Goal: Task Accomplishment & Management: Manage account settings

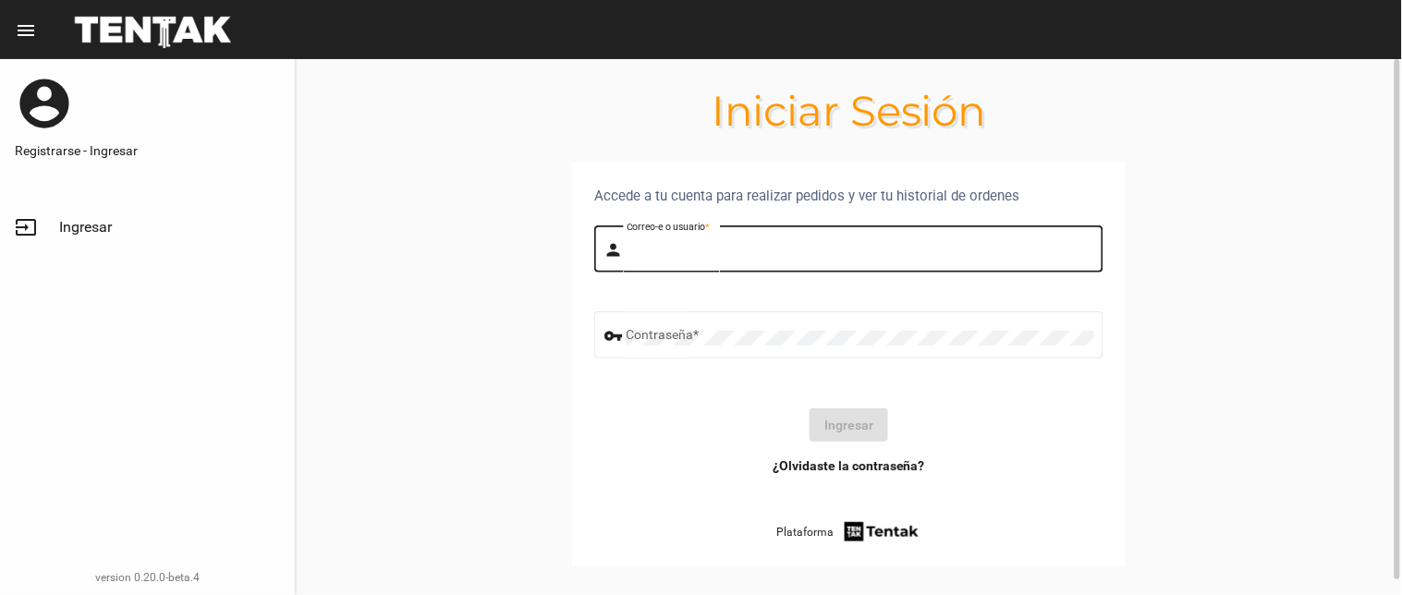
click at [687, 248] on input "Correo-e o usuario *" at bounding box center [861, 252] width 468 height 15
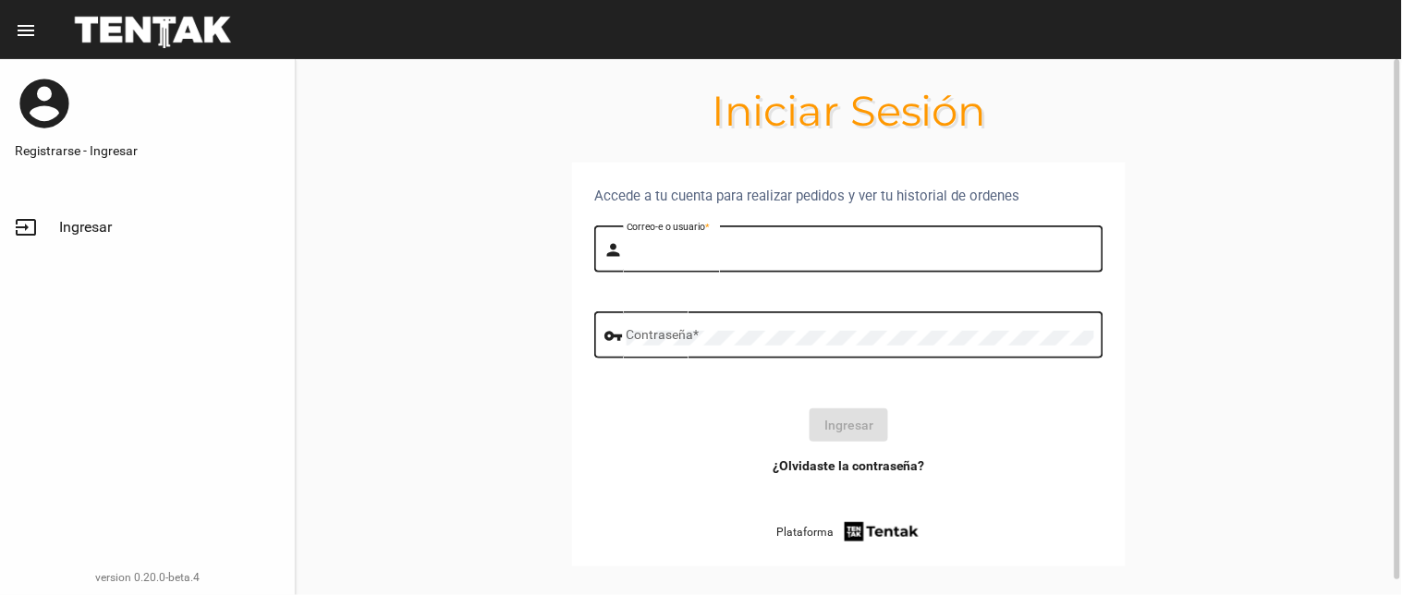
type input "BELEN"
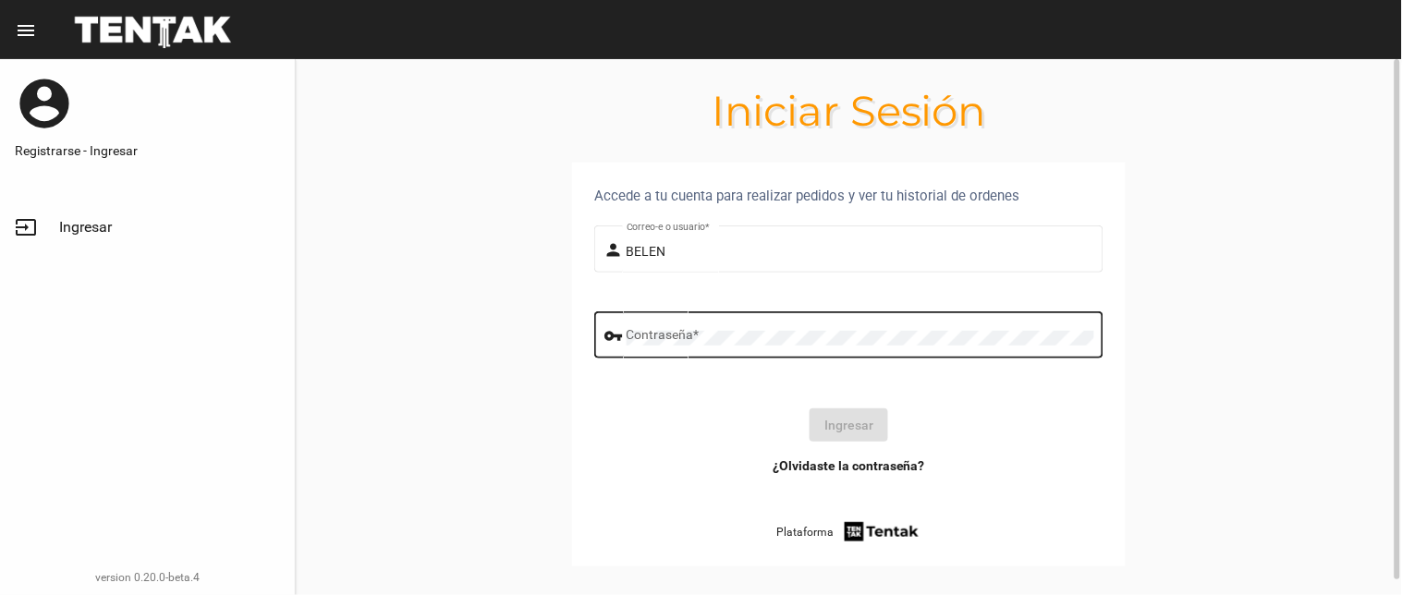
click at [689, 329] on div "Contraseña *" at bounding box center [861, 333] width 468 height 51
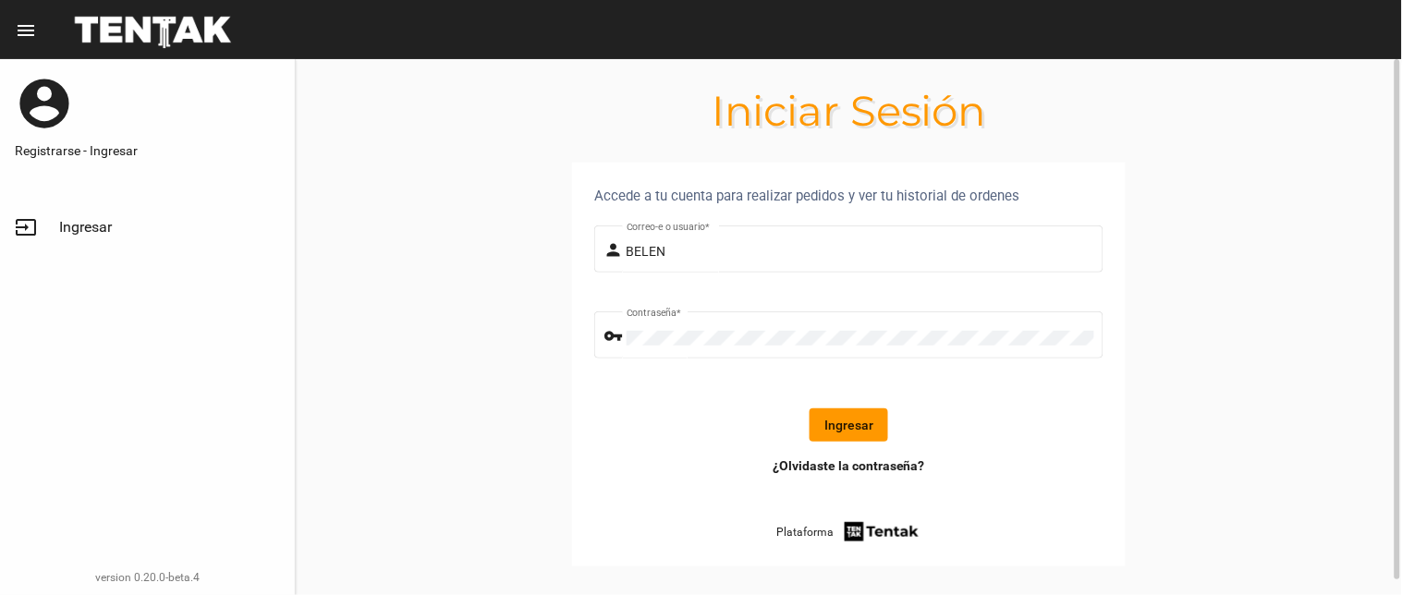
click at [866, 422] on button "Ingresar" at bounding box center [849, 425] width 79 height 33
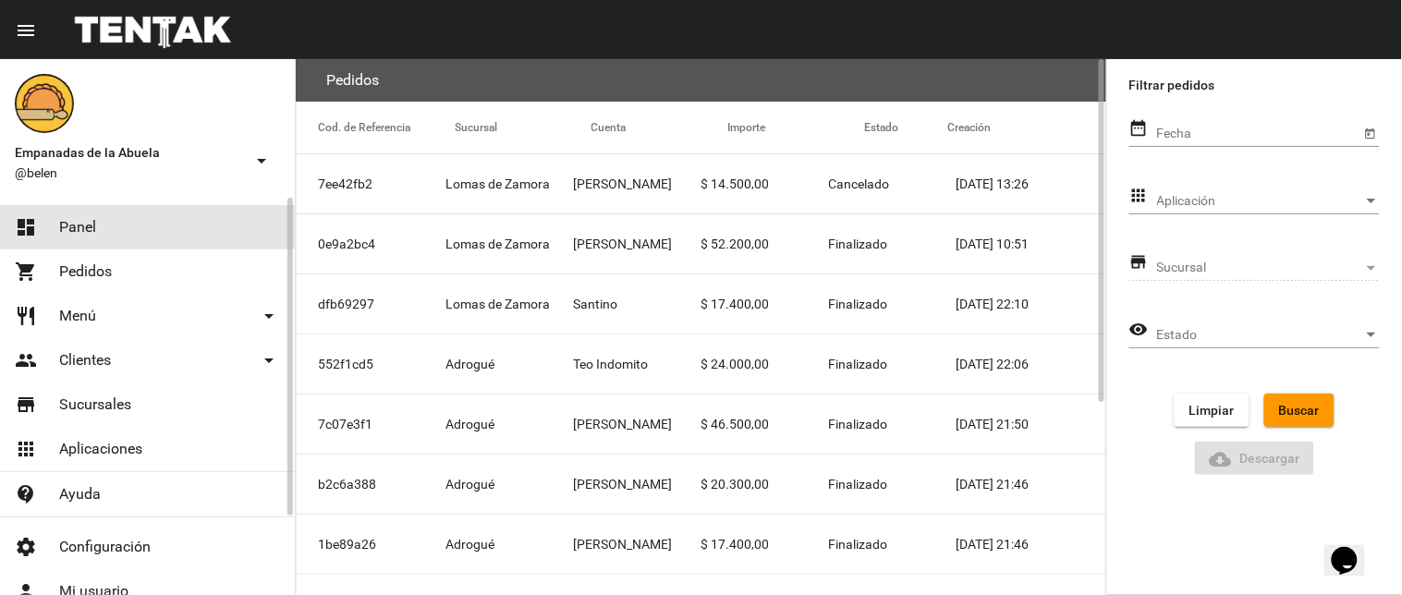
click at [69, 213] on link "dashboard Panel" at bounding box center [147, 227] width 295 height 44
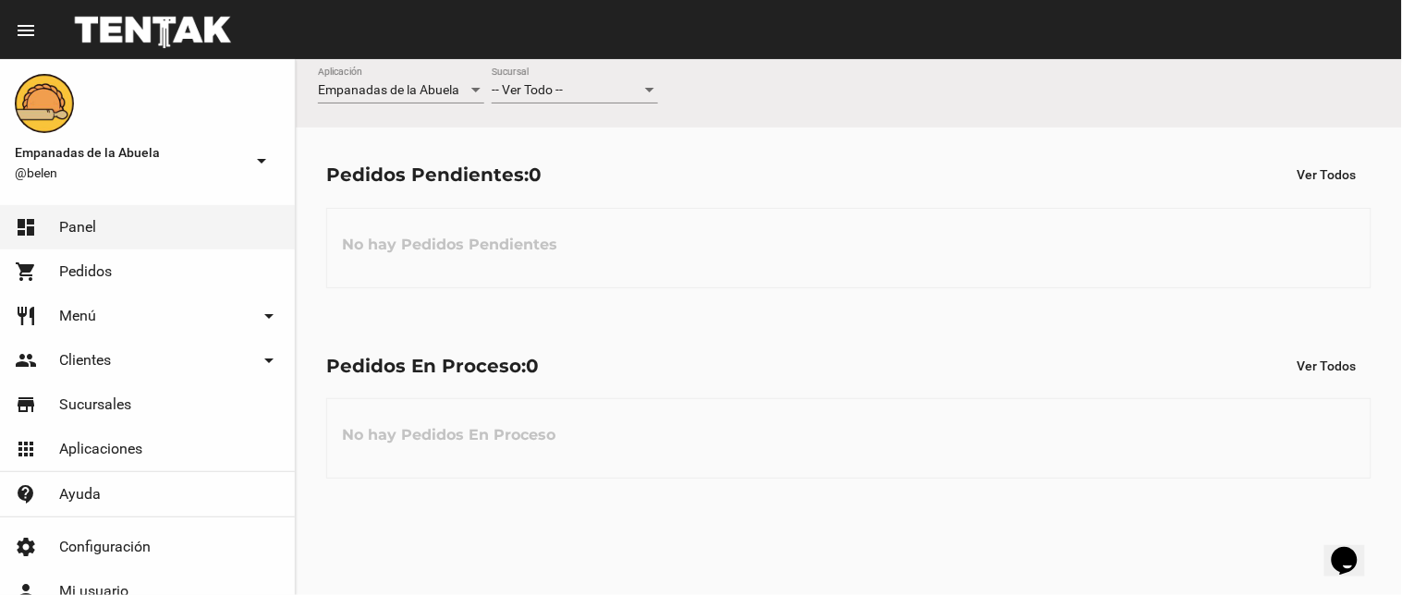
click at [626, 74] on div "-- Ver Todo -- Sucursal" at bounding box center [575, 85] width 166 height 36
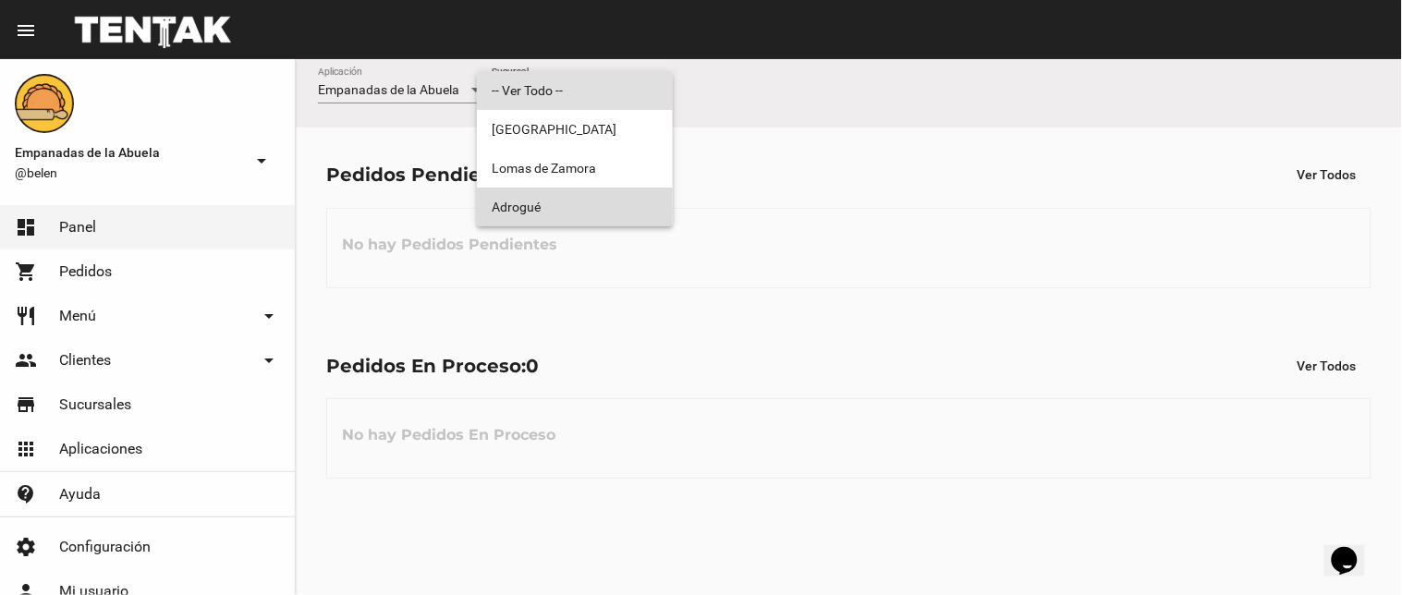
click at [617, 201] on span "Adrogué" at bounding box center [575, 207] width 166 height 39
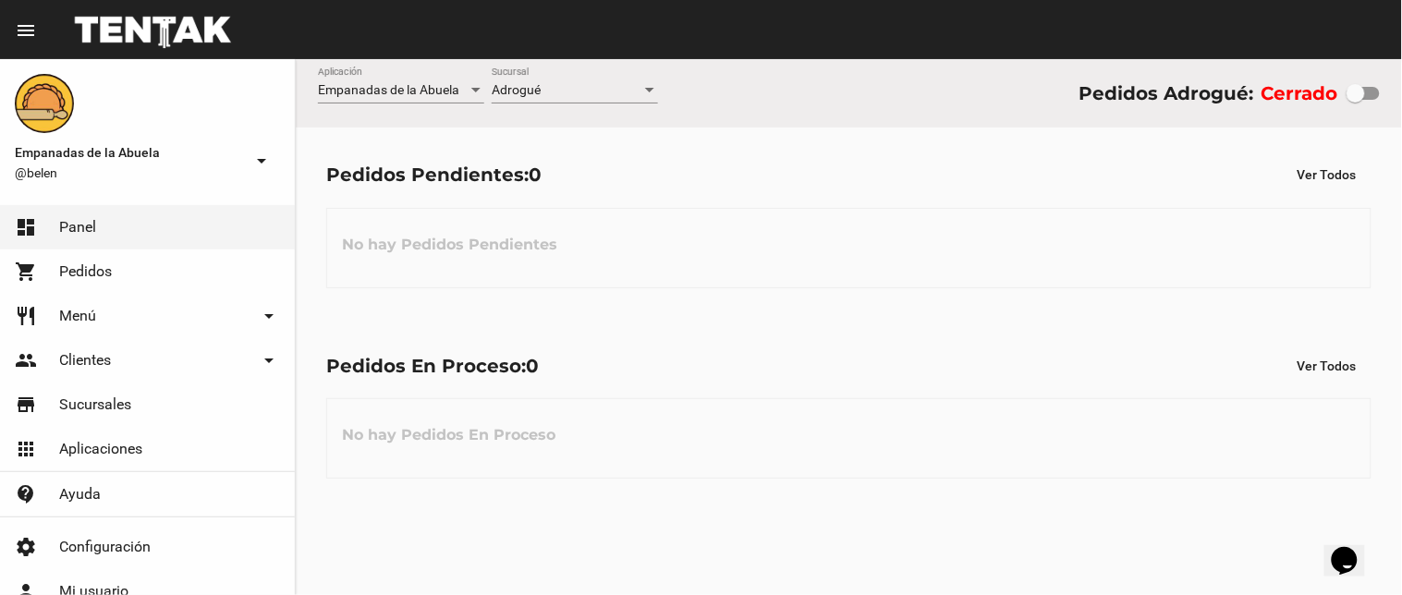
drag, startPoint x: 1355, startPoint y: 80, endPoint x: 1372, endPoint y: 80, distance: 16.7
click at [1372, 80] on div "Cerrado" at bounding box center [1321, 94] width 118 height 30
drag, startPoint x: 1348, startPoint y: 92, endPoint x: 1385, endPoint y: 92, distance: 37.0
click at [1385, 92] on div "Empanadas de la Abuela Aplicación Adrogué Sucursal Pedidos Adrogué: Cerrado" at bounding box center [849, 93] width 1107 height 68
checkbox input "true"
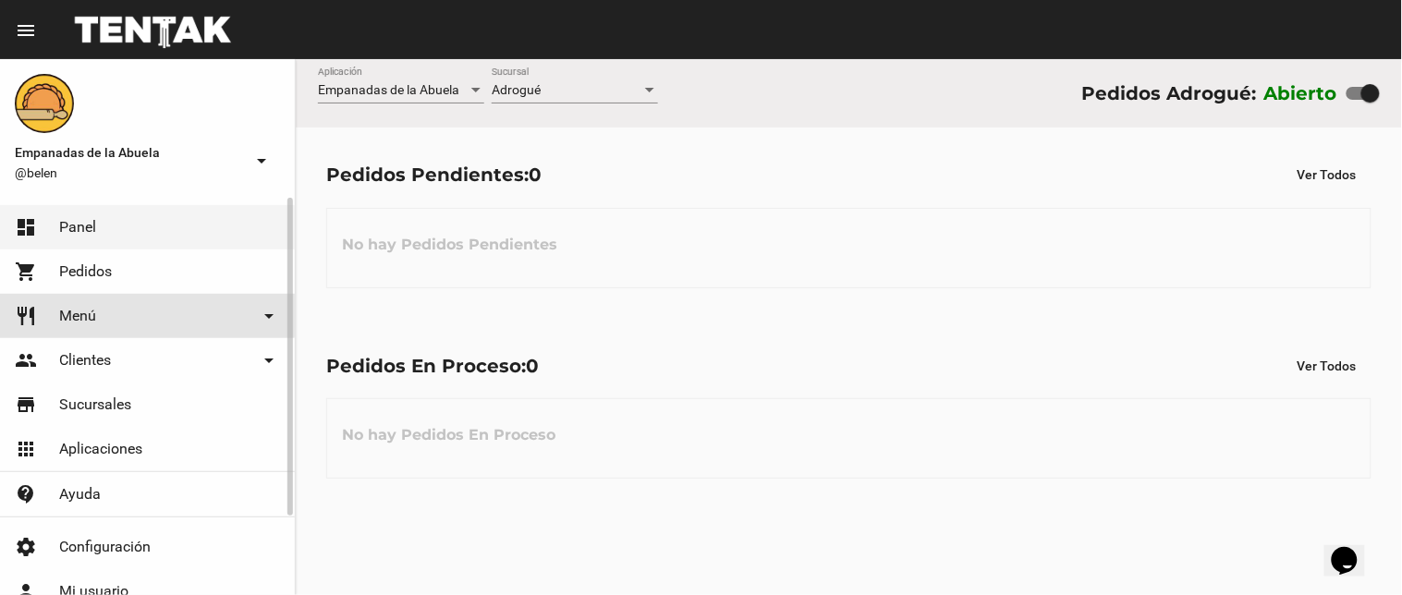
click at [76, 309] on span "Menú" at bounding box center [77, 316] width 37 height 18
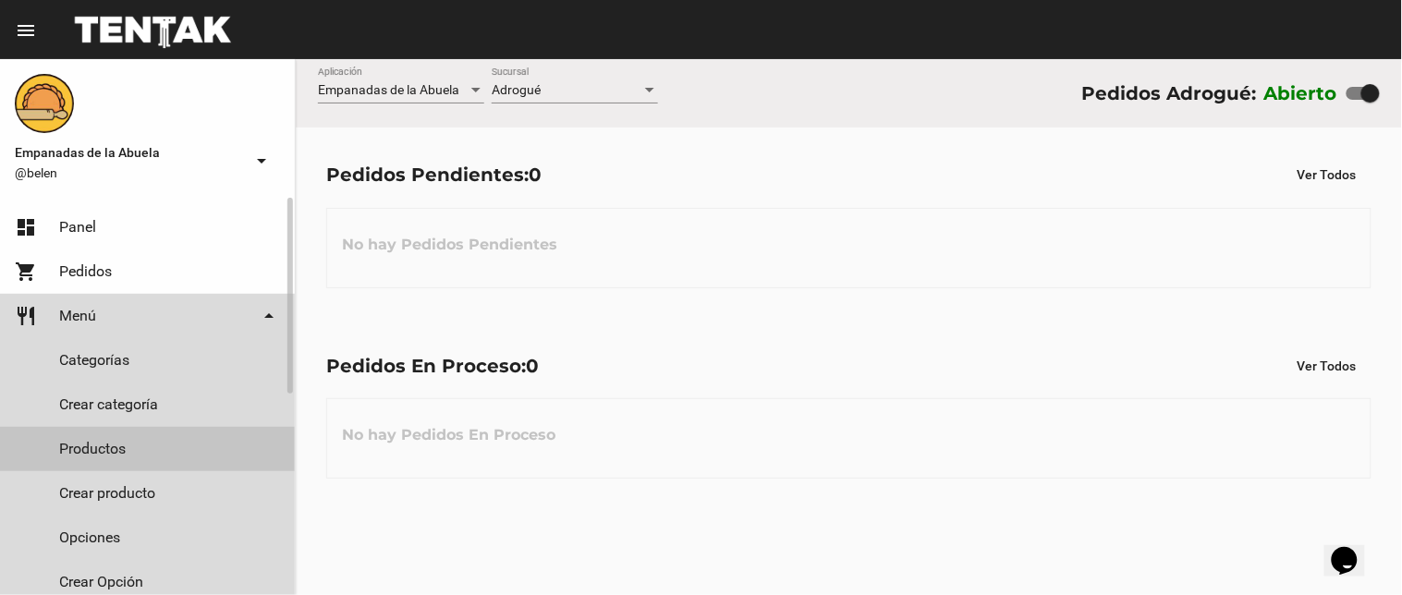
click at [80, 446] on link "Productos" at bounding box center [147, 449] width 295 height 44
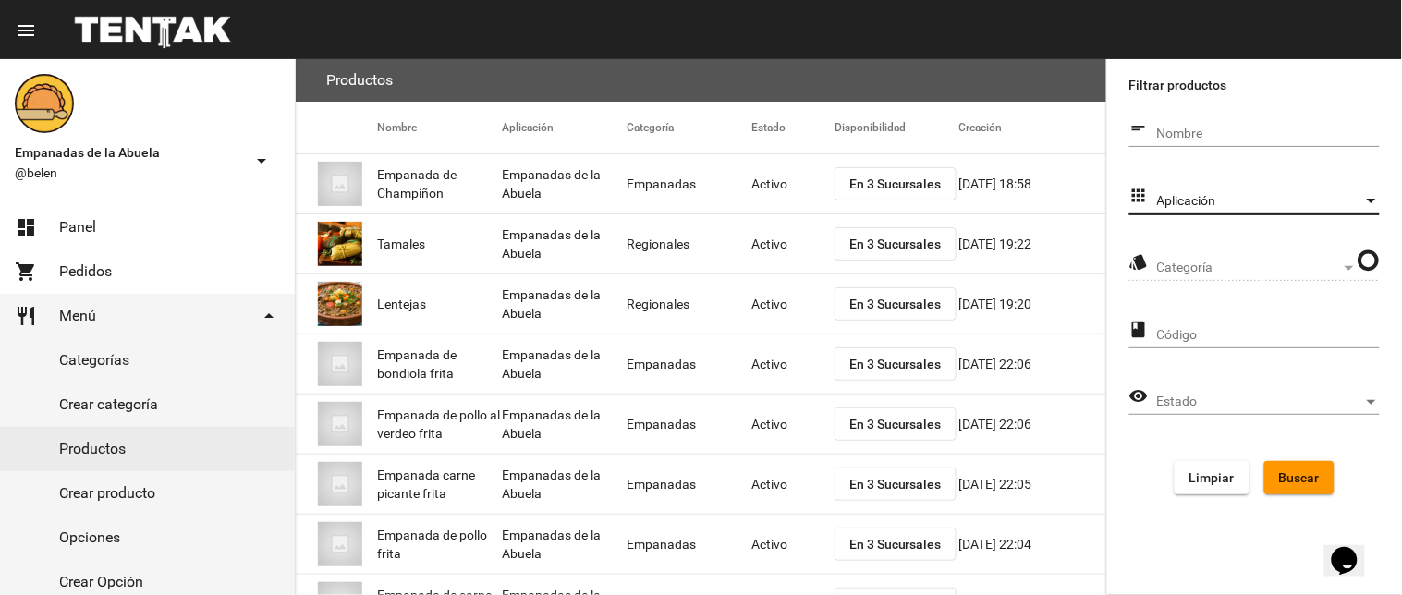
click at [1230, 207] on span "Aplicación" at bounding box center [1260, 201] width 206 height 15
click at [1203, 261] on div at bounding box center [701, 297] width 1402 height 595
click at [1203, 242] on form "short_text Nombre apps Aplicación Aplicación style Categoría Categoría class Có…" at bounding box center [1255, 310] width 251 height 398
click at [1183, 194] on span "Aplicación" at bounding box center [1260, 201] width 206 height 15
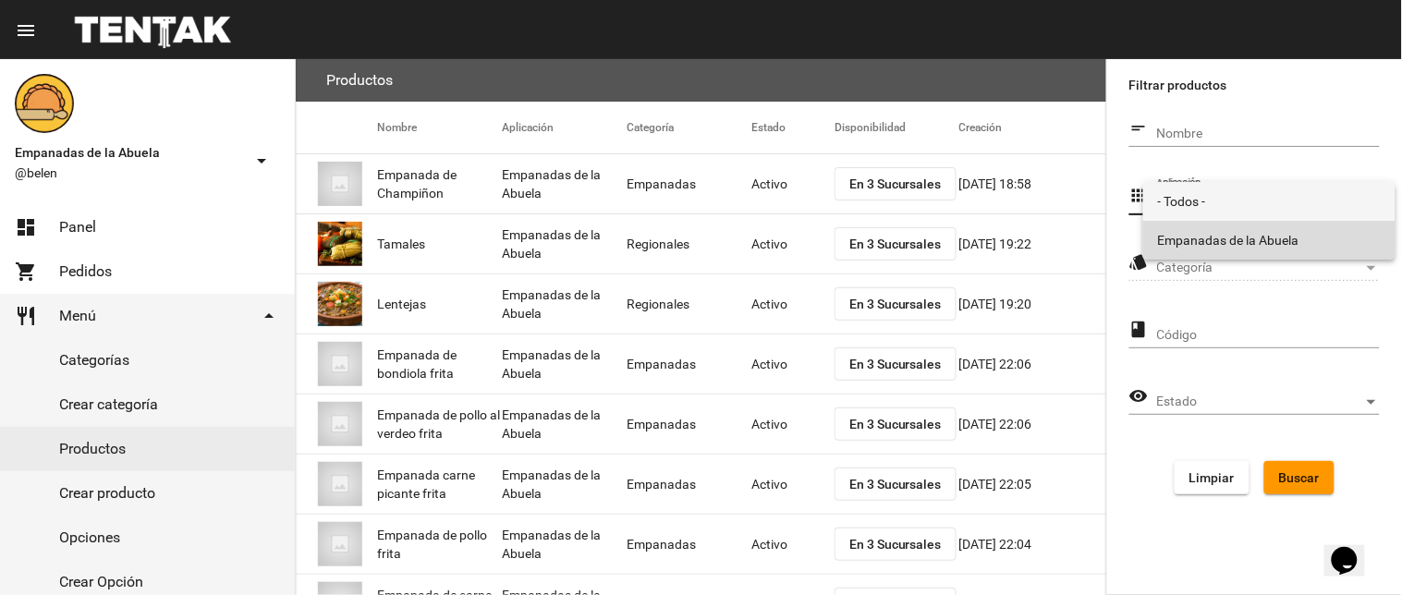
click at [1170, 234] on span "Empanadas de la Abuela" at bounding box center [1269, 240] width 223 height 39
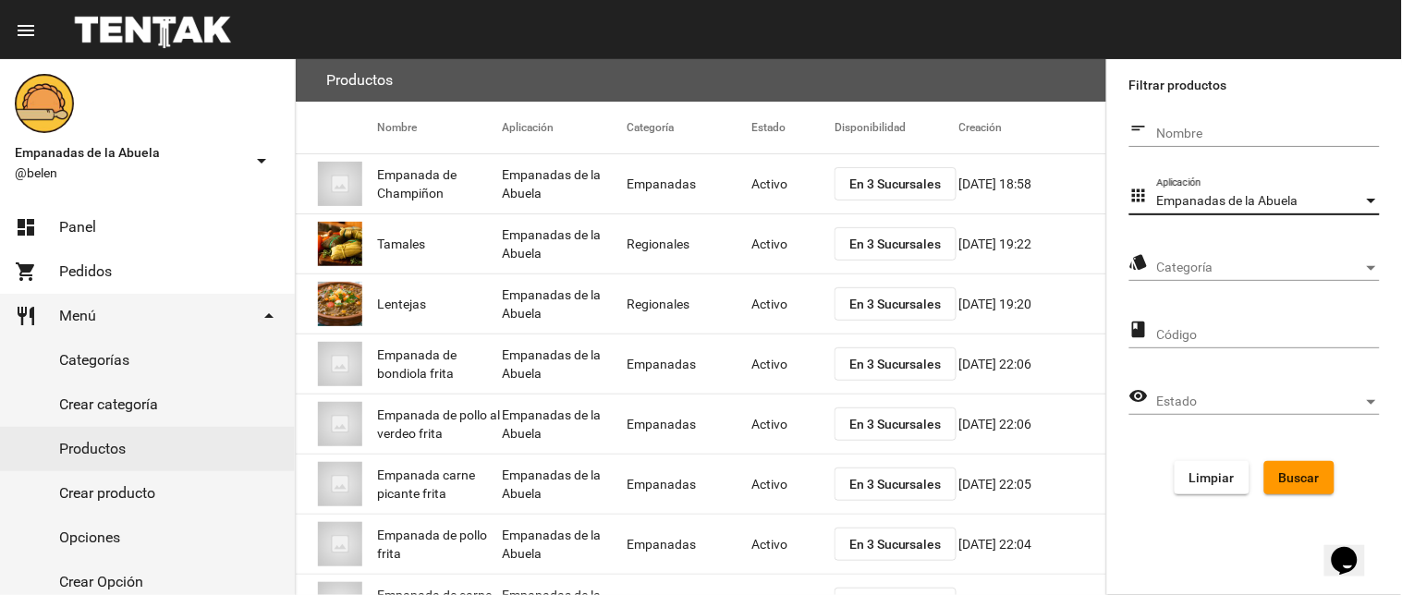
click at [1181, 259] on div "Categoría Categoría" at bounding box center [1268, 263] width 223 height 36
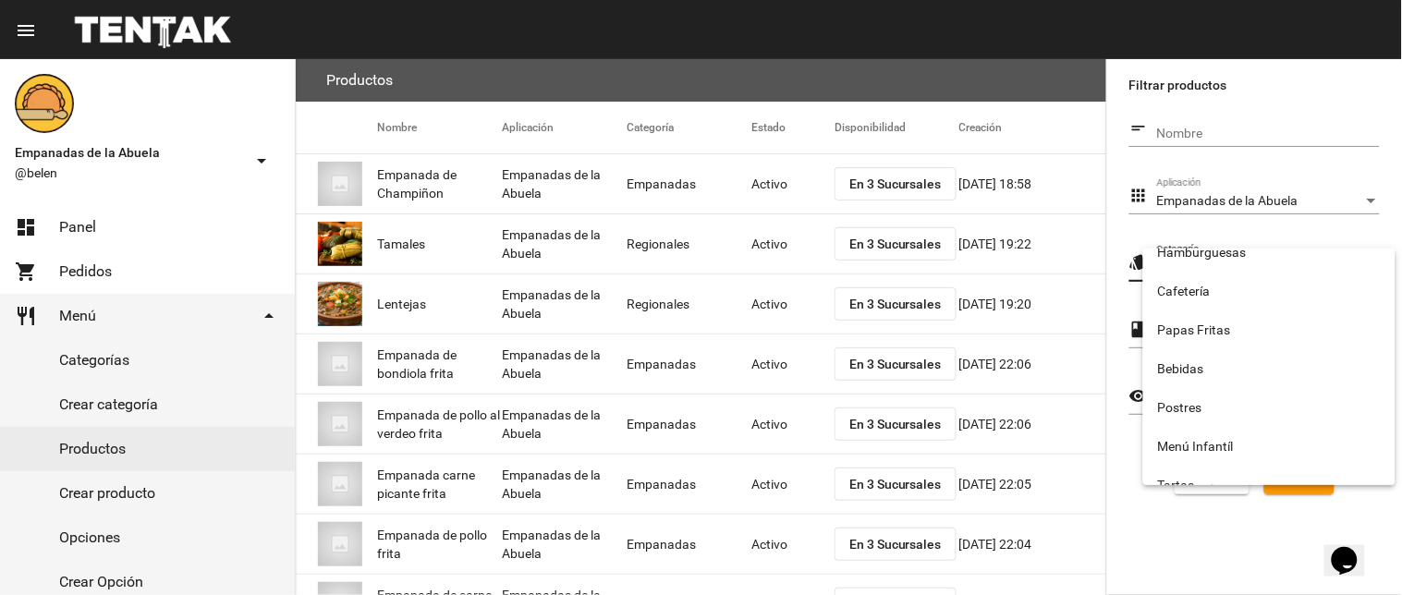
scroll to position [307, 0]
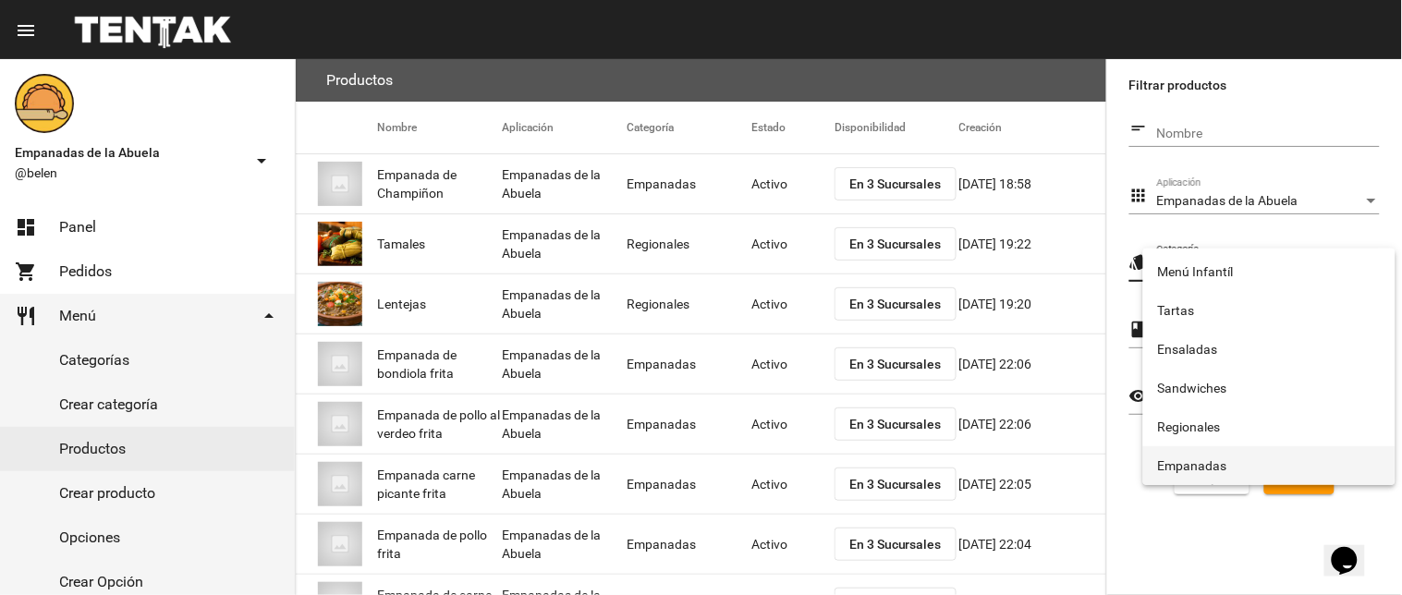
click at [1226, 468] on span "Empanadas" at bounding box center [1269, 466] width 223 height 39
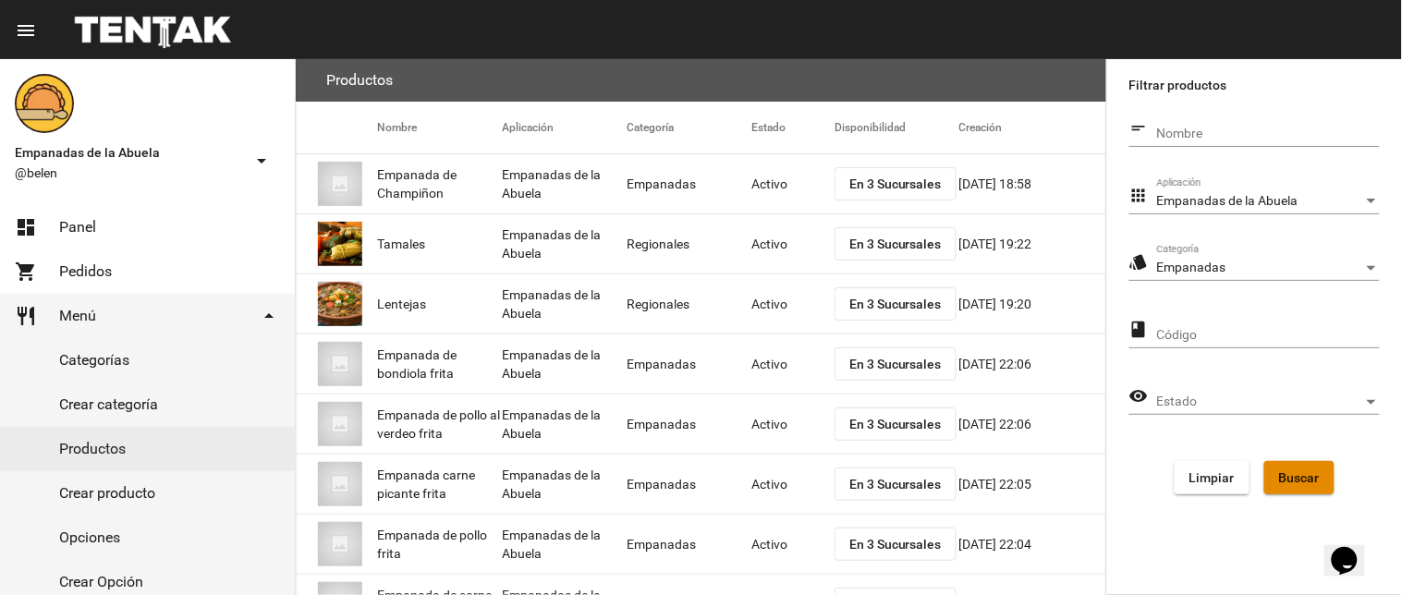
click at [1304, 471] on span "Buscar" at bounding box center [1299, 478] width 41 height 15
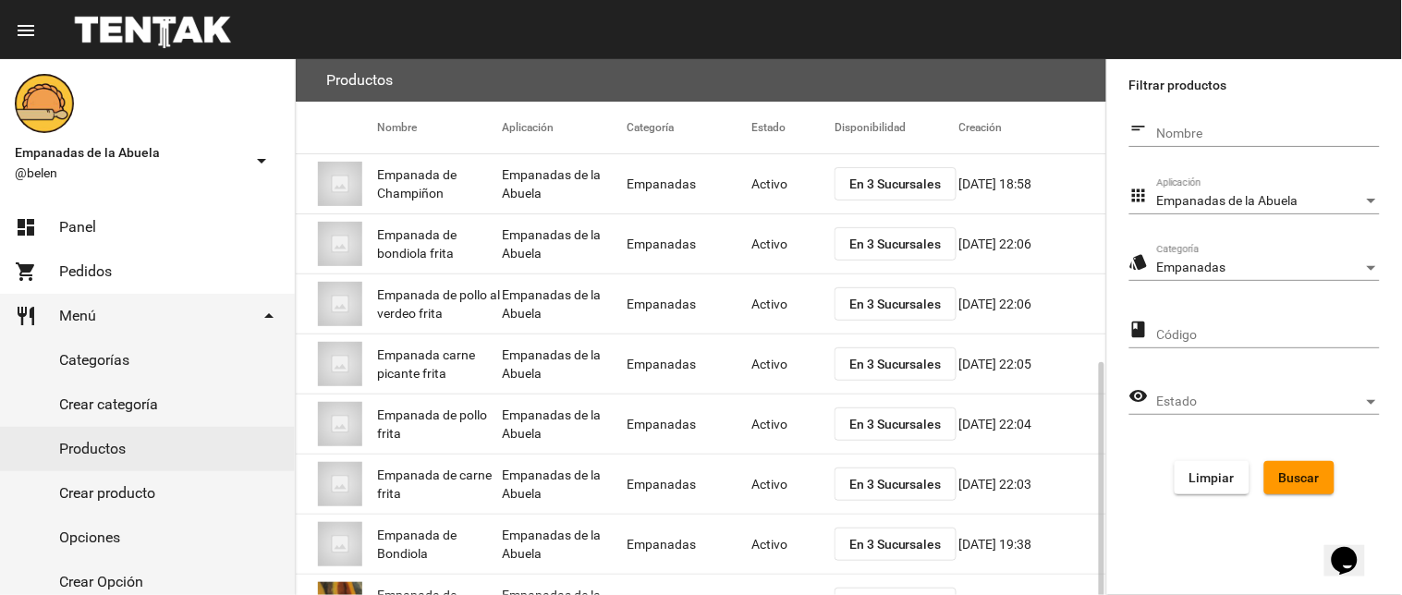
scroll to position [300, 0]
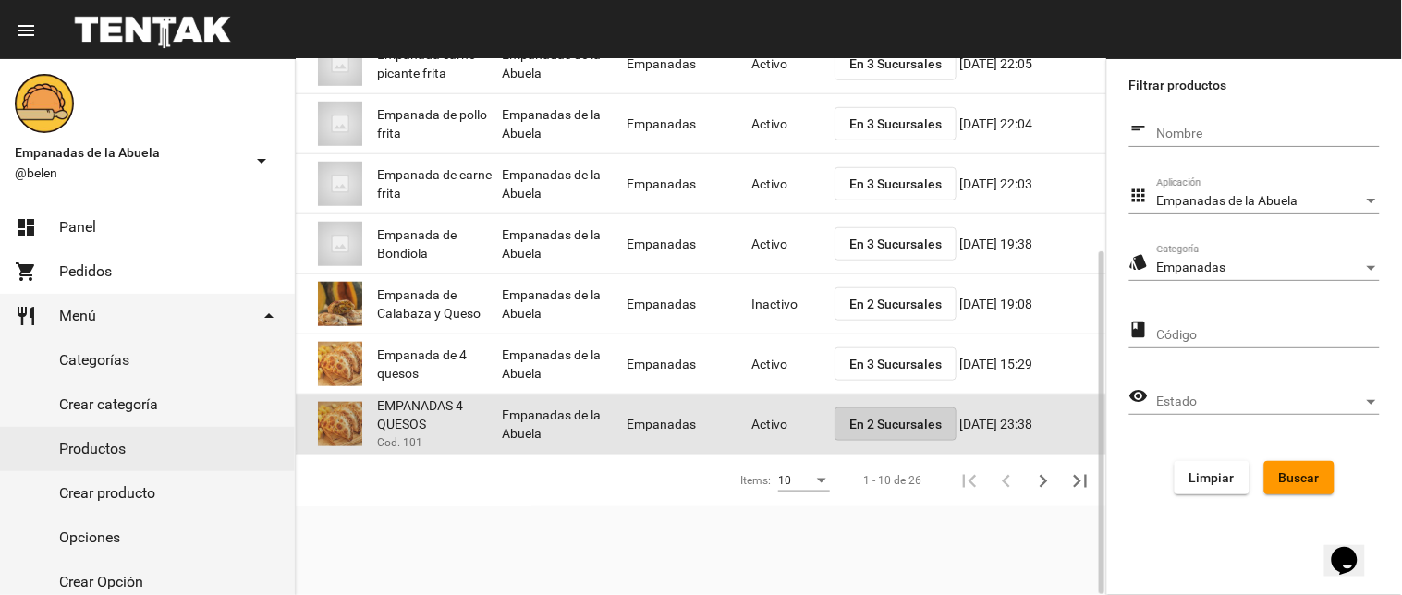
click at [878, 417] on span "En 2 Sucursales" at bounding box center [896, 424] width 92 height 15
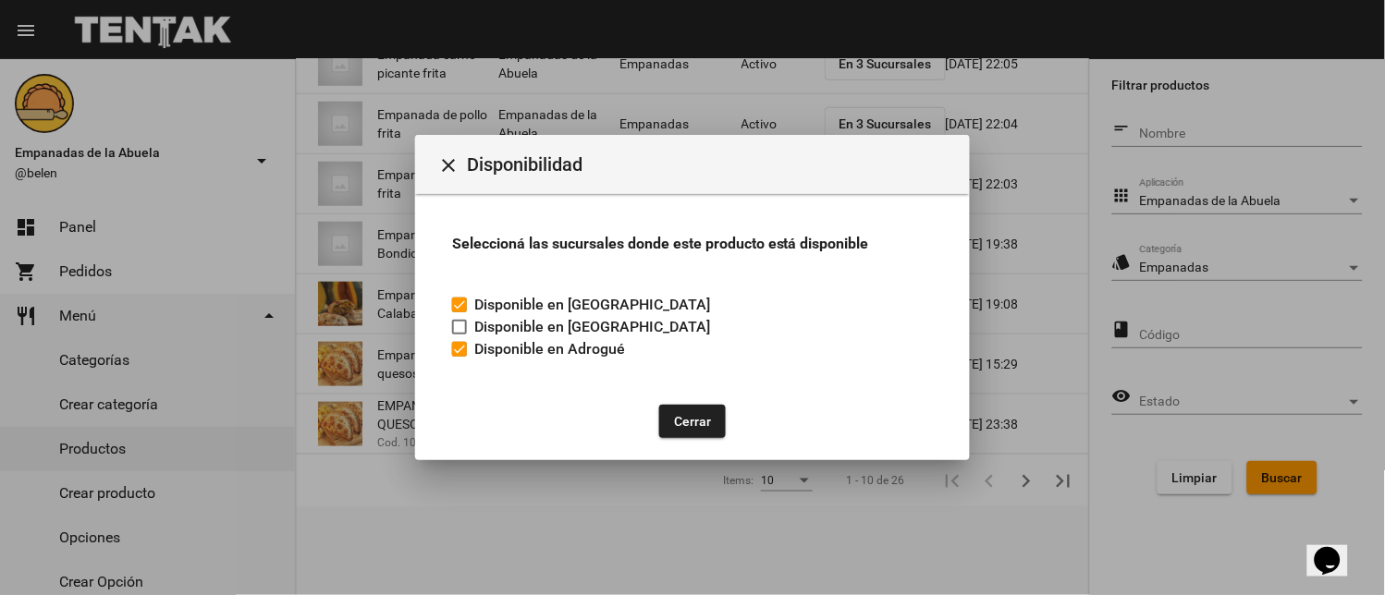
drag, startPoint x: 686, startPoint y: 412, endPoint x: 826, endPoint y: 457, distance: 146.5
click at [688, 414] on button "Cerrar" at bounding box center [692, 421] width 67 height 33
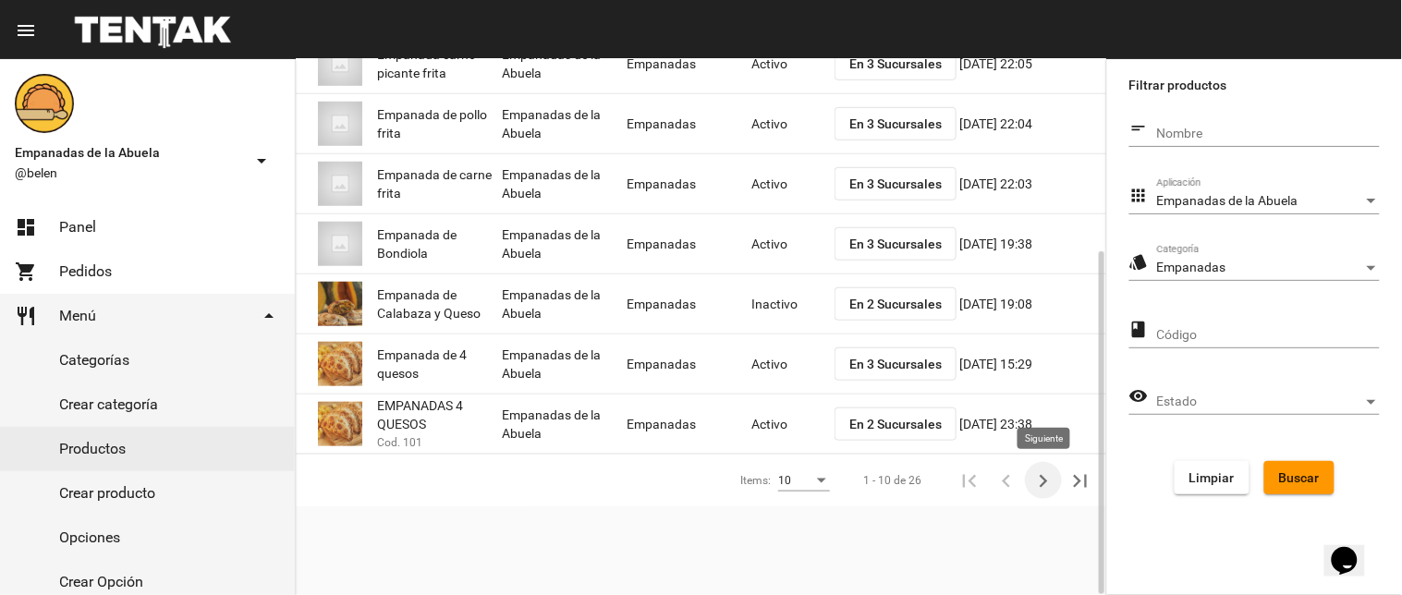
click at [1037, 477] on icon "Siguiente" at bounding box center [1044, 482] width 26 height 26
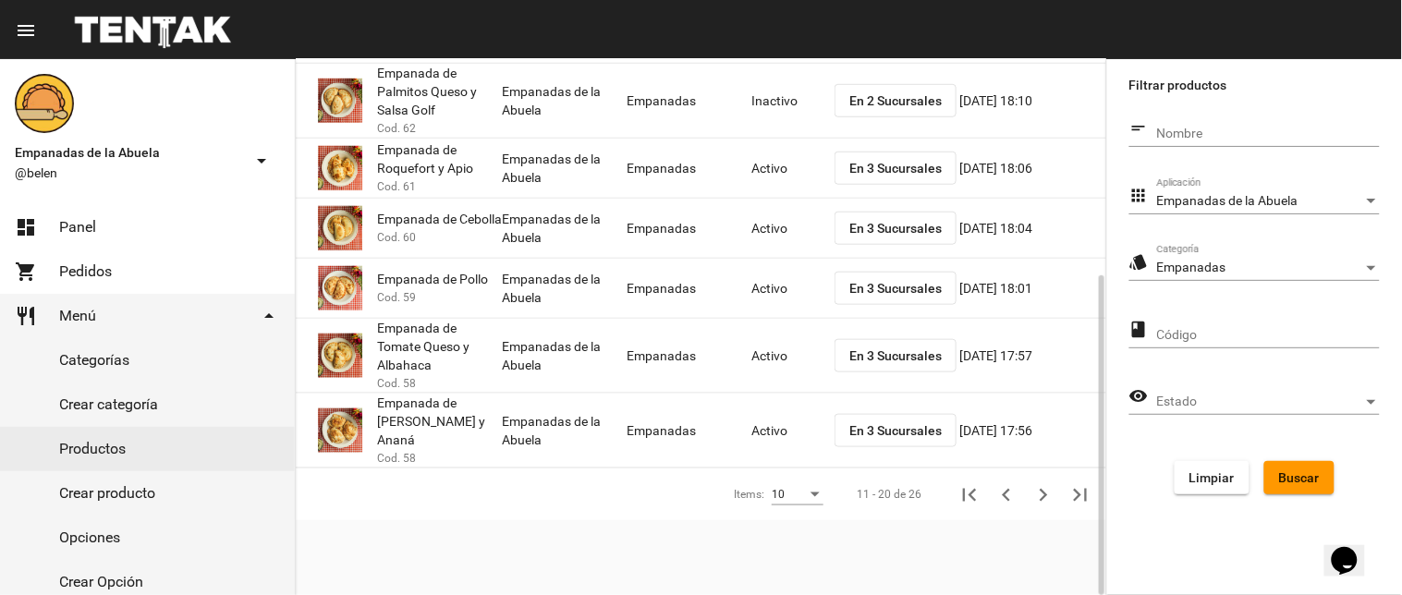
scroll to position [0, 0]
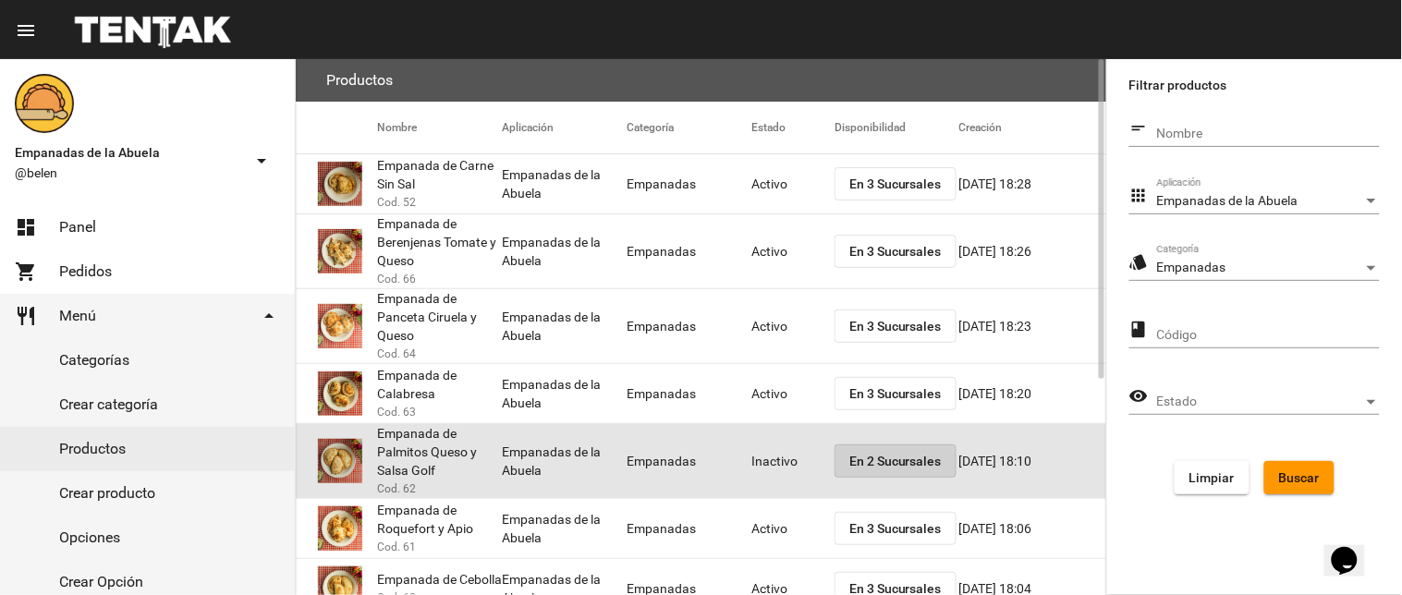
click at [866, 460] on span "En 2 Sucursales" at bounding box center [896, 461] width 92 height 15
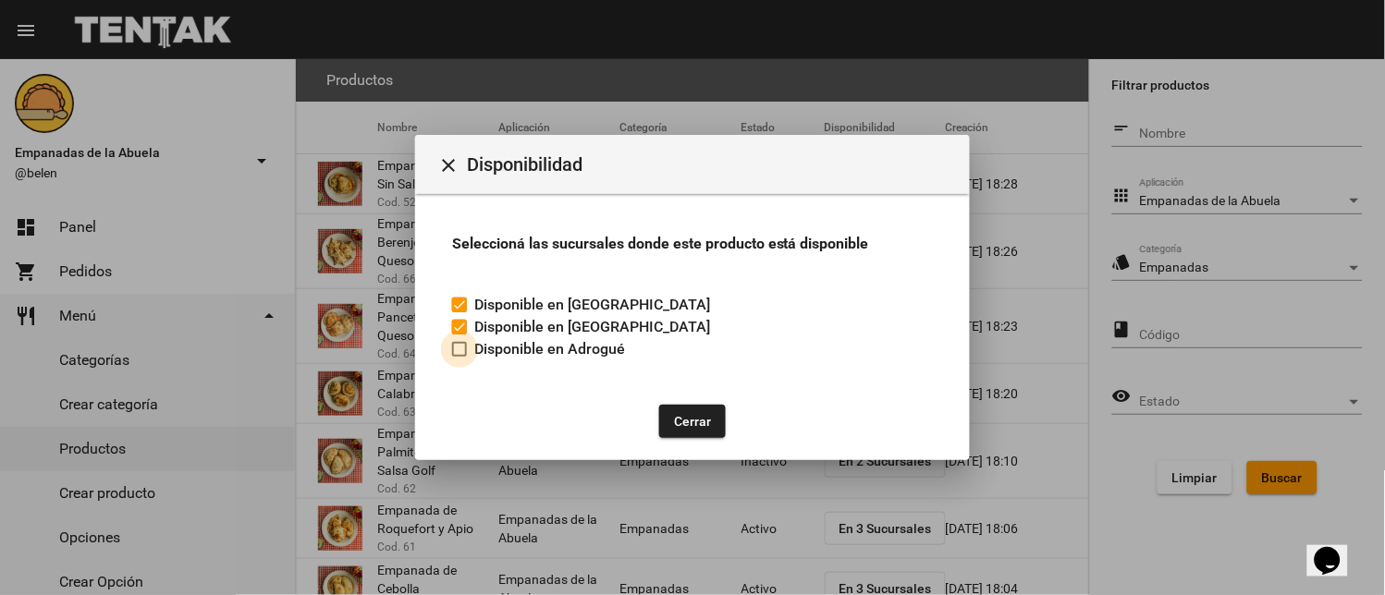
click at [460, 355] on div at bounding box center [459, 349] width 15 height 15
click at [459, 357] on input "Disponible en Adrogué" at bounding box center [459, 357] width 1 height 1
checkbox input "true"
drag, startPoint x: 684, startPoint y: 418, endPoint x: 816, endPoint y: 486, distance: 148.8
click at [686, 418] on button "Cerrar" at bounding box center [692, 421] width 67 height 33
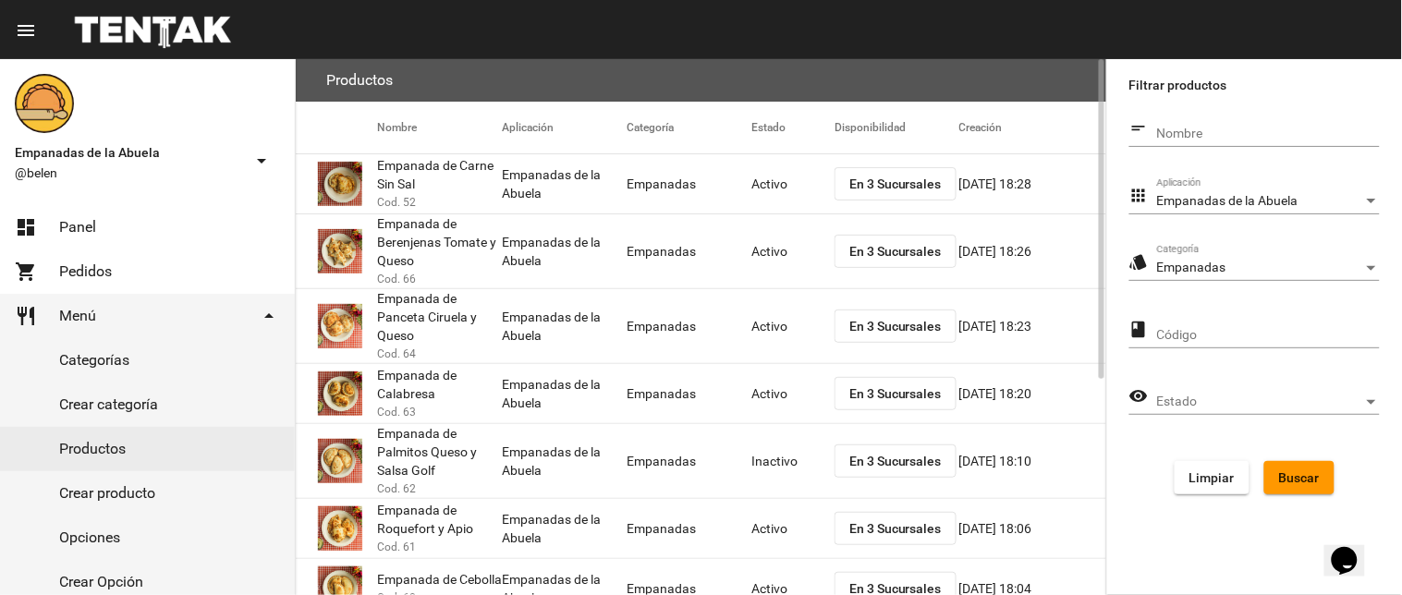
click at [765, 454] on mat-cell "Inactivo" at bounding box center [793, 461] width 83 height 59
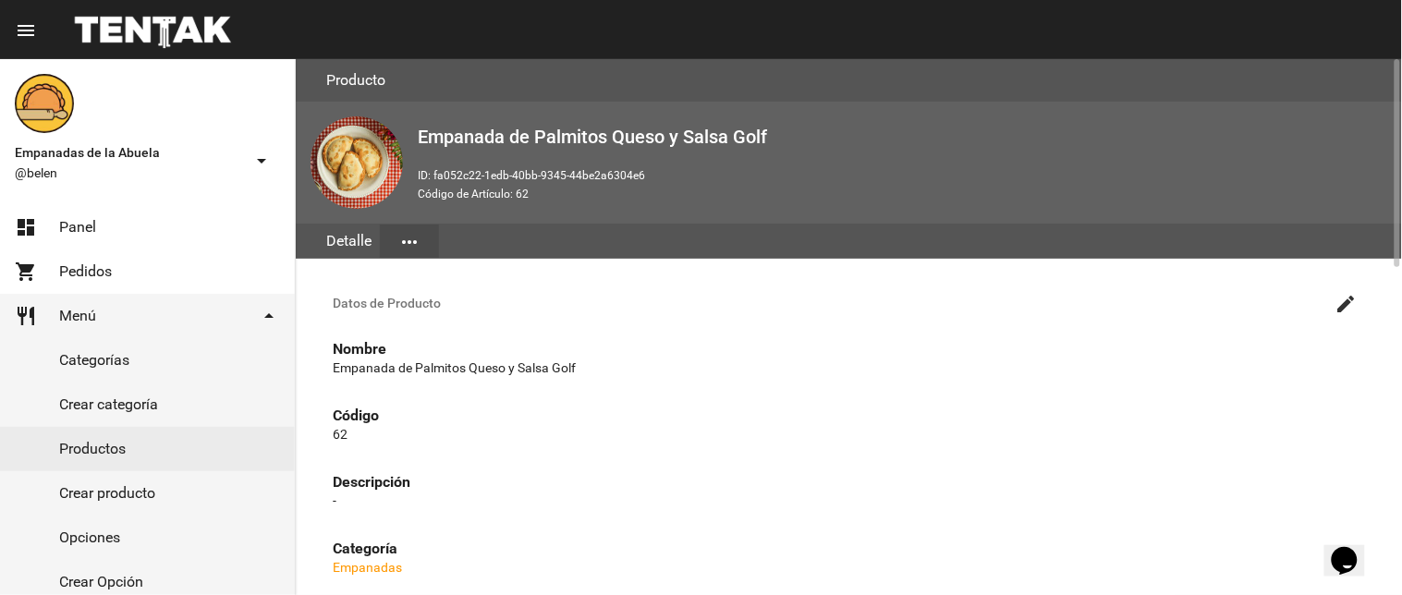
click at [1345, 299] on mat-icon "create" at bounding box center [1347, 304] width 22 height 22
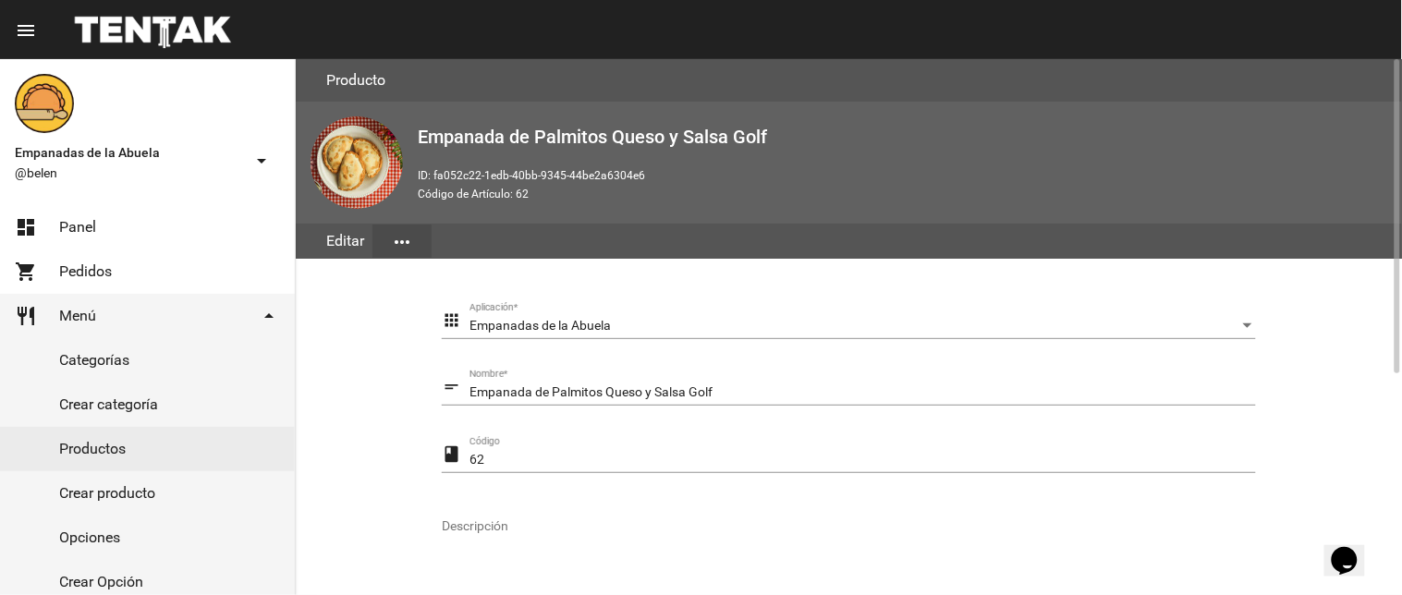
scroll to position [377, 0]
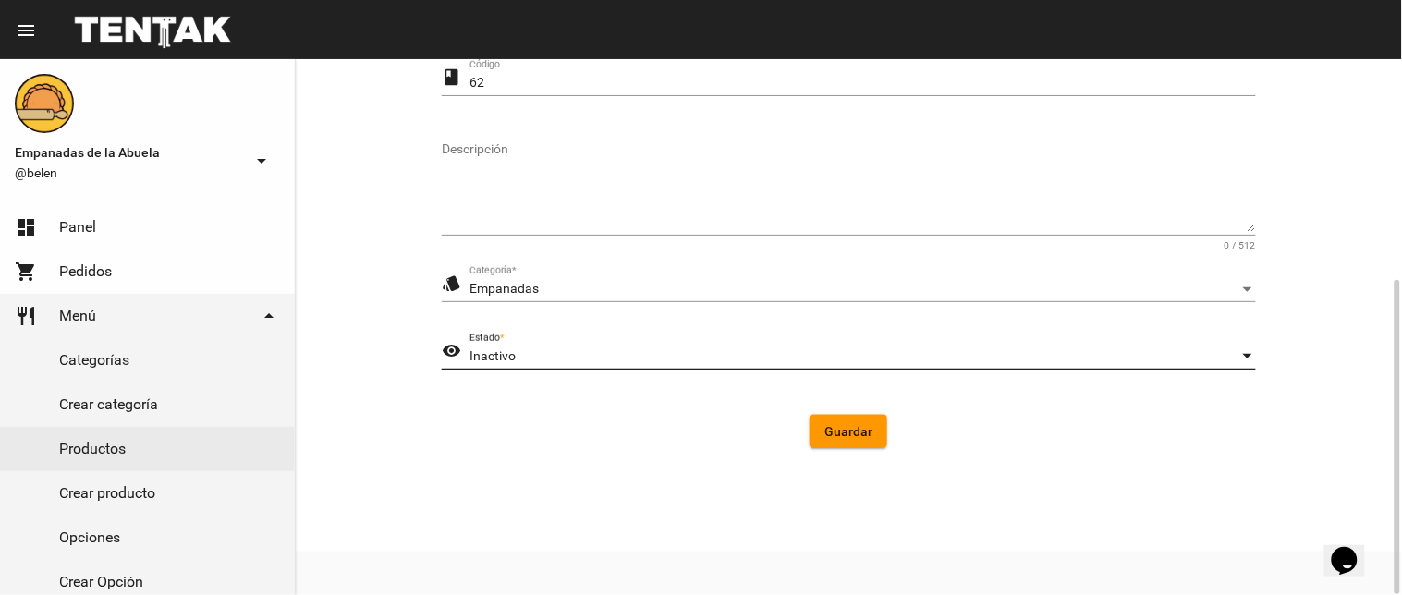
click at [584, 359] on div "Inactivo" at bounding box center [855, 356] width 770 height 15
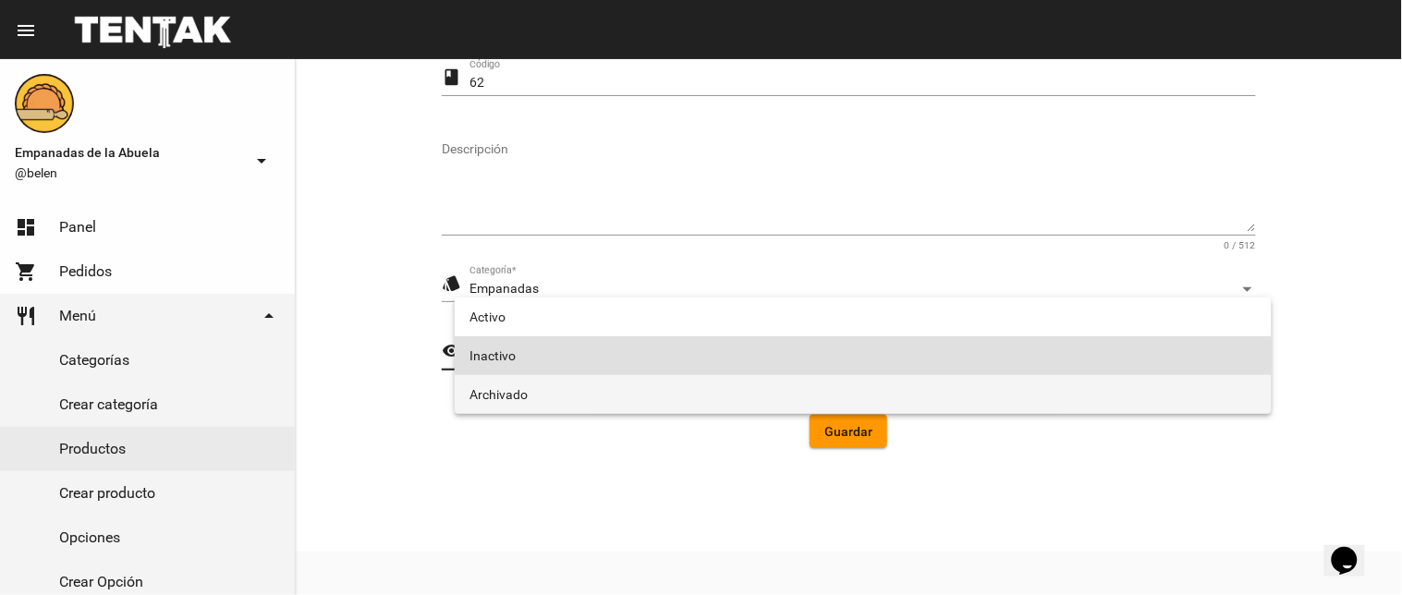
click at [586, 382] on span "Archivado" at bounding box center [864, 394] width 788 height 39
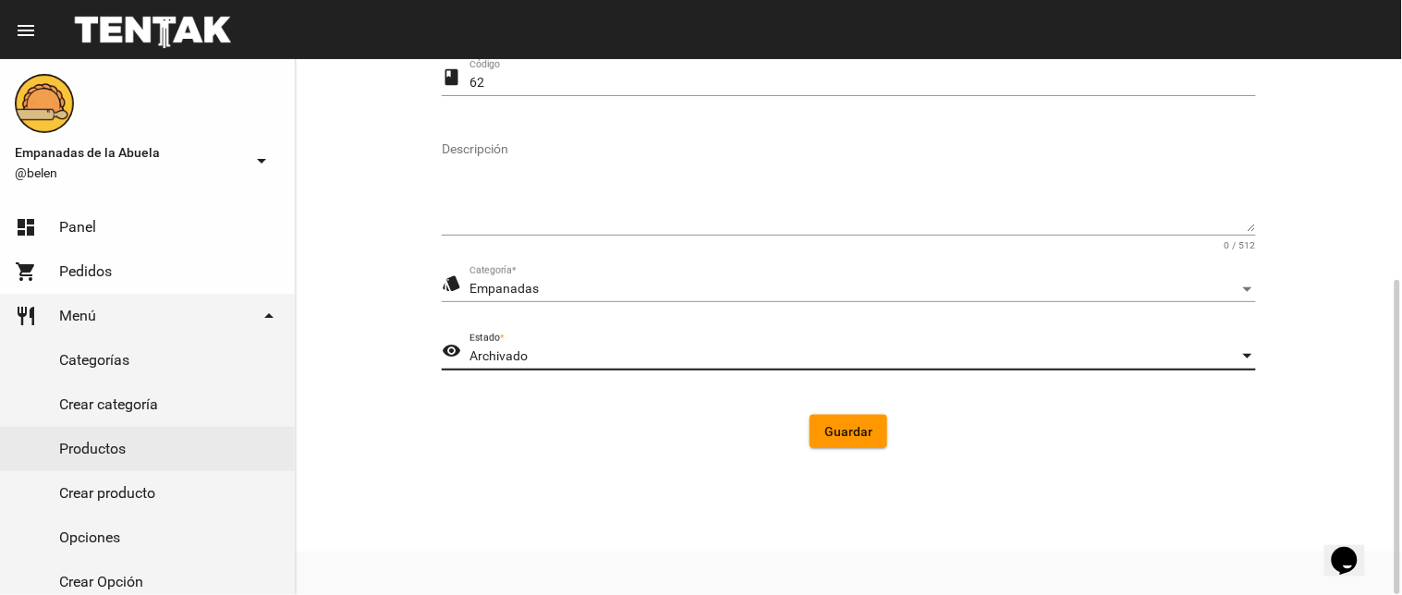
click at [584, 352] on div "Archivado" at bounding box center [855, 356] width 770 height 15
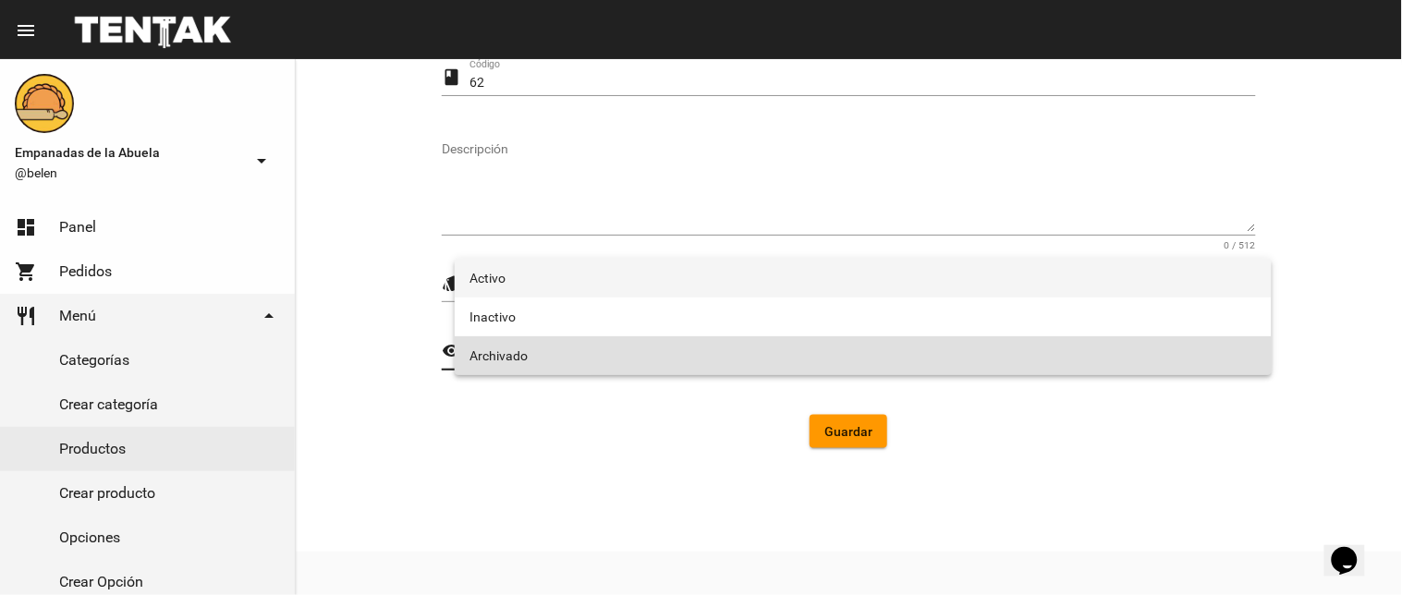
click at [587, 291] on span "Activo" at bounding box center [864, 278] width 788 height 39
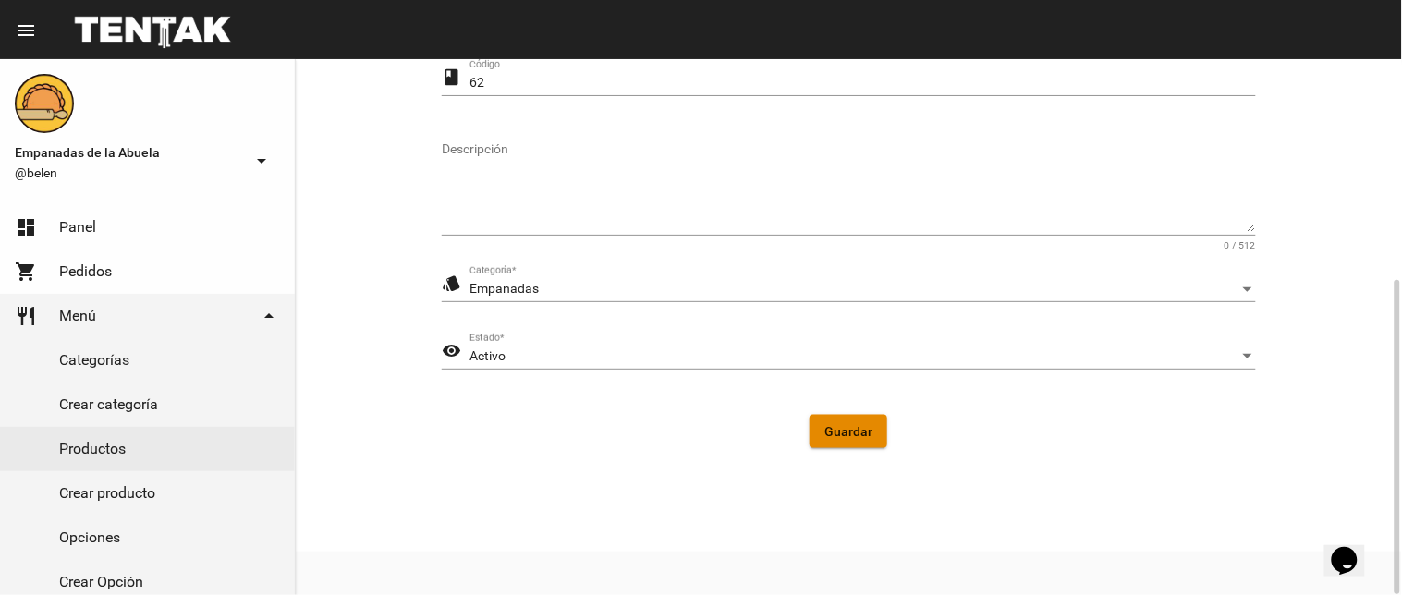
click at [835, 429] on span "Guardar" at bounding box center [849, 431] width 48 height 15
click at [149, 445] on link "Productos" at bounding box center [147, 449] width 295 height 44
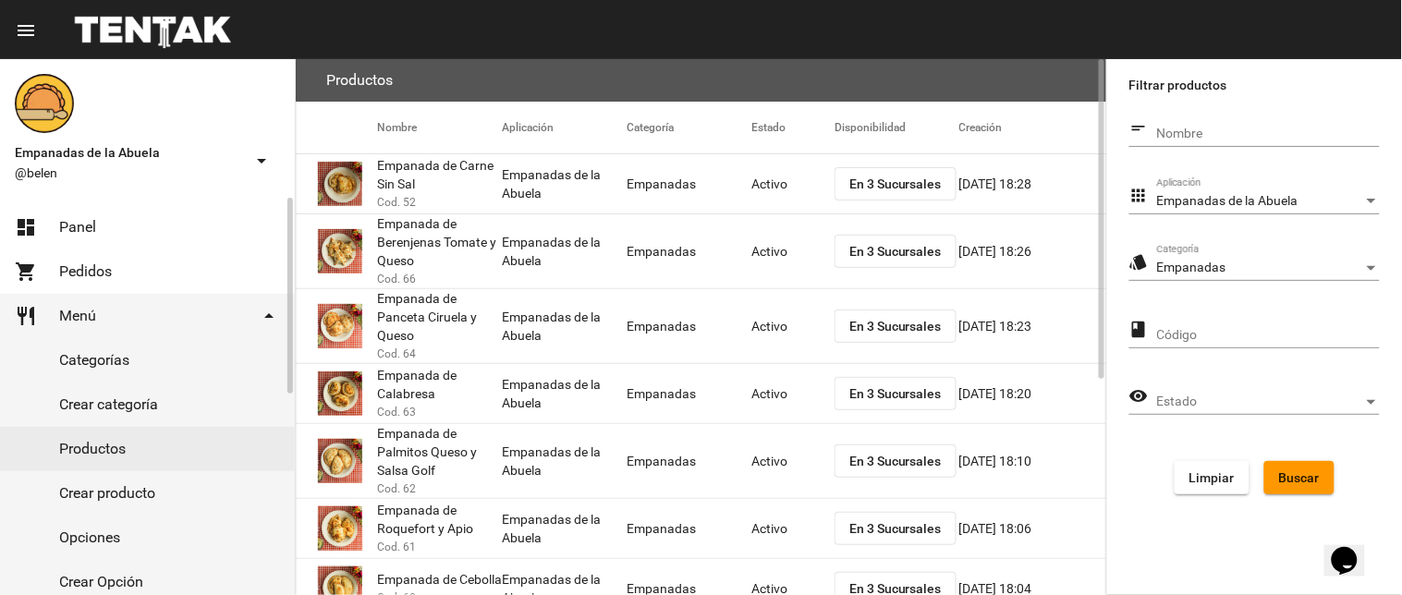
click at [86, 226] on span "Panel" at bounding box center [77, 227] width 37 height 18
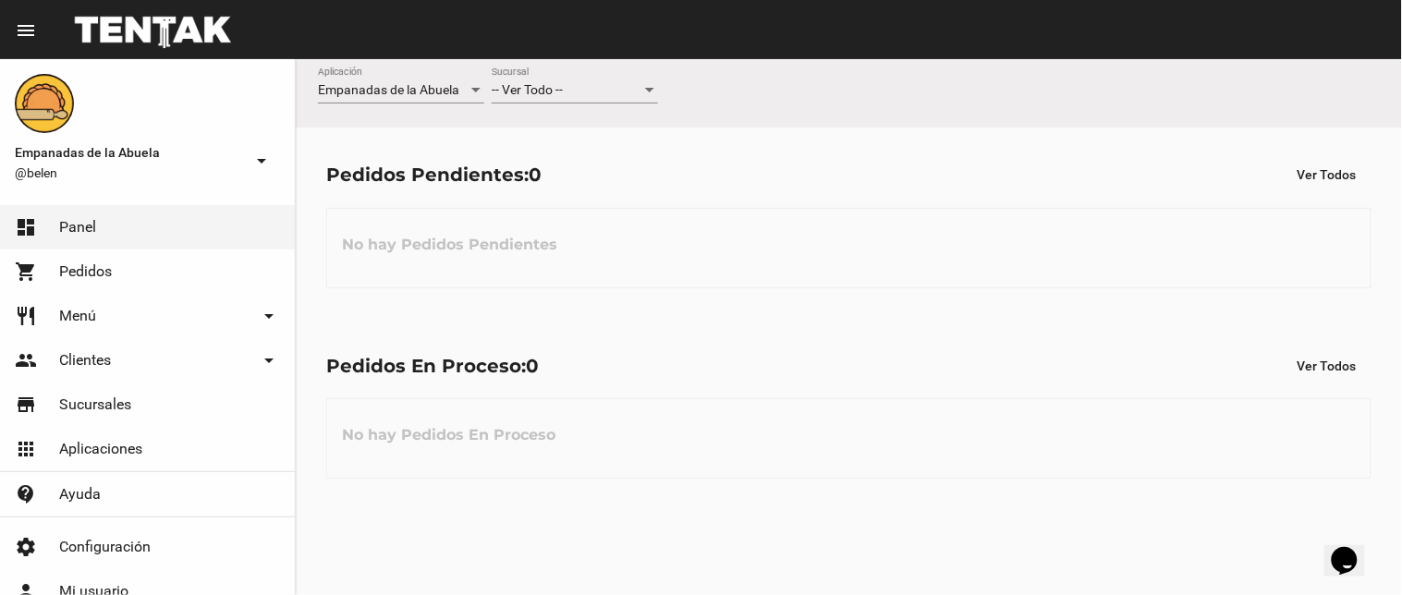
click at [563, 88] on span "-- Ver Todo --" at bounding box center [527, 89] width 71 height 15
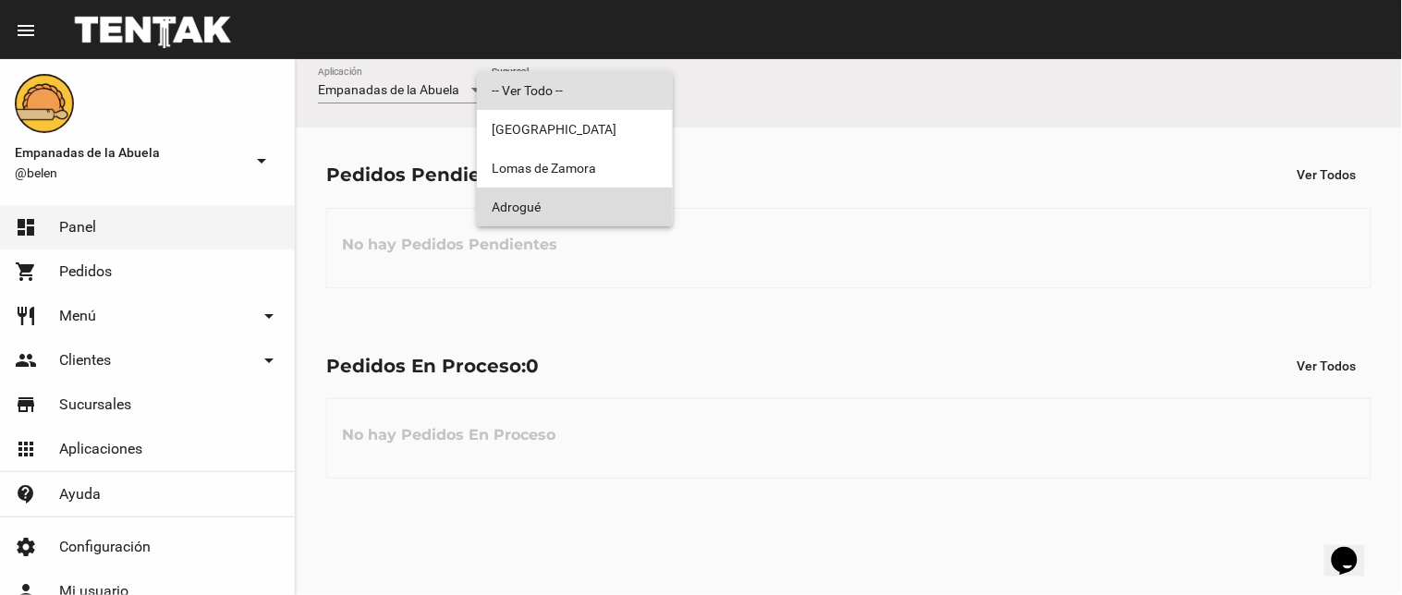
click at [548, 206] on span "Adrogué" at bounding box center [575, 207] width 166 height 39
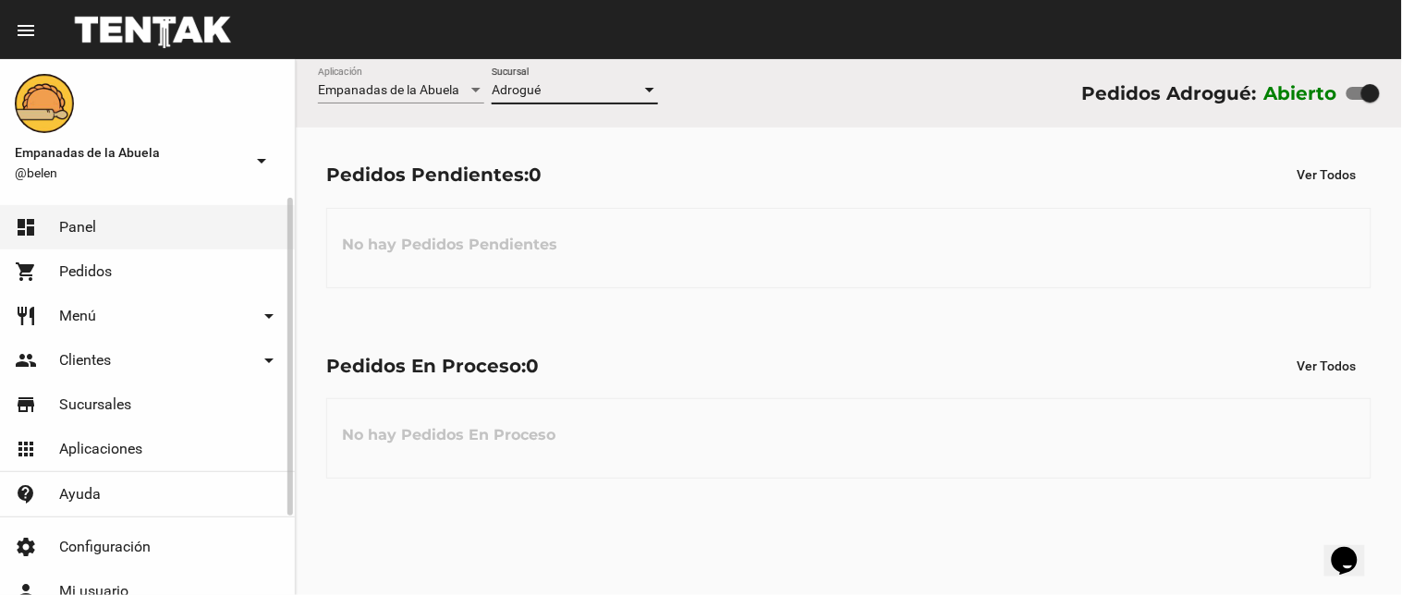
click at [111, 299] on link "restaurant Menú arrow_drop_down" at bounding box center [147, 316] width 295 height 44
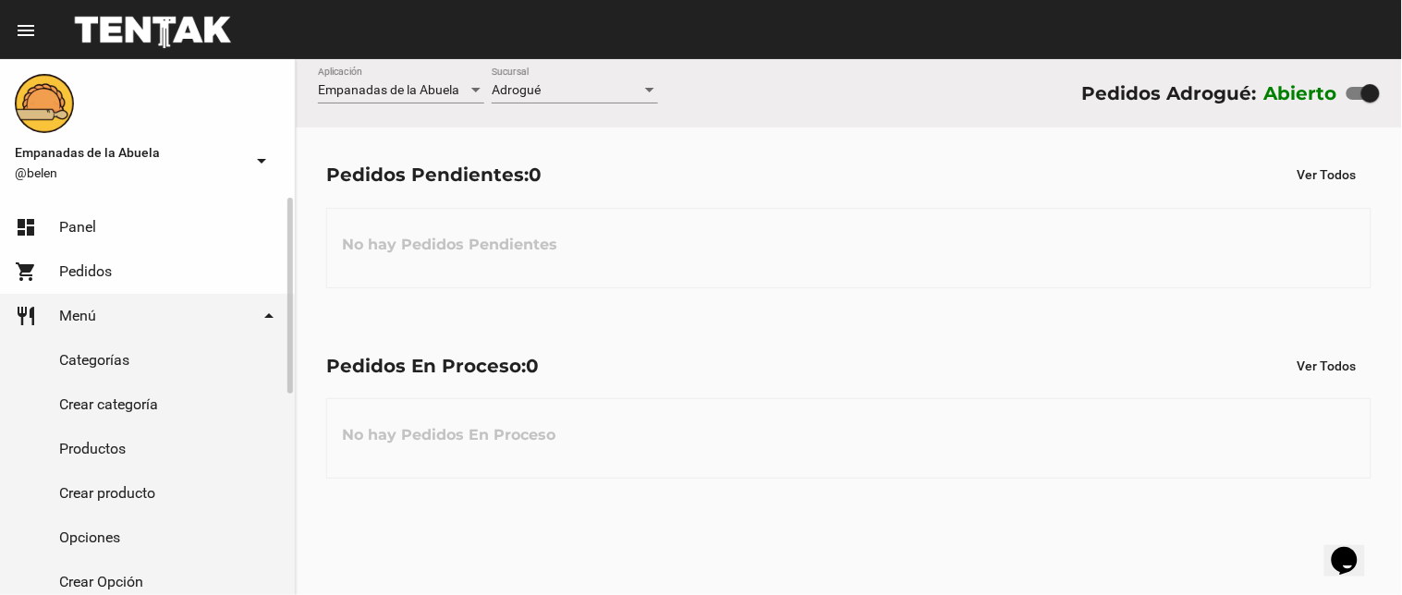
click at [104, 432] on link "Productos" at bounding box center [147, 449] width 295 height 44
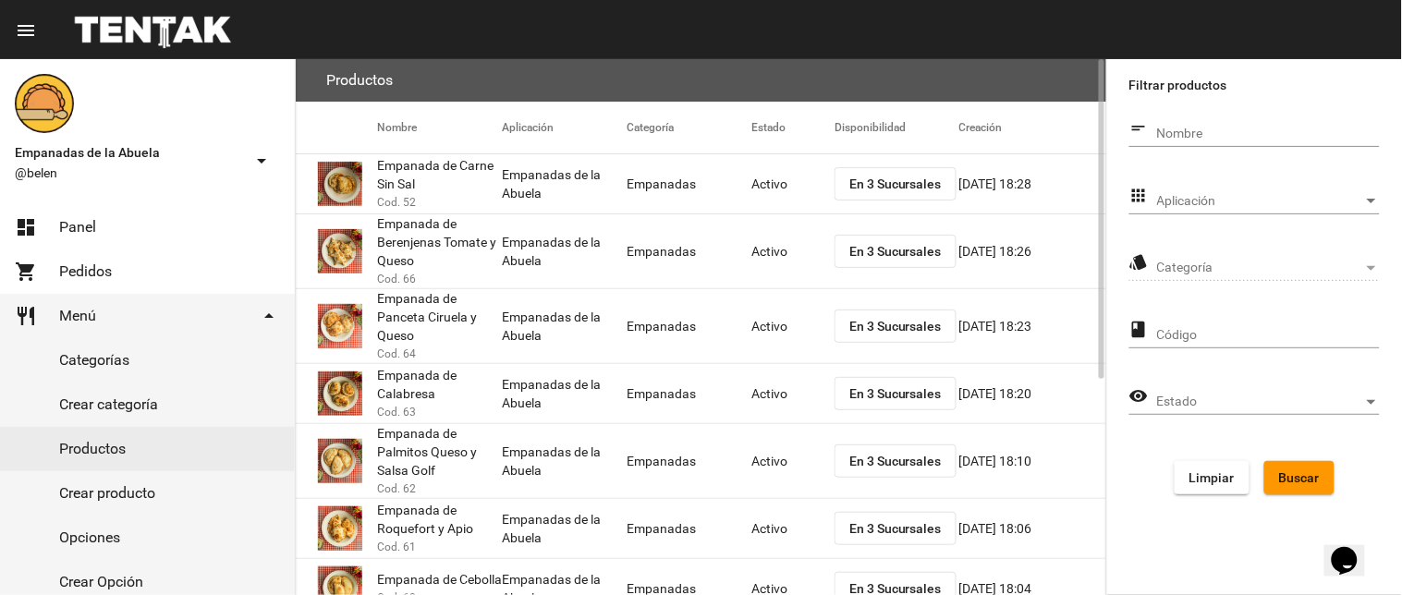
scroll to position [361, 0]
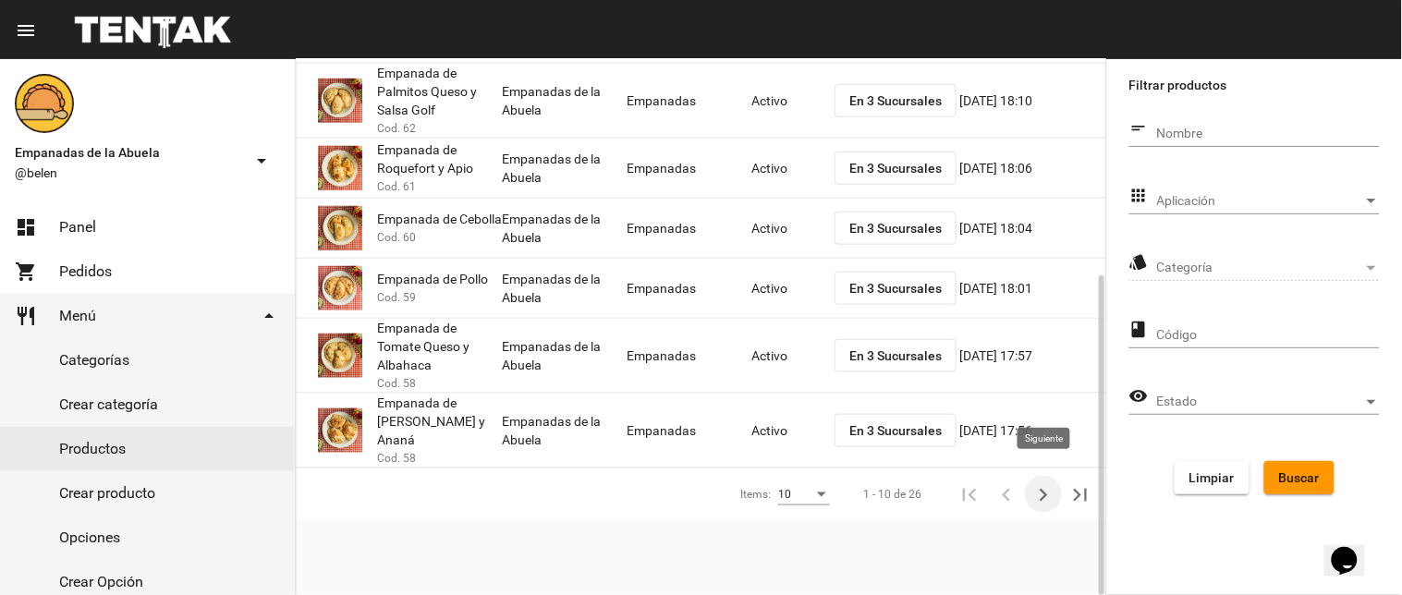
click at [1056, 483] on icon "Siguiente" at bounding box center [1044, 496] width 26 height 26
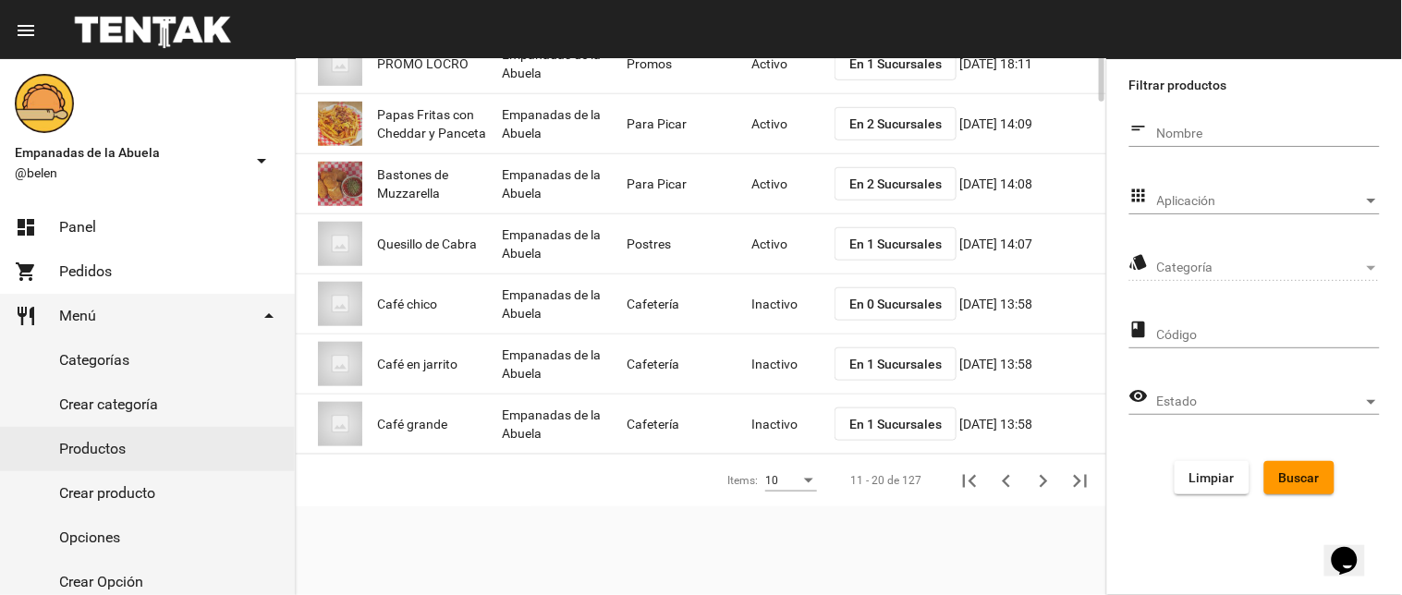
scroll to position [0, 0]
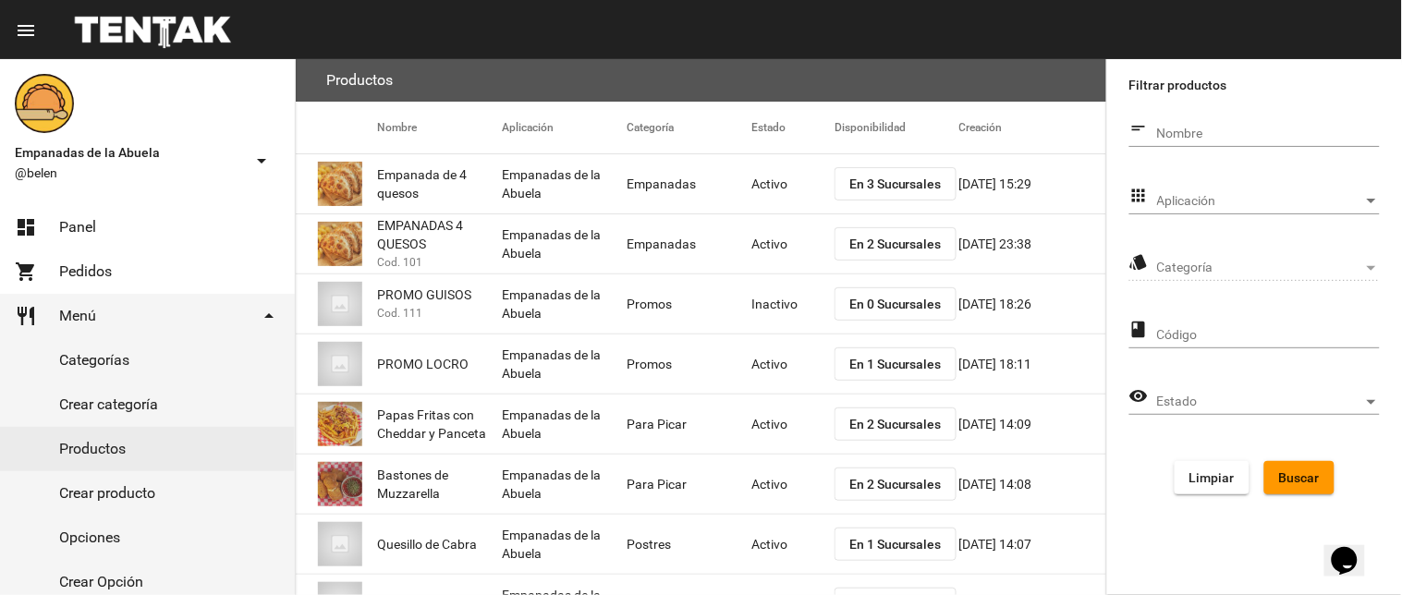
click at [1226, 195] on span "Aplicación" at bounding box center [1260, 201] width 206 height 15
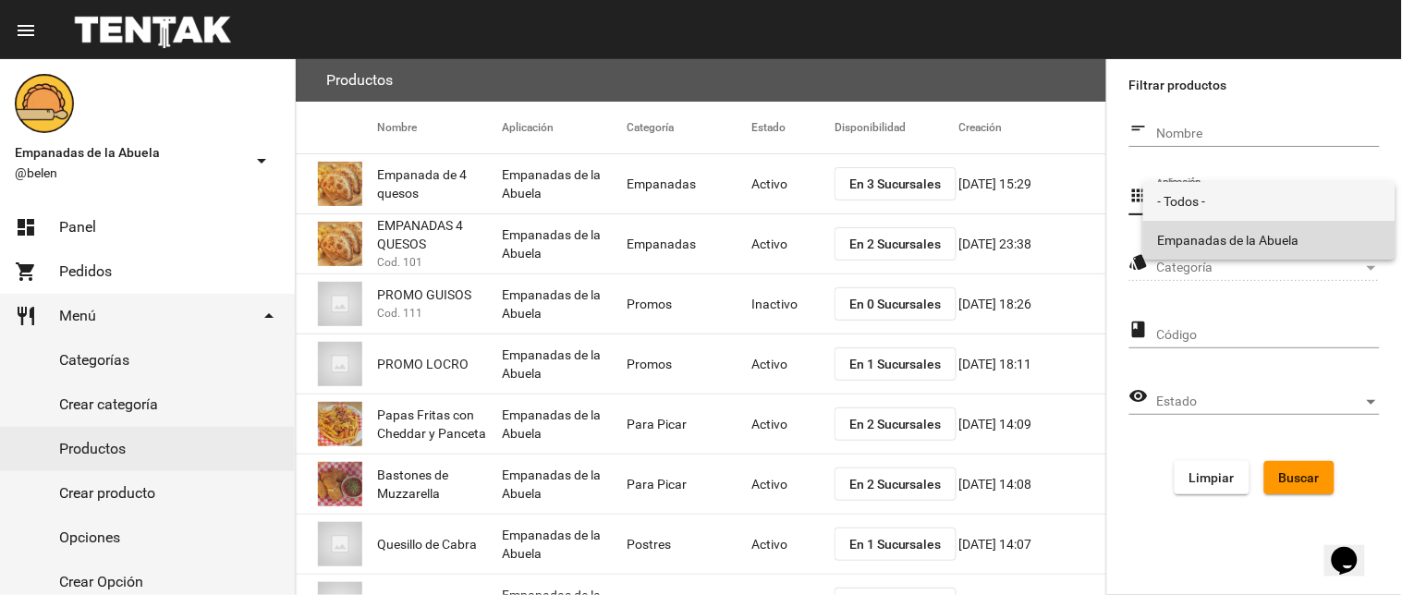
drag, startPoint x: 1224, startPoint y: 235, endPoint x: 1240, endPoint y: 265, distance: 34.3
click at [1222, 236] on span "Empanadas de la Abuela" at bounding box center [1269, 240] width 223 height 39
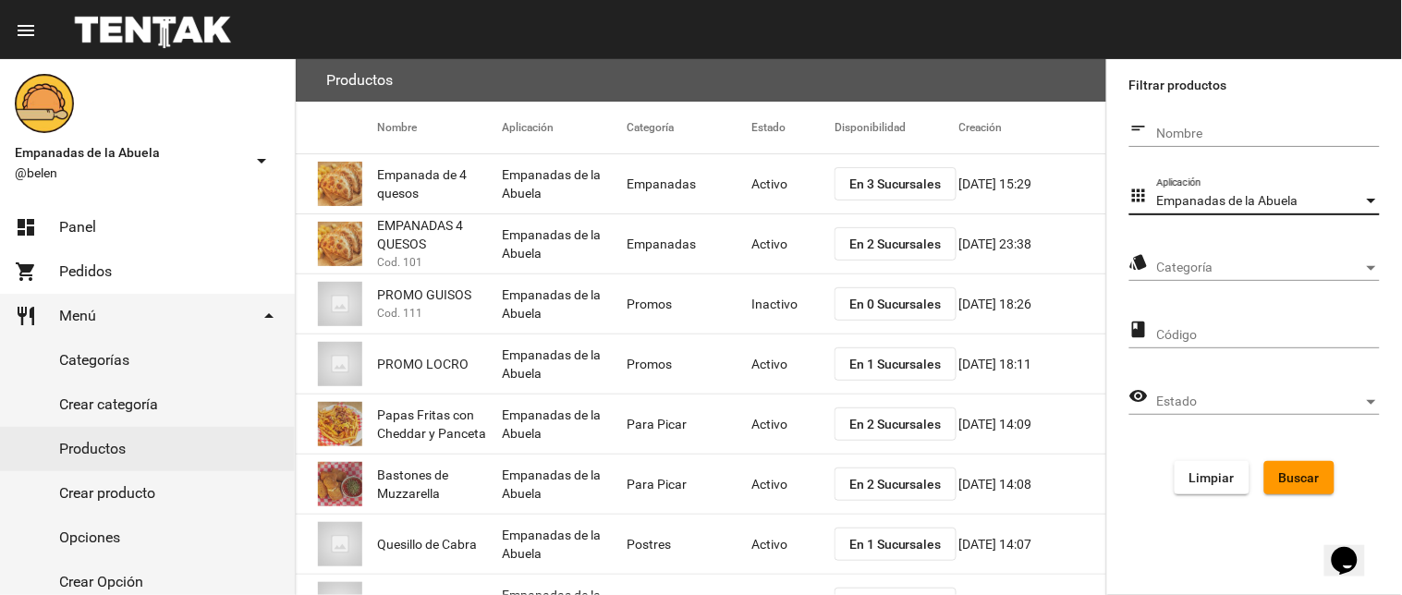
click at [1240, 266] on span "Categoría" at bounding box center [1260, 268] width 206 height 15
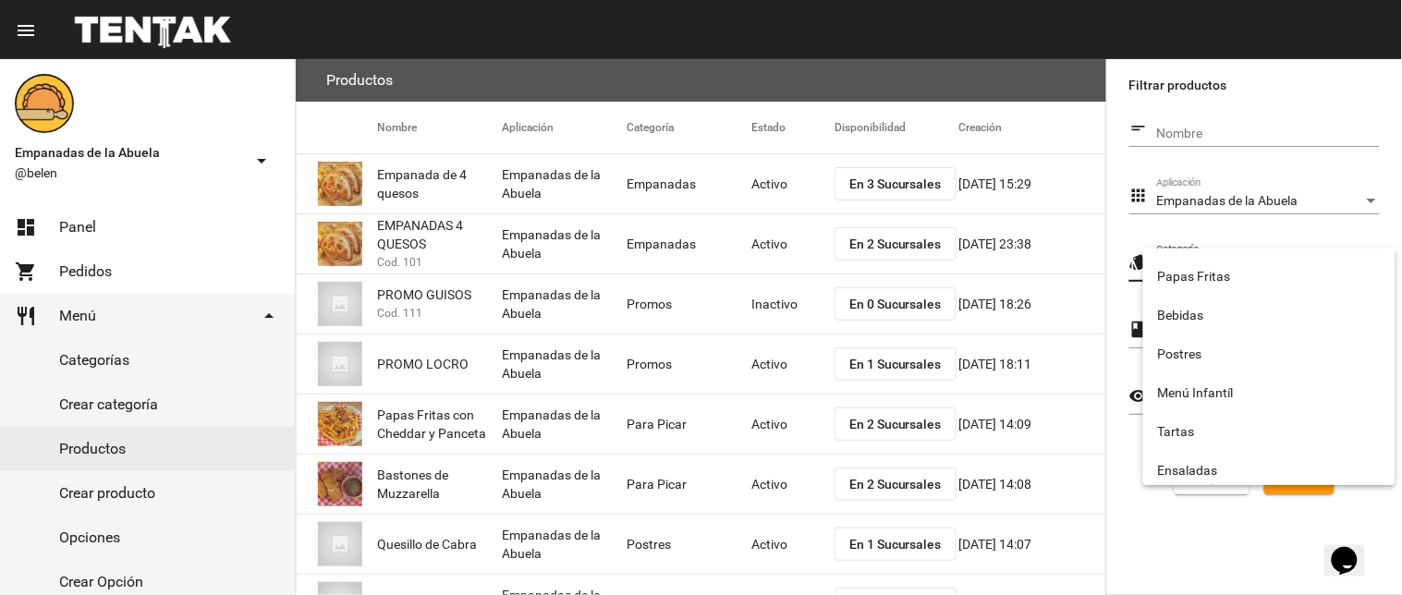
scroll to position [307, 0]
click at [1226, 433] on span "Regionales" at bounding box center [1269, 427] width 223 height 39
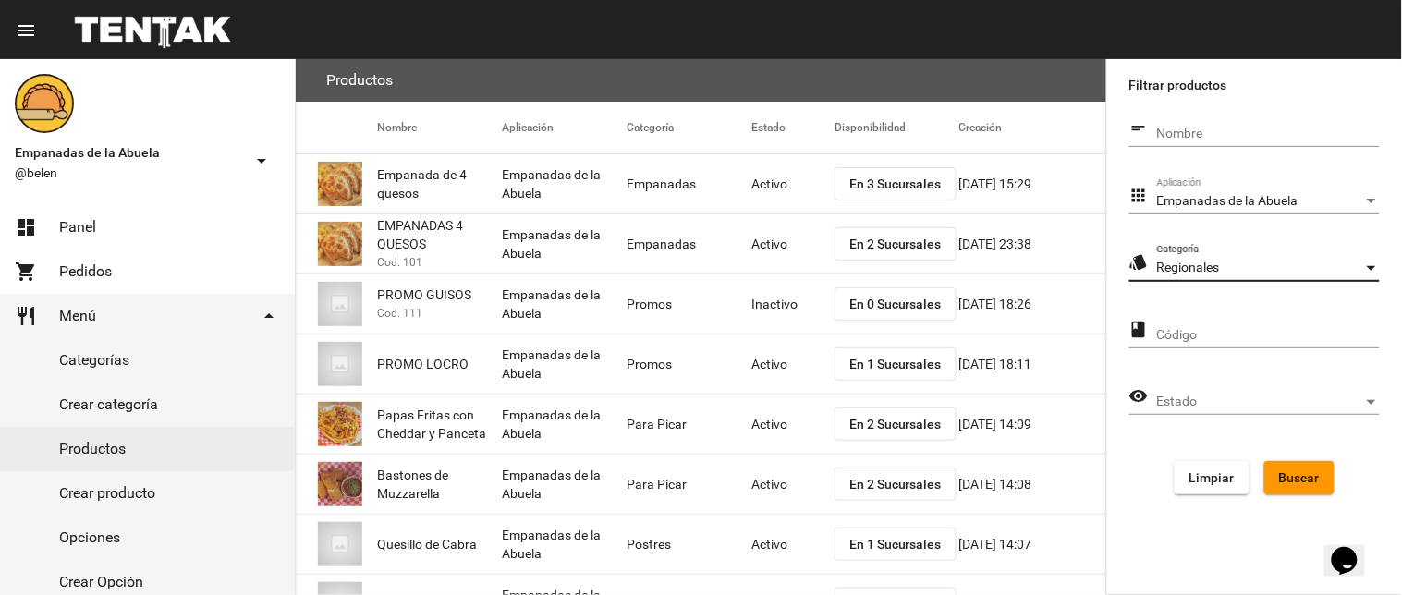
click at [1276, 472] on button "Buscar" at bounding box center [1300, 477] width 70 height 33
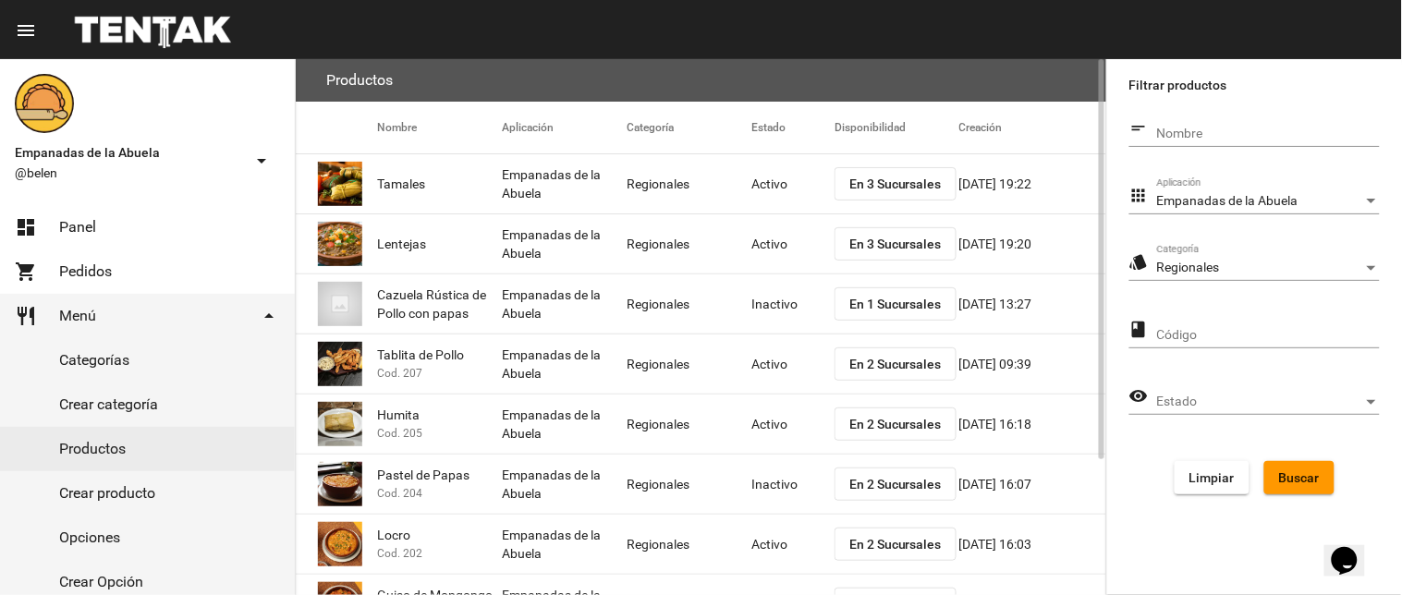
click at [889, 418] on span "En 2 Sucursales" at bounding box center [896, 424] width 92 height 15
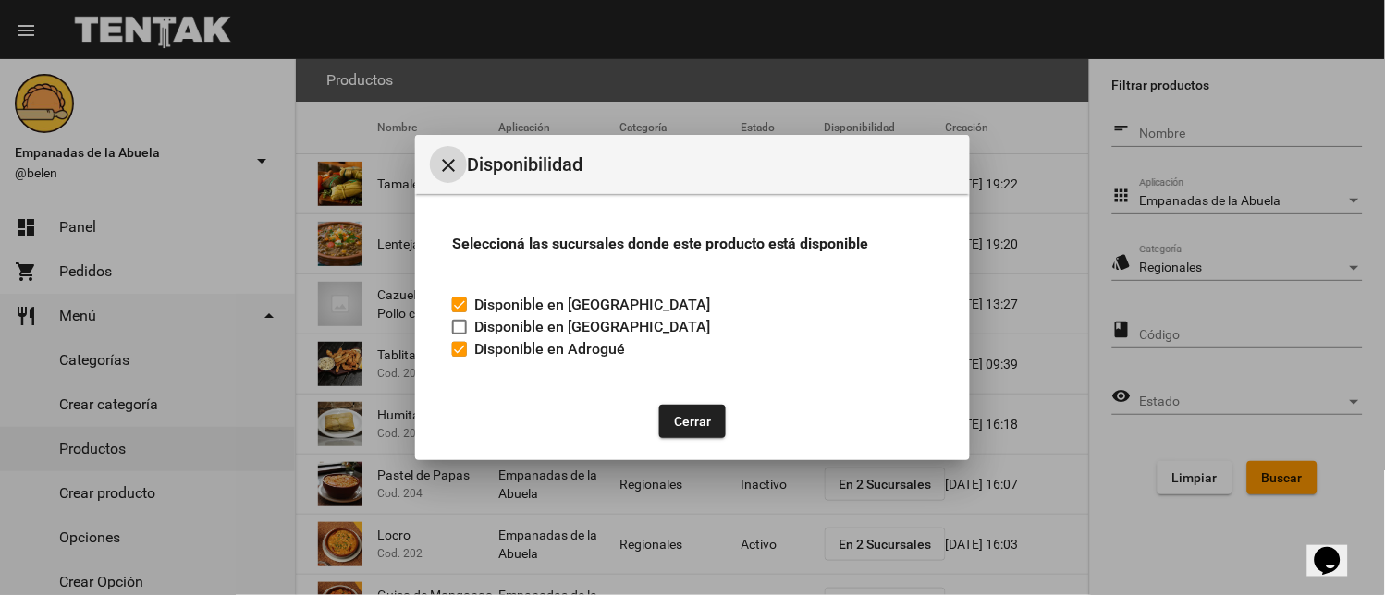
drag, startPoint x: 687, startPoint y: 423, endPoint x: 824, endPoint y: 457, distance: 140.8
click at [695, 423] on button "Cerrar" at bounding box center [692, 421] width 67 height 33
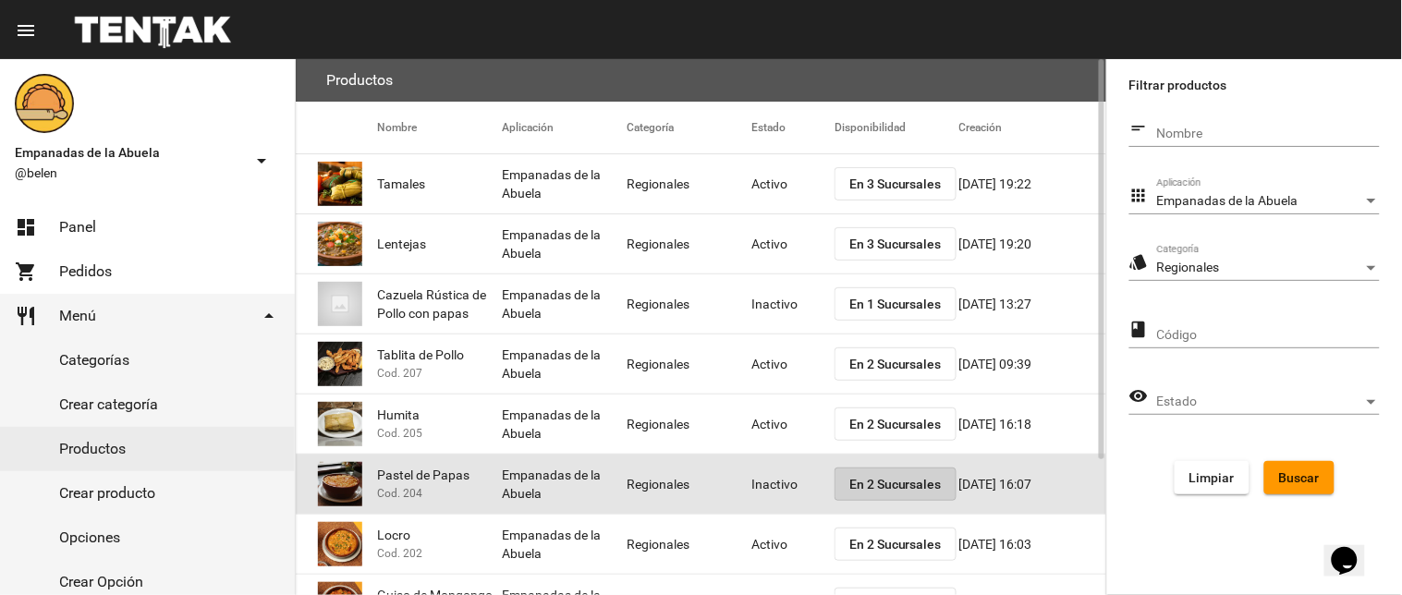
click at [850, 488] on span "En 2 Sucursales" at bounding box center [896, 484] width 92 height 15
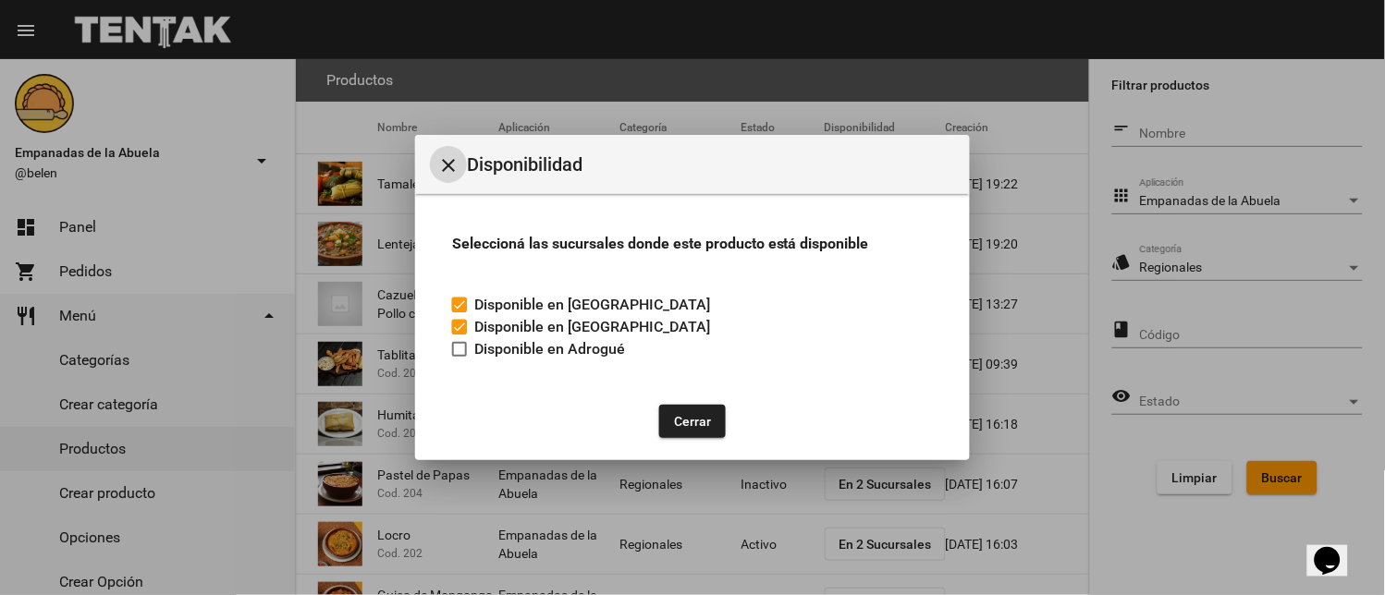
click at [469, 359] on label "Disponible en Adrogué" at bounding box center [538, 349] width 173 height 22
click at [459, 358] on input "Disponible en Adrogué" at bounding box center [459, 357] width 1 height 1
checkbox input "true"
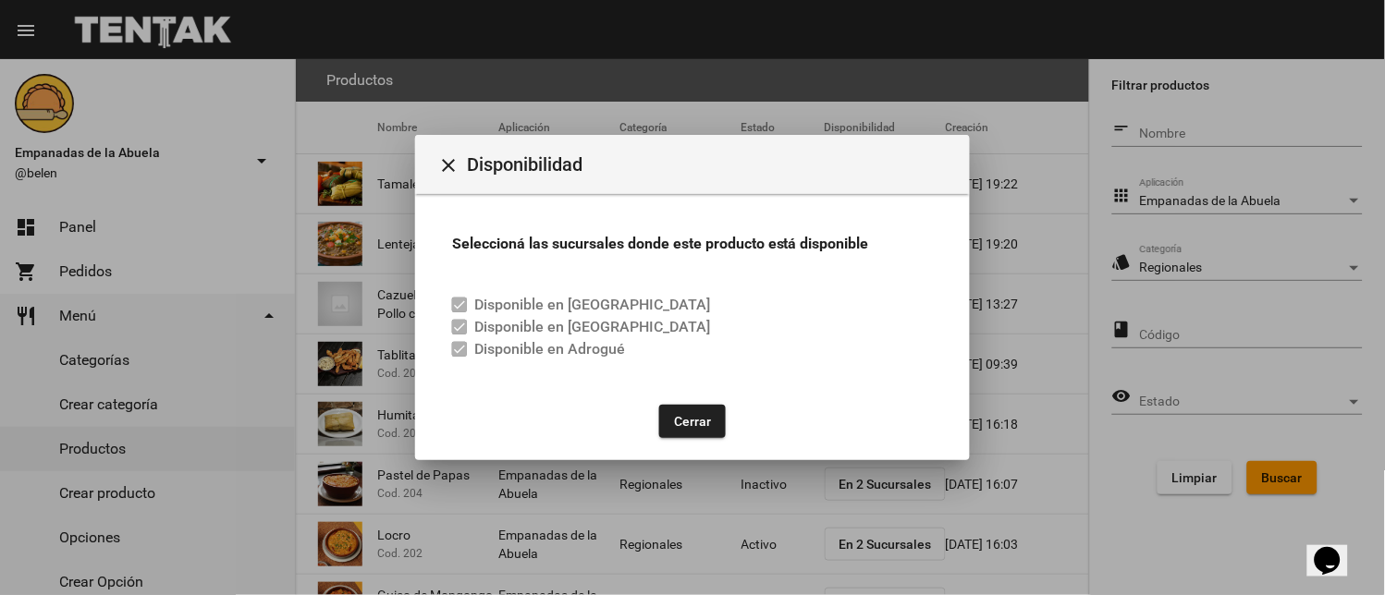
click at [672, 426] on button "Cerrar" at bounding box center [692, 421] width 67 height 33
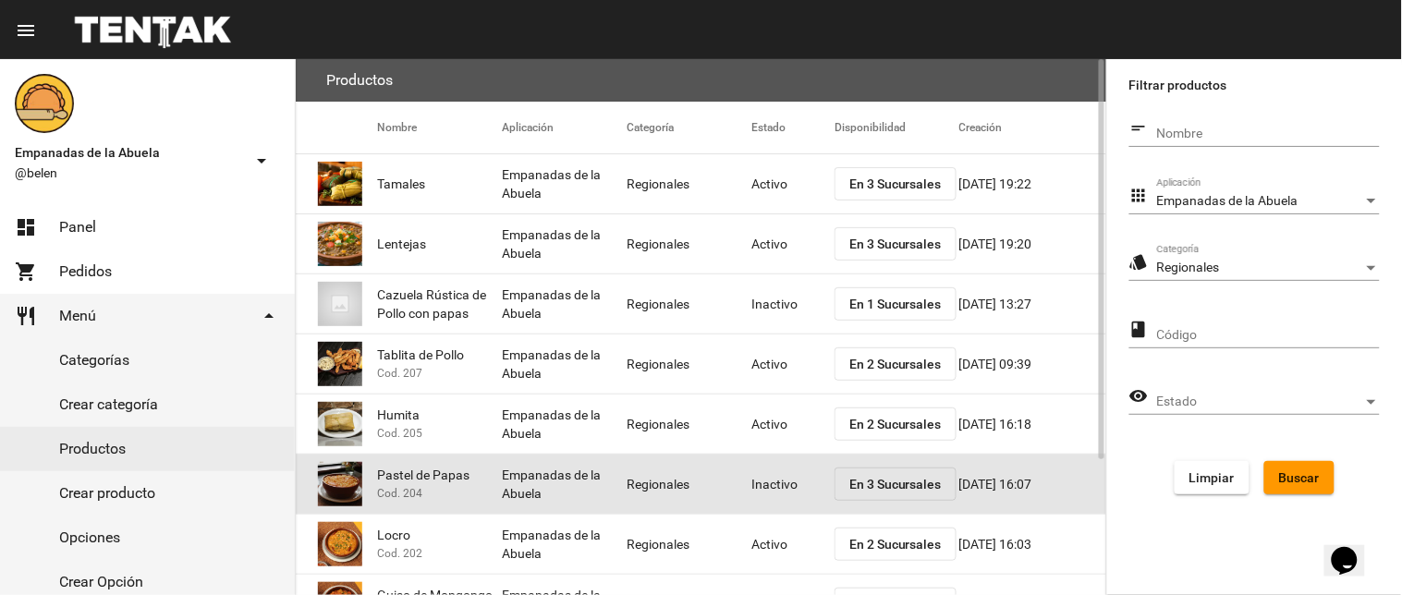
click at [773, 484] on mat-cell "Inactivo" at bounding box center [793, 484] width 83 height 59
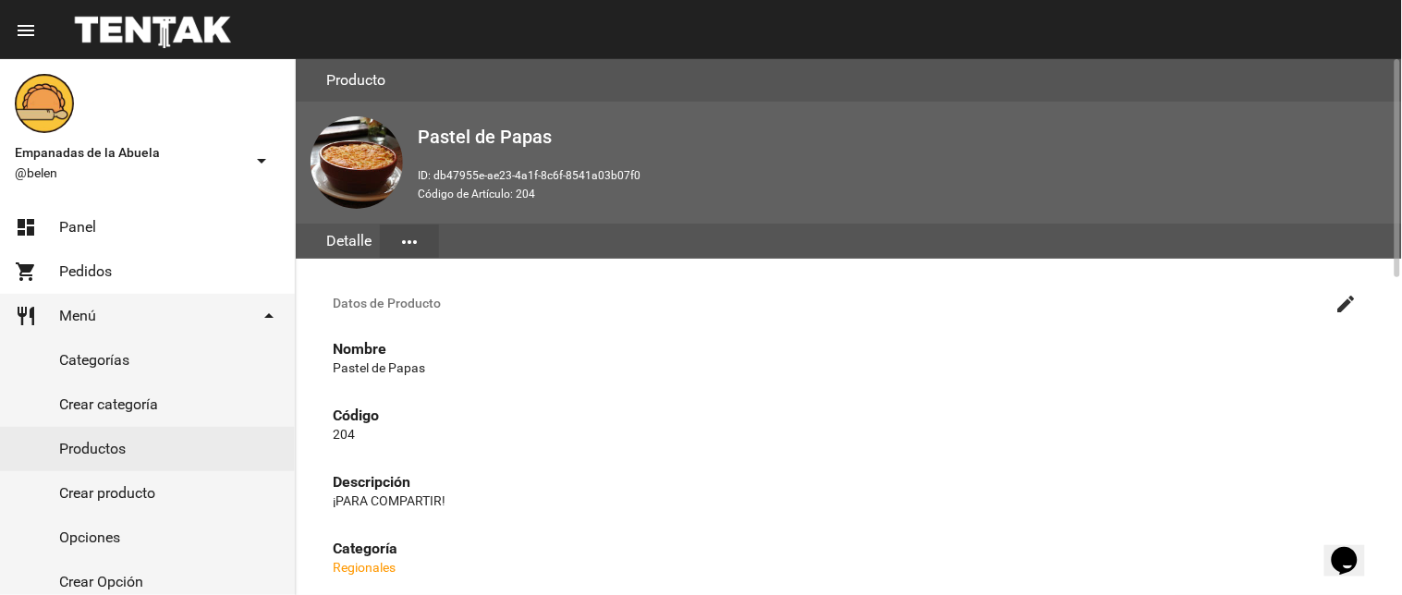
click at [1350, 297] on mat-icon "create" at bounding box center [1347, 304] width 22 height 22
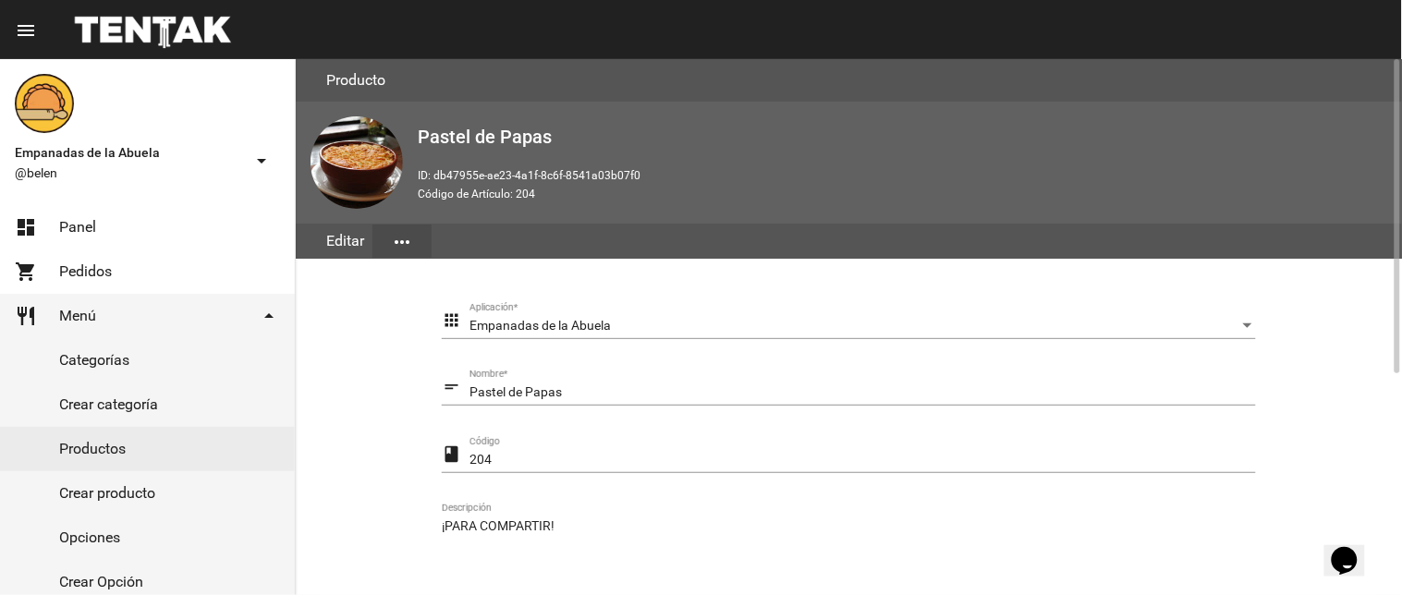
scroll to position [377, 0]
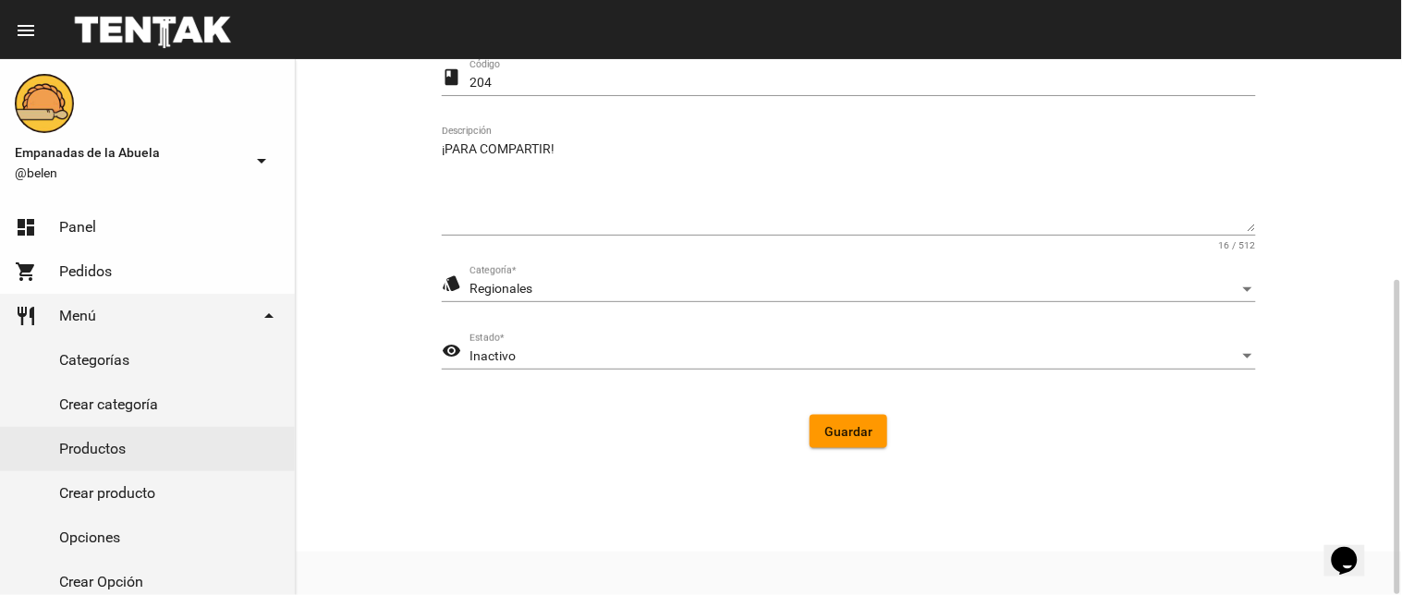
click at [619, 338] on div "Inactivo Estado *" at bounding box center [863, 352] width 787 height 36
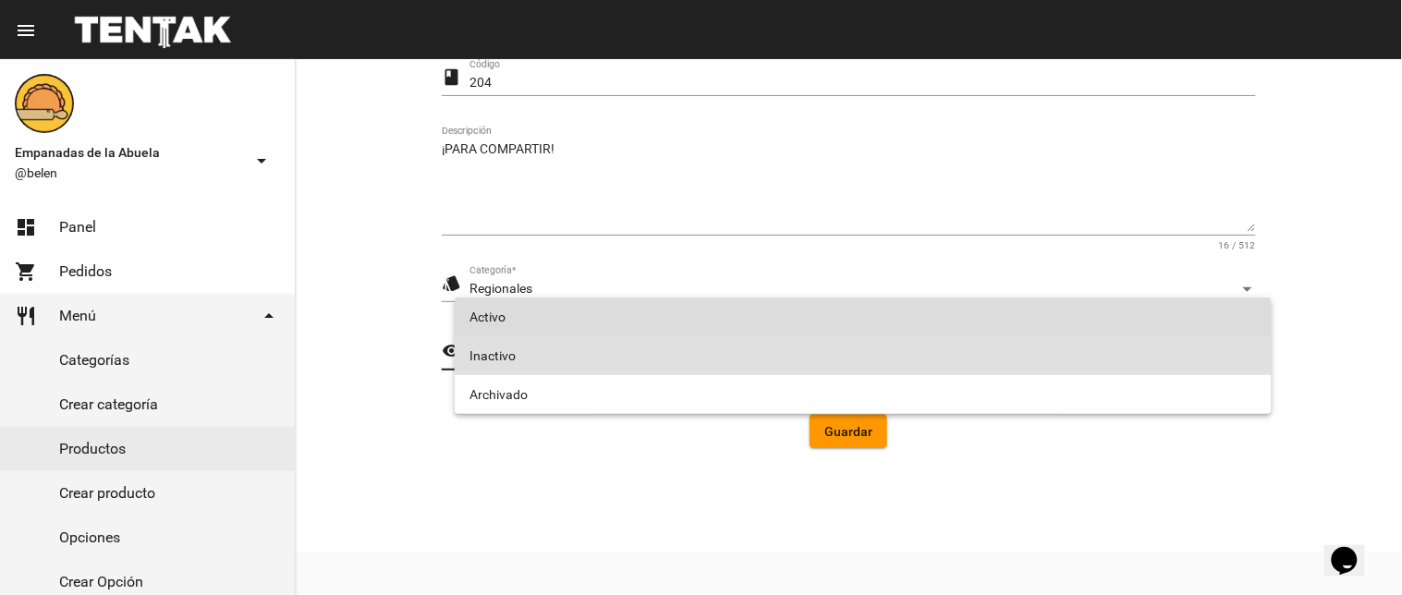
click at [580, 325] on span "Activo" at bounding box center [864, 317] width 788 height 39
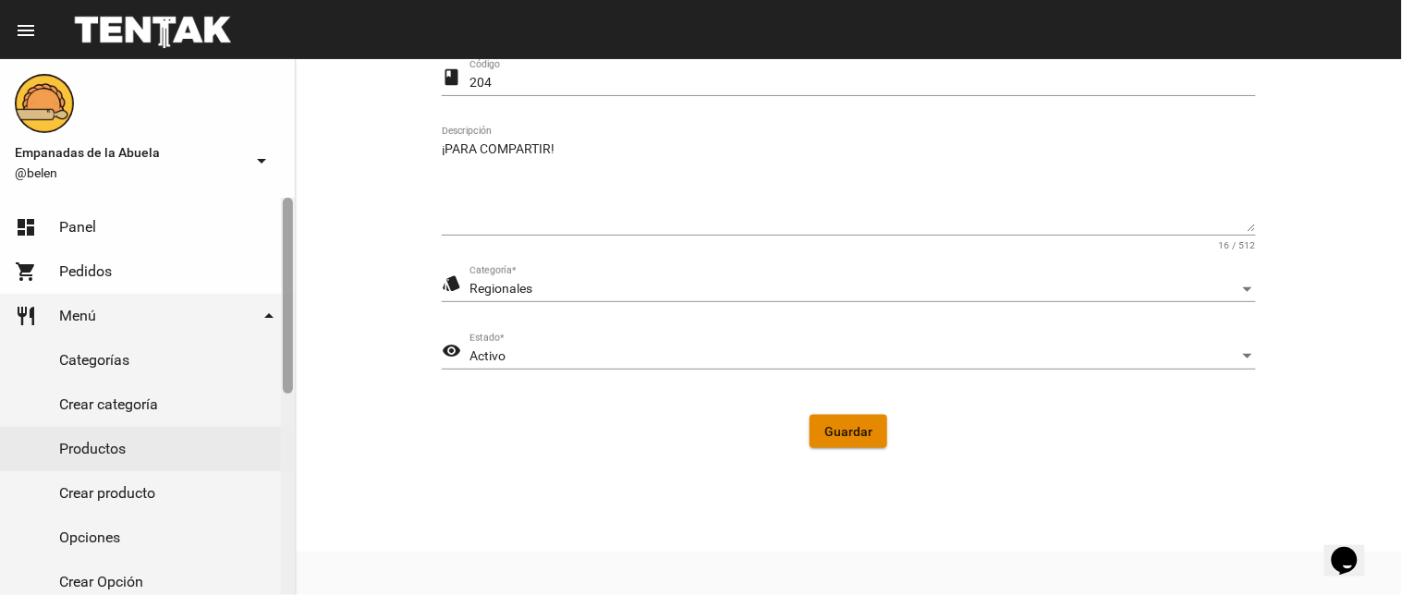
drag, startPoint x: 864, startPoint y: 421, endPoint x: 288, endPoint y: 505, distance: 583.0
click at [863, 426] on button "Guardar" at bounding box center [849, 431] width 78 height 33
click at [80, 436] on link "Productos" at bounding box center [147, 449] width 295 height 44
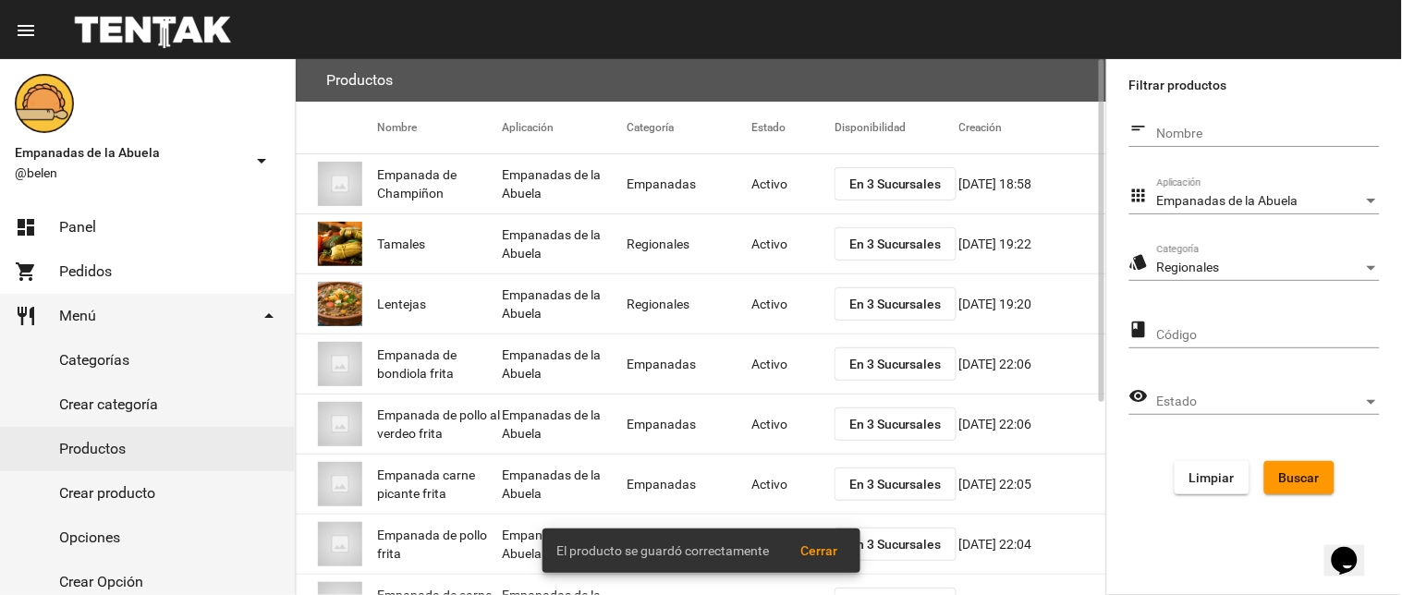
scroll to position [300, 0]
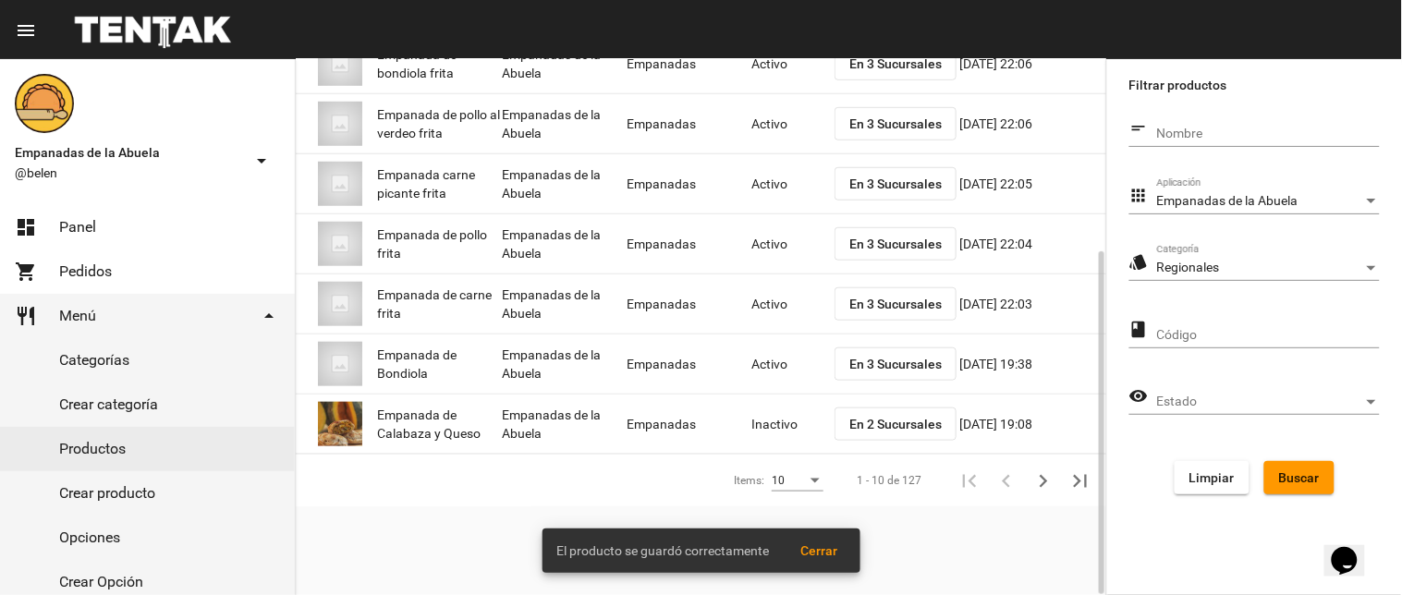
click at [1280, 471] on span "Buscar" at bounding box center [1299, 478] width 41 height 15
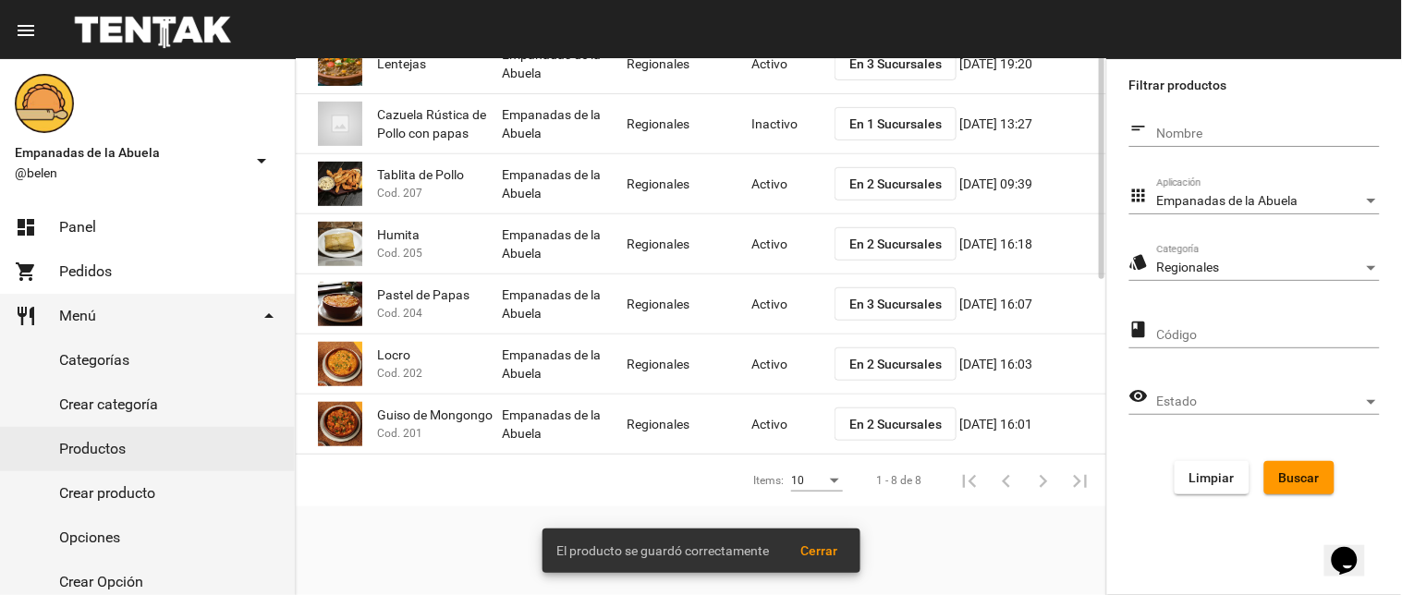
scroll to position [0, 0]
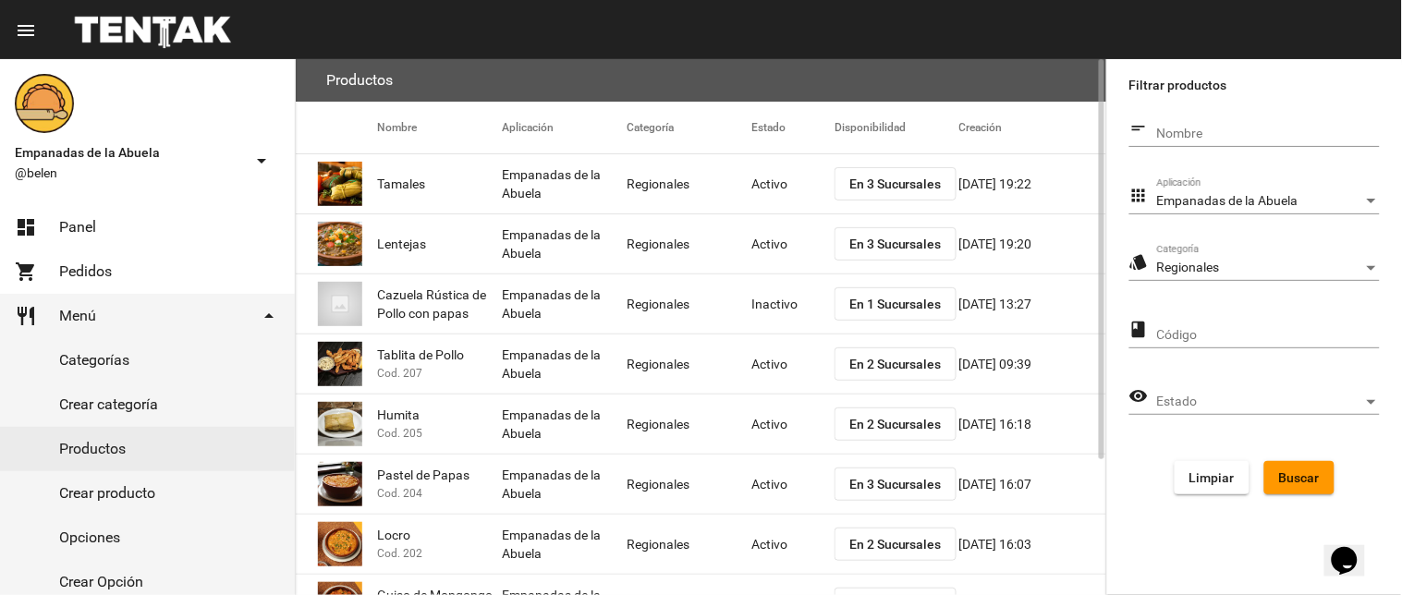
click at [875, 363] on span "En 2 Sucursales" at bounding box center [896, 364] width 92 height 15
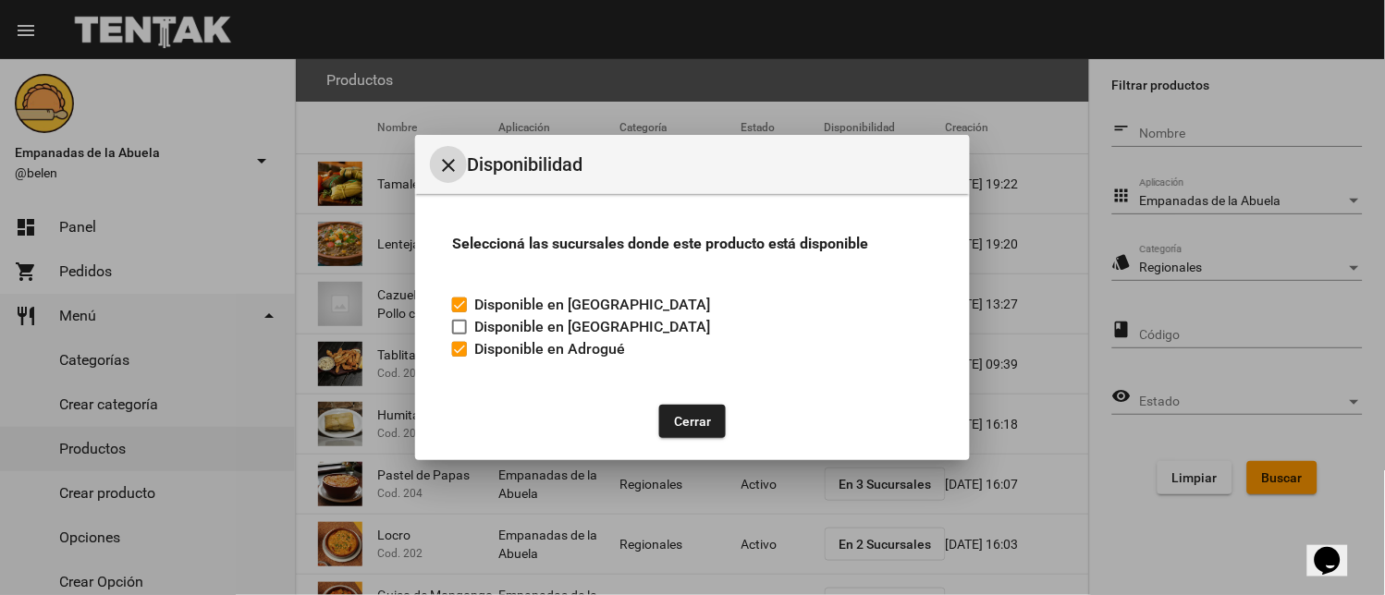
click at [669, 399] on div "Cerrar" at bounding box center [692, 421] width 510 height 63
click at [693, 412] on button "Cerrar" at bounding box center [692, 421] width 67 height 33
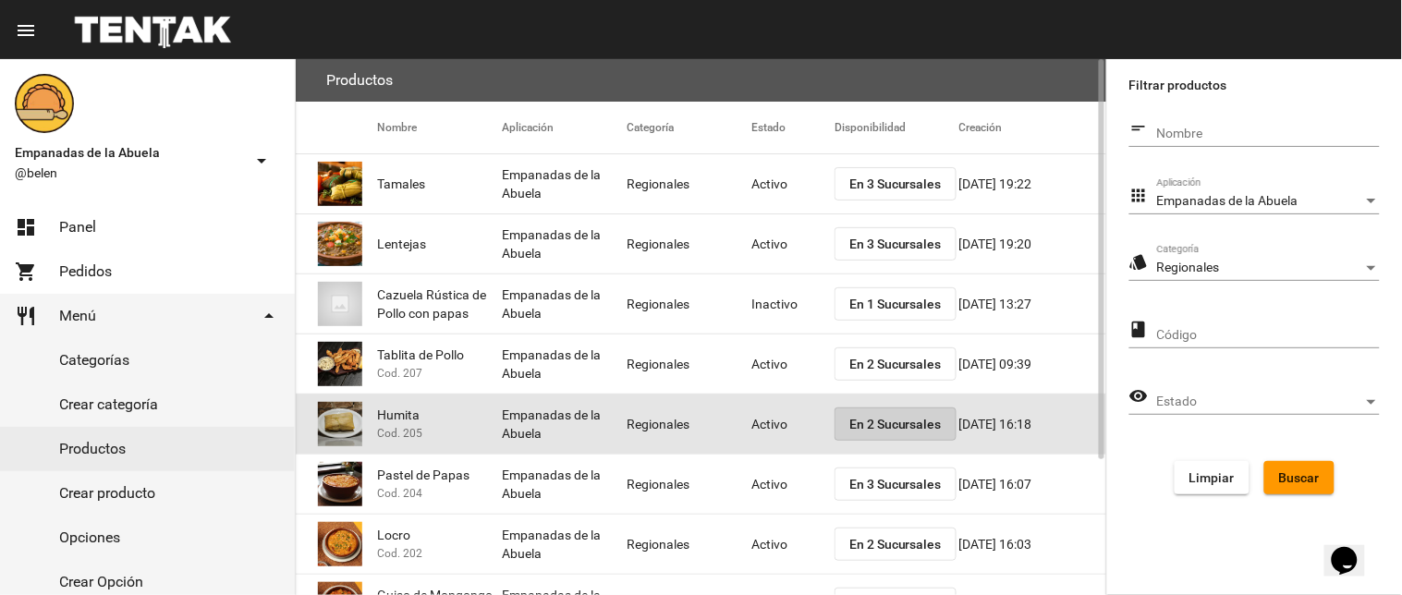
click at [875, 422] on span "En 2 Sucursales" at bounding box center [896, 424] width 92 height 15
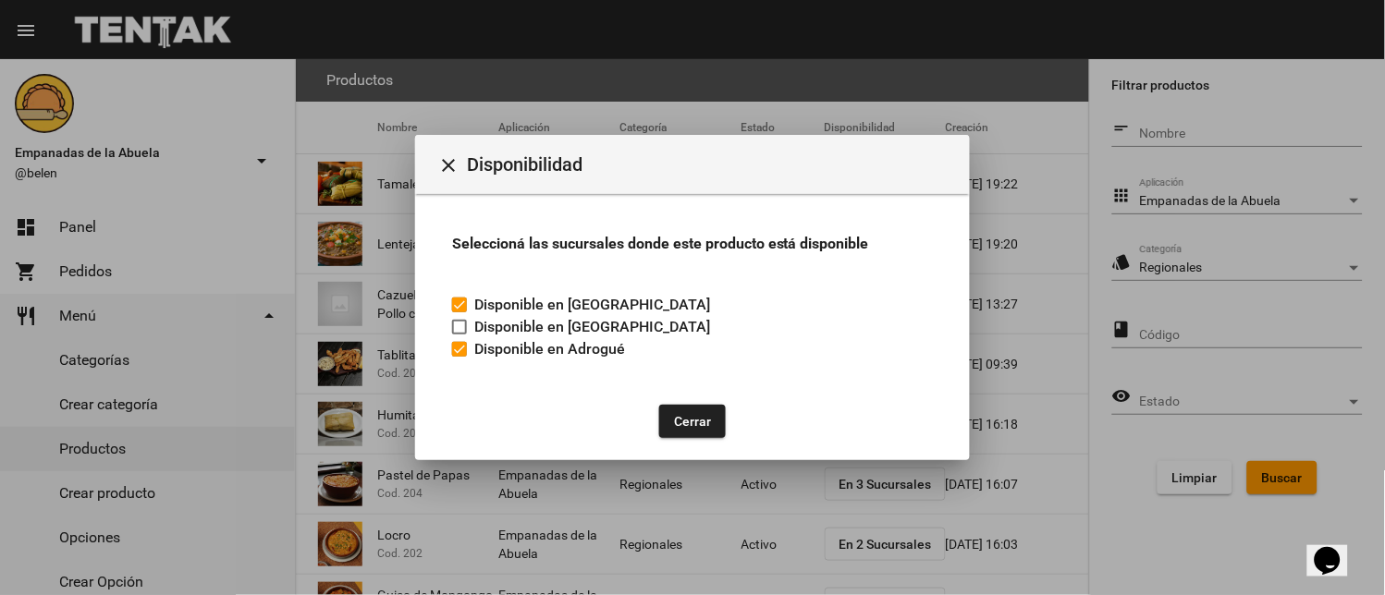
drag, startPoint x: 679, startPoint y: 409, endPoint x: 696, endPoint y: 419, distance: 19.5
click at [681, 410] on button "Cerrar" at bounding box center [692, 421] width 67 height 33
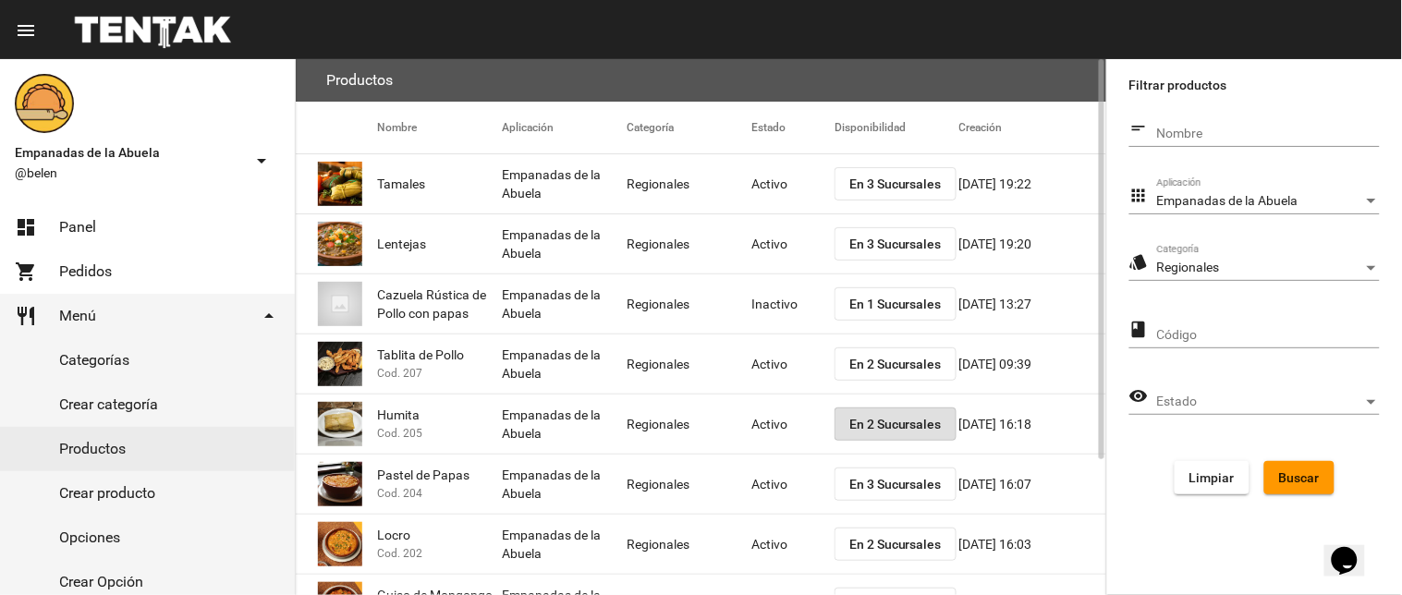
scroll to position [180, 0]
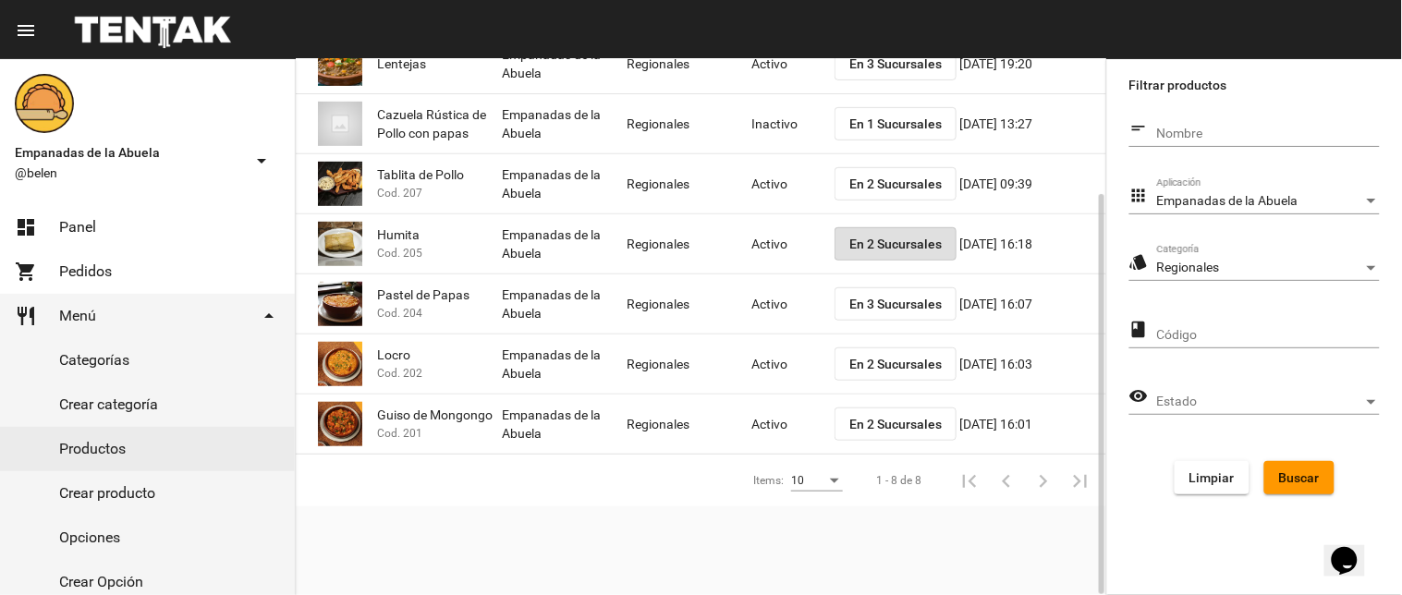
click at [851, 419] on span "En 2 Sucursales" at bounding box center [896, 424] width 92 height 15
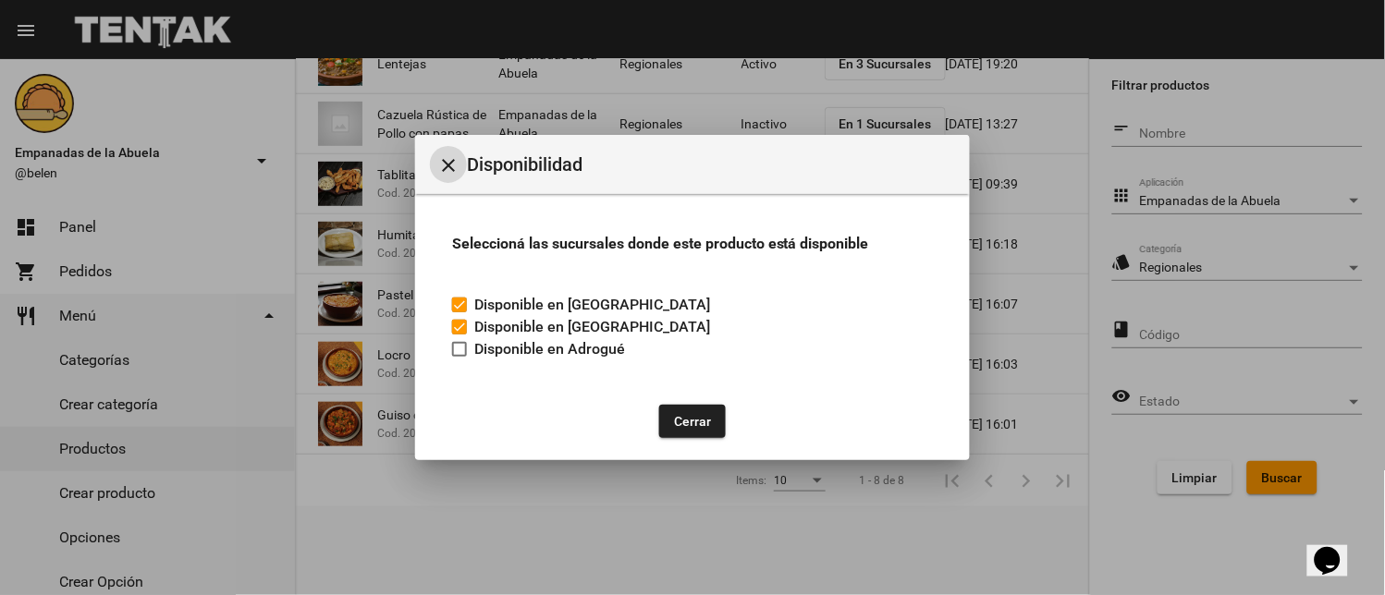
drag, startPoint x: 466, startPoint y: 347, endPoint x: 582, endPoint y: 409, distance: 131.9
click at [468, 348] on label "Disponible en Adrogué" at bounding box center [538, 349] width 173 height 22
click at [459, 357] on input "Disponible en Adrogué" at bounding box center [459, 357] width 1 height 1
checkbox input "true"
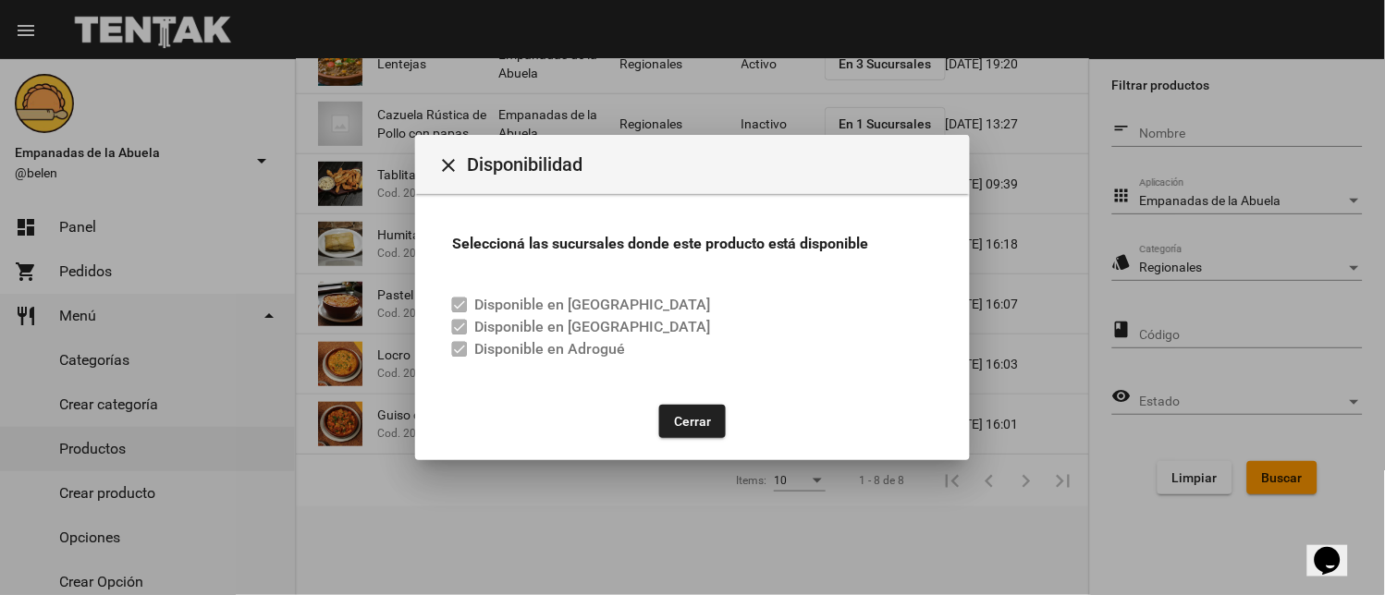
click at [671, 405] on button "Cerrar" at bounding box center [692, 421] width 67 height 33
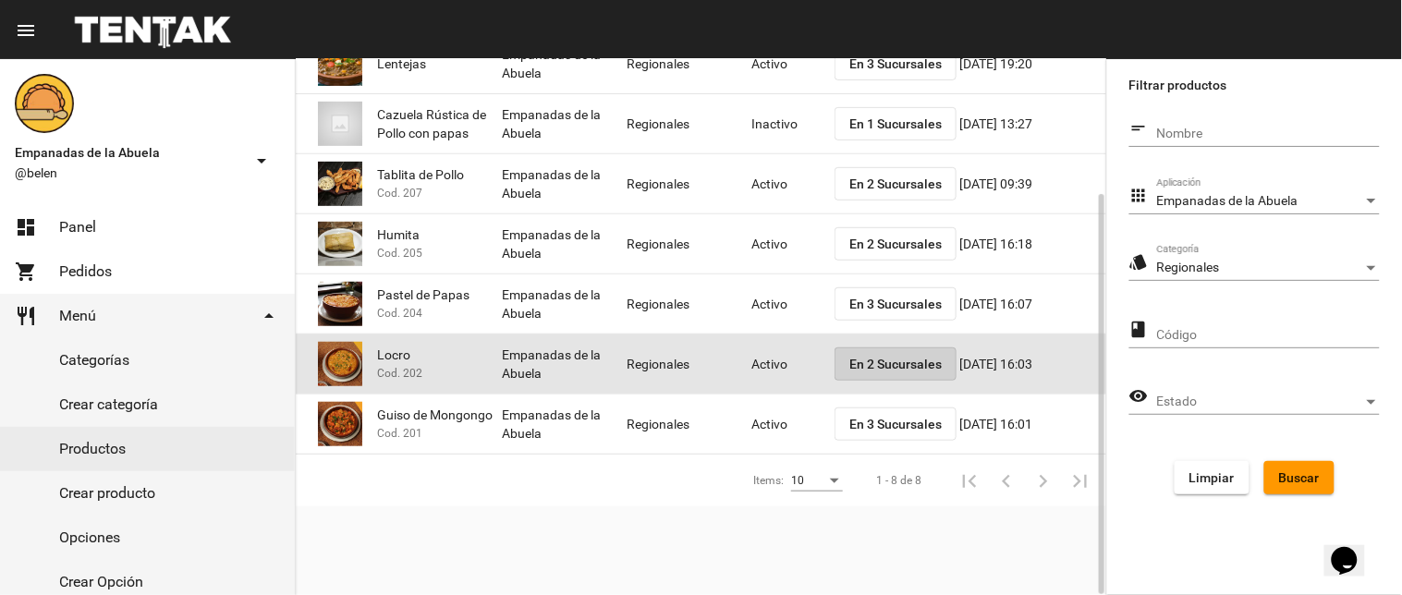
click at [888, 362] on span "En 2 Sucursales" at bounding box center [896, 364] width 92 height 15
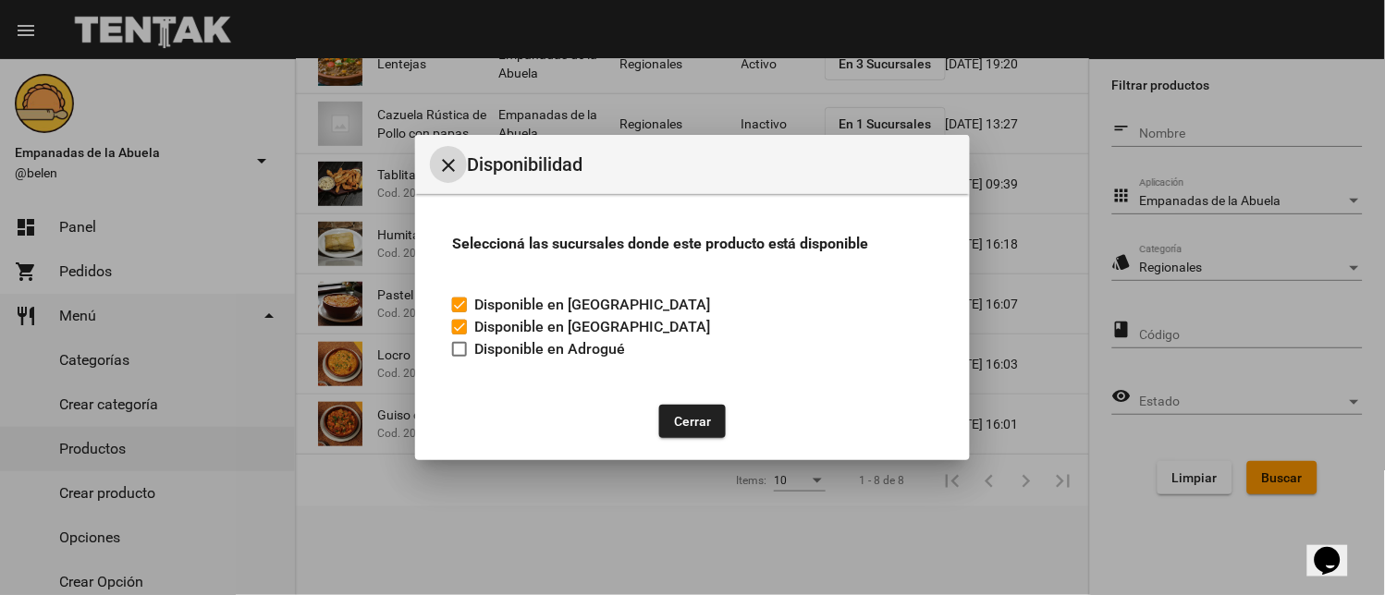
click at [467, 355] on label "Disponible en Adrogué" at bounding box center [538, 349] width 173 height 22
click at [459, 357] on input "Disponible en Adrogué" at bounding box center [459, 357] width 1 height 1
checkbox input "true"
drag, startPoint x: 681, startPoint y: 412, endPoint x: 722, endPoint y: 385, distance: 48.7
click at [684, 412] on button "Cerrar" at bounding box center [692, 421] width 67 height 33
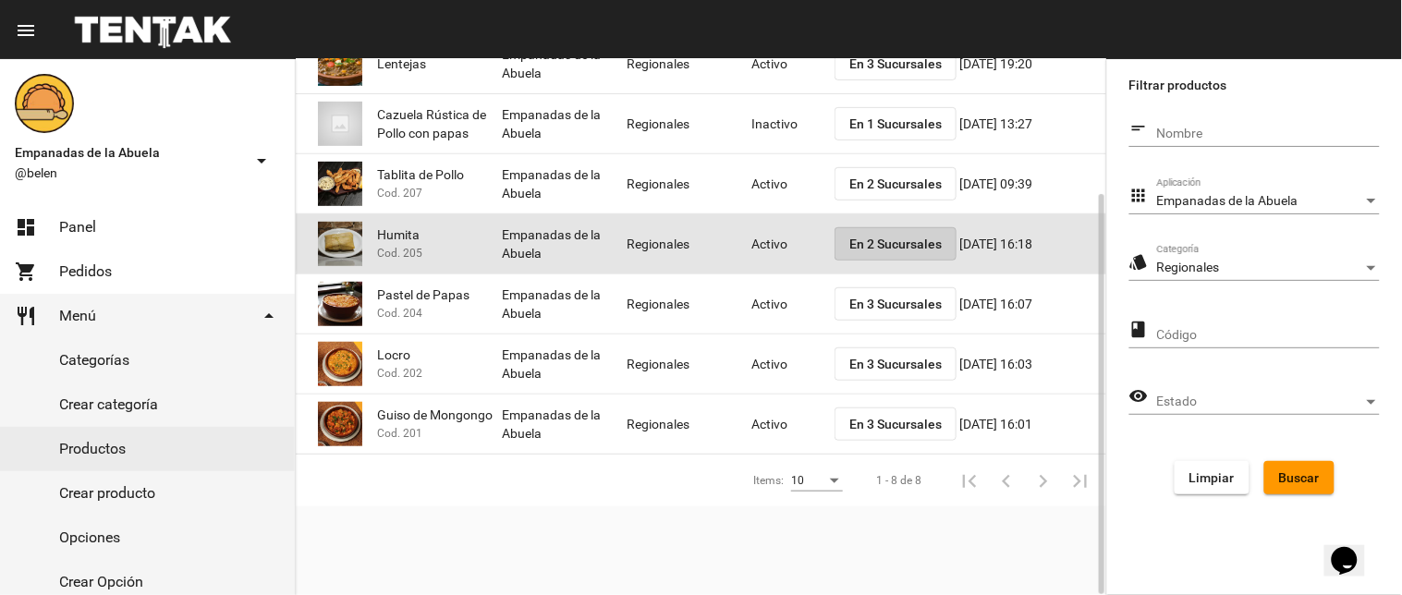
click at [887, 237] on span "En 2 Sucursales" at bounding box center [896, 244] width 92 height 15
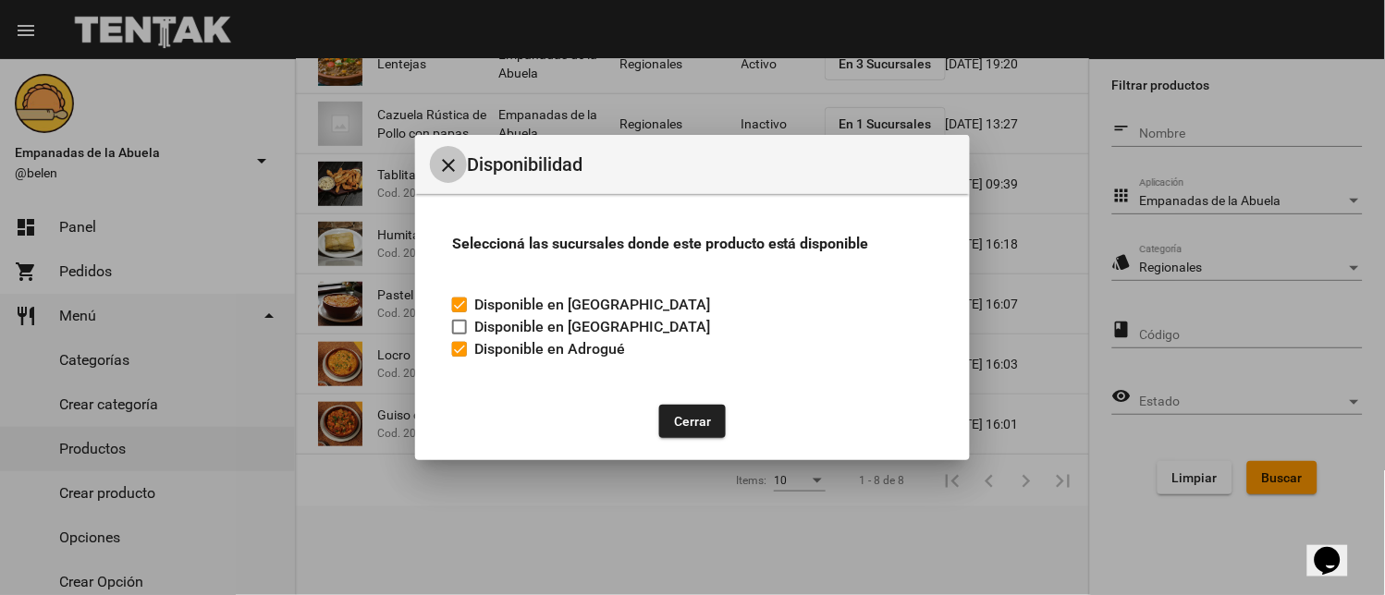
click at [457, 167] on mat-icon "close" at bounding box center [448, 165] width 22 height 22
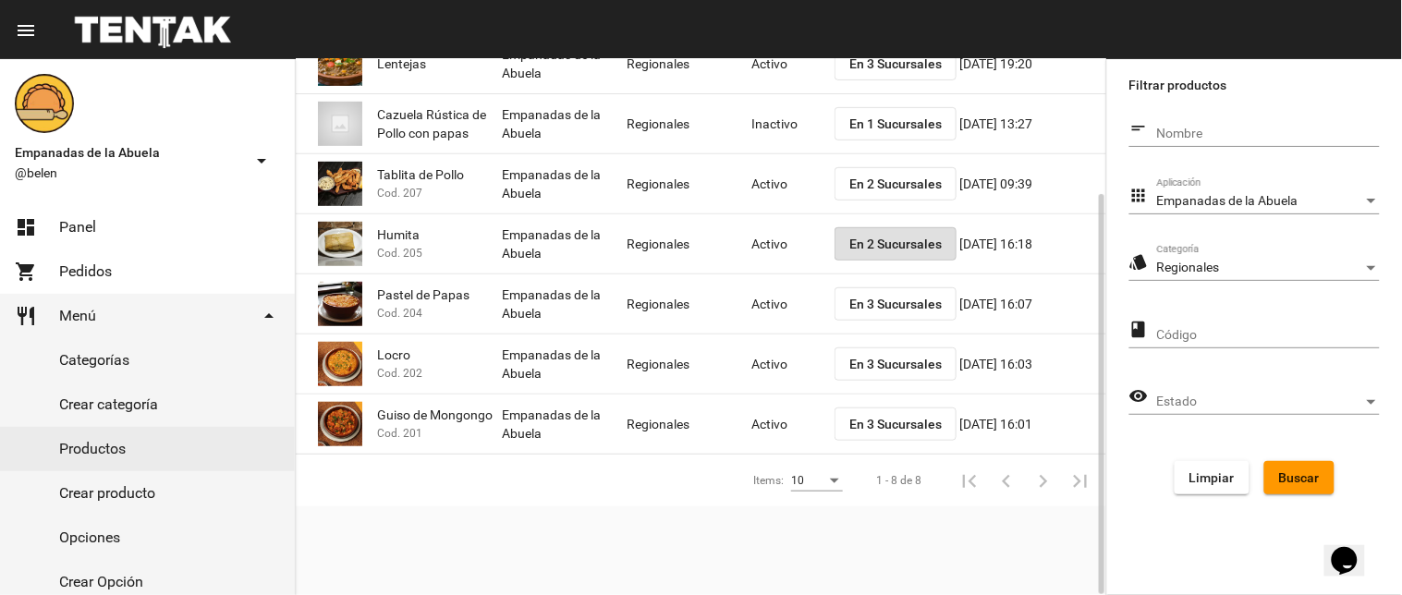
scroll to position [0, 0]
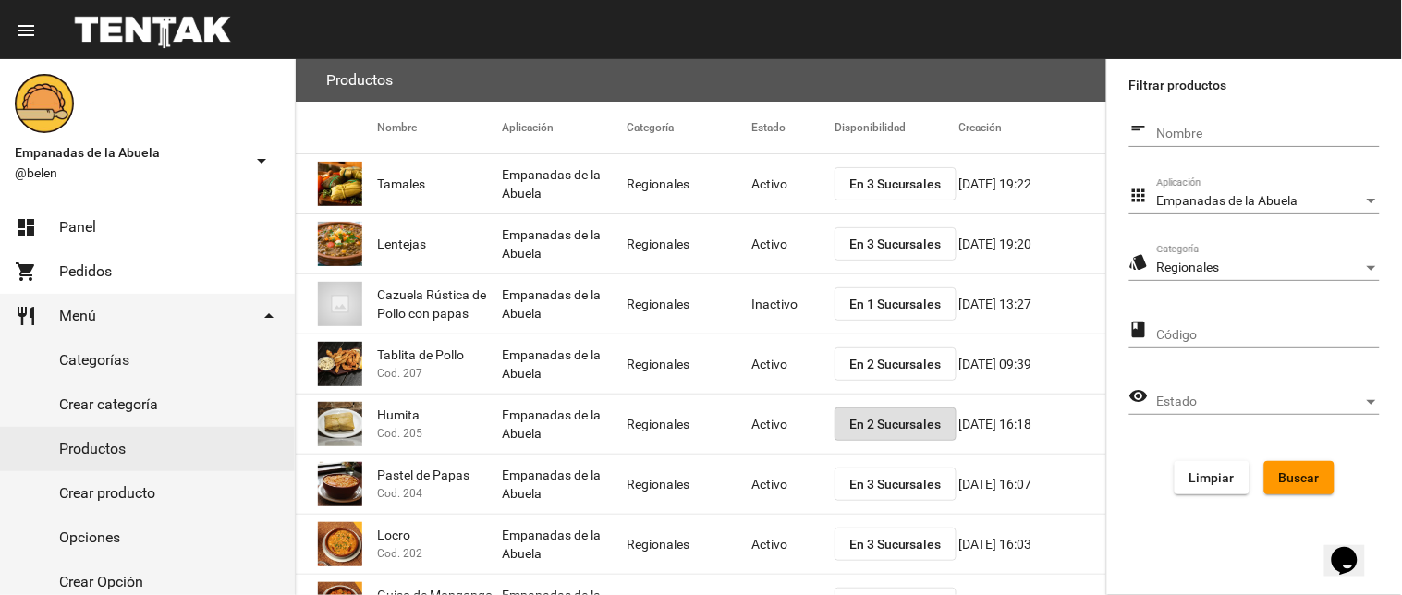
click at [1267, 263] on div "Regionales" at bounding box center [1260, 268] width 206 height 15
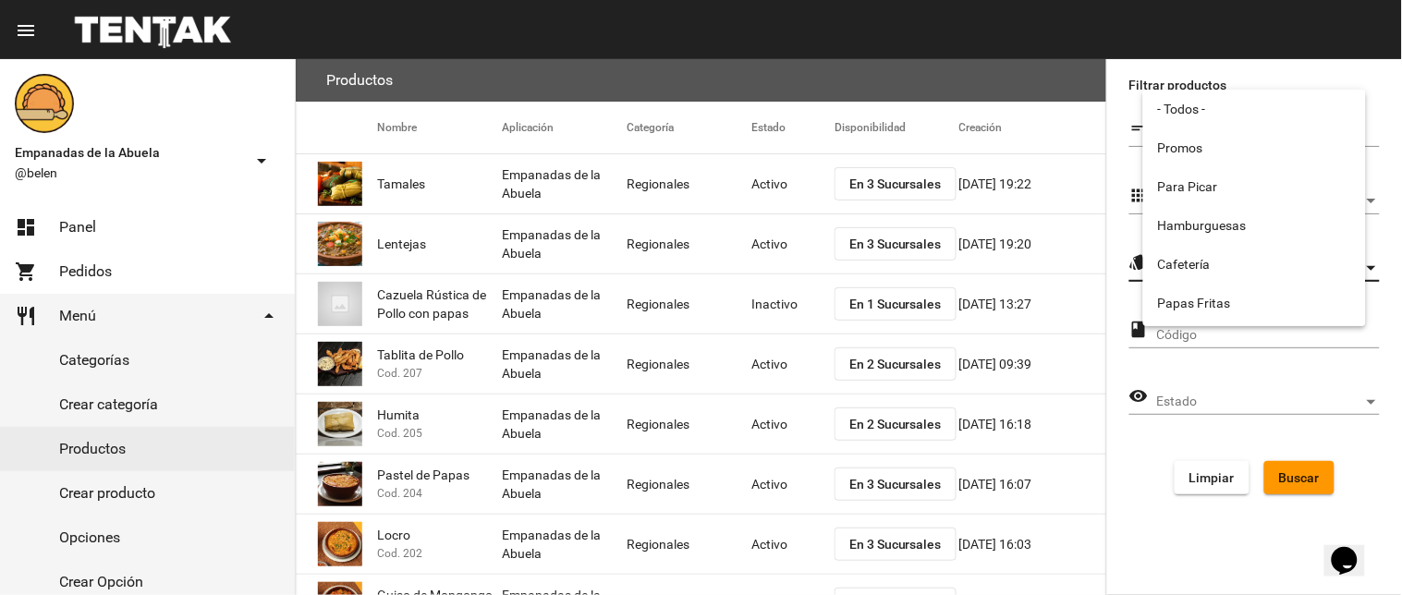
scroll to position [306, 0]
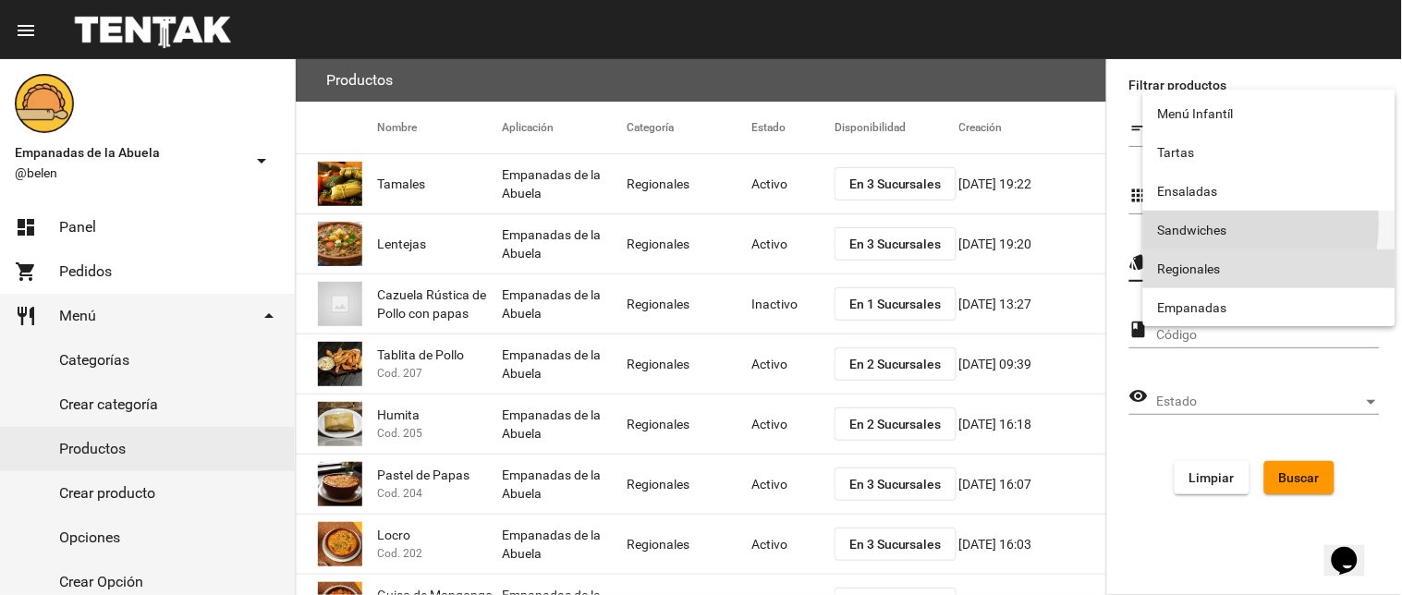
click at [1216, 224] on span "Sandwiches" at bounding box center [1269, 230] width 223 height 39
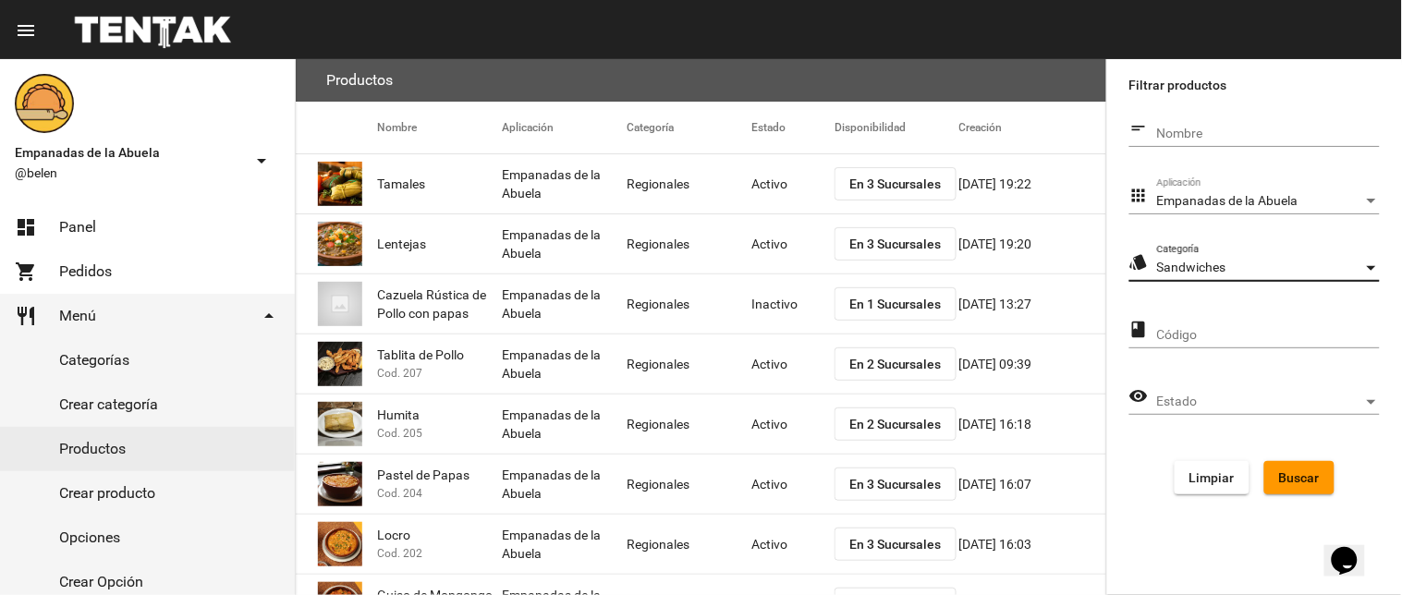
click at [1285, 486] on button "Buscar" at bounding box center [1300, 477] width 70 height 33
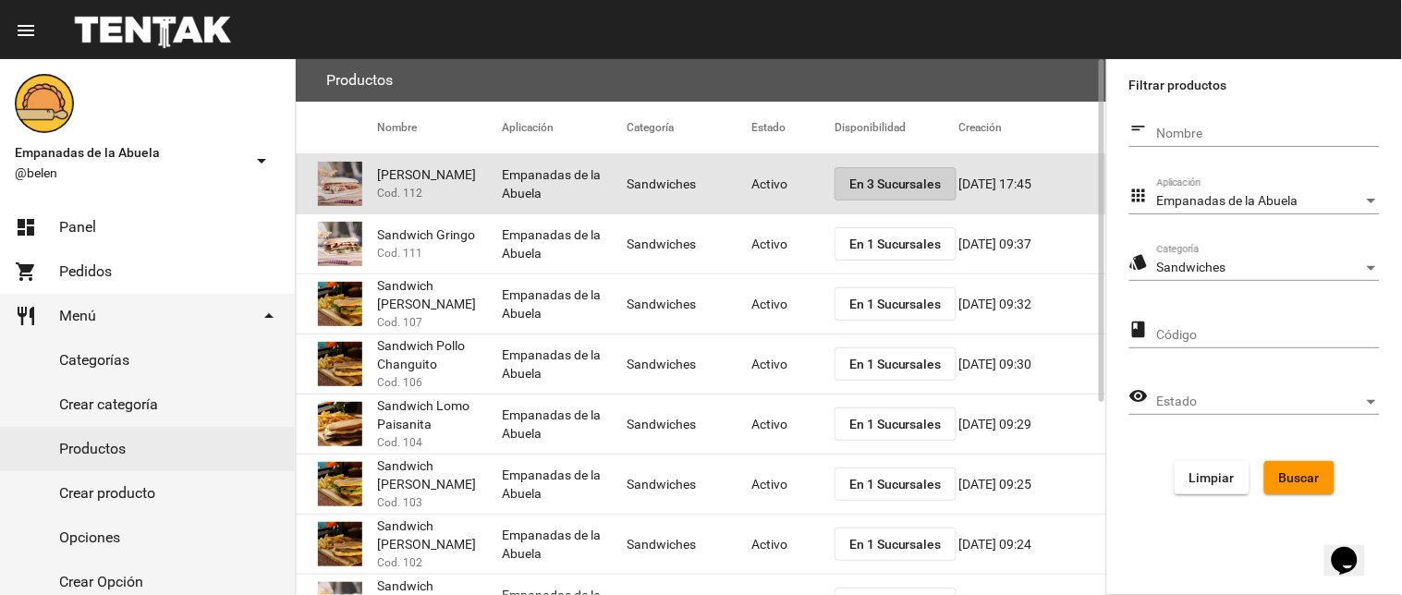
click at [883, 187] on span "En 3 Sucursales" at bounding box center [896, 184] width 92 height 15
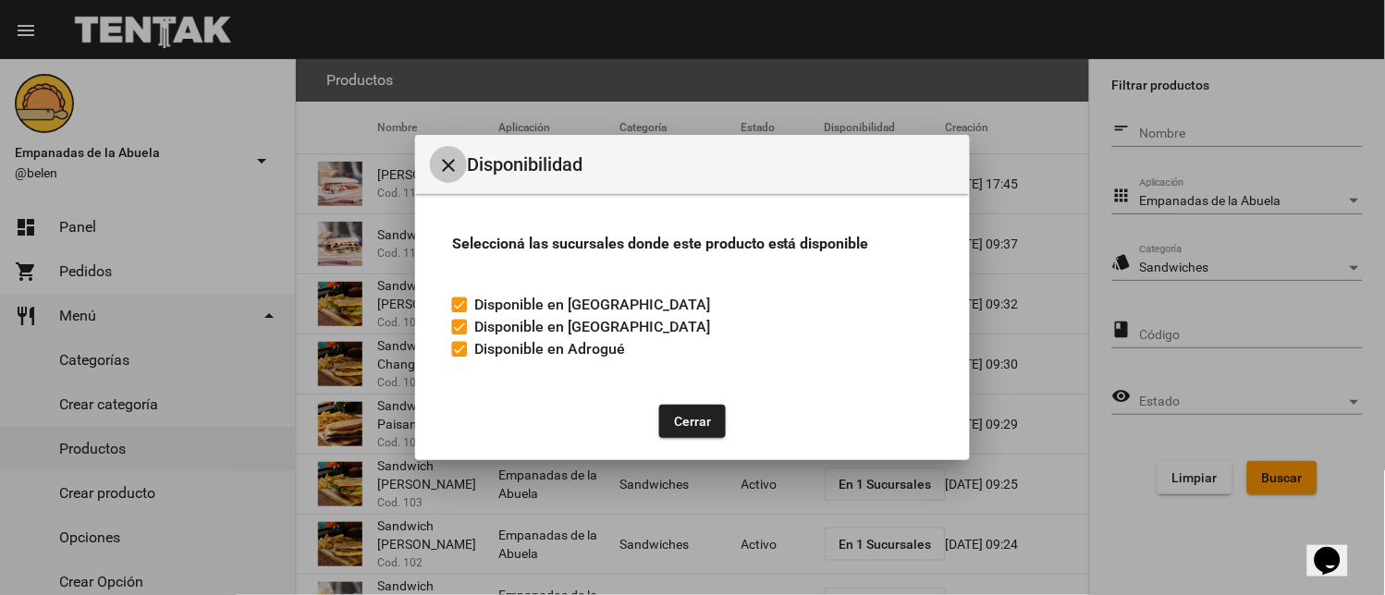
click at [457, 161] on mat-icon "close" at bounding box center [448, 165] width 22 height 22
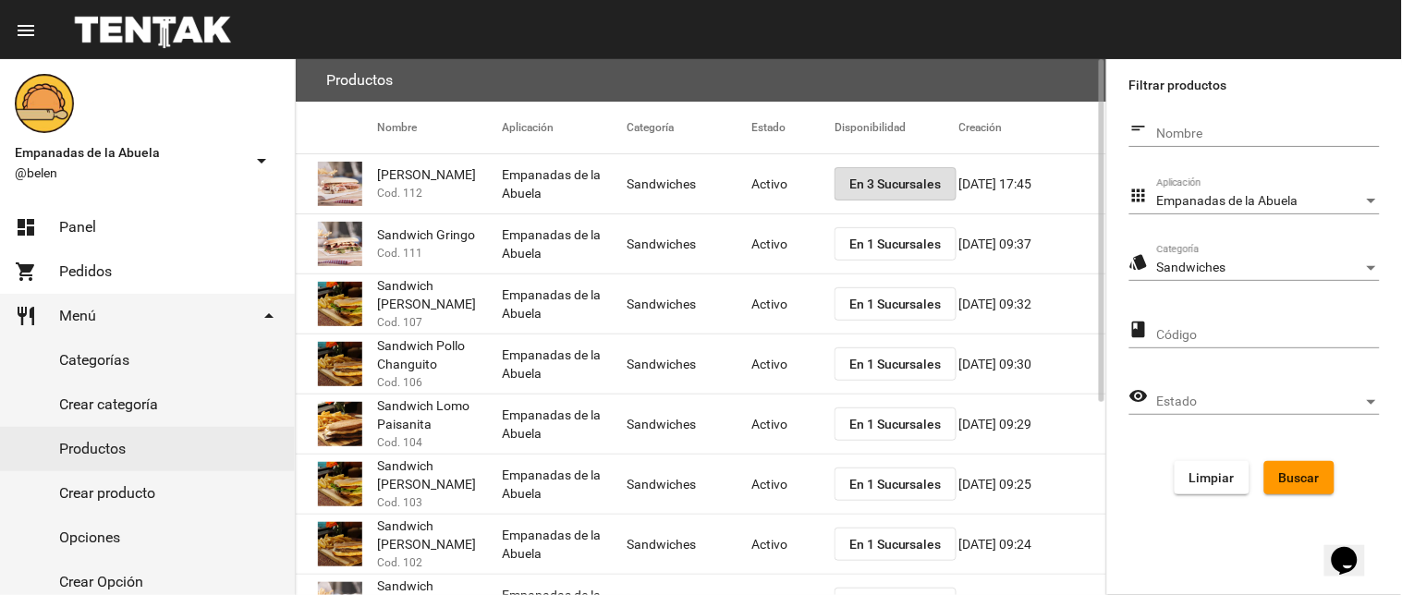
click at [873, 244] on span "En 1 Sucursales" at bounding box center [896, 244] width 92 height 15
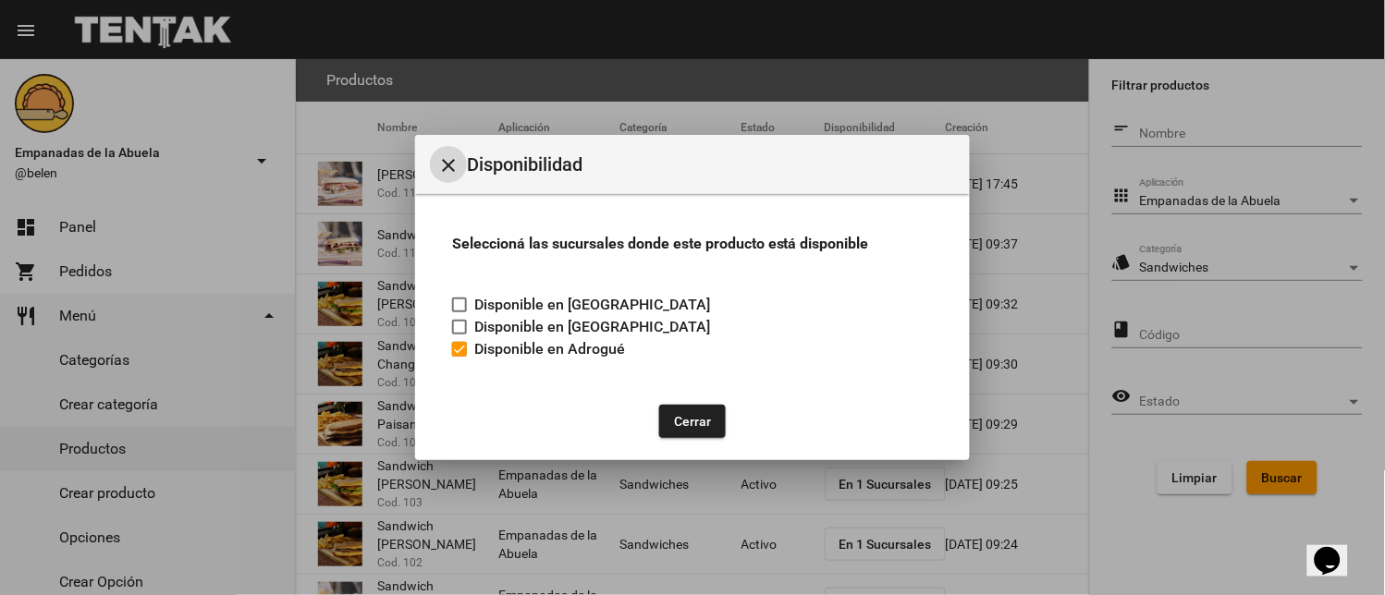
click at [695, 418] on button "Cerrar" at bounding box center [692, 421] width 67 height 33
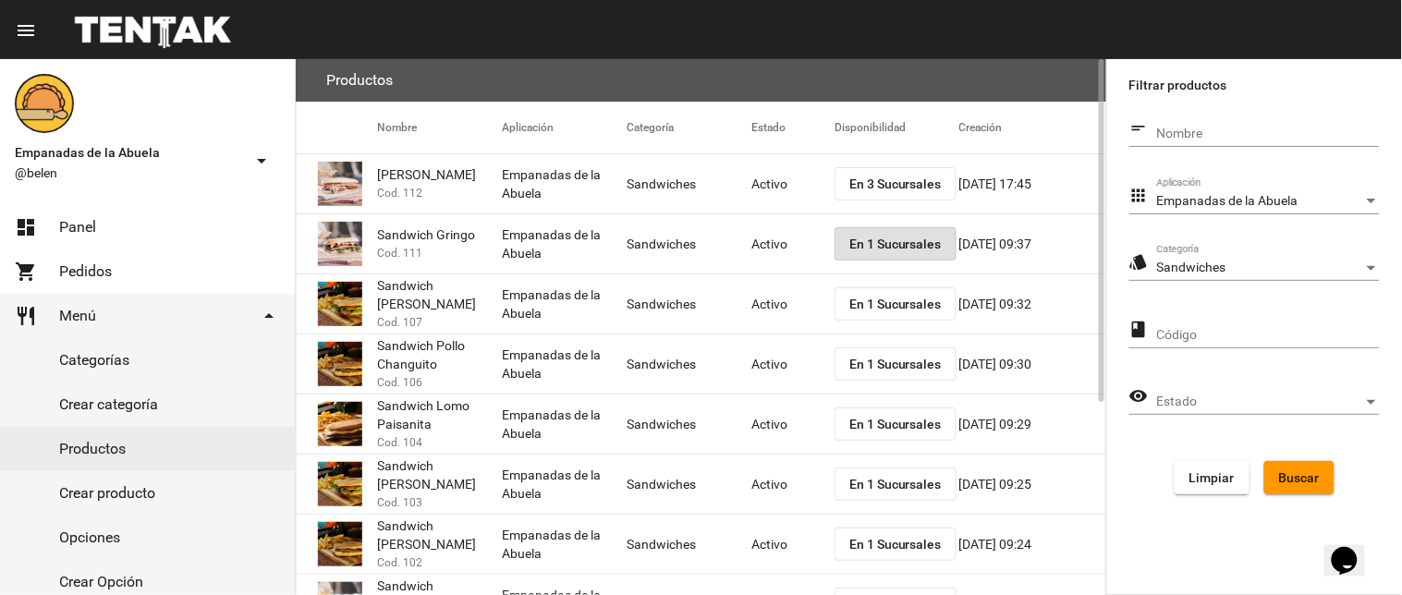
scroll to position [300, 0]
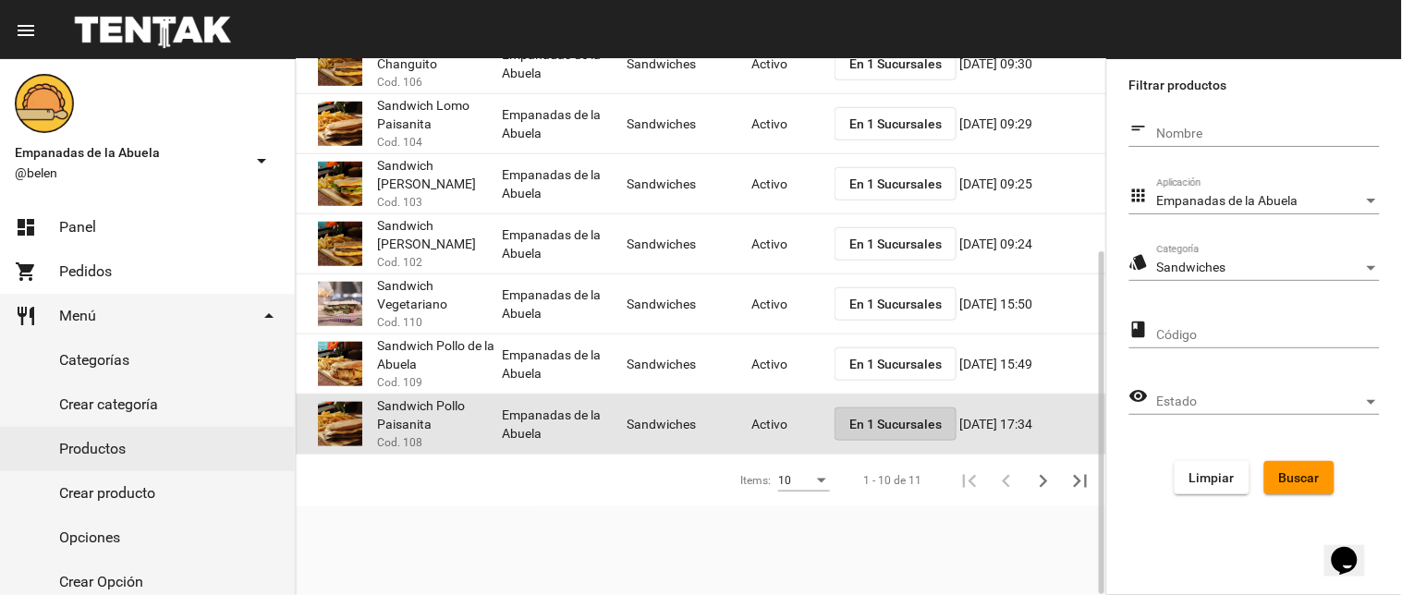
click at [897, 419] on span "En 1 Sucursales" at bounding box center [896, 424] width 92 height 15
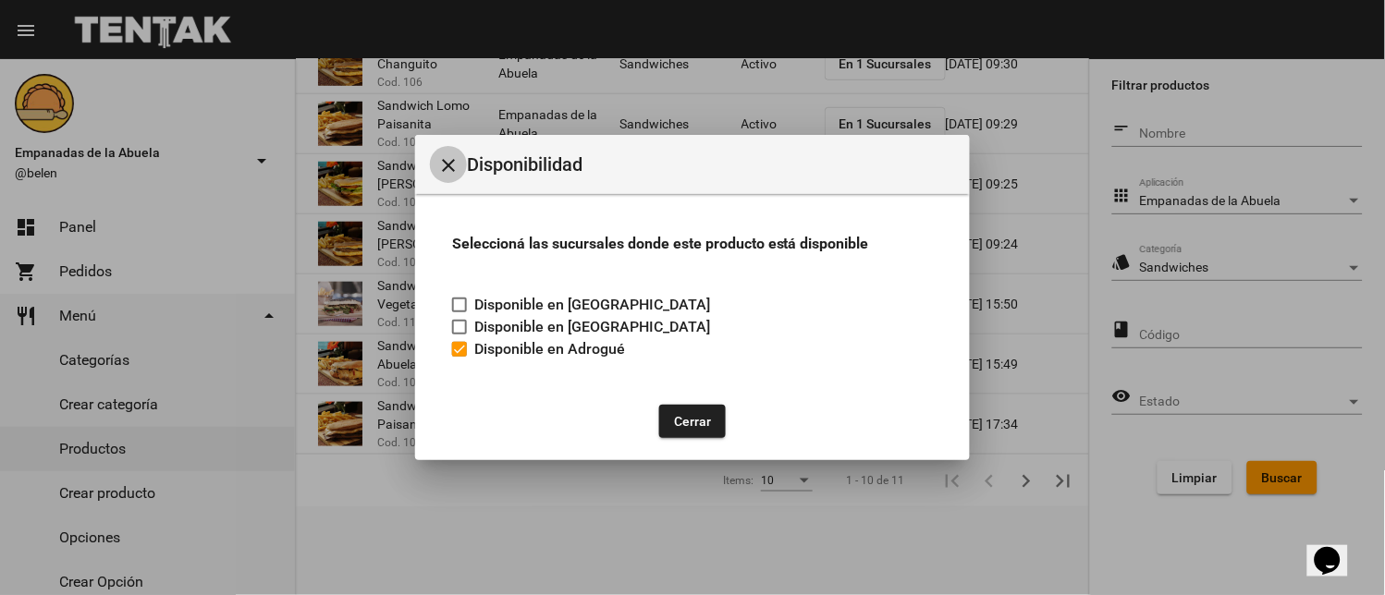
click at [446, 154] on mat-icon "close" at bounding box center [448, 165] width 22 height 22
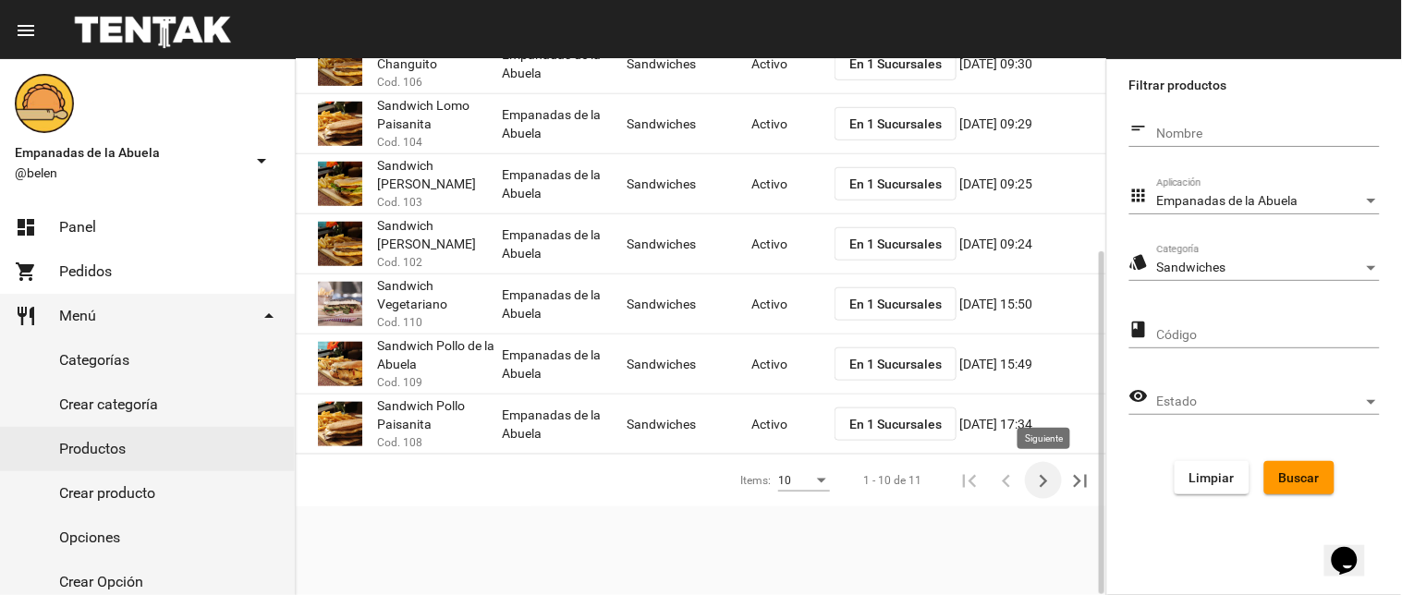
click at [1046, 471] on icon "Siguiente" at bounding box center [1044, 482] width 26 height 26
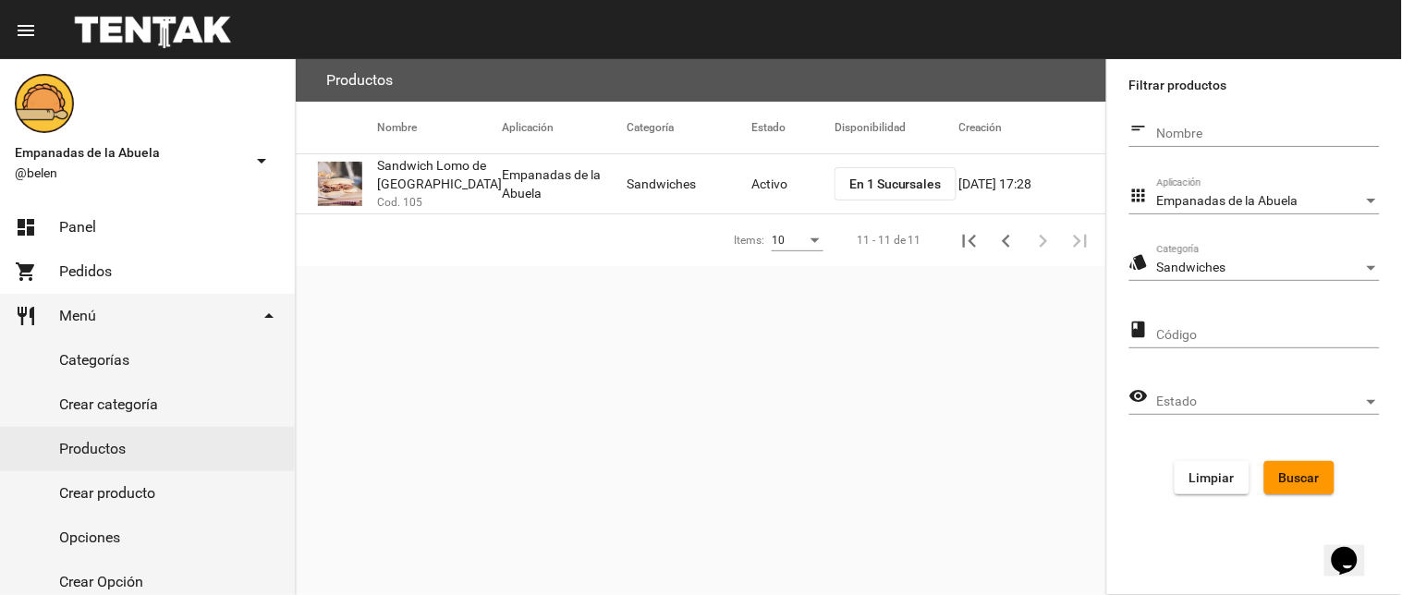
click at [879, 186] on span "En 1 Sucursales" at bounding box center [896, 184] width 92 height 15
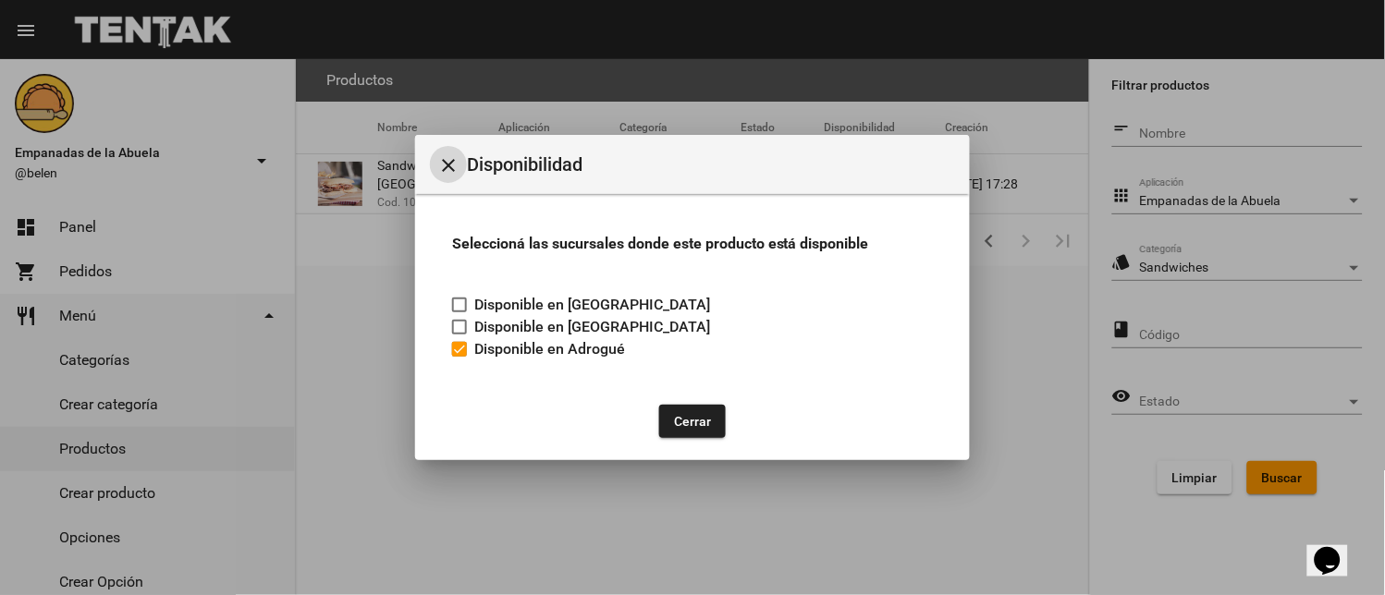
click at [442, 162] on mat-icon "close" at bounding box center [448, 165] width 22 height 22
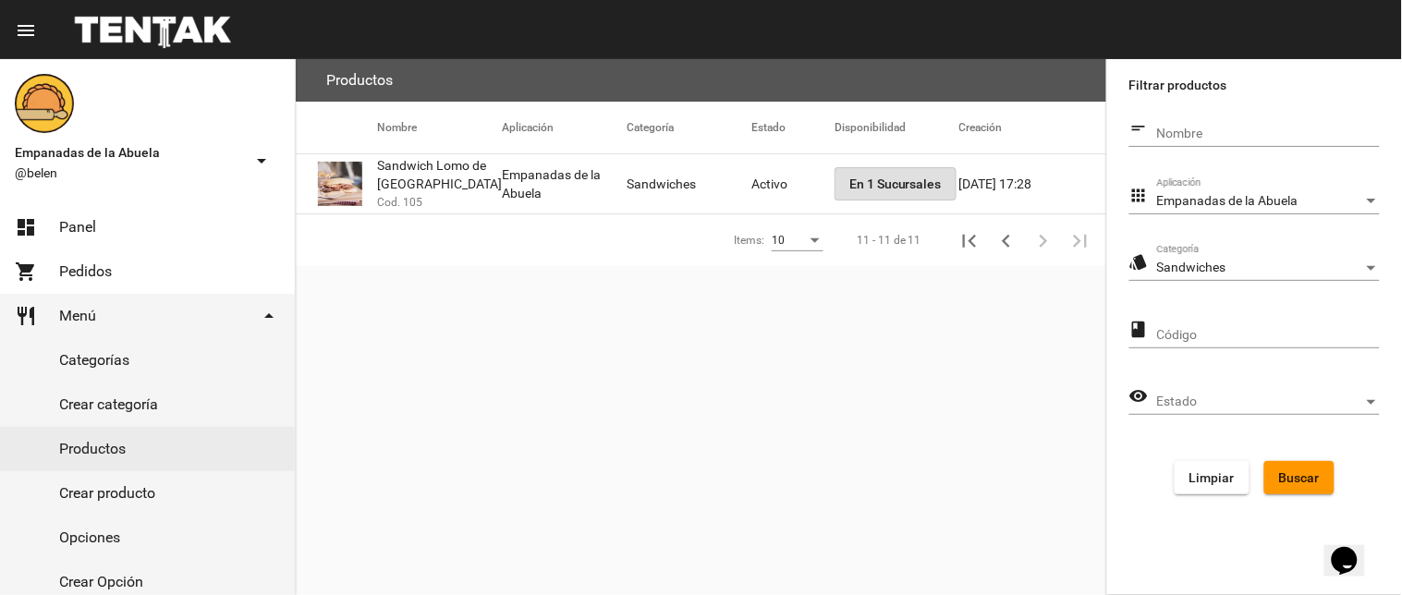
click at [1263, 262] on div "Sandwiches" at bounding box center [1260, 268] width 206 height 15
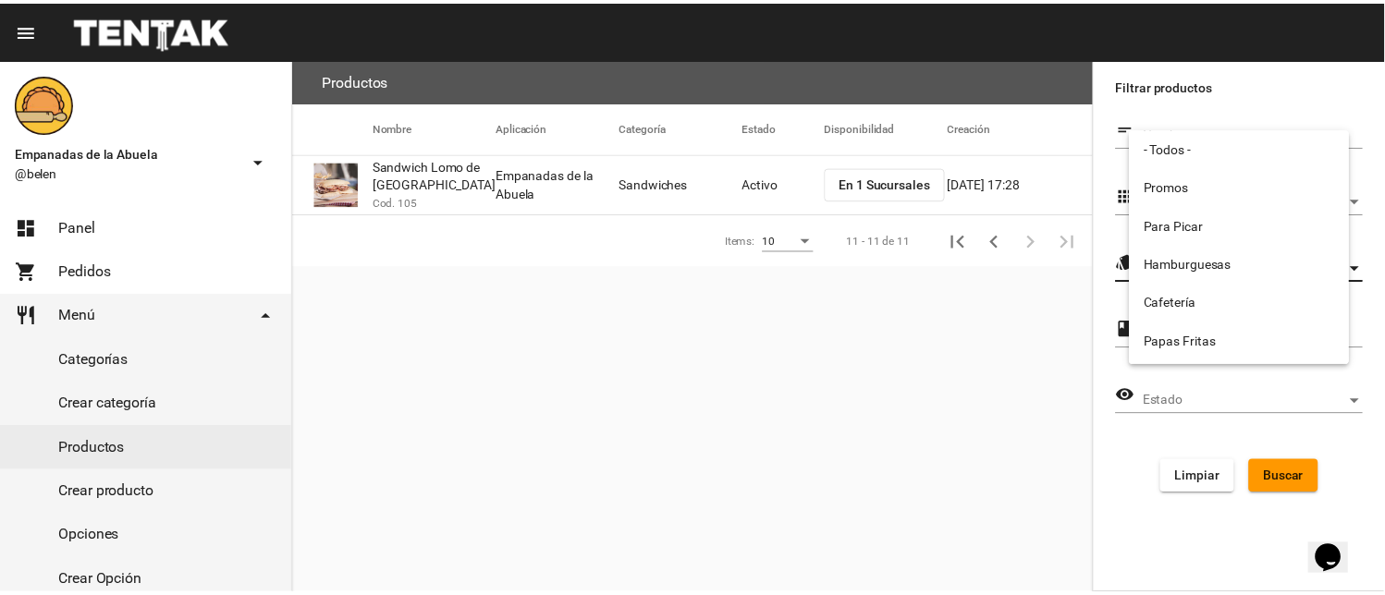
scroll to position [306, 0]
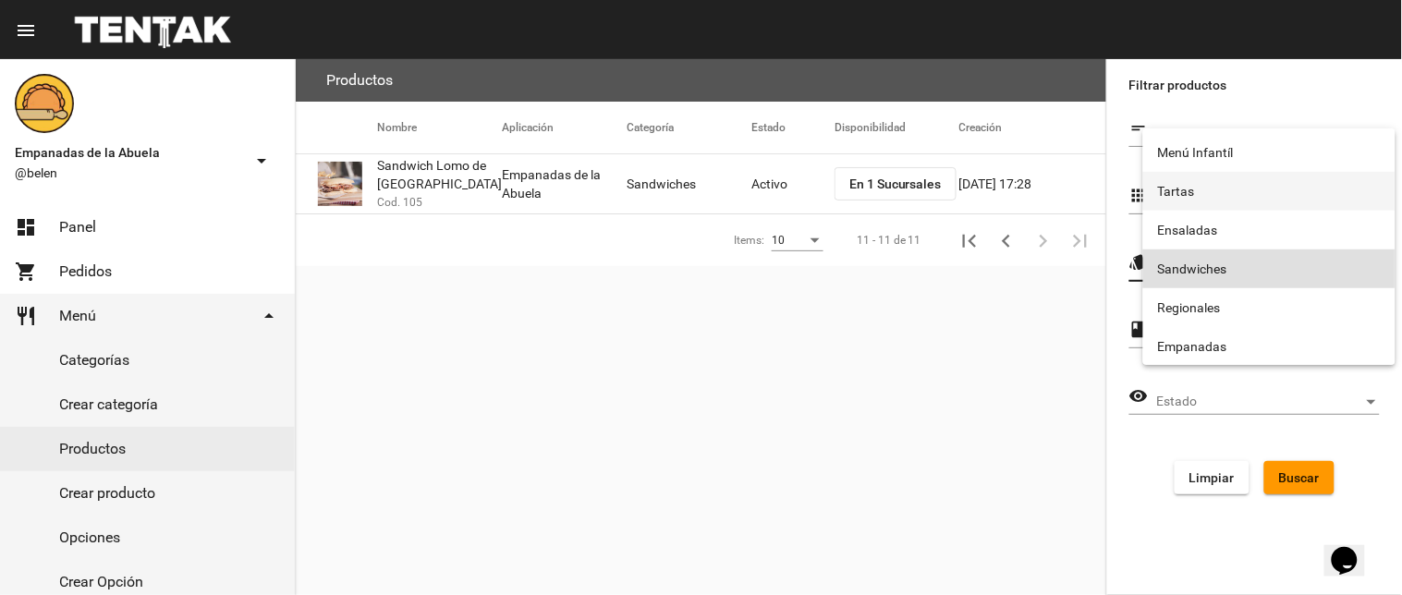
drag, startPoint x: 1174, startPoint y: 185, endPoint x: 1401, endPoint y: 347, distance: 279.1
click at [1176, 190] on span "Tartas" at bounding box center [1269, 191] width 223 height 39
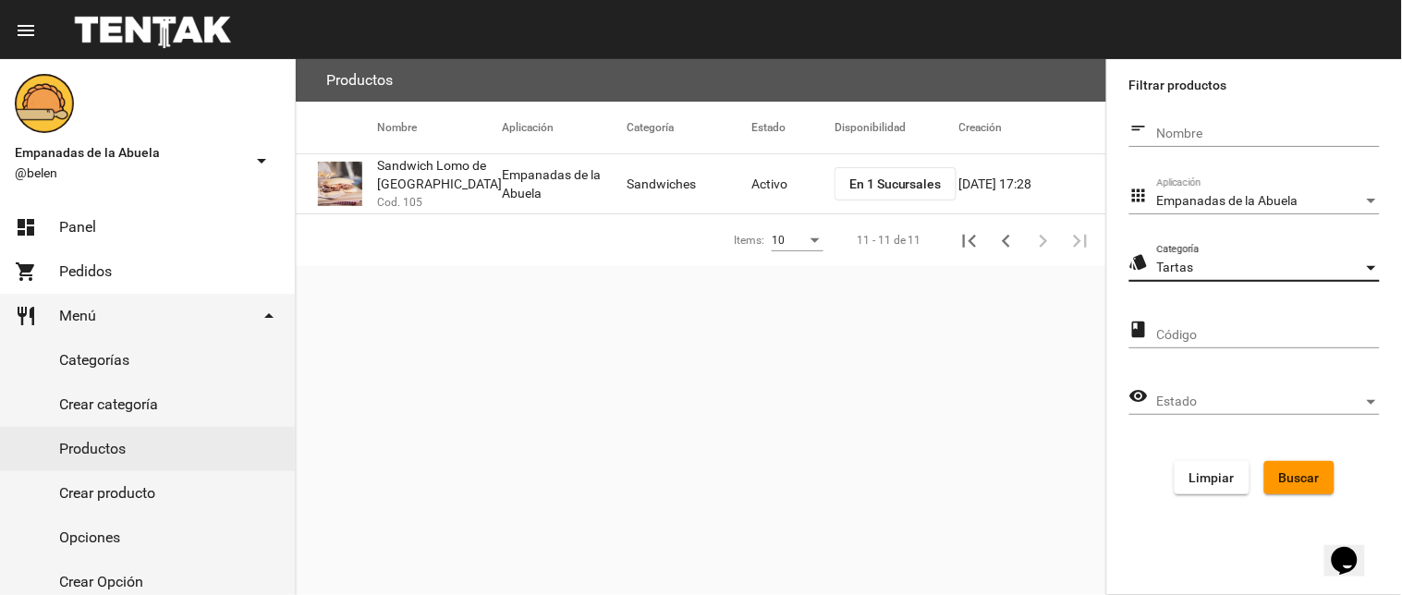
click at [1308, 471] on span "Buscar" at bounding box center [1299, 478] width 41 height 15
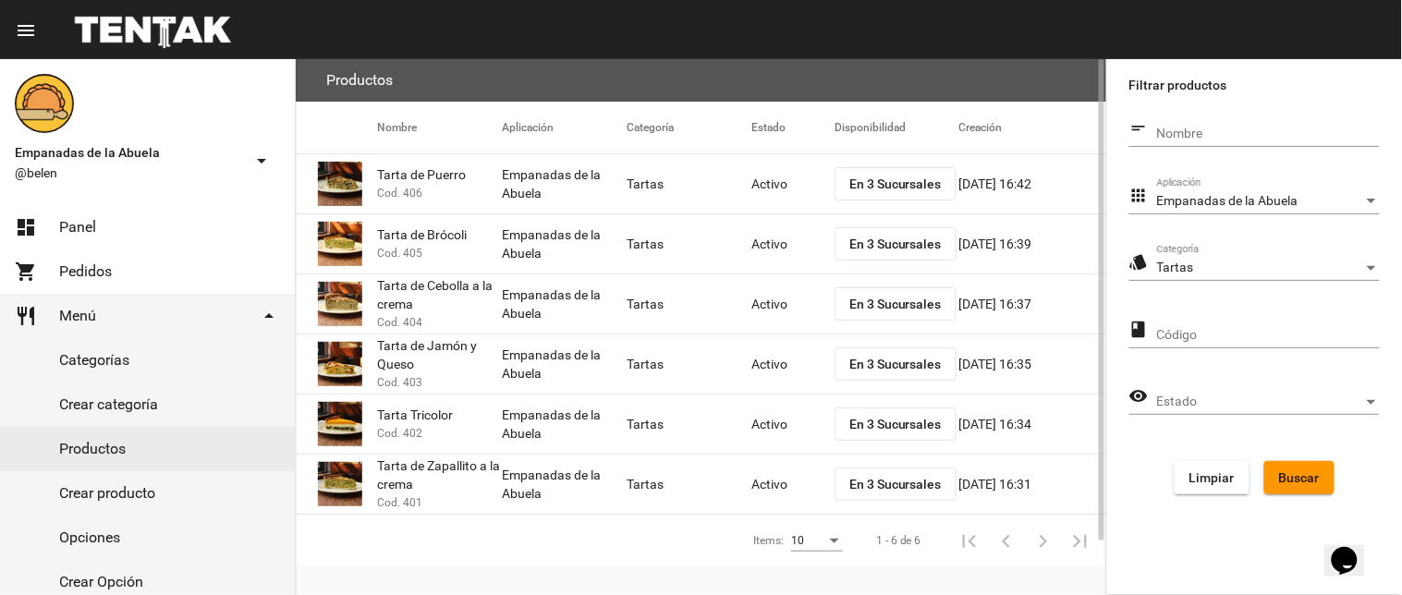
click at [861, 301] on span "En 3 Sucursales" at bounding box center [896, 304] width 92 height 15
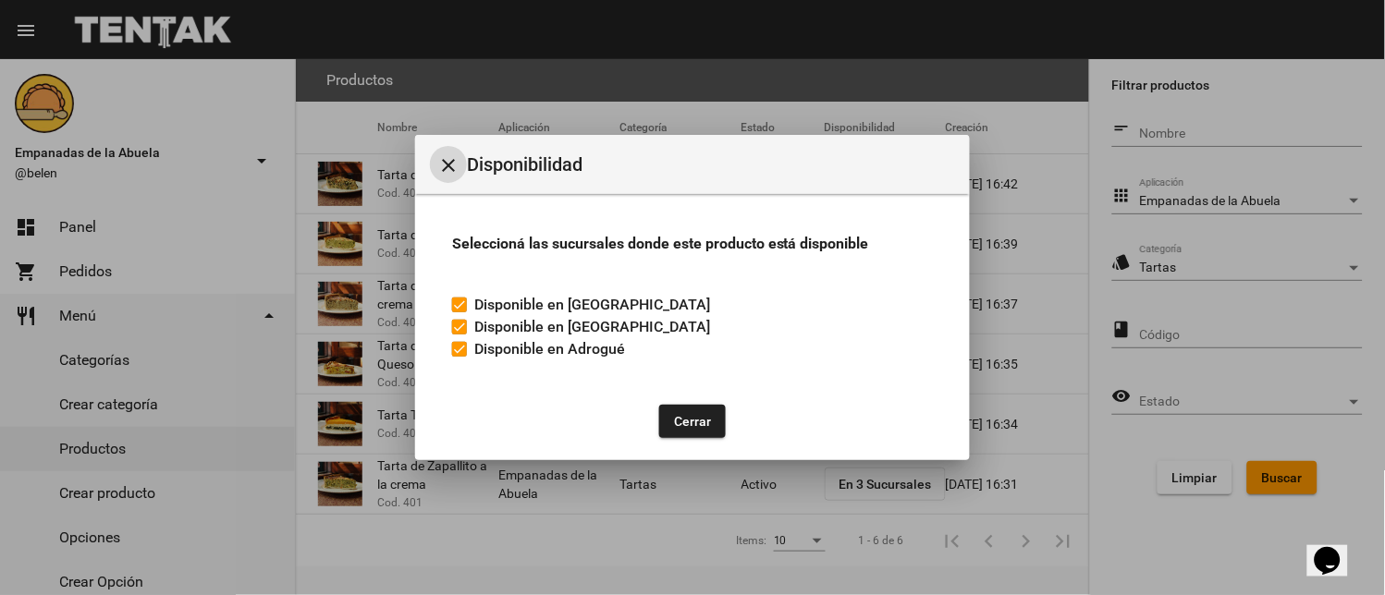
drag, startPoint x: 465, startPoint y: 349, endPoint x: 603, endPoint y: 392, distance: 144.4
click at [465, 349] on div at bounding box center [459, 349] width 15 height 15
click at [459, 357] on input "Disponible en Adrogué" at bounding box center [459, 357] width 1 height 1
checkbox input "false"
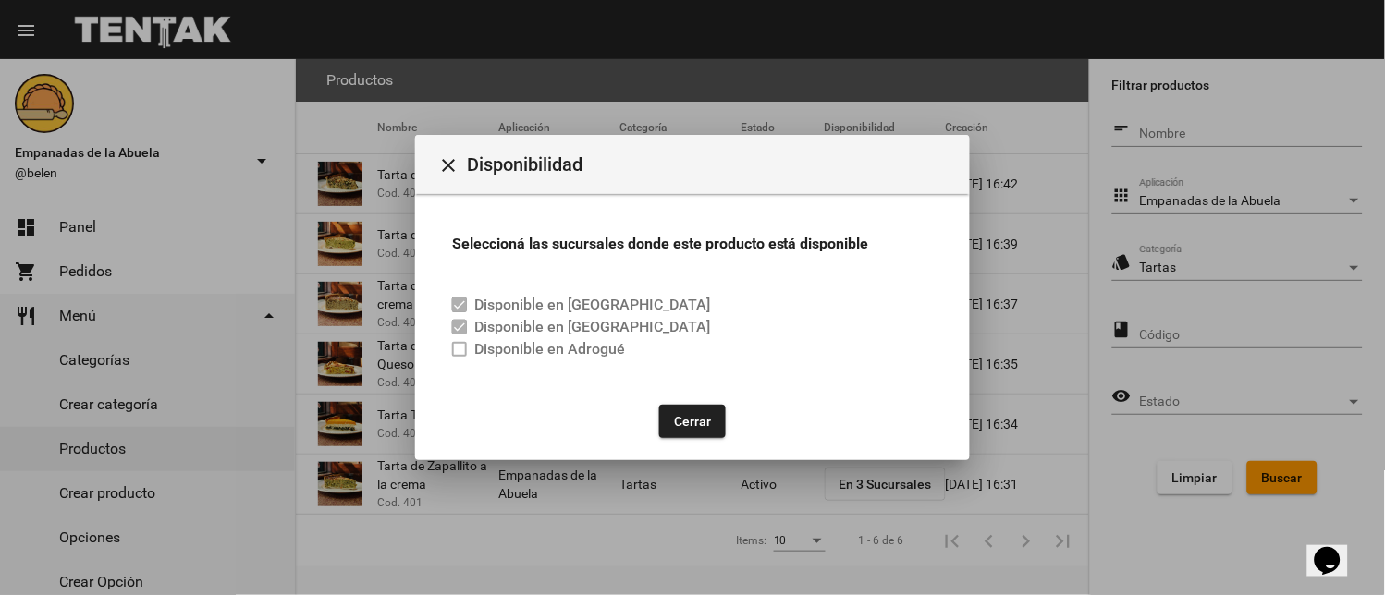
click at [685, 417] on button "Cerrar" at bounding box center [692, 421] width 67 height 33
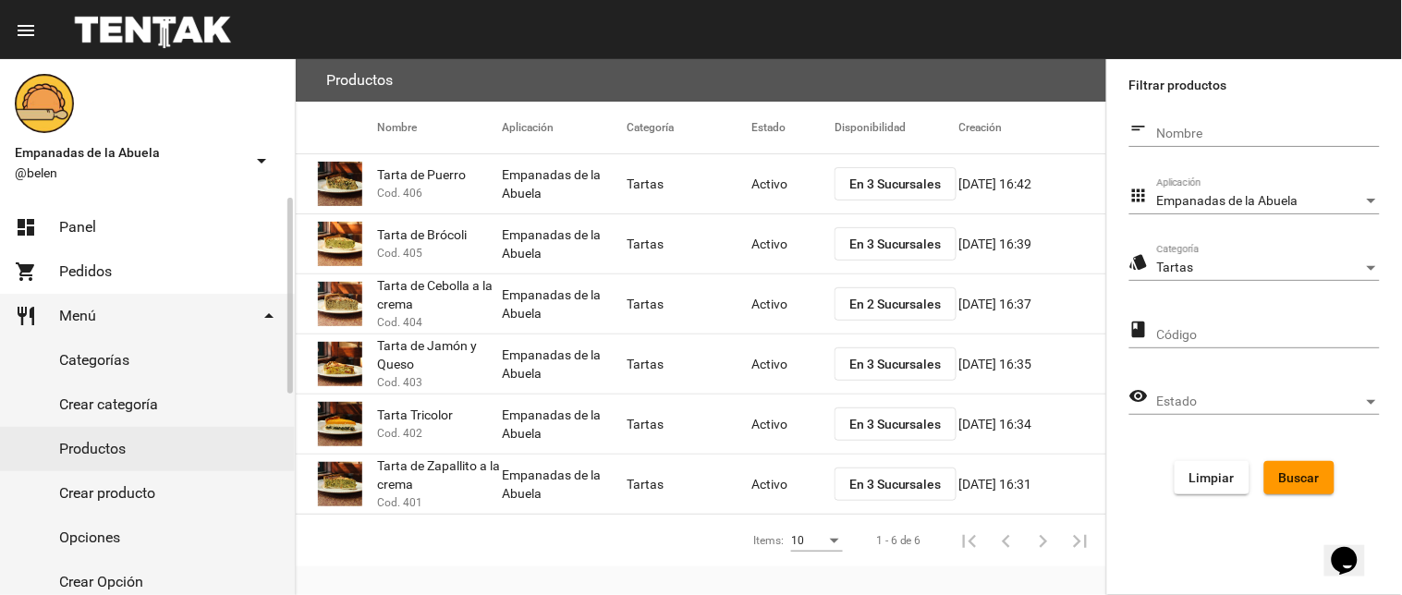
click at [67, 226] on span "Panel" at bounding box center [77, 227] width 37 height 18
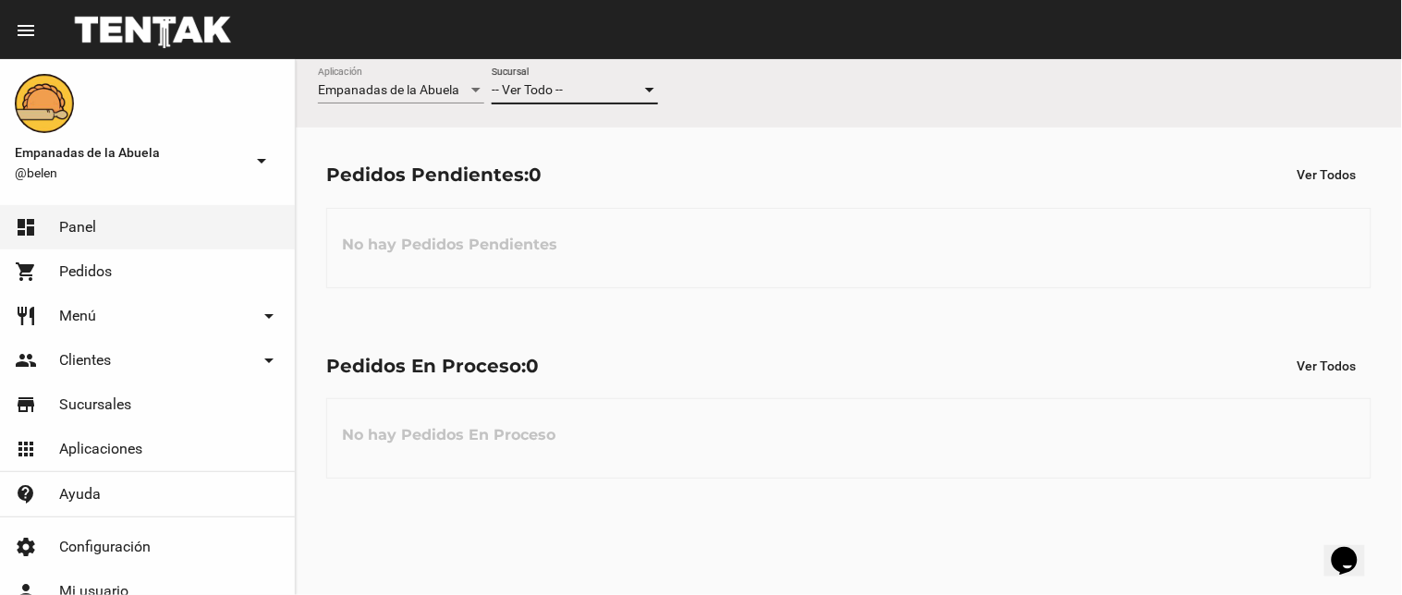
click at [558, 89] on span "-- Ver Todo --" at bounding box center [527, 89] width 71 height 15
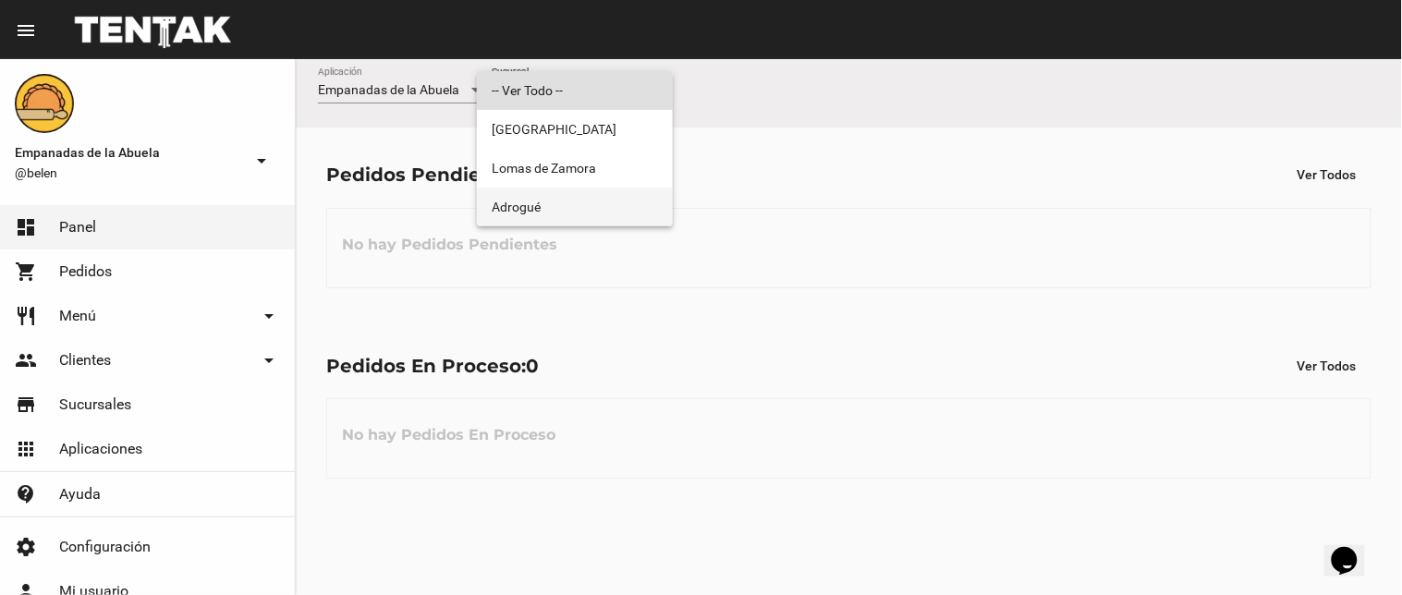
click at [521, 196] on span "Adrogué" at bounding box center [575, 207] width 166 height 39
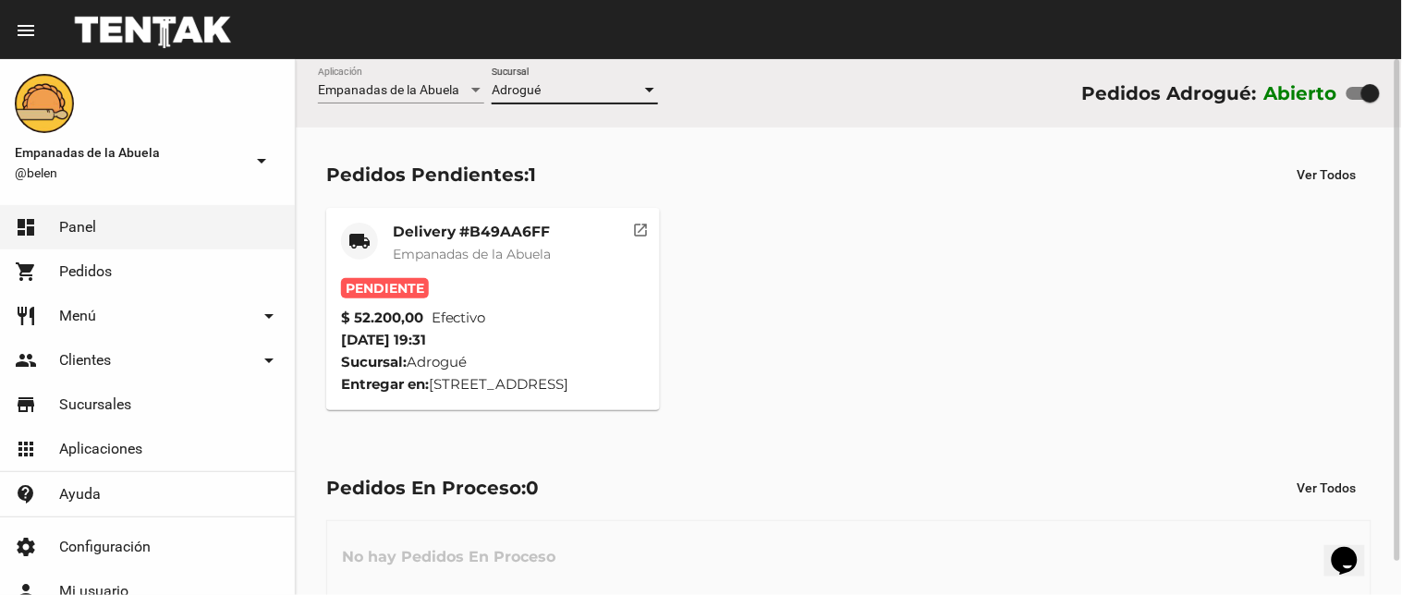
click at [453, 236] on mat-card-title "Delivery #B49AA6FF" at bounding box center [472, 232] width 158 height 18
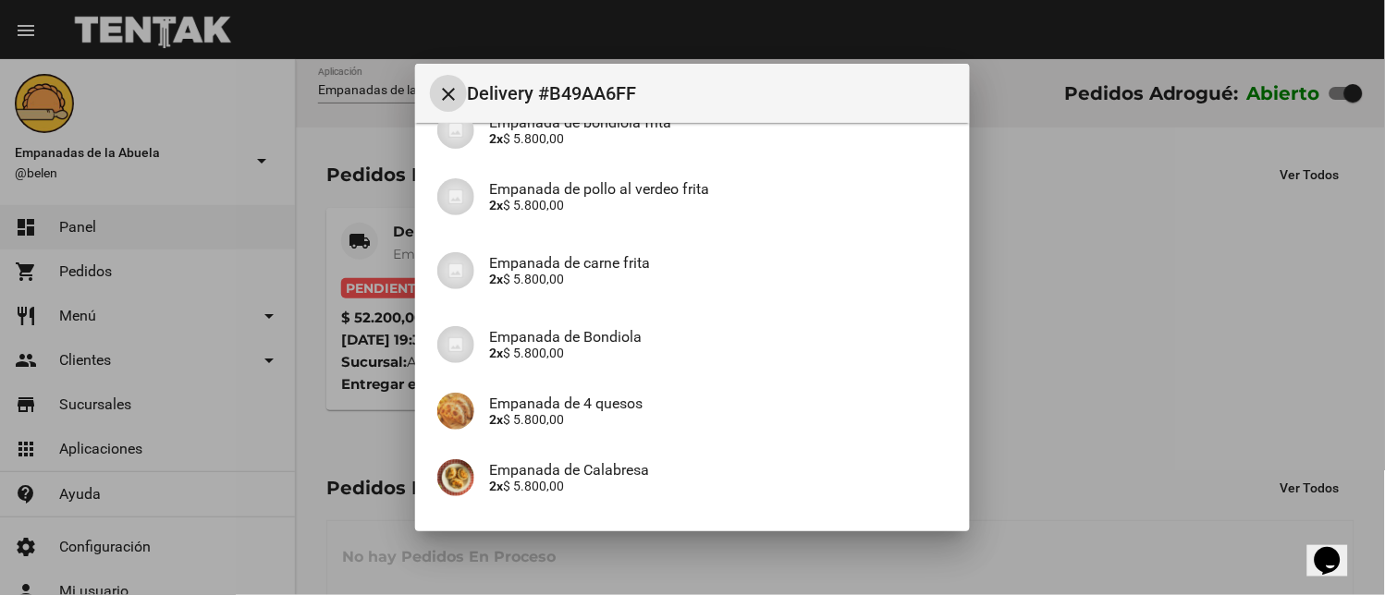
scroll to position [513, 0]
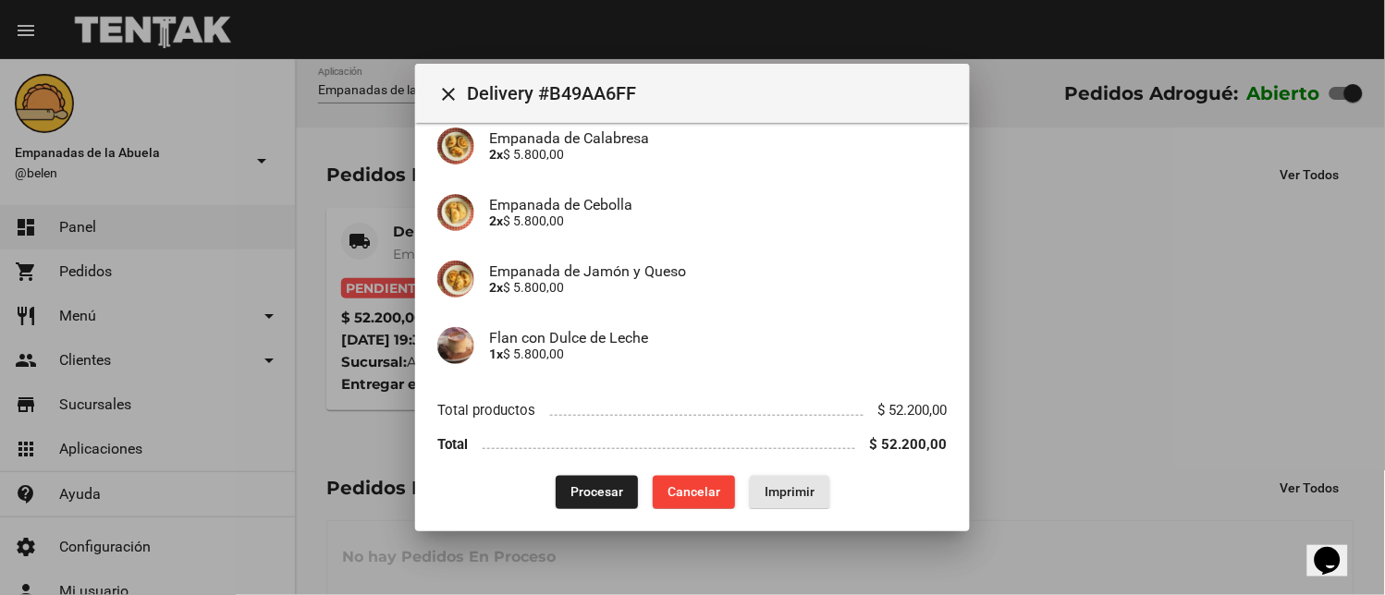
click at [774, 496] on span "Imprimir" at bounding box center [790, 492] width 50 height 15
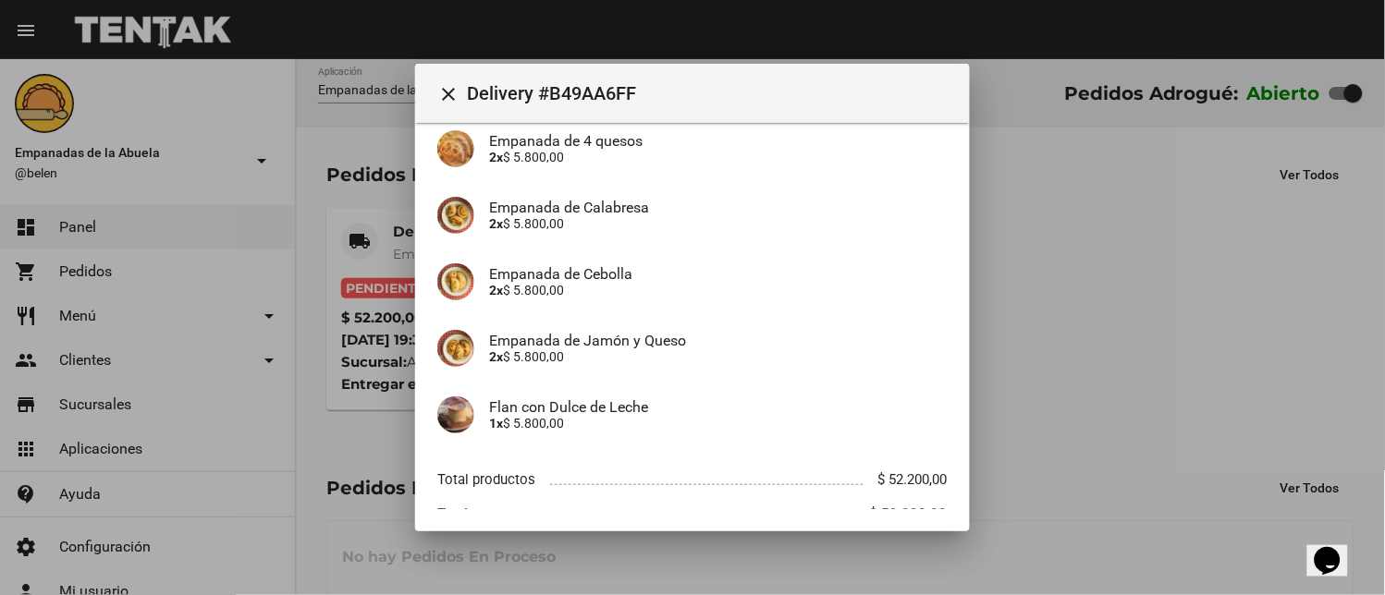
scroll to position [527, 0]
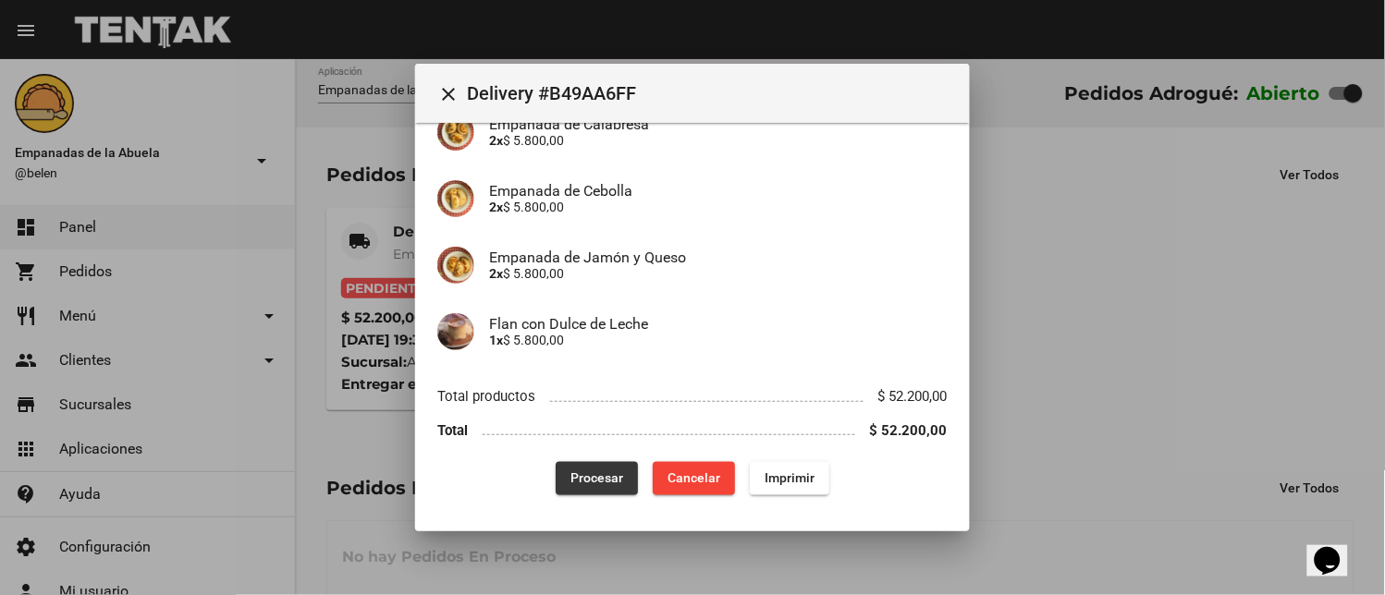
click at [590, 466] on button "Procesar" at bounding box center [597, 478] width 82 height 33
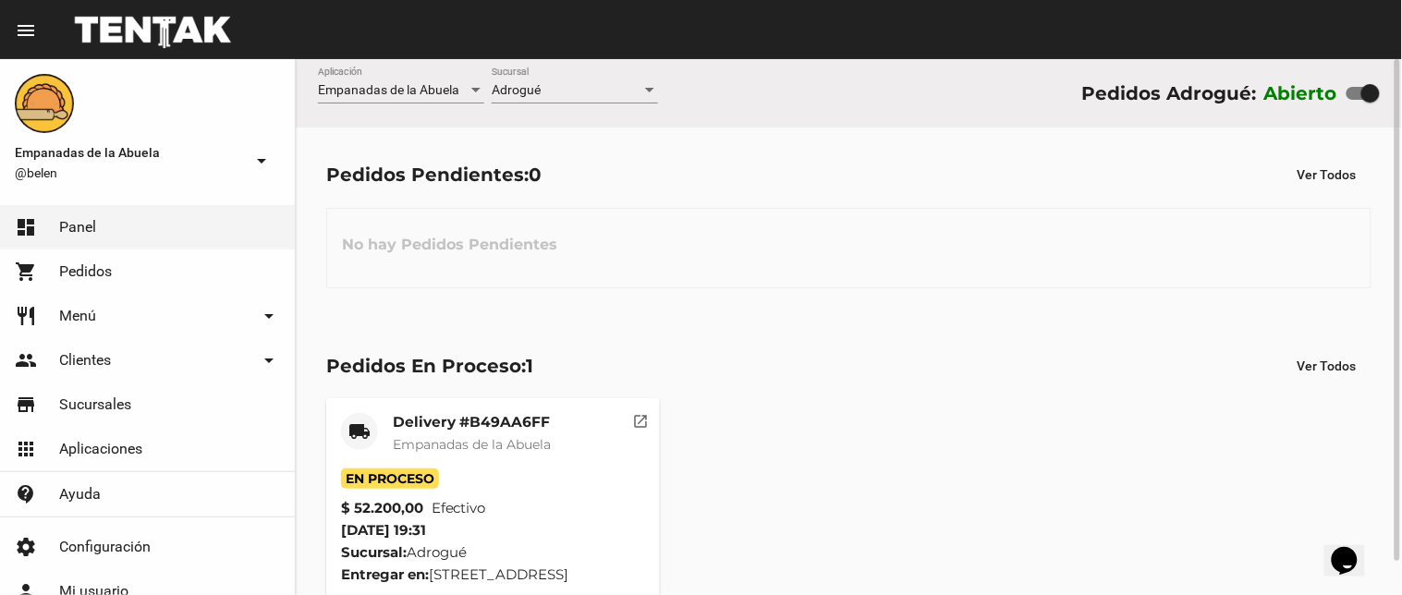
click at [437, 411] on mat-card "local_shipping Delivery #B49AA6FF Empanadas de la Abuela En Proceso $ 52.200,00…" at bounding box center [493, 499] width 334 height 202
click at [447, 431] on mat-card-title "Delivery #B49AA6FF" at bounding box center [472, 422] width 158 height 18
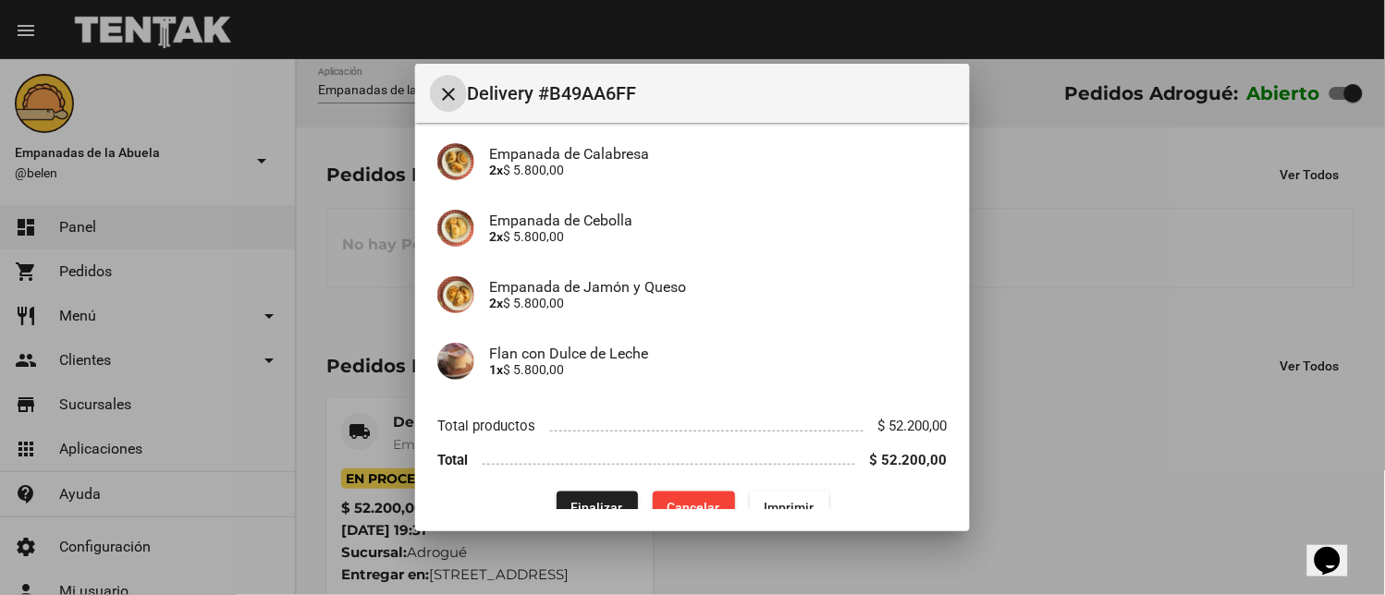
scroll to position [527, 0]
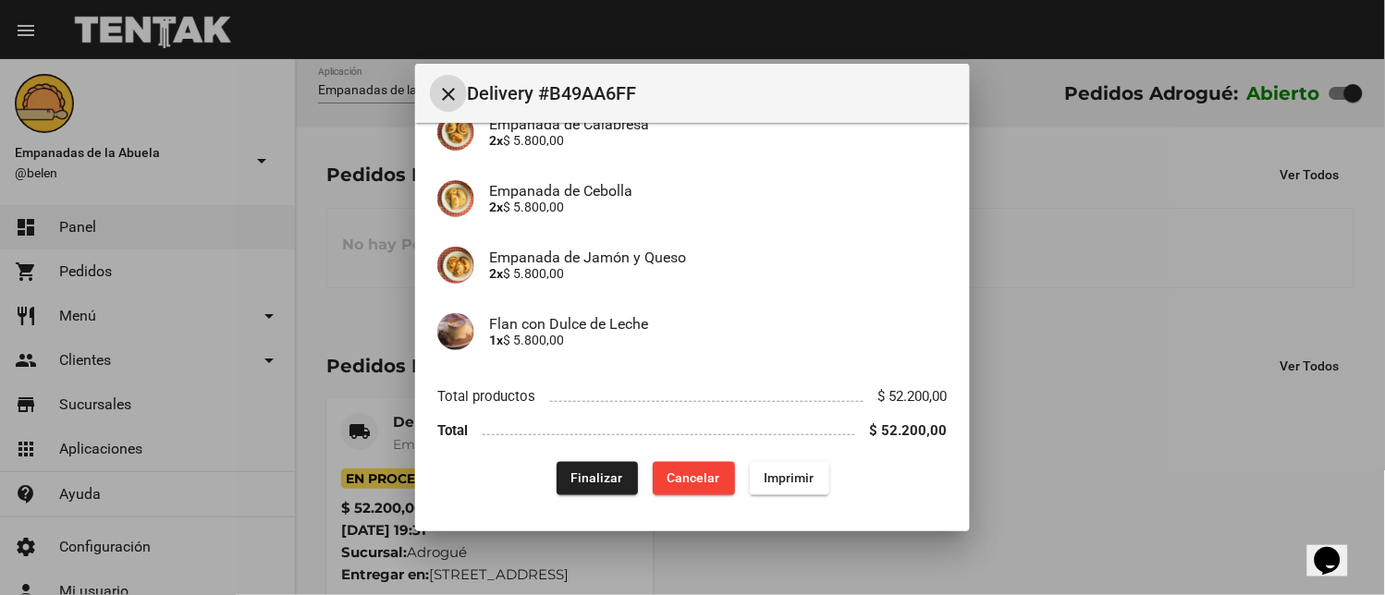
drag, startPoint x: 596, startPoint y: 467, endPoint x: 587, endPoint y: 482, distance: 17.4
click at [595, 467] on button "Finalizar" at bounding box center [597, 478] width 81 height 33
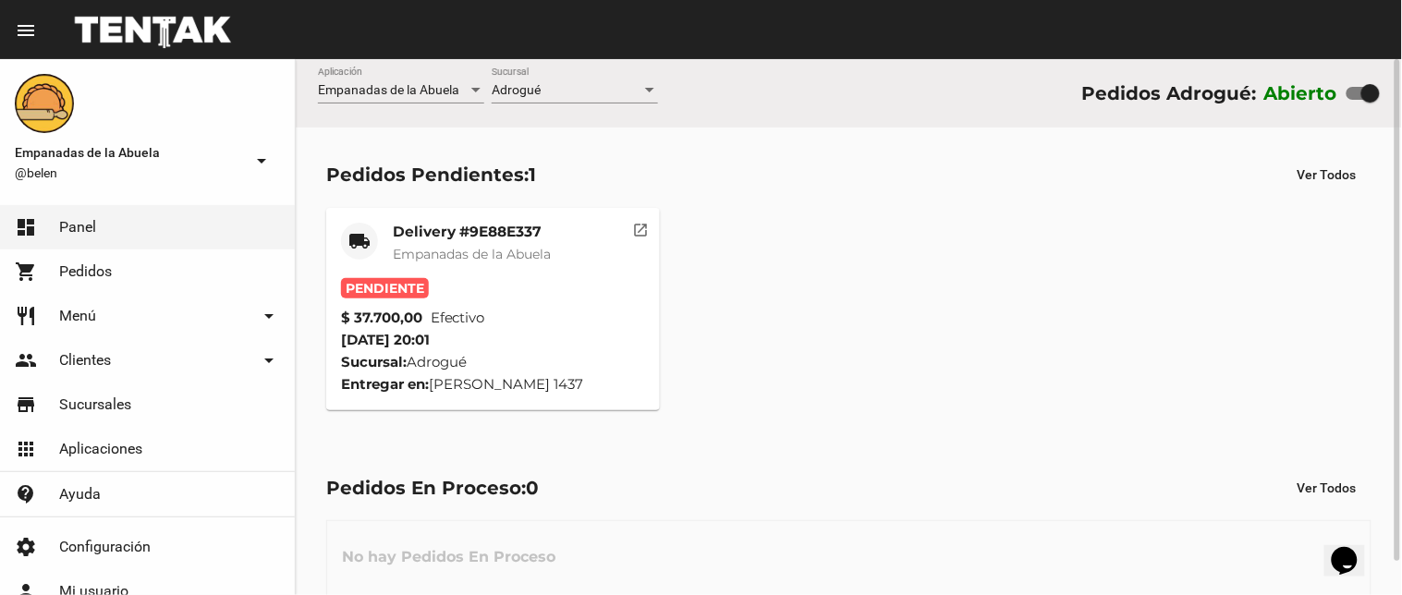
click at [457, 239] on mat-card-title "Delivery #9E88E337" at bounding box center [472, 232] width 158 height 18
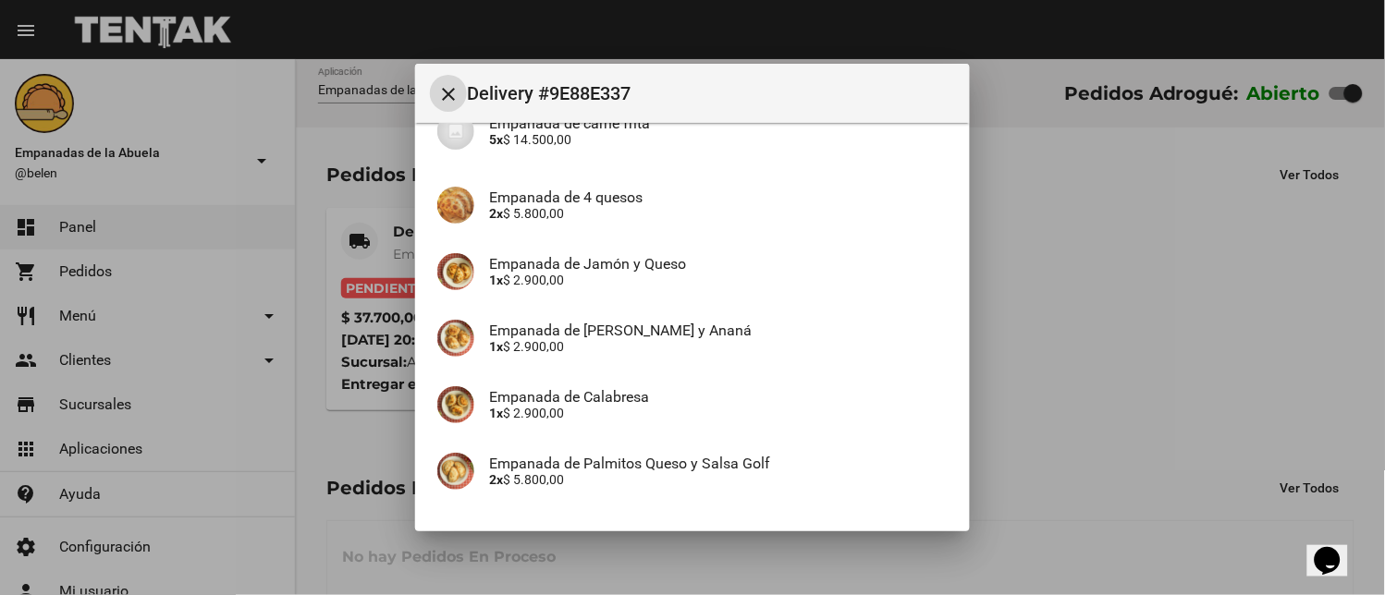
scroll to position [393, 0]
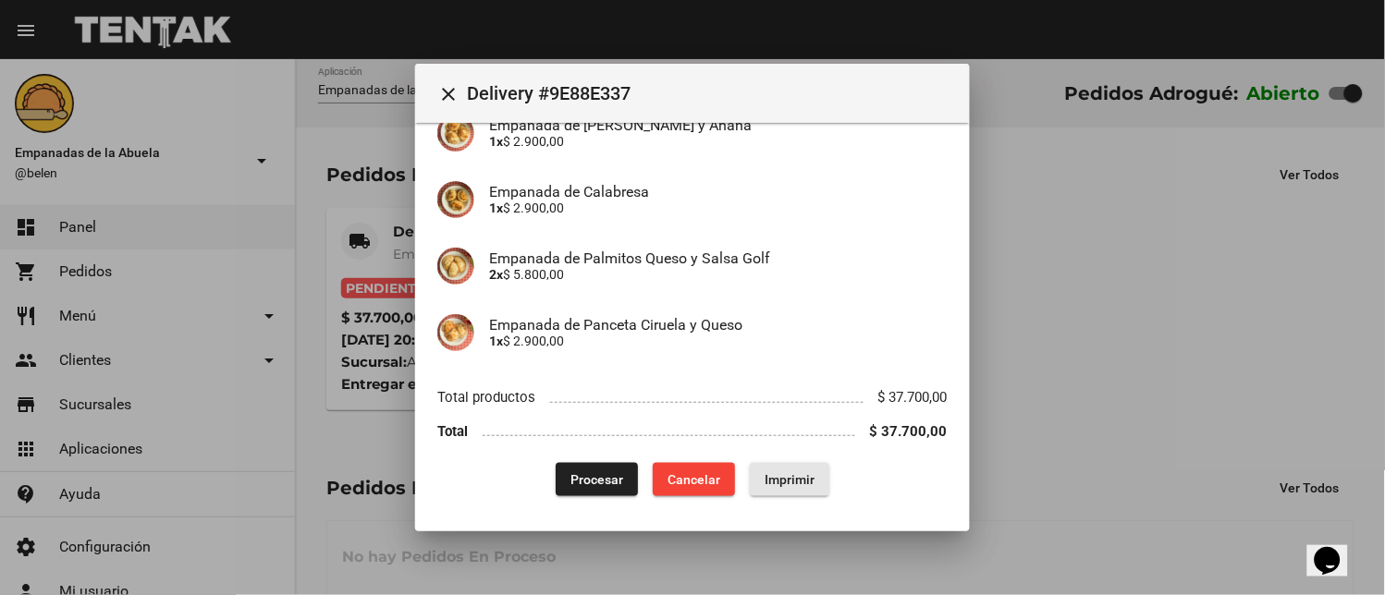
click at [769, 481] on span "Imprimir" at bounding box center [790, 479] width 50 height 15
click at [617, 479] on button "Procesar" at bounding box center [597, 479] width 82 height 33
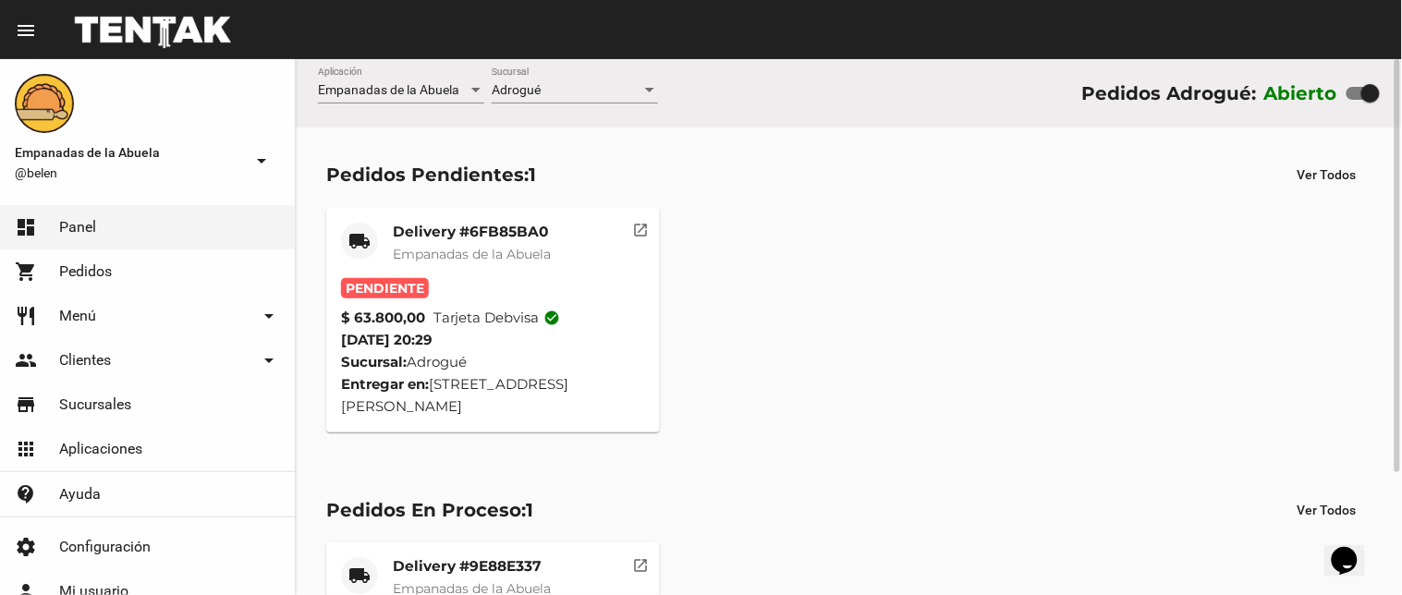
click at [444, 261] on span "Empanadas de la Abuela" at bounding box center [472, 254] width 158 height 17
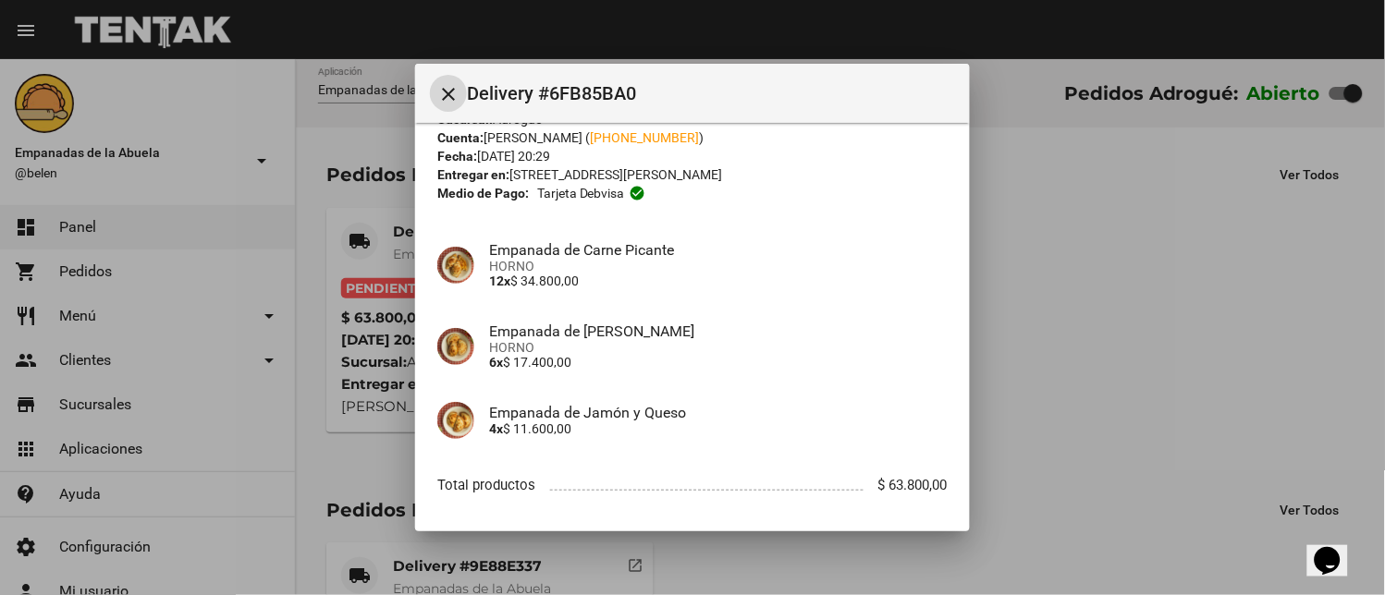
scroll to position [142, 0]
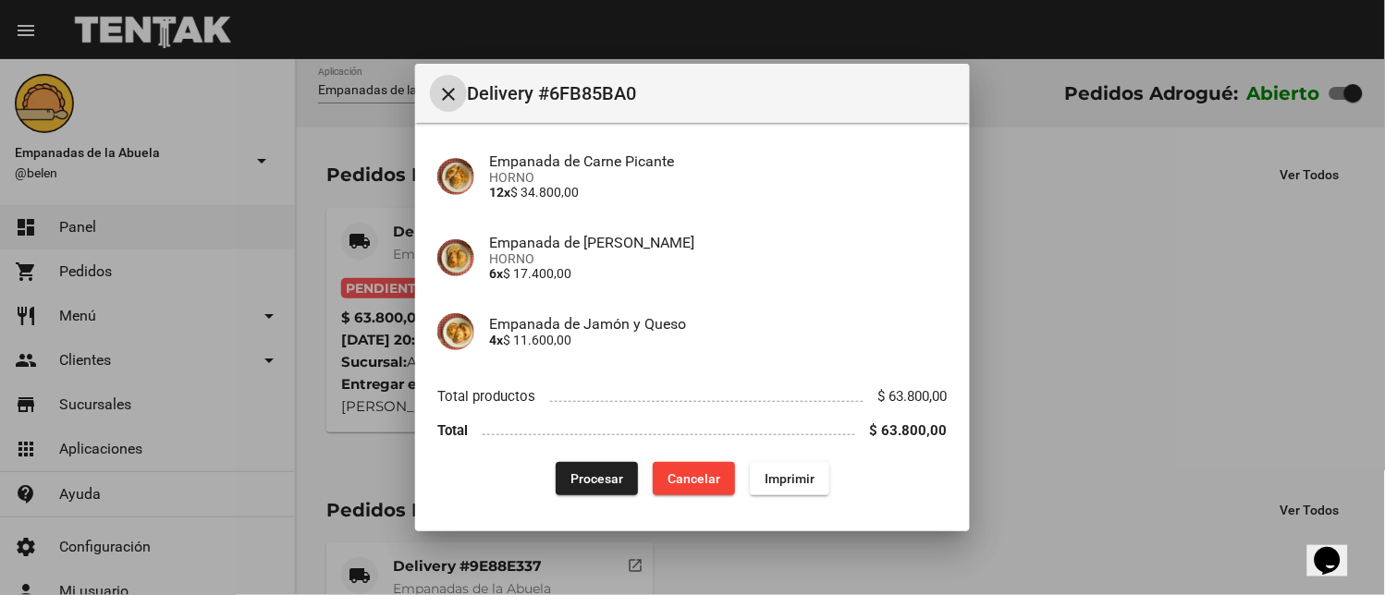
click at [771, 485] on button "Imprimir" at bounding box center [790, 478] width 80 height 33
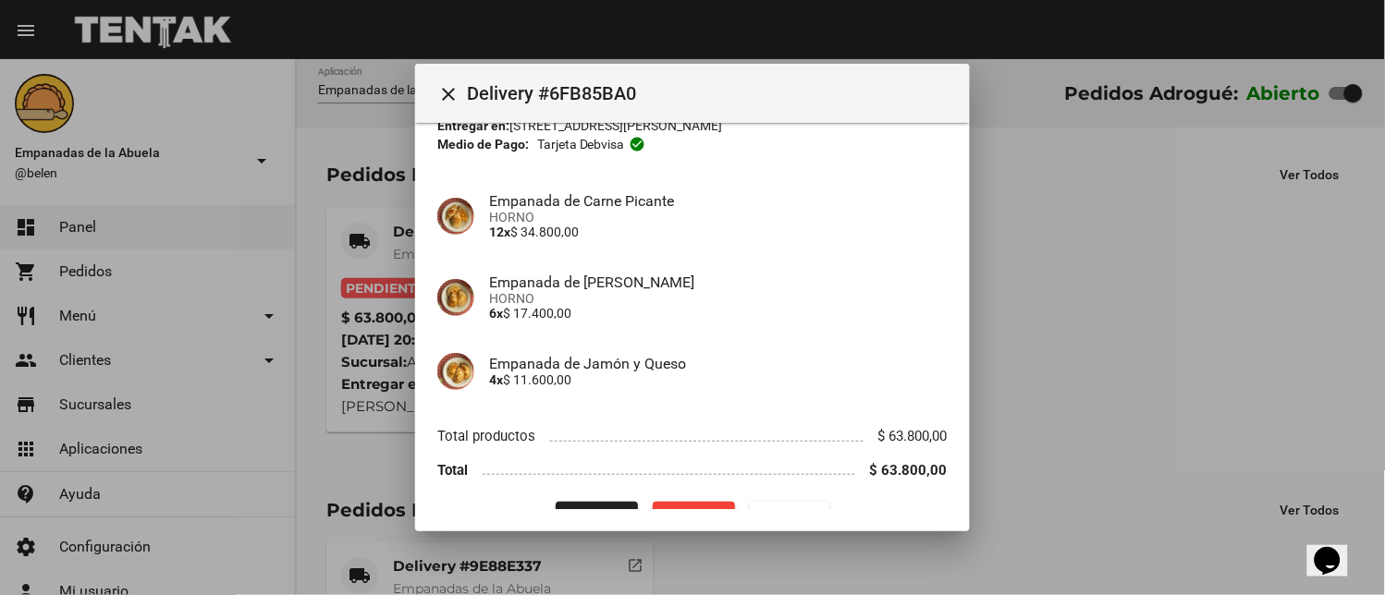
scroll to position [142, 0]
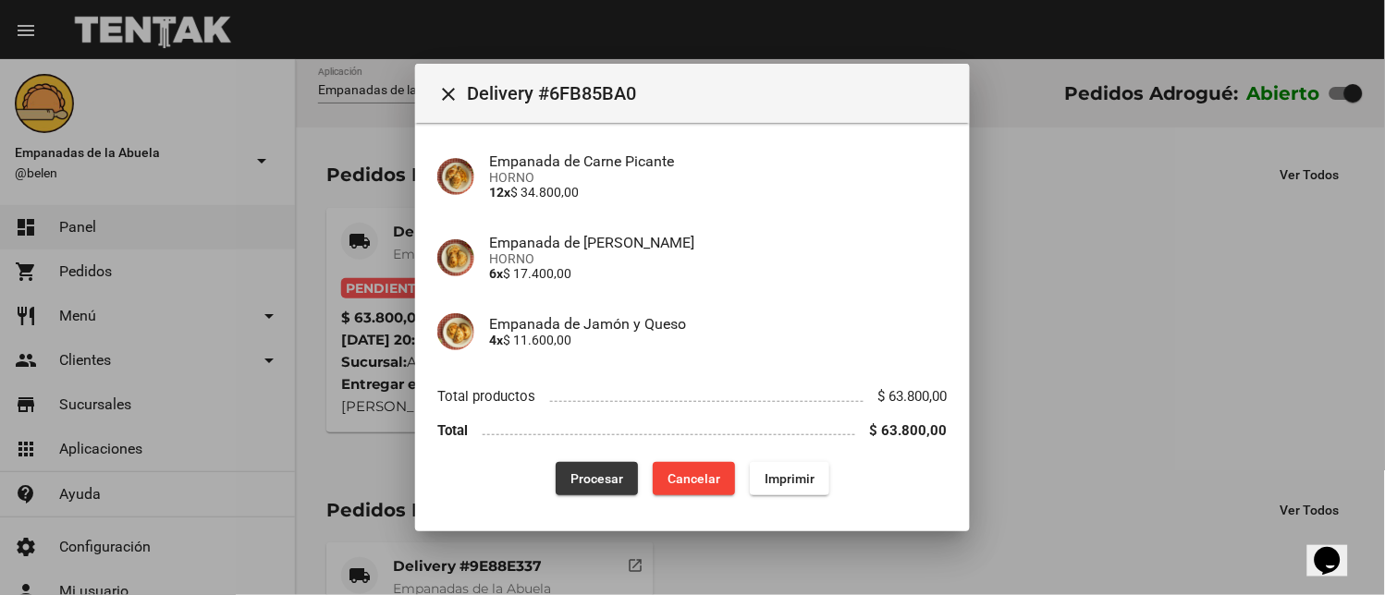
click at [570, 473] on span "Procesar" at bounding box center [596, 478] width 53 height 15
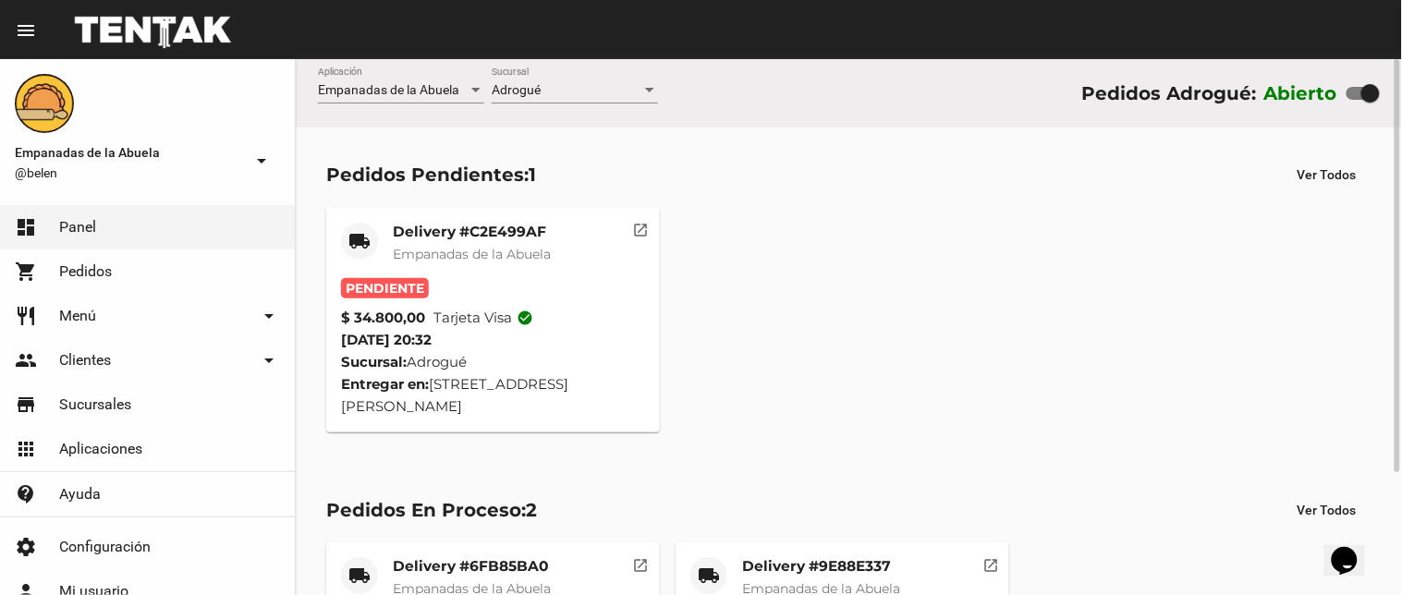
click at [528, 261] on span "Empanadas de la Abuela" at bounding box center [472, 254] width 158 height 17
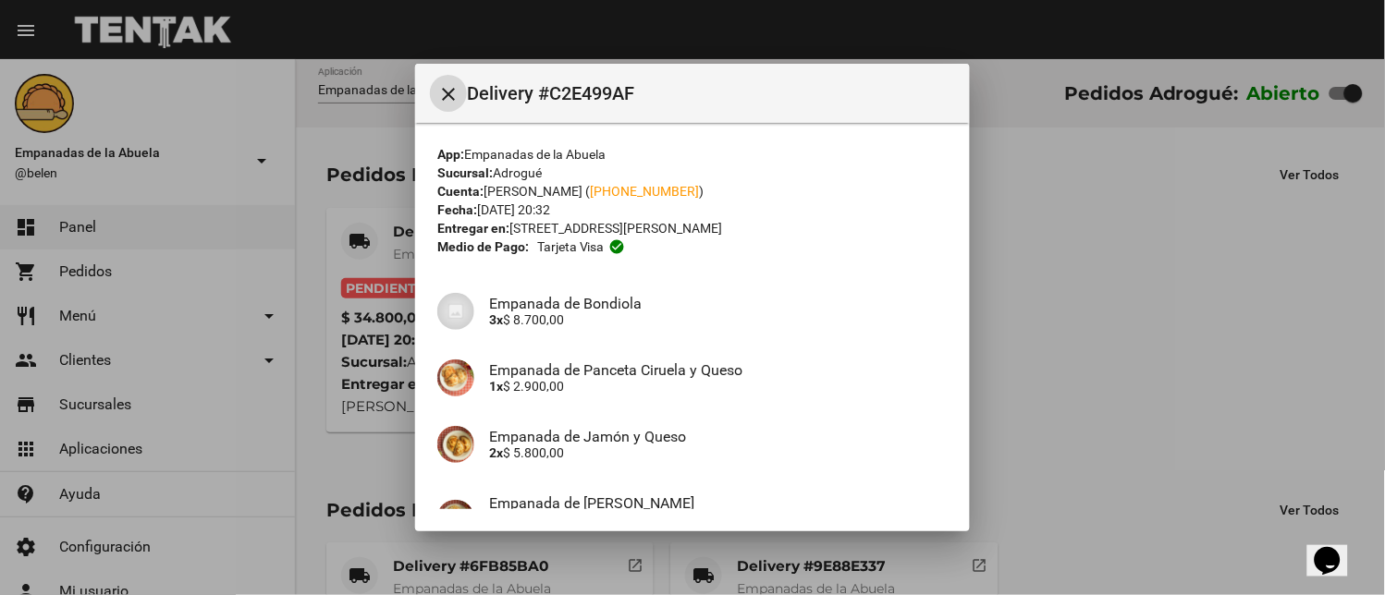
scroll to position [261, 0]
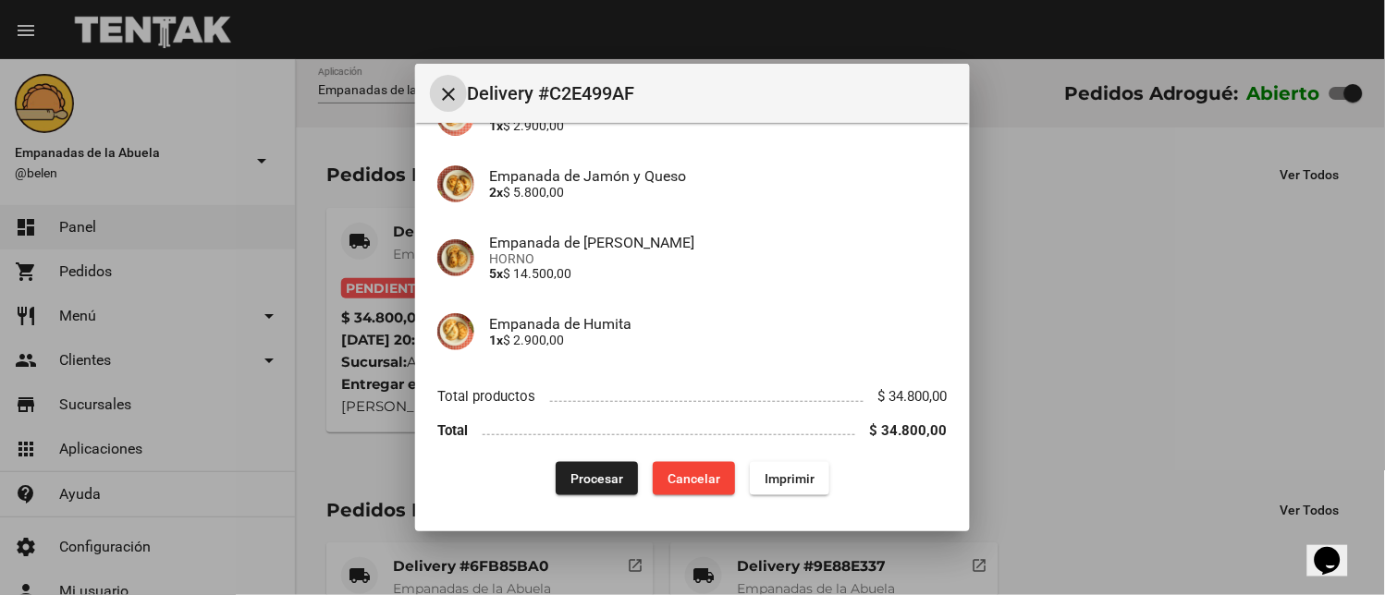
click at [761, 468] on button "Imprimir" at bounding box center [790, 478] width 80 height 33
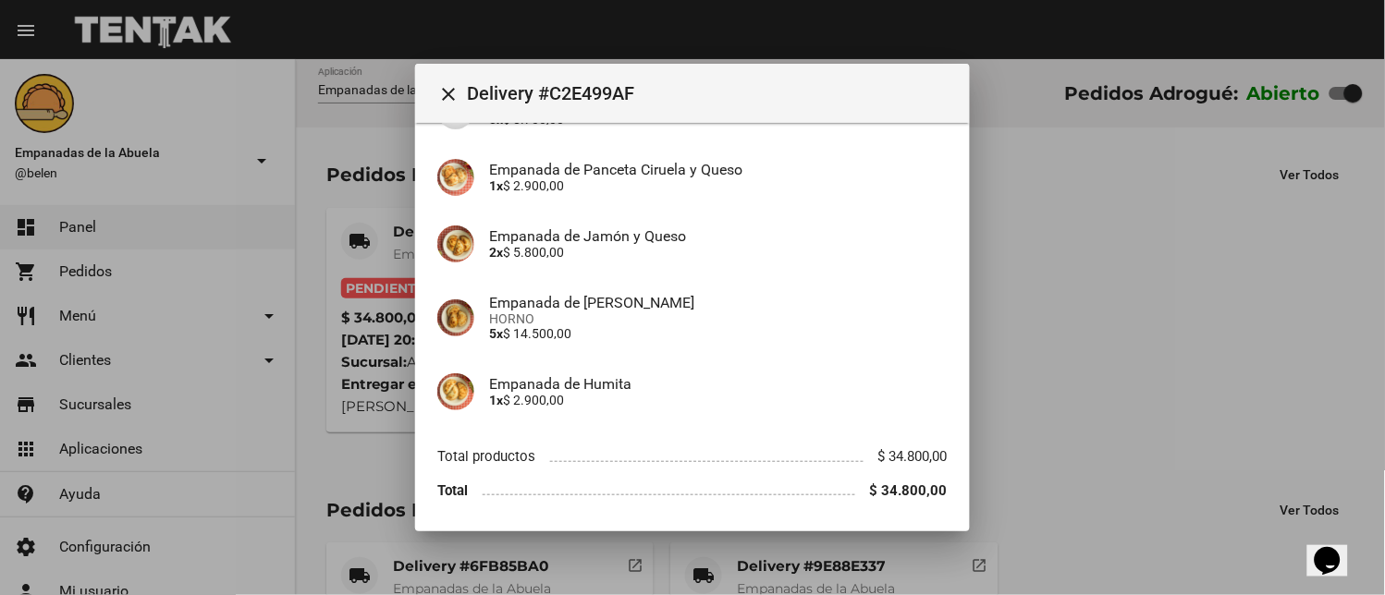
scroll to position [261, 0]
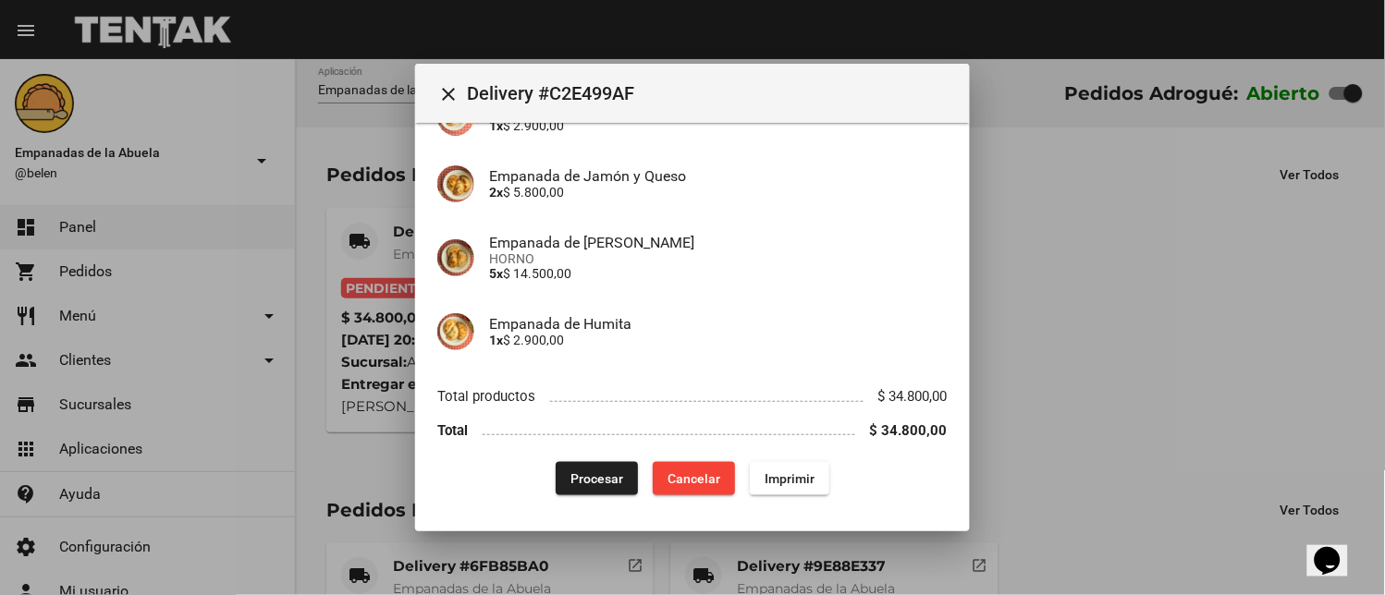
drag, startPoint x: 576, startPoint y: 482, endPoint x: 529, endPoint y: 557, distance: 89.3
click at [580, 491] on button "Procesar" at bounding box center [597, 478] width 82 height 33
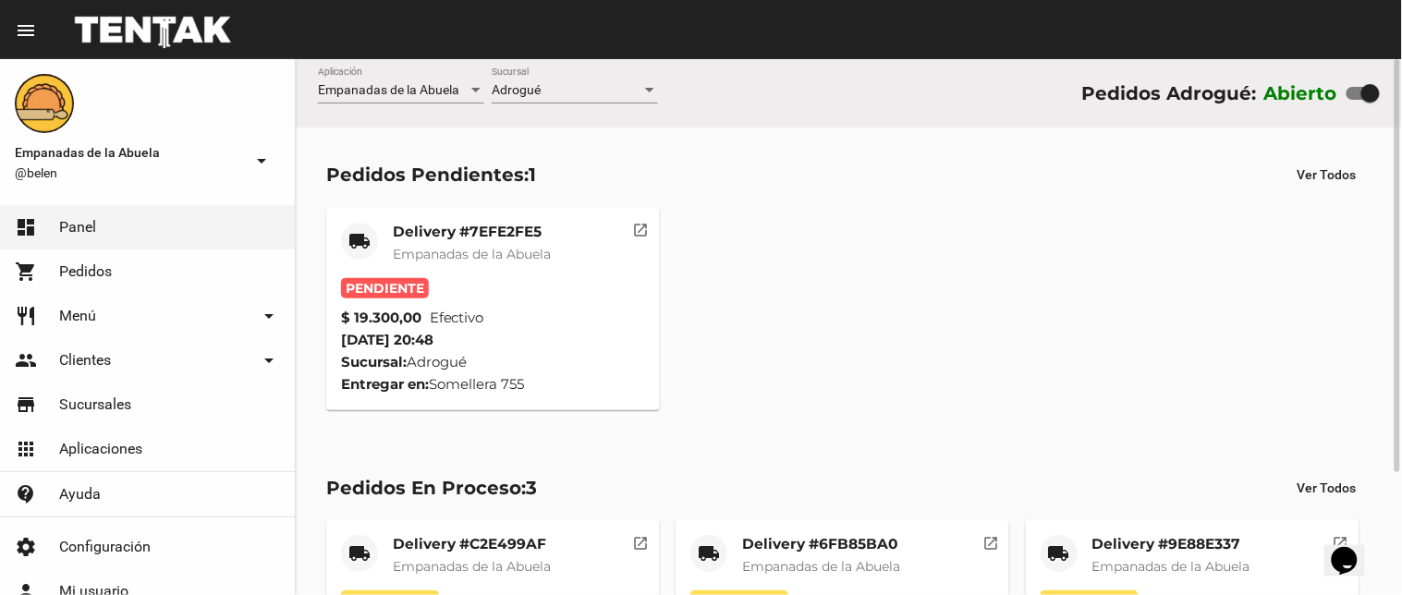
drag, startPoint x: 511, startPoint y: 214, endPoint x: 520, endPoint y: 226, distance: 14.6
click at [511, 214] on mat-card "local_shipping Delivery #7EFE2FE5 Empanadas de la Abuela Pendiente $ 19.300,00 …" at bounding box center [493, 309] width 334 height 202
drag, startPoint x: 463, startPoint y: 201, endPoint x: 488, endPoint y: 237, distance: 43.9
click at [463, 205] on div "local_shipping Delivery #7EFE2FE5 Empanadas de la Abuela Pendiente $ 19.300,00 …" at bounding box center [849, 309] width 1062 height 219
click at [486, 238] on mat-card-title "Delivery #7EFE2FE5" at bounding box center [472, 232] width 158 height 18
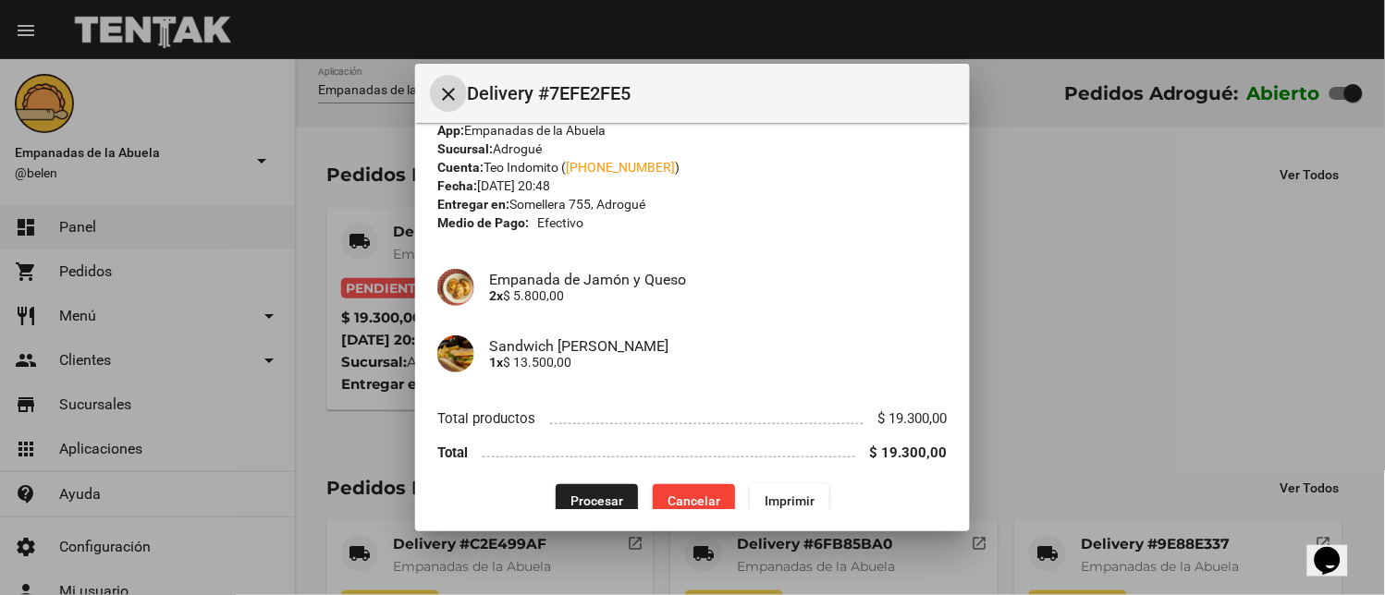
scroll to position [46, 0]
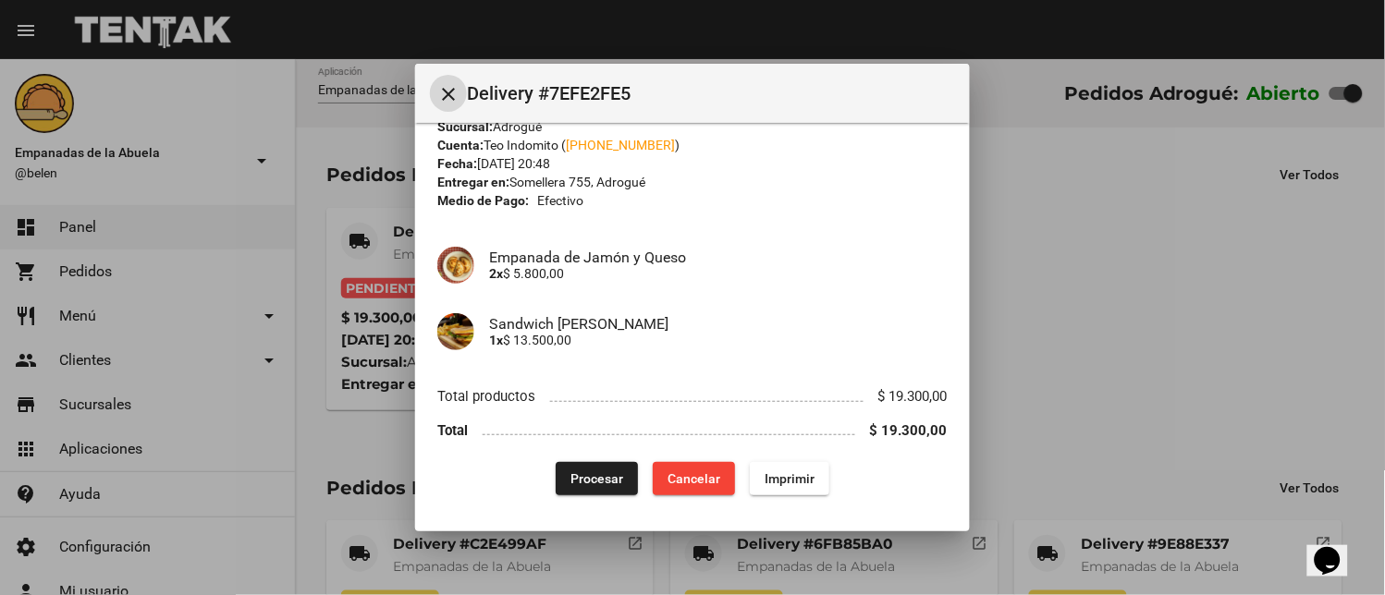
drag, startPoint x: 769, startPoint y: 481, endPoint x: 593, endPoint y: 422, distance: 186.2
click at [771, 482] on span "Imprimir" at bounding box center [790, 478] width 50 height 15
drag, startPoint x: 570, startPoint y: 464, endPoint x: 613, endPoint y: 497, distance: 54.0
click at [570, 466] on button "Procesar" at bounding box center [597, 478] width 82 height 33
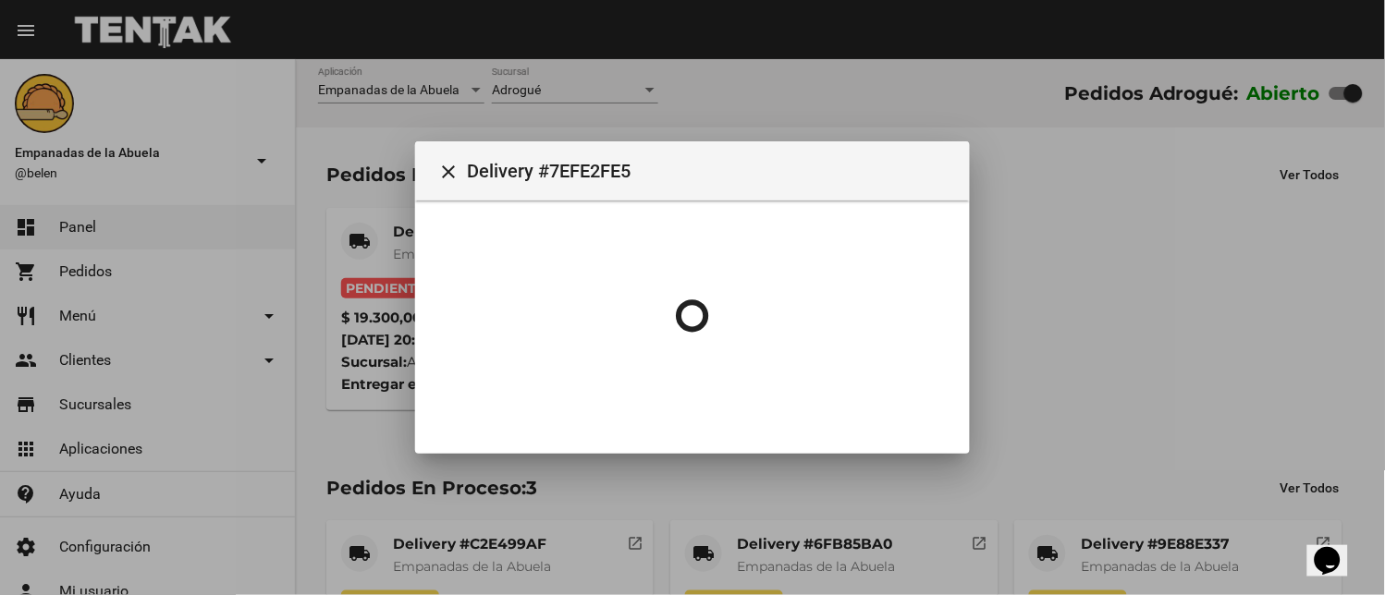
scroll to position [0, 0]
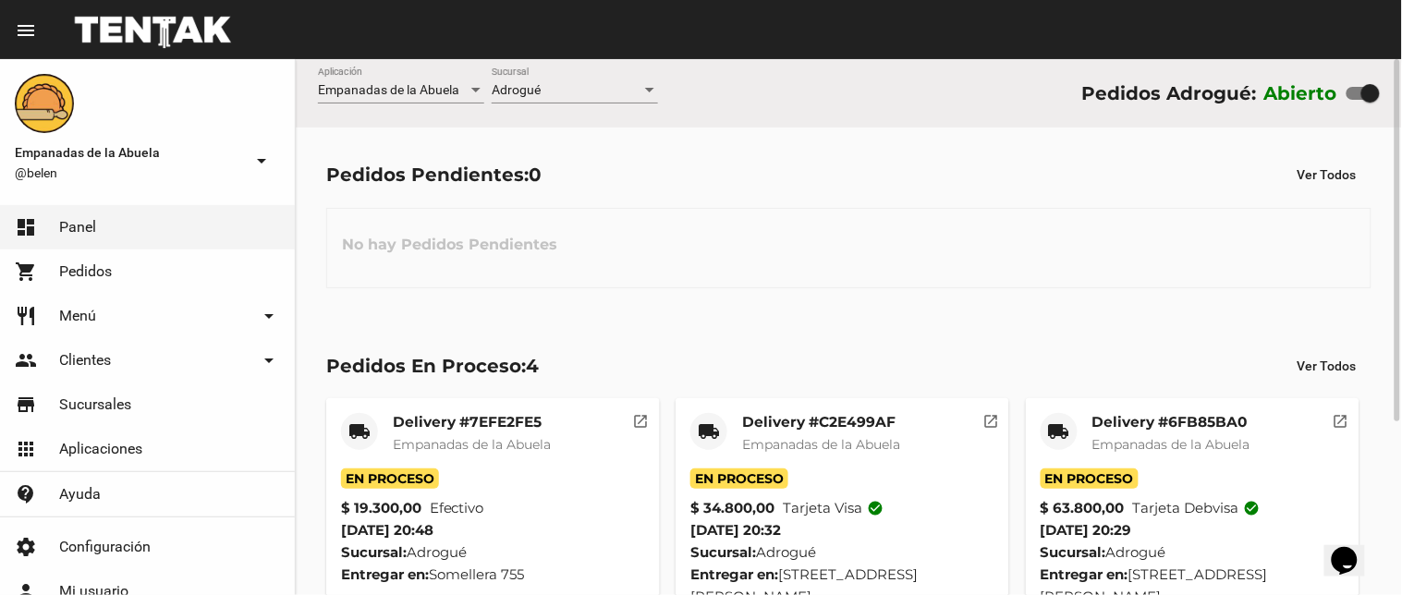
click at [545, 80] on div "Adrogué Sucursal" at bounding box center [575, 85] width 166 height 36
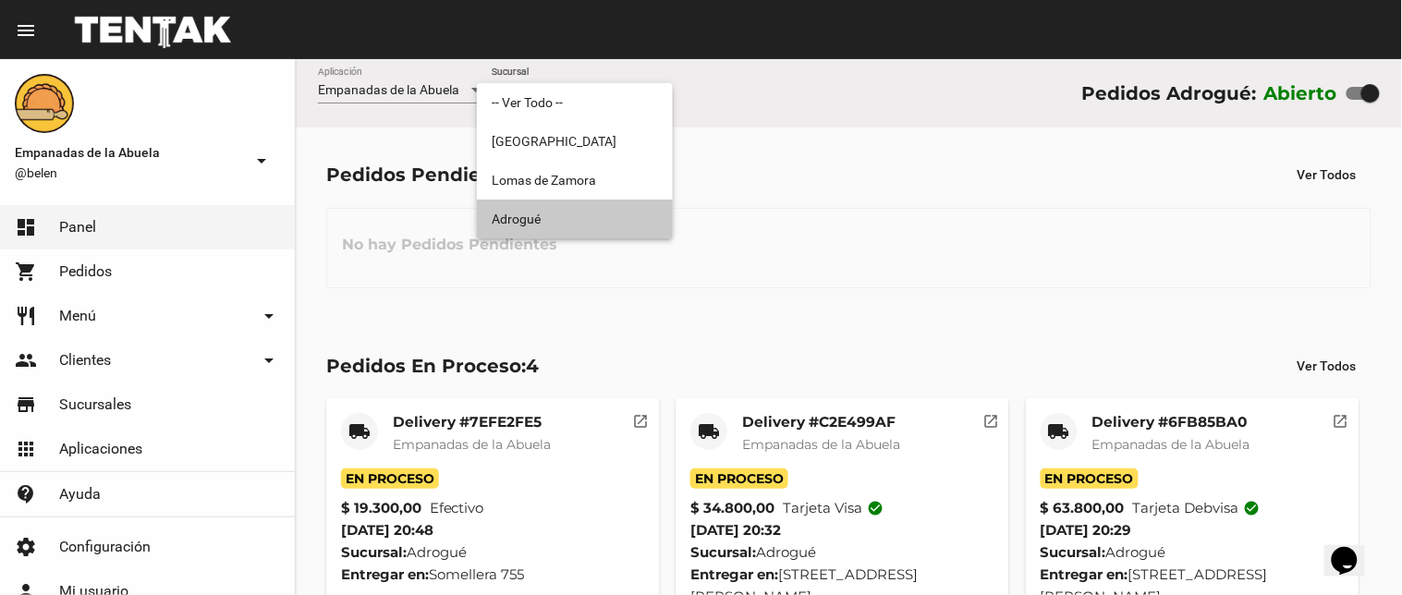
click at [509, 211] on span "Adrogué" at bounding box center [575, 219] width 166 height 39
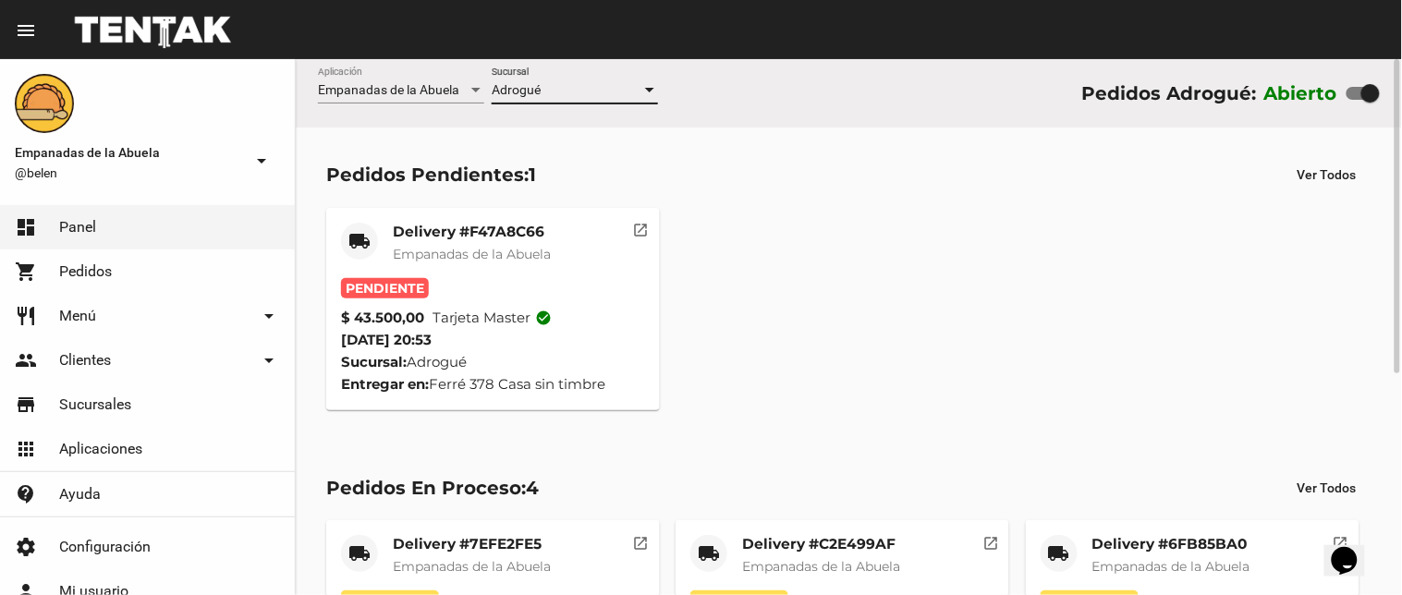
click at [516, 253] on span "Empanadas de la Abuela" at bounding box center [472, 254] width 158 height 17
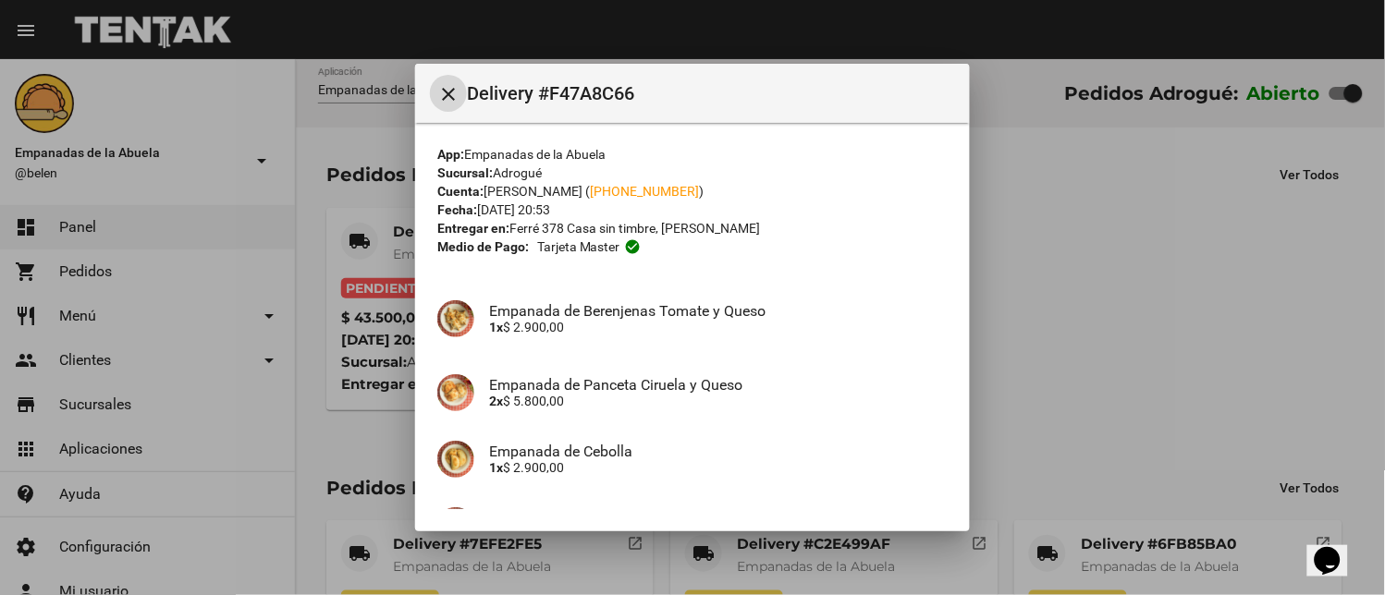
scroll to position [342, 0]
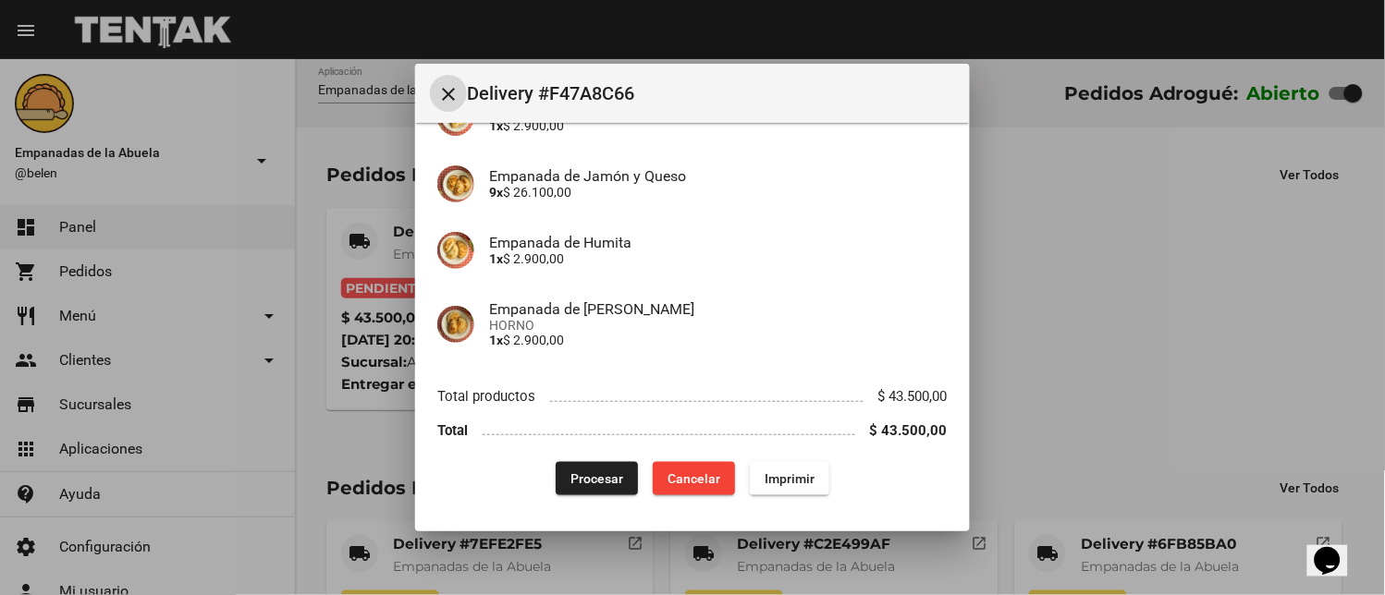
click at [781, 460] on div "App: Empanadas de la Abuela Sucursal: Adrogué Cuenta: [PERSON_NAME] ( [PHONE_NU…" at bounding box center [692, 149] width 510 height 693
click at [786, 475] on span "Imprimir" at bounding box center [790, 478] width 50 height 15
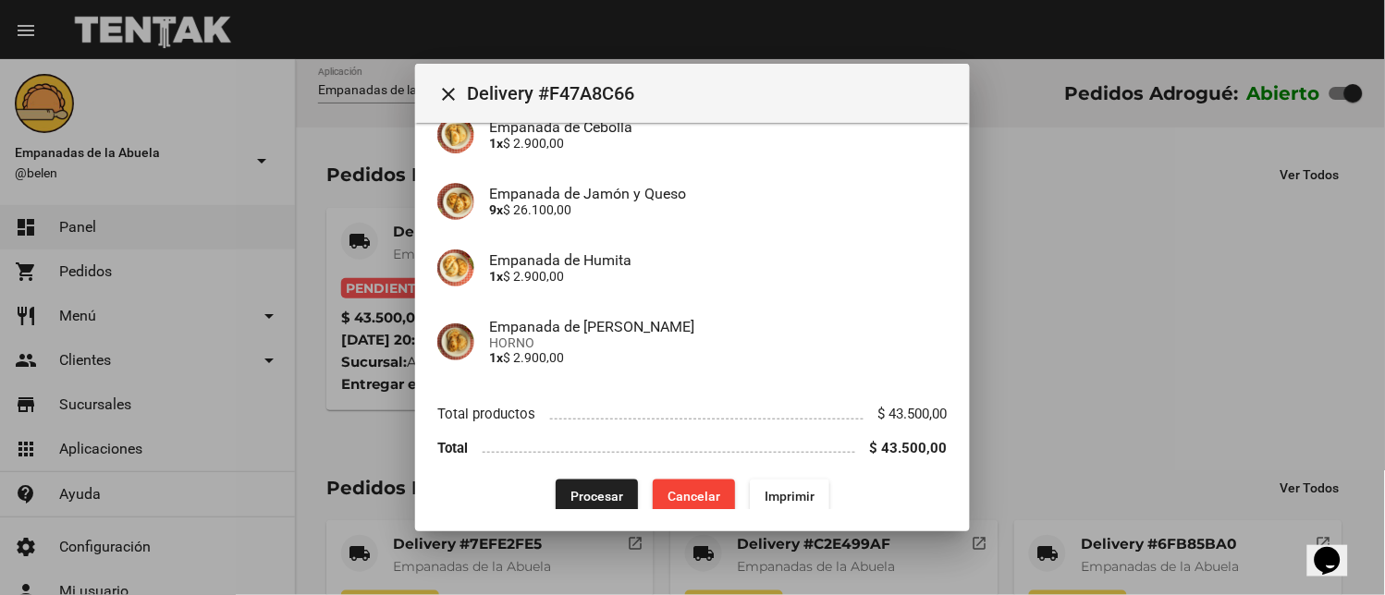
scroll to position [342, 0]
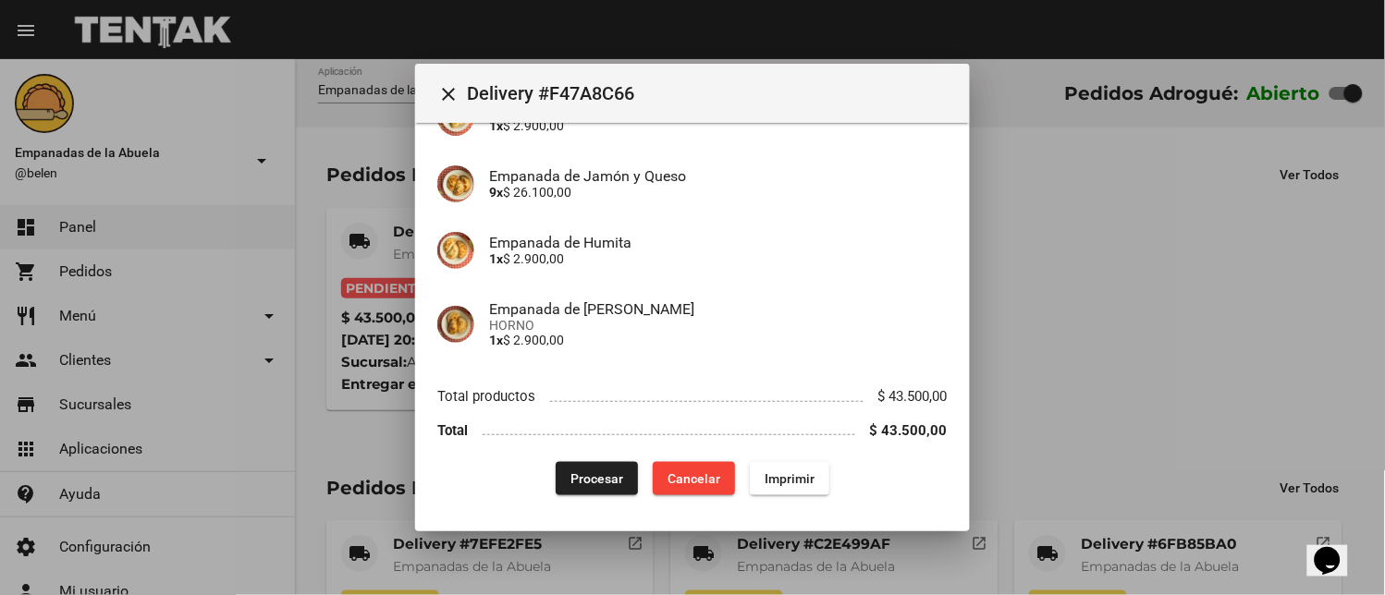
click at [570, 473] on span "Procesar" at bounding box center [596, 478] width 53 height 15
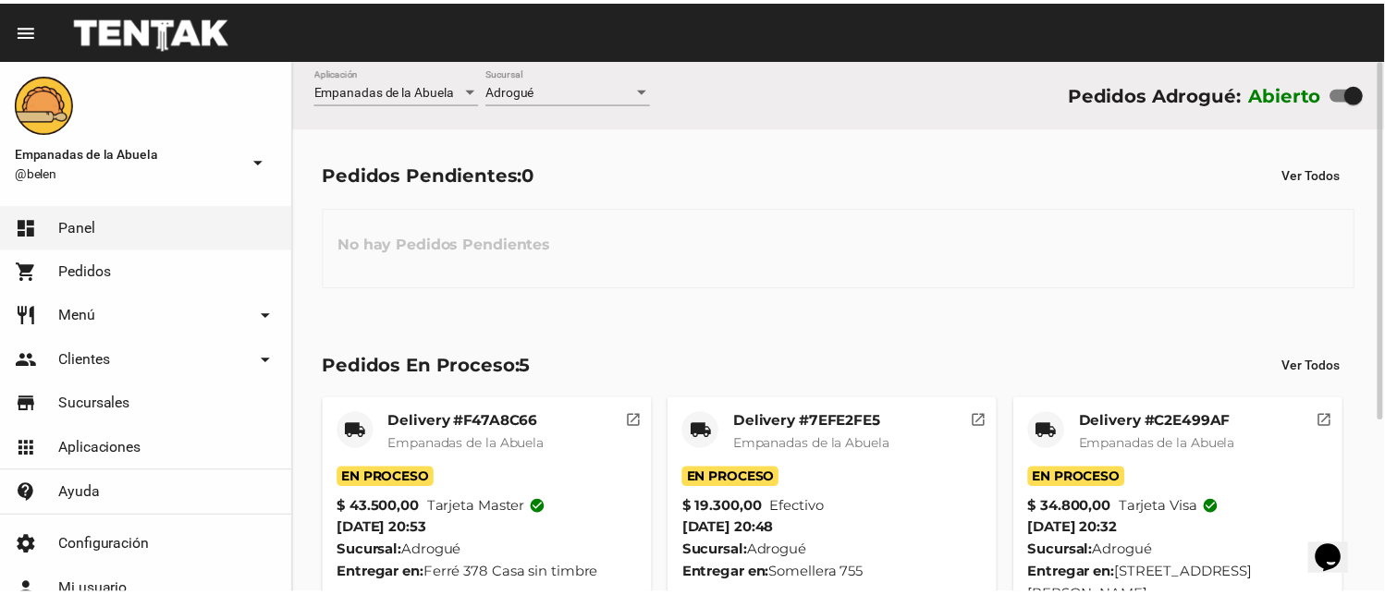
scroll to position [254, 0]
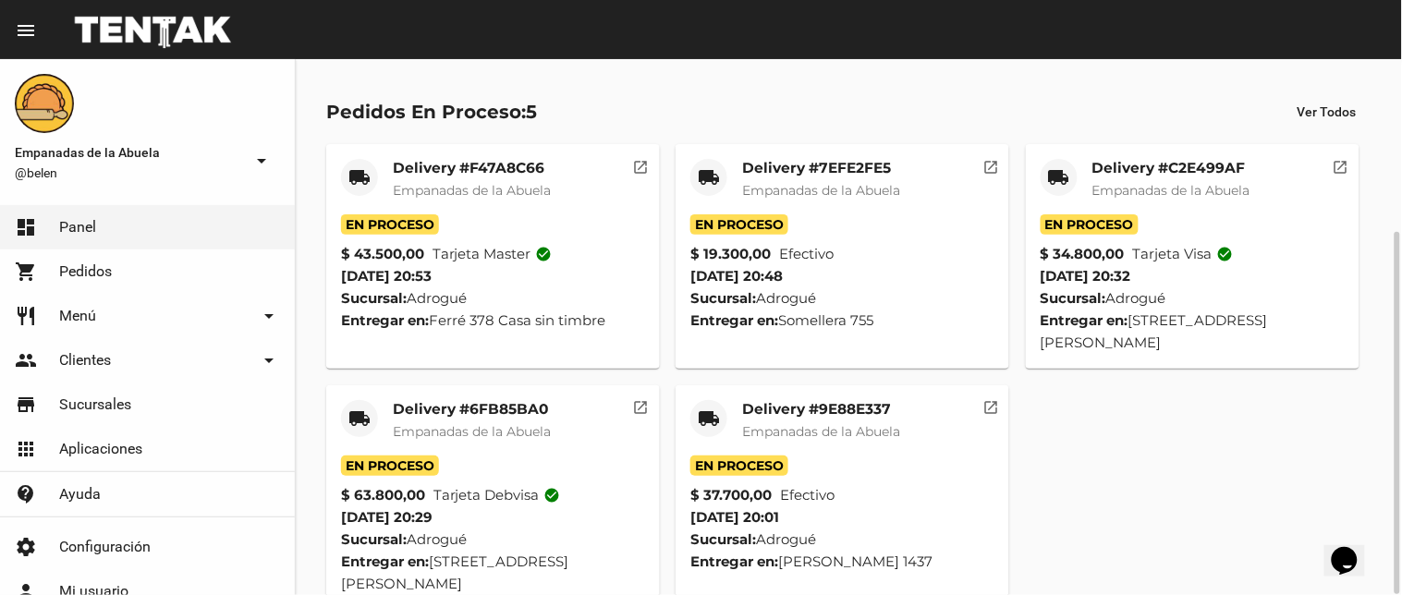
click at [707, 408] on mat-icon "local_shipping" at bounding box center [709, 419] width 22 height 22
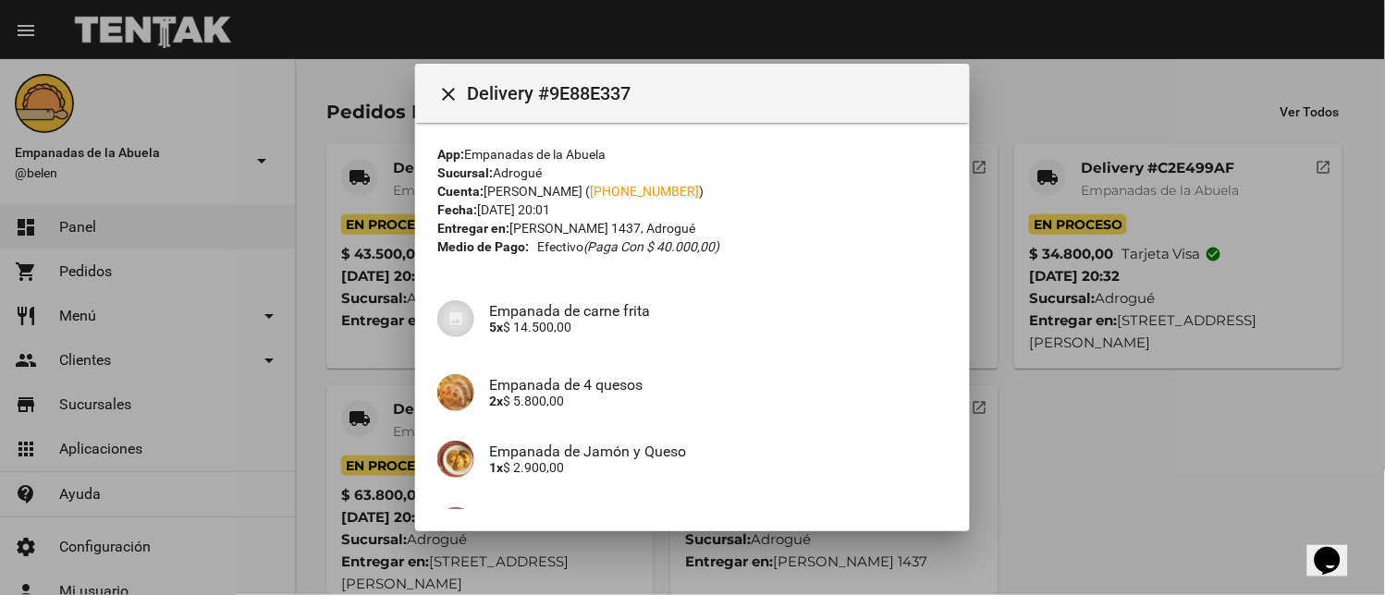
scroll to position [393, 0]
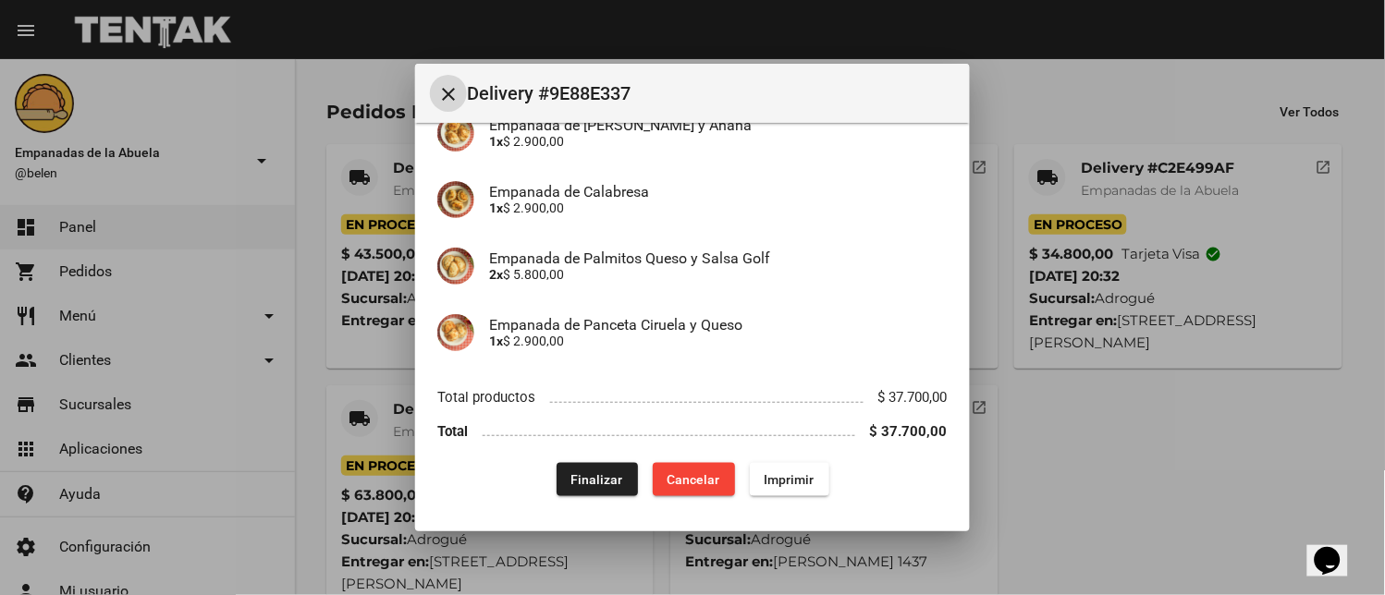
click at [557, 471] on button "Finalizar" at bounding box center [597, 479] width 81 height 33
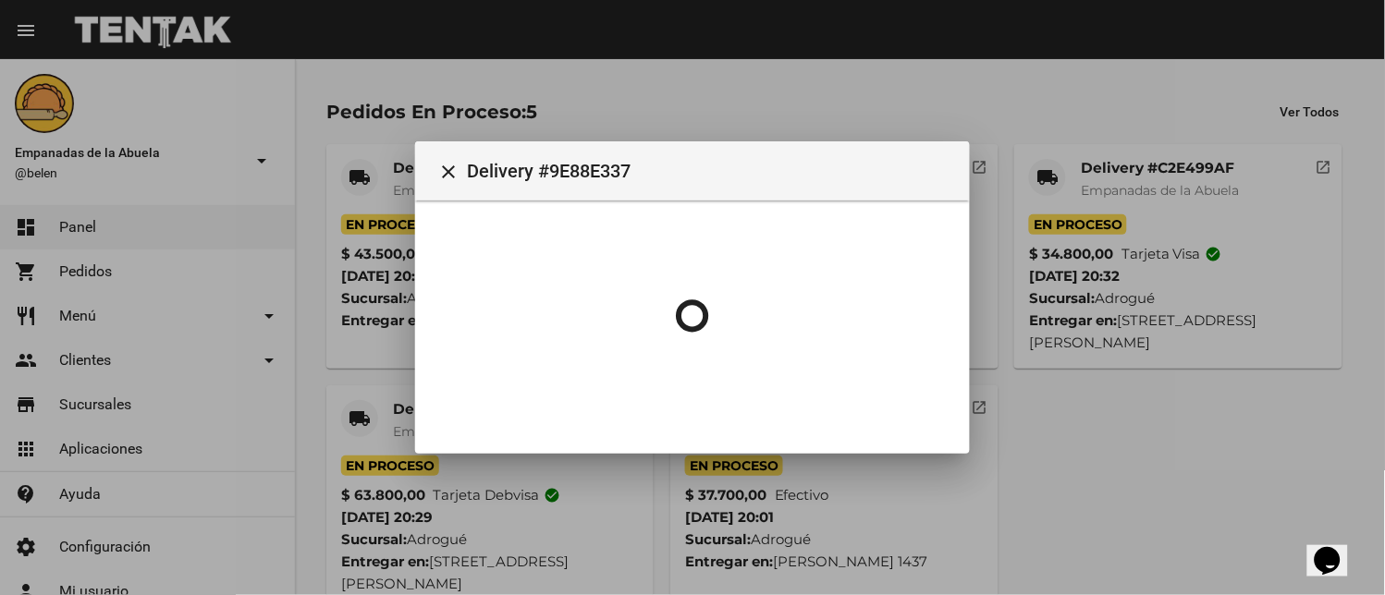
scroll to position [0, 0]
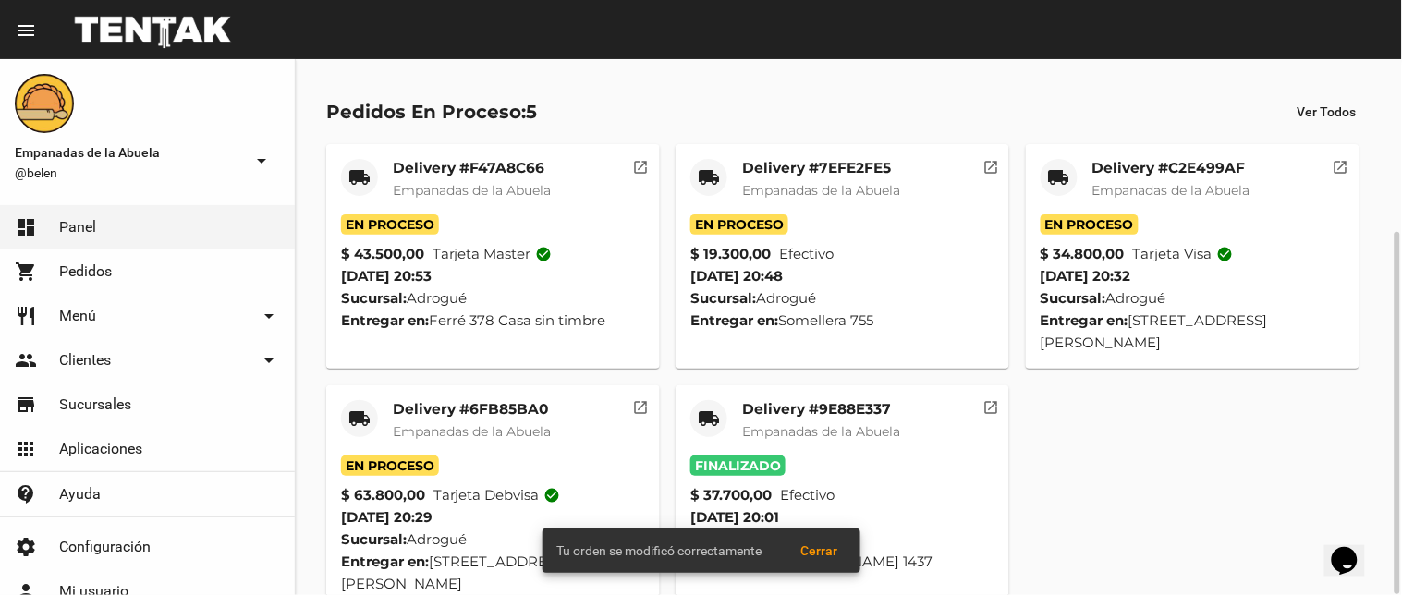
click at [1038, 174] on mat-card "local_shipping Delivery #C2E499AF Empanadas de la Abuela En Proceso $ 34.800,00…" at bounding box center [1193, 256] width 334 height 225
click at [1069, 188] on mat-icon "local_shipping" at bounding box center [1059, 177] width 22 height 22
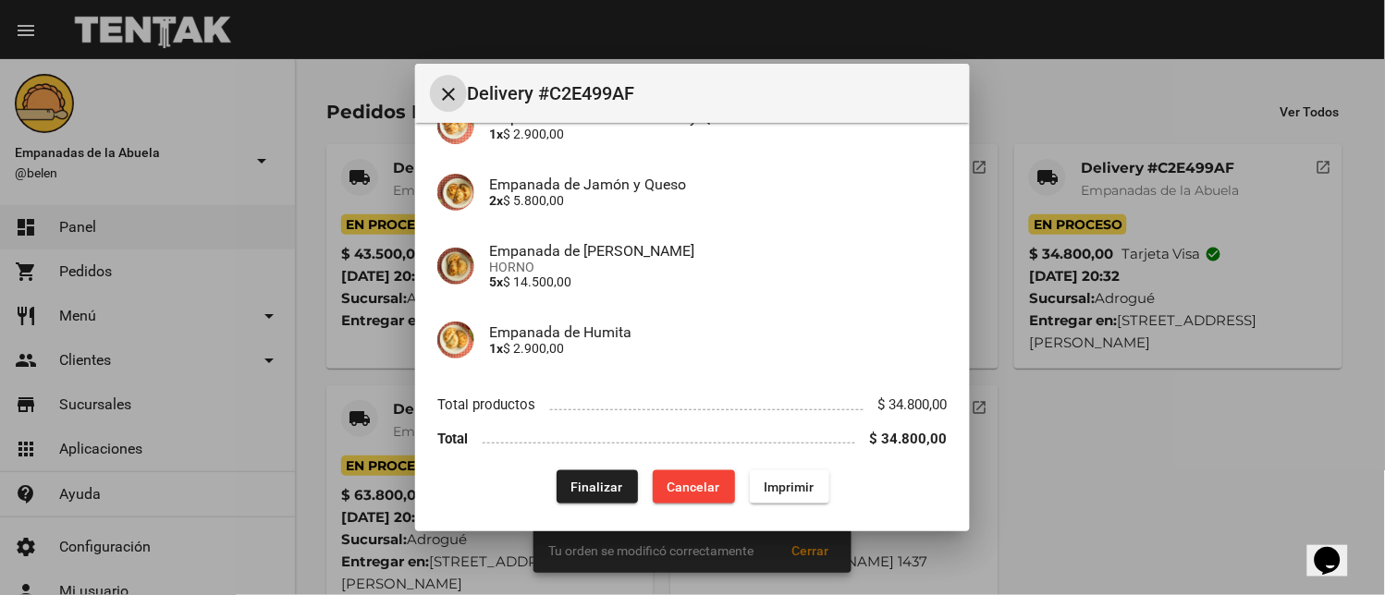
scroll to position [261, 0]
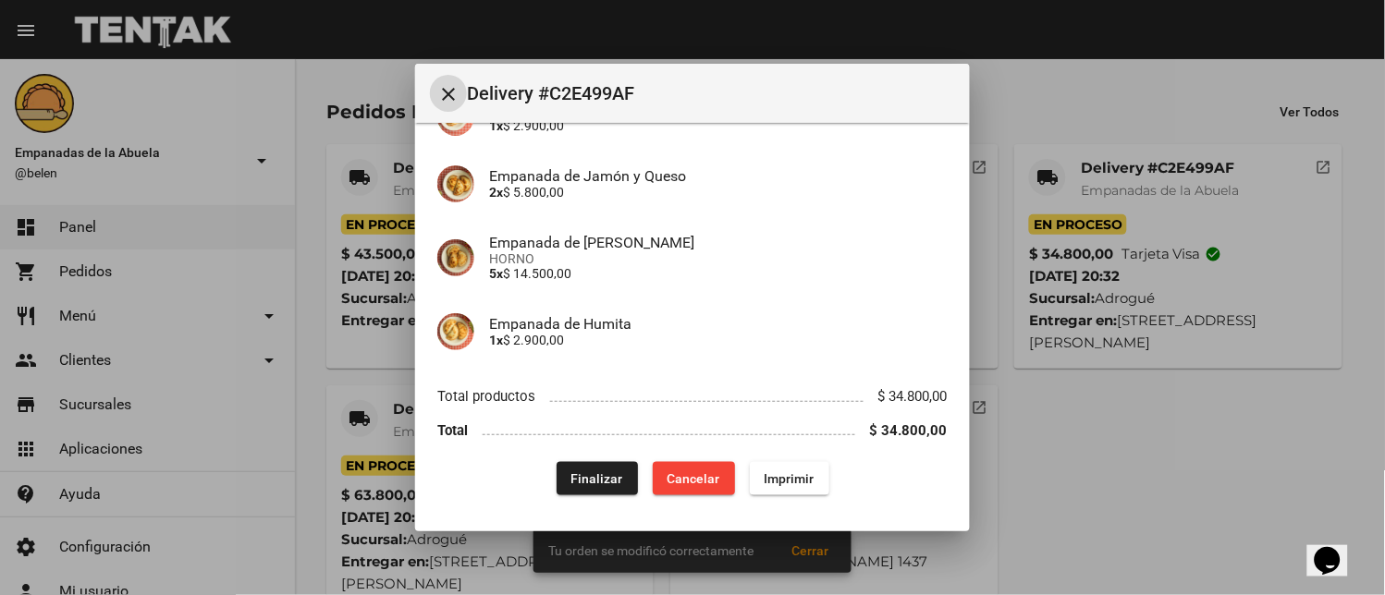
click at [617, 459] on div "App: Empanadas de la Abuela Sucursal: Adrogué Cuenta: [PERSON_NAME] ( [PHONE_NU…" at bounding box center [692, 190] width 510 height 612
click at [589, 474] on span "Finalizar" at bounding box center [597, 478] width 52 height 15
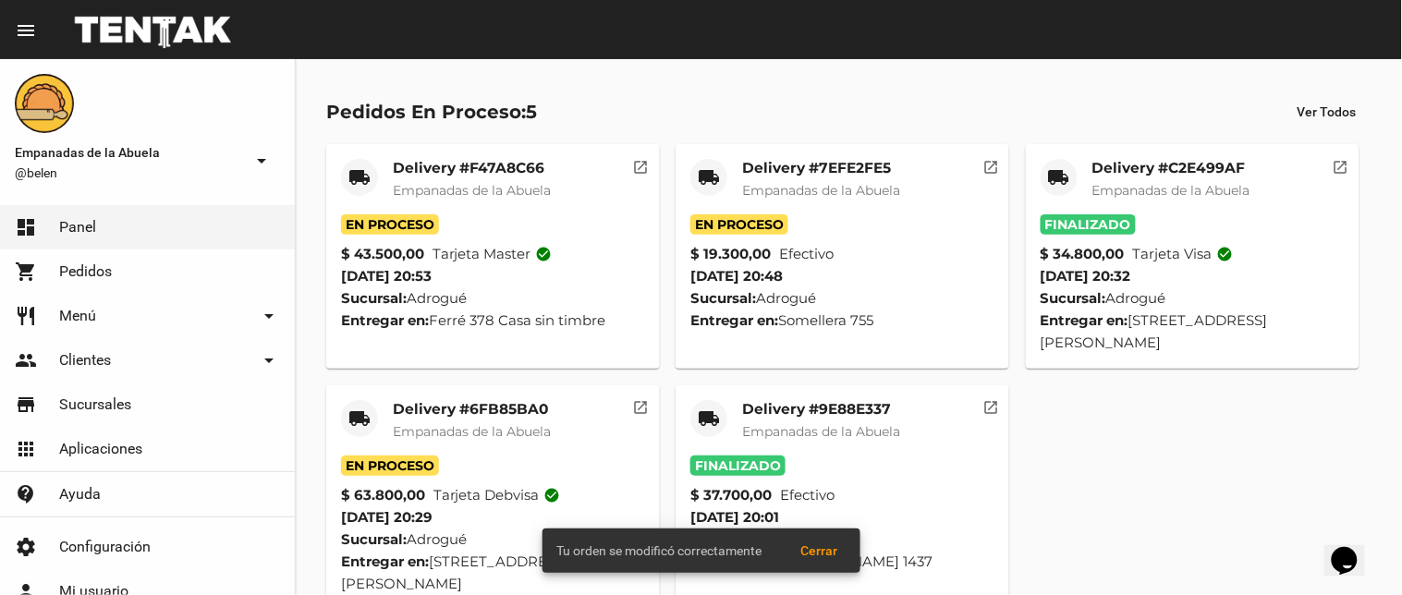
click at [355, 408] on mat-icon "local_shipping" at bounding box center [360, 419] width 22 height 22
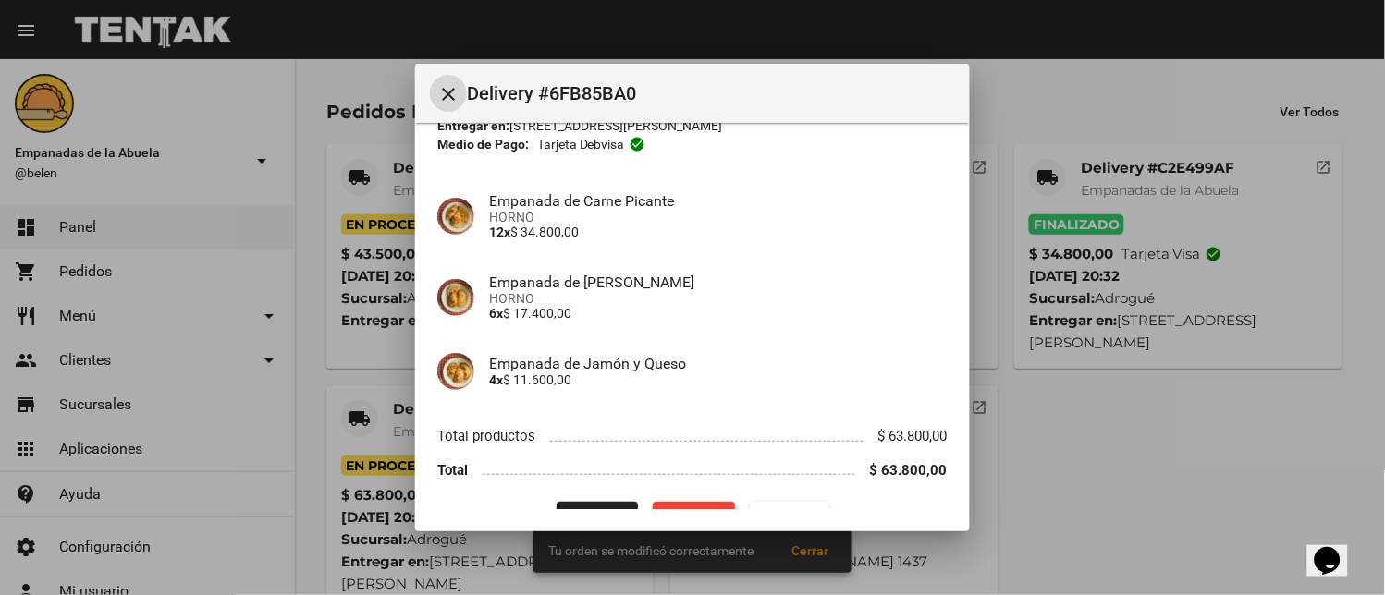
scroll to position [142, 0]
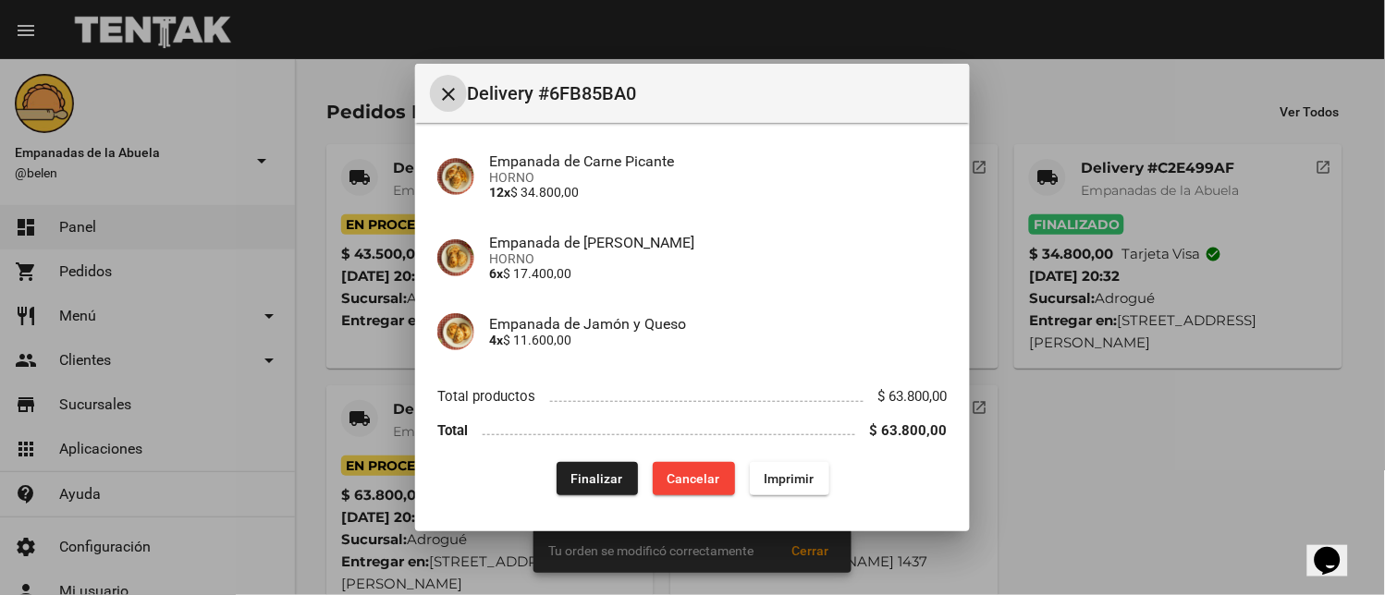
click at [571, 471] on span "Finalizar" at bounding box center [597, 478] width 52 height 15
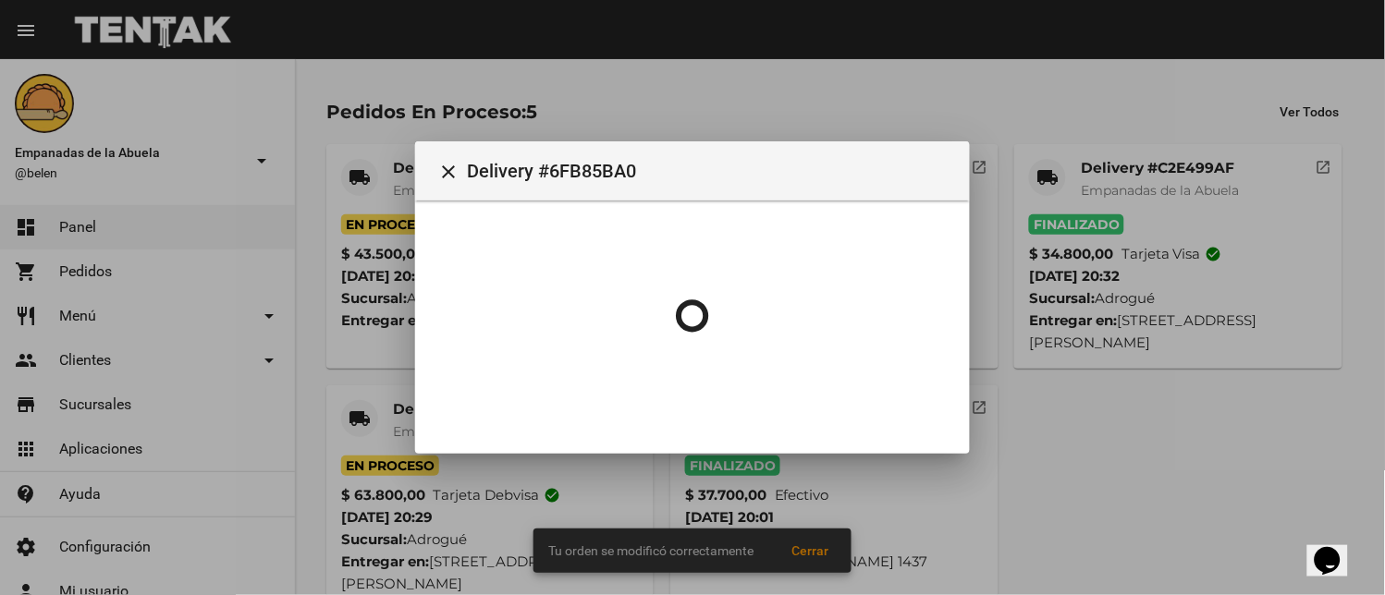
scroll to position [0, 0]
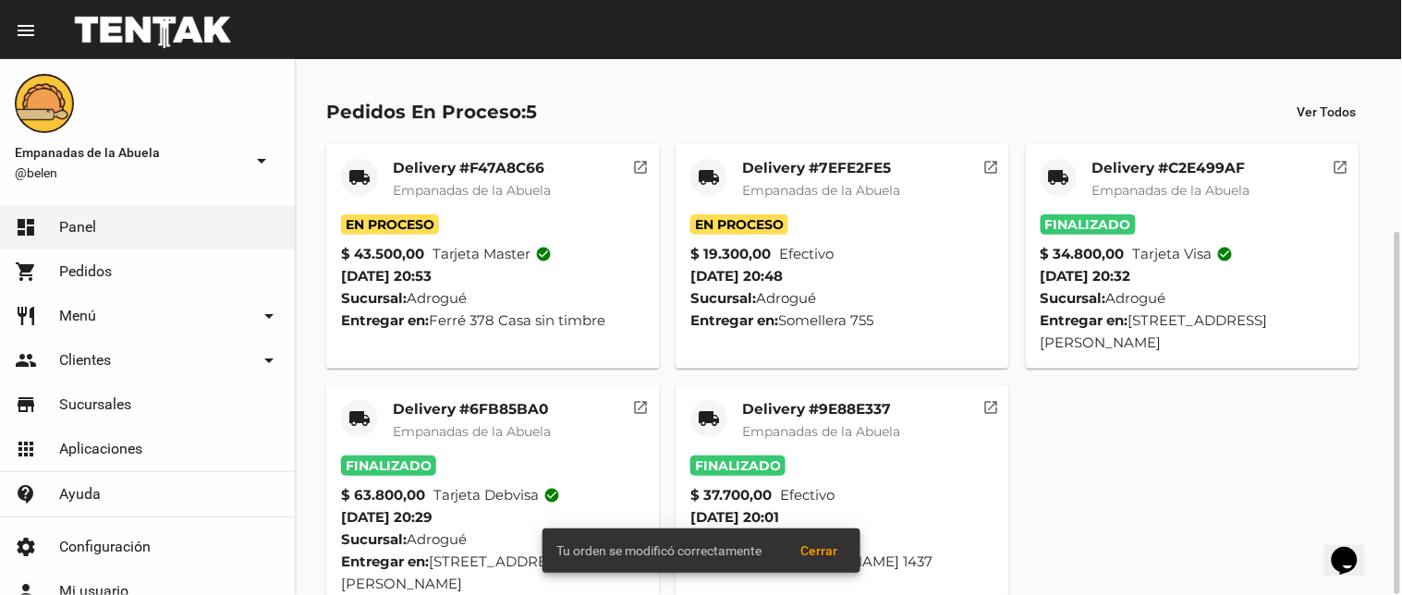
click at [708, 180] on mat-icon "local_shipping" at bounding box center [709, 177] width 22 height 22
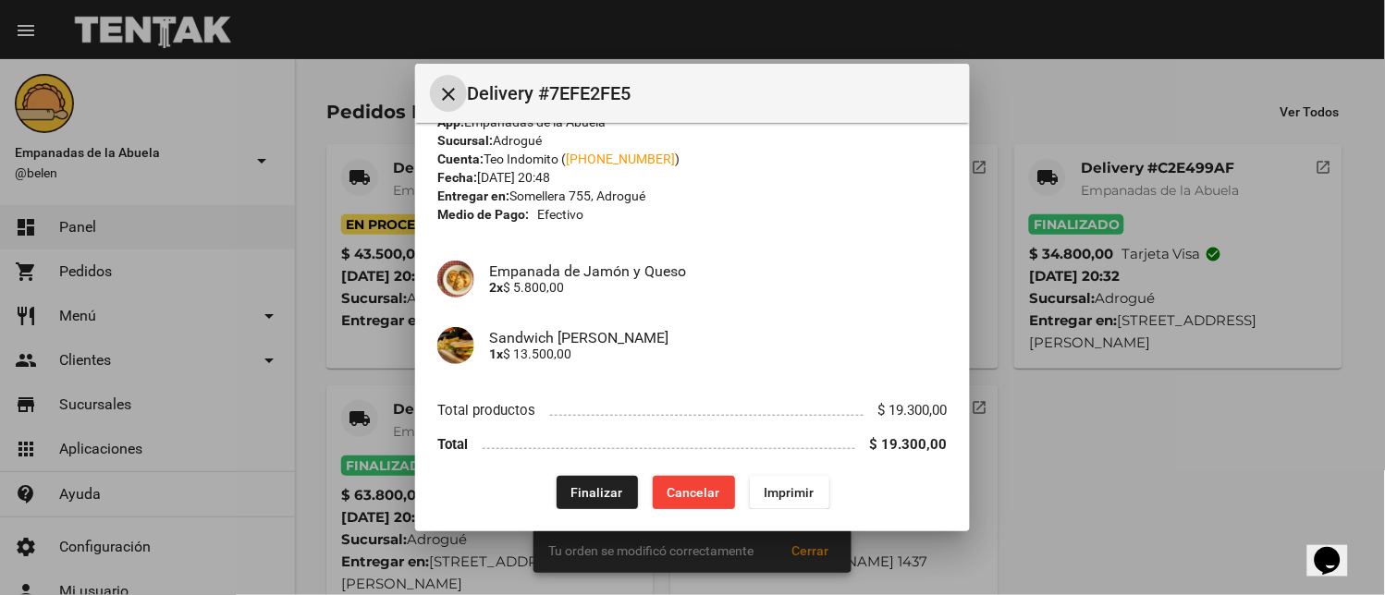
scroll to position [46, 0]
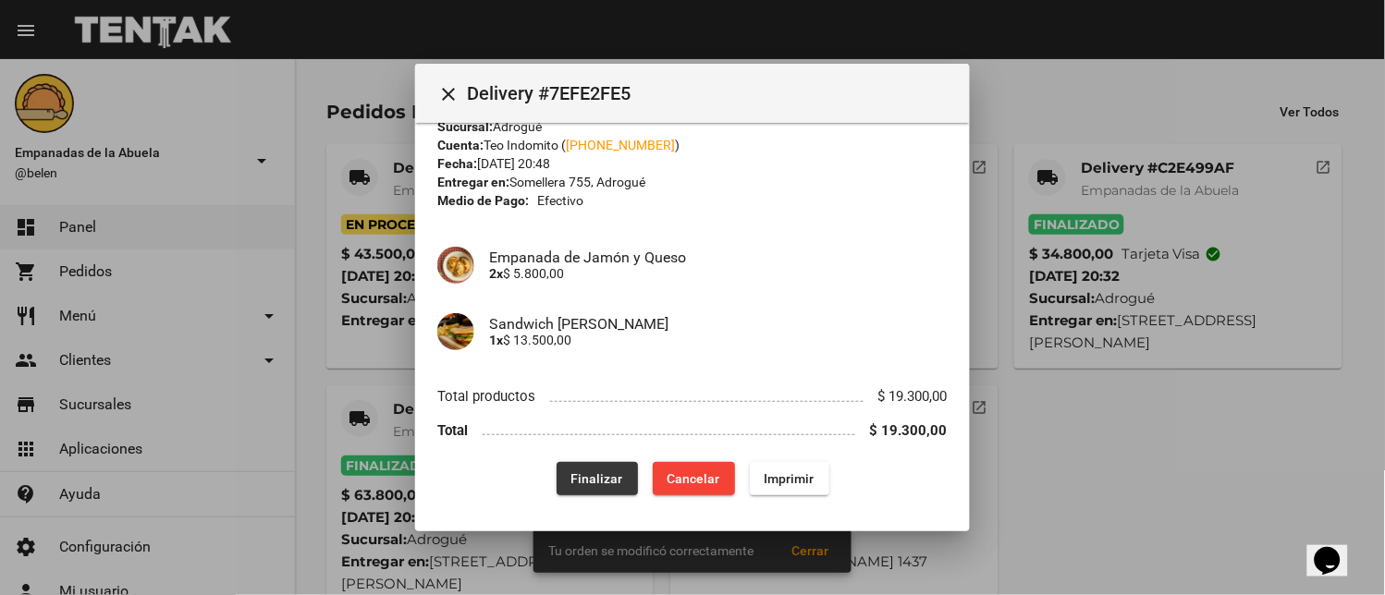
drag, startPoint x: 596, startPoint y: 478, endPoint x: 570, endPoint y: 434, distance: 50.6
click at [596, 475] on span "Finalizar" at bounding box center [597, 478] width 52 height 15
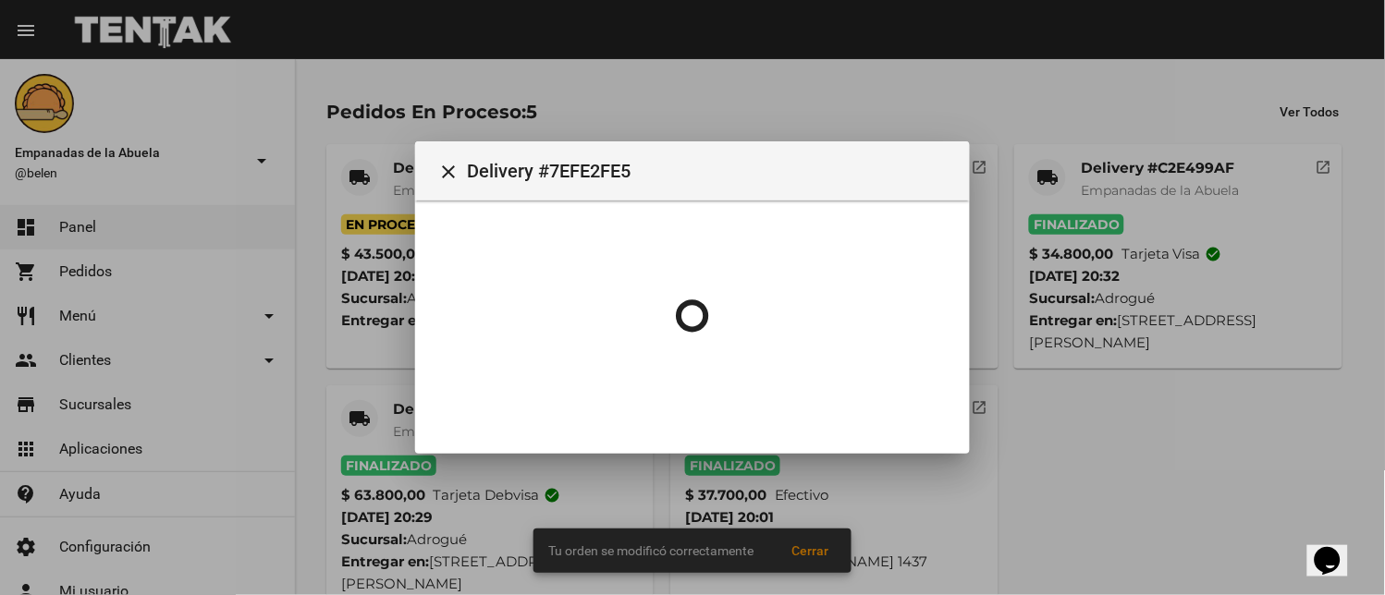
click at [361, 183] on div at bounding box center [692, 297] width 1385 height 595
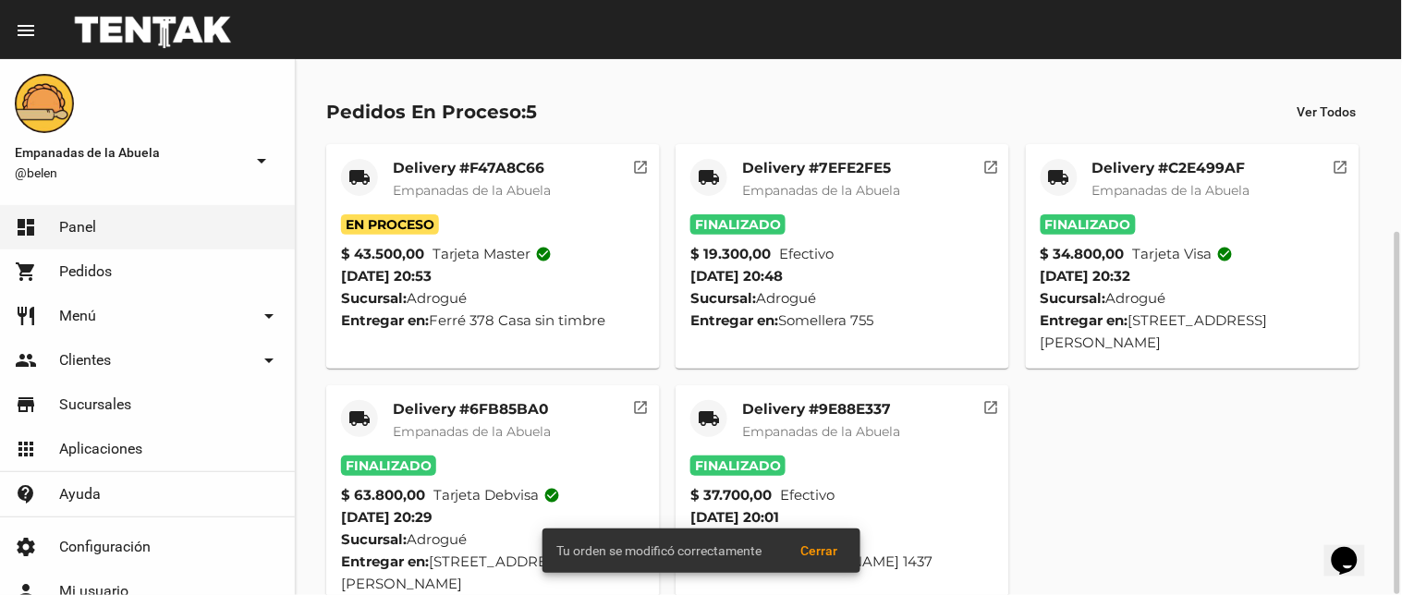
click at [359, 182] on mat-icon "local_shipping" at bounding box center [360, 177] width 22 height 22
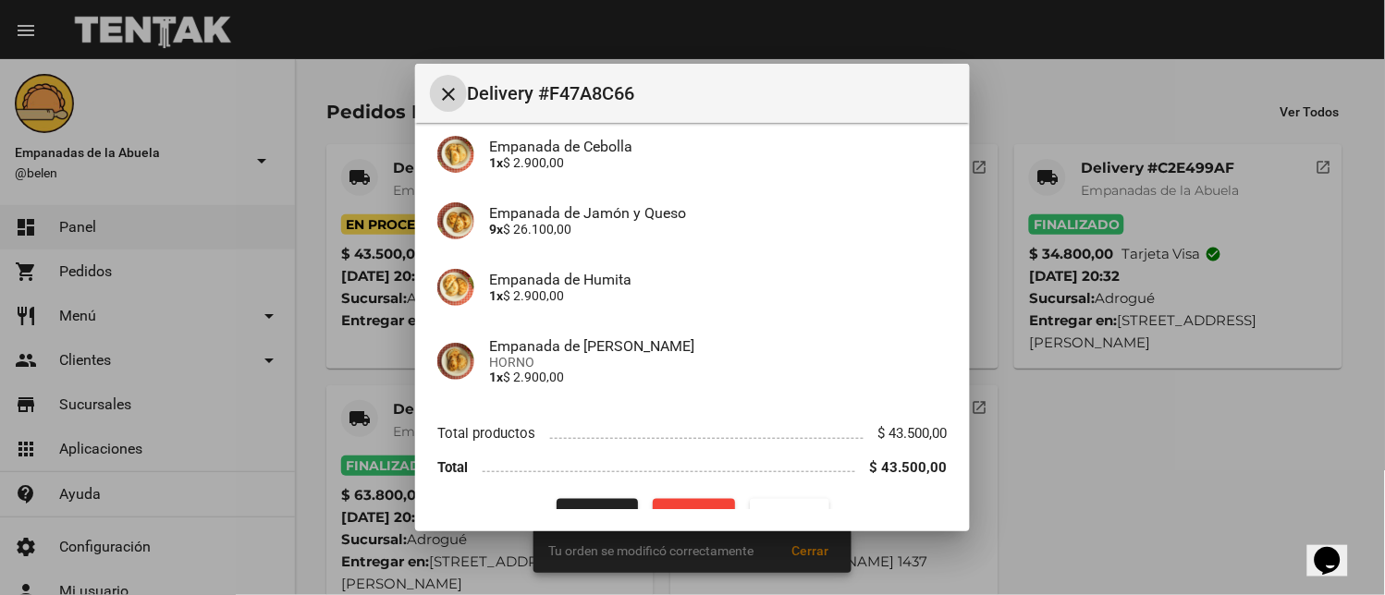
scroll to position [342, 0]
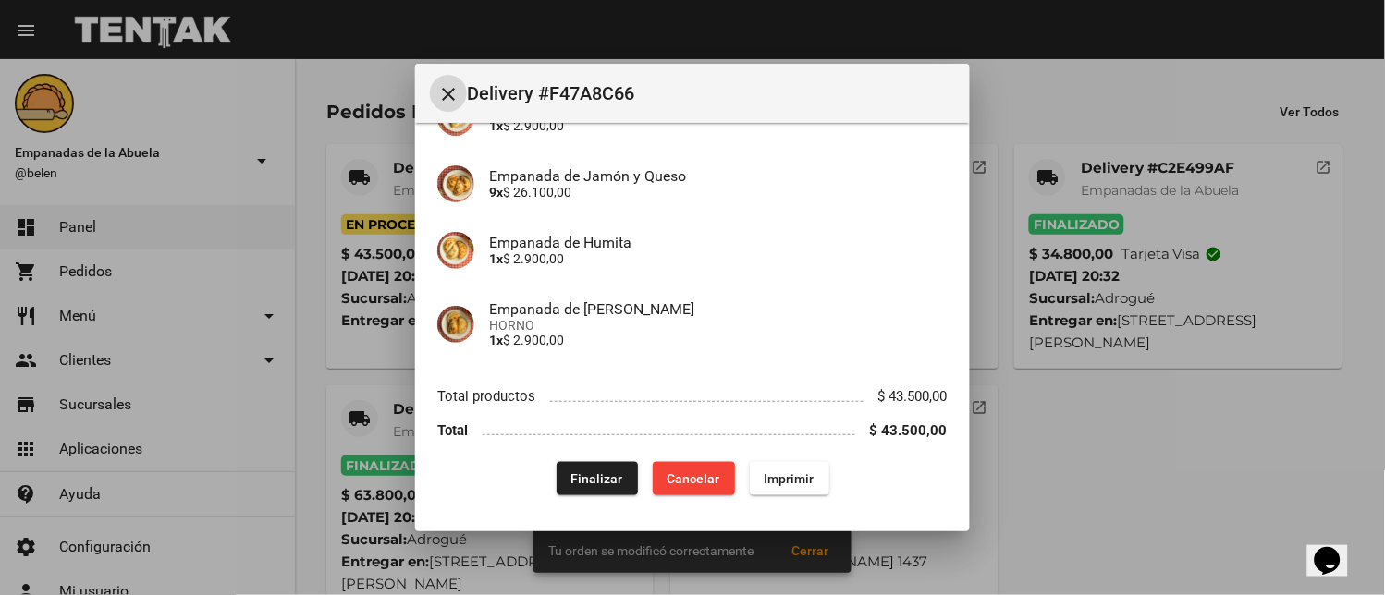
click at [571, 476] on span "Finalizar" at bounding box center [597, 478] width 52 height 15
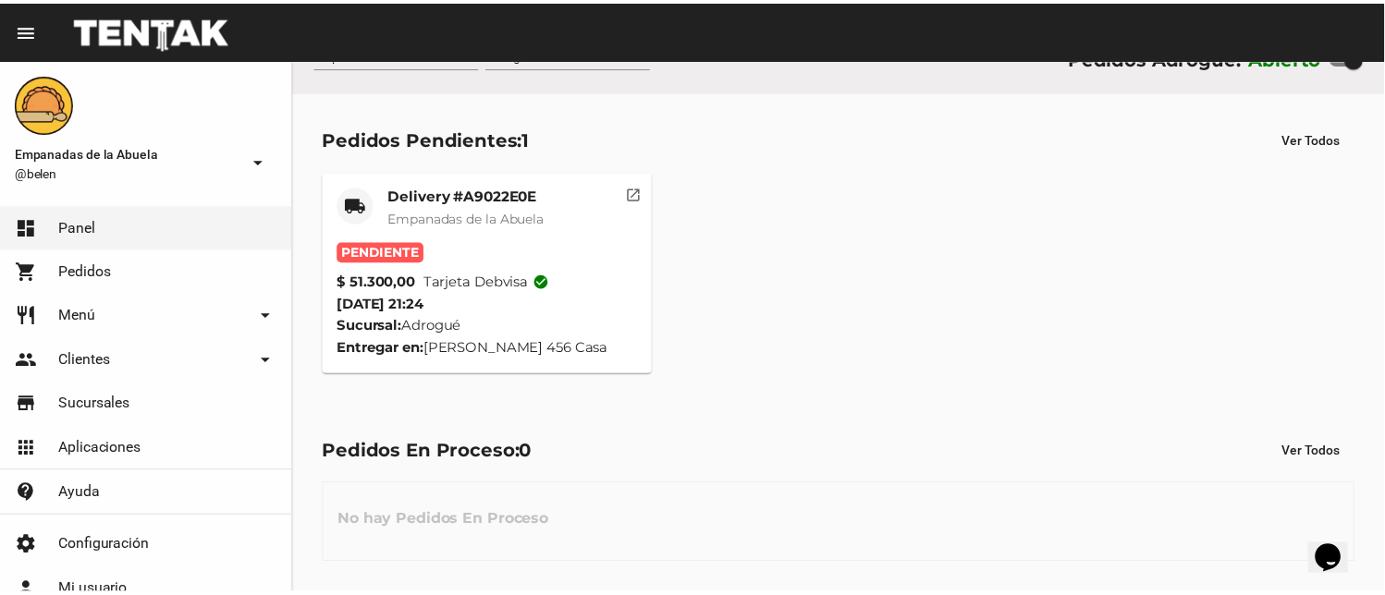
scroll to position [35, 0]
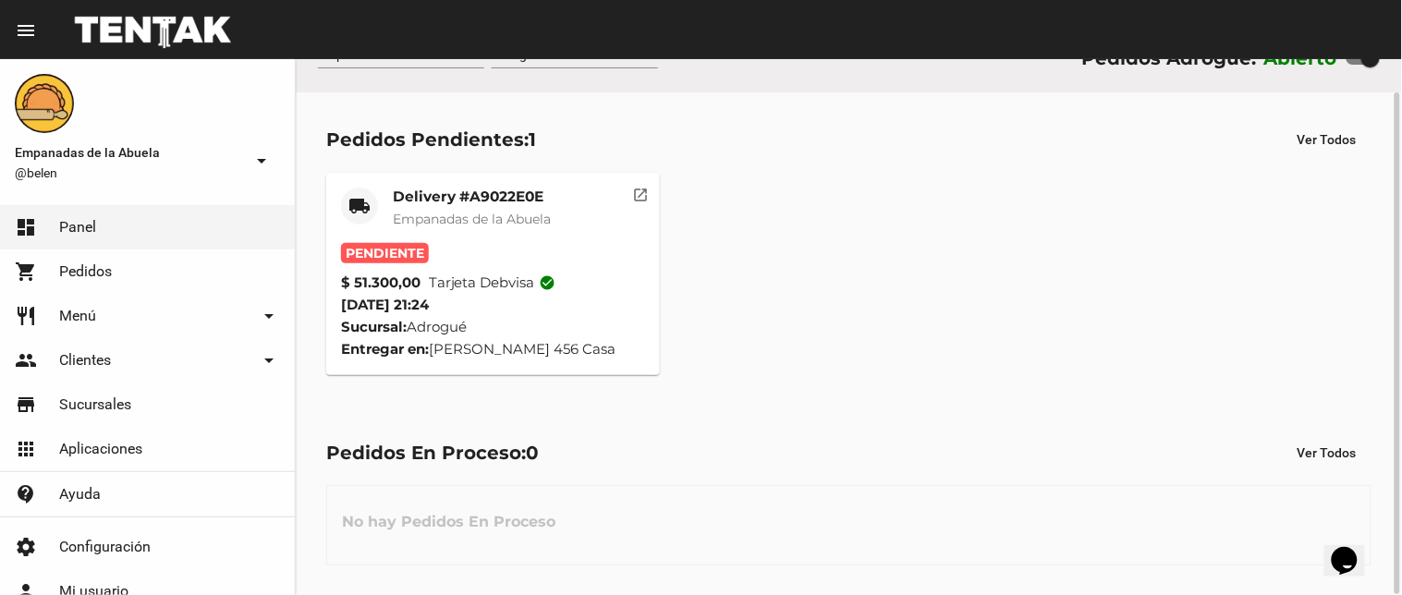
click at [449, 247] on div "Pendiente" at bounding box center [493, 253] width 304 height 20
click at [442, 228] on div "Delivery #A9022E0E Empanadas de la Abuela" at bounding box center [472, 215] width 158 height 55
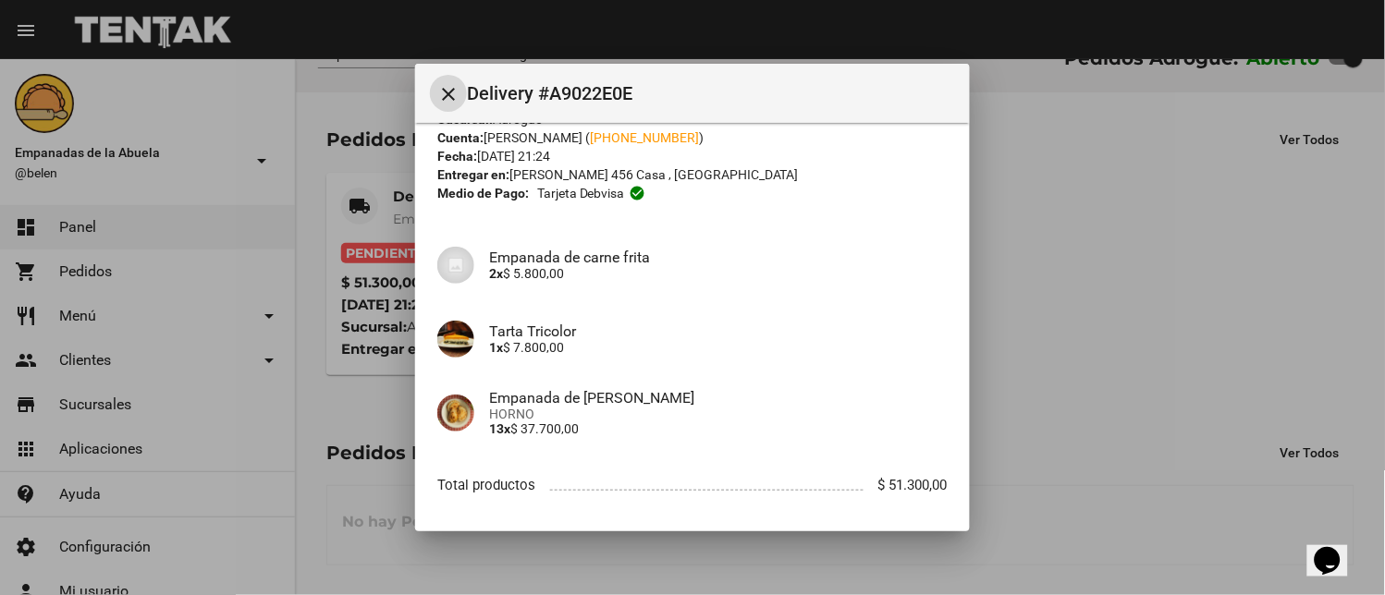
scroll to position [142, 0]
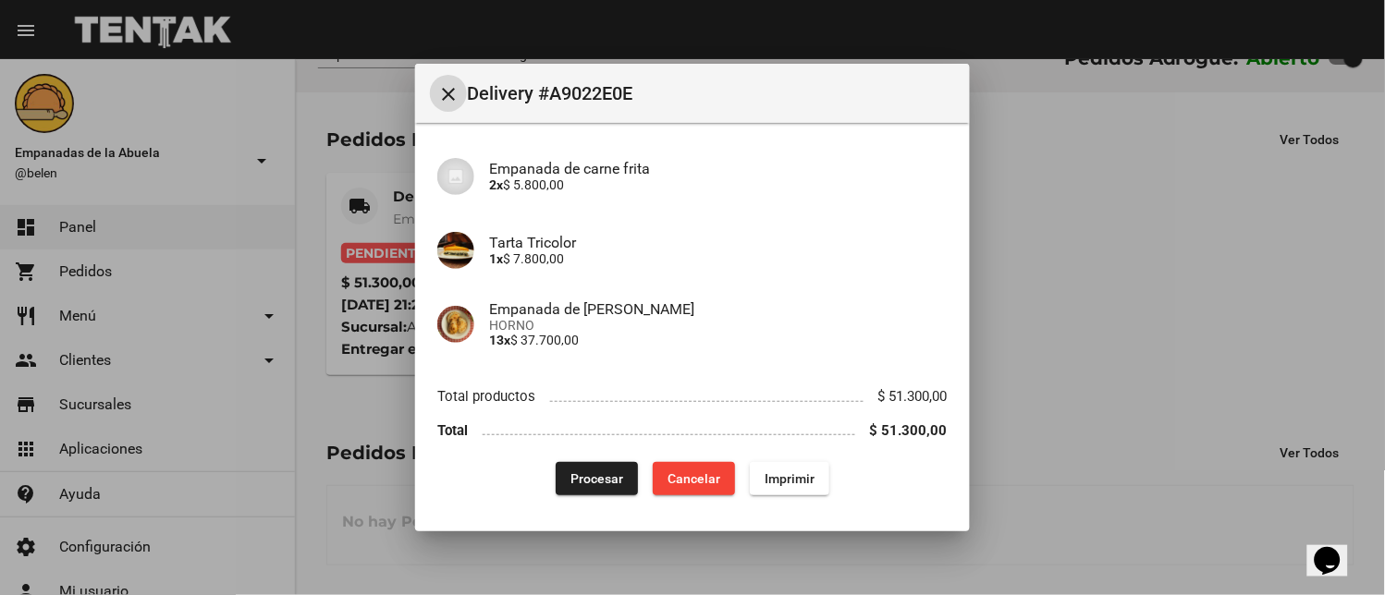
click at [772, 475] on span "Imprimir" at bounding box center [790, 478] width 50 height 15
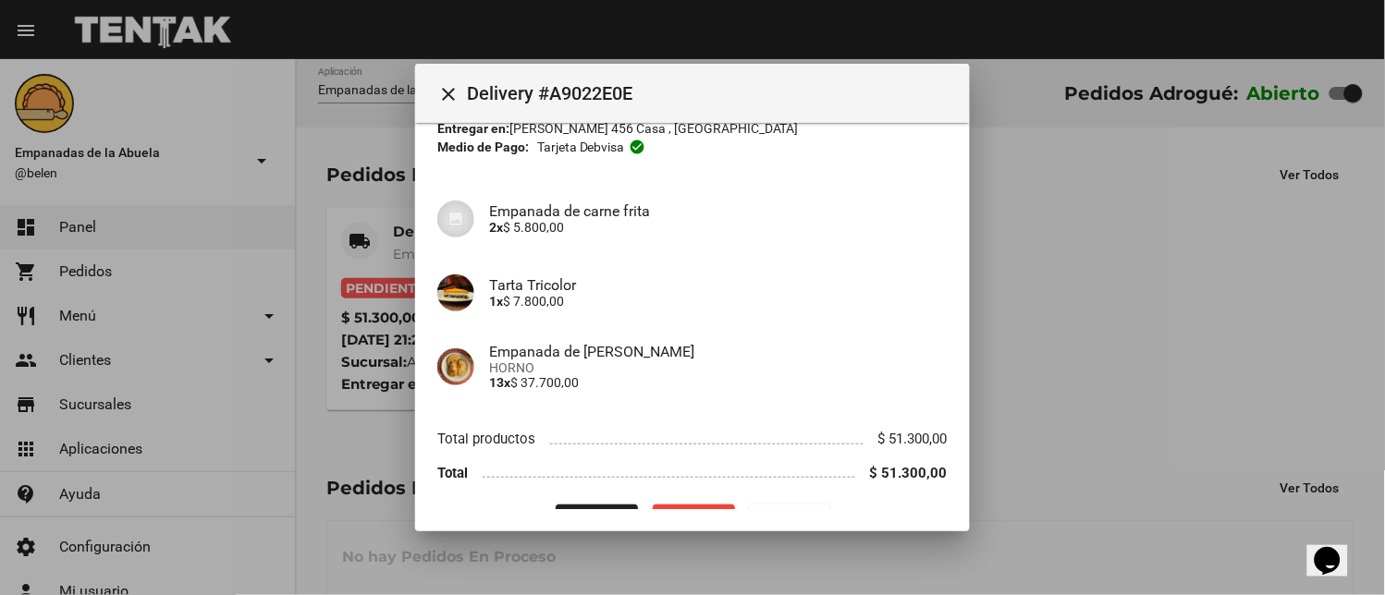
scroll to position [142, 0]
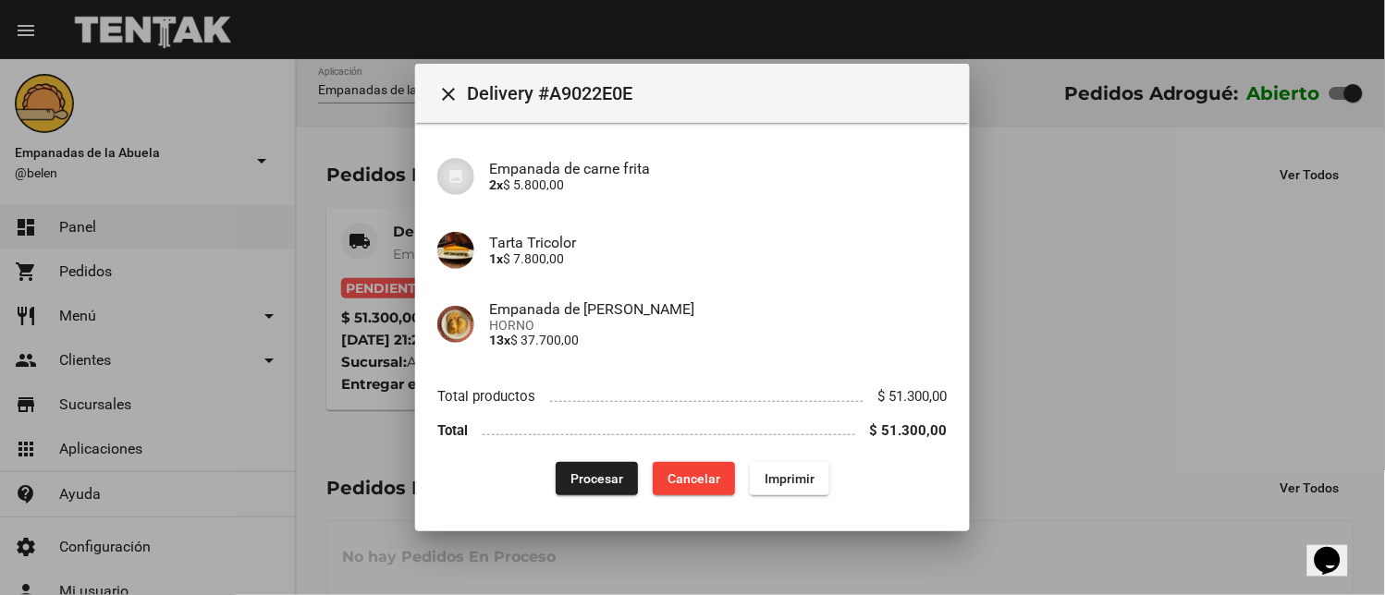
click at [596, 476] on span "Procesar" at bounding box center [596, 478] width 53 height 15
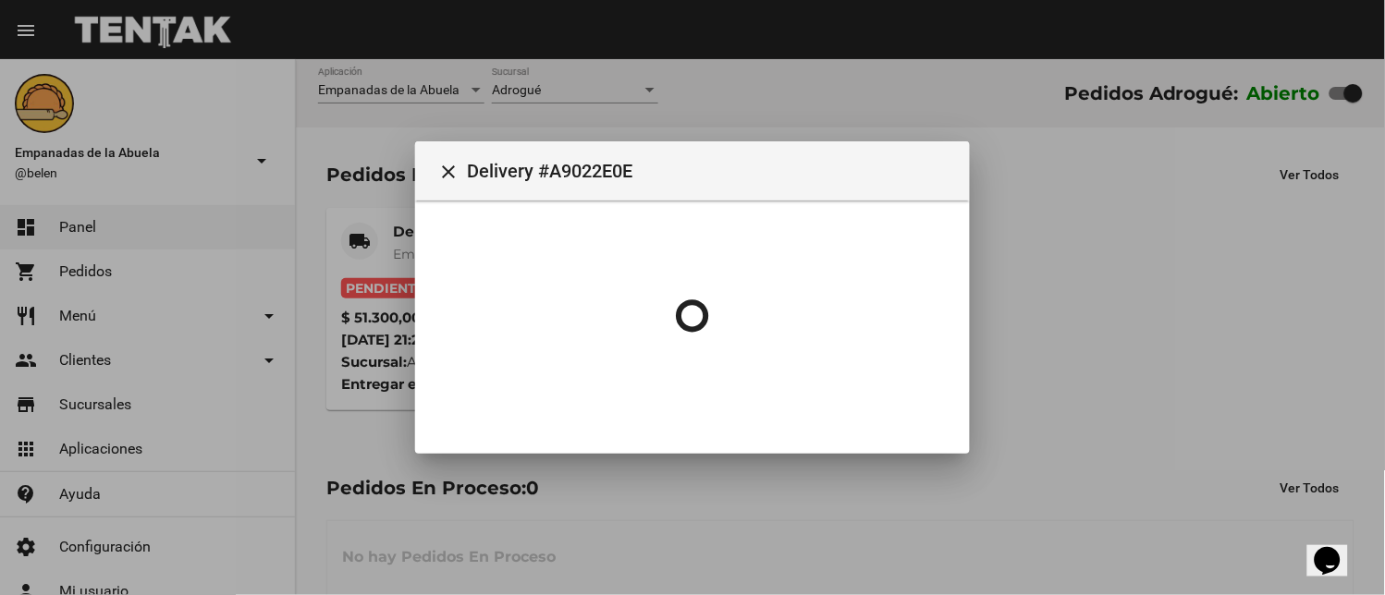
scroll to position [0, 0]
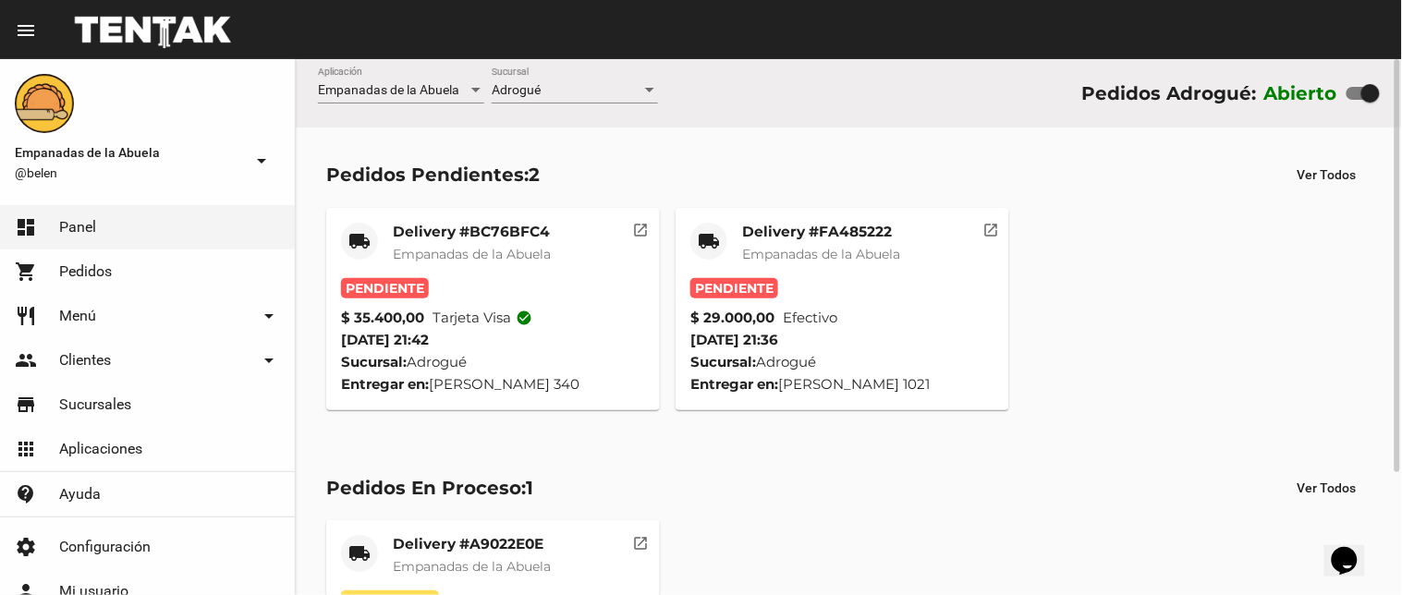
click at [765, 243] on div "Delivery #FA485222 Empanadas de la Abuela" at bounding box center [821, 250] width 158 height 55
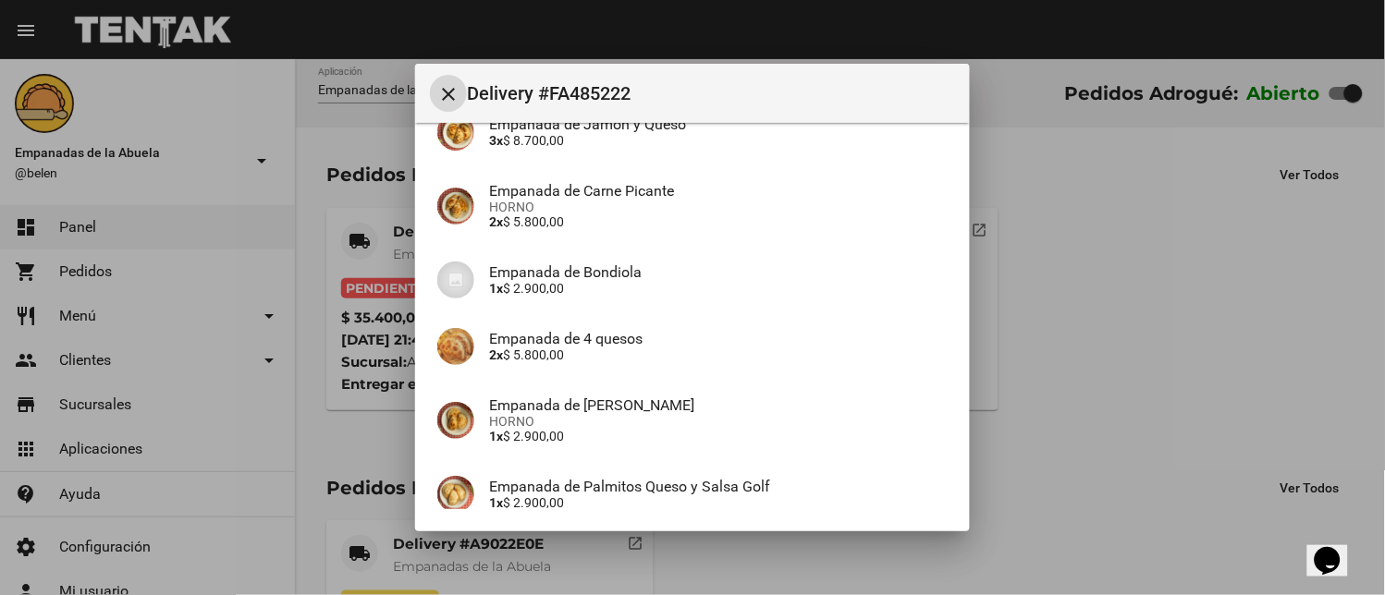
scroll to position [342, 0]
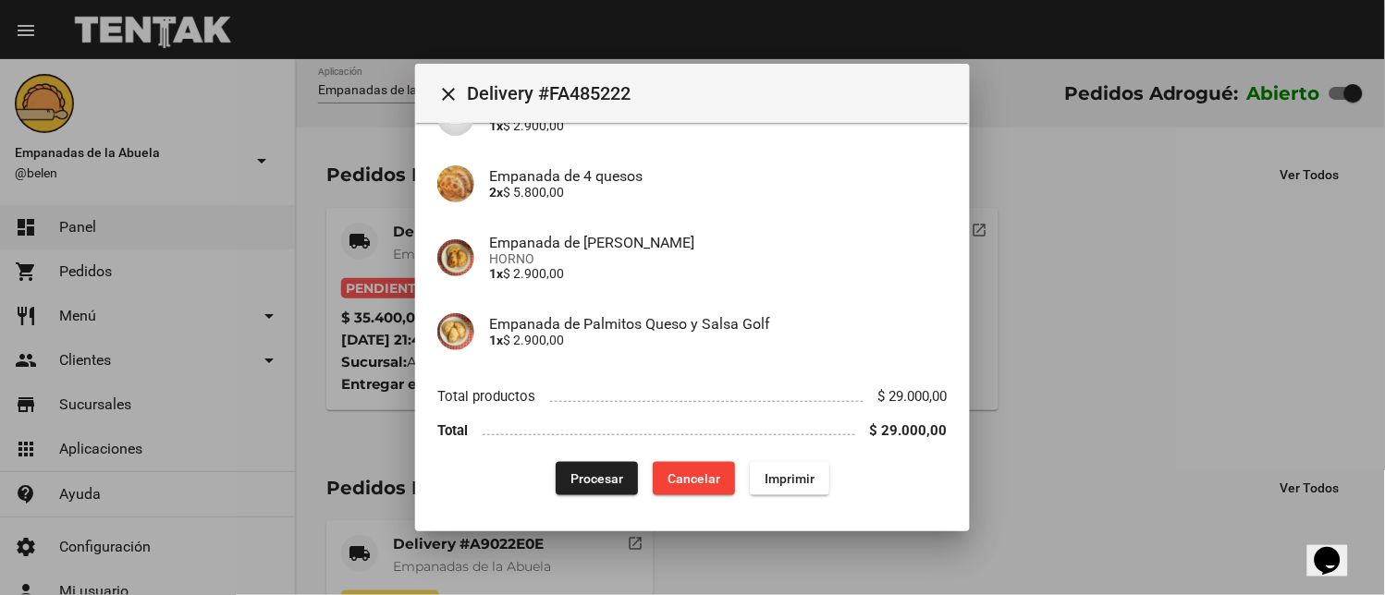
drag, startPoint x: 788, startPoint y: 455, endPoint x: 801, endPoint y: 475, distance: 24.1
click at [792, 469] on div "App: Empanadas de la Abuela Sucursal: Adrogué Cuenta: [PERSON_NAME] ( [PHONE_NU…" at bounding box center [692, 149] width 510 height 693
drag, startPoint x: 801, startPoint y: 478, endPoint x: 607, endPoint y: 316, distance: 252.0
click at [802, 479] on span "Imprimir" at bounding box center [790, 478] width 50 height 15
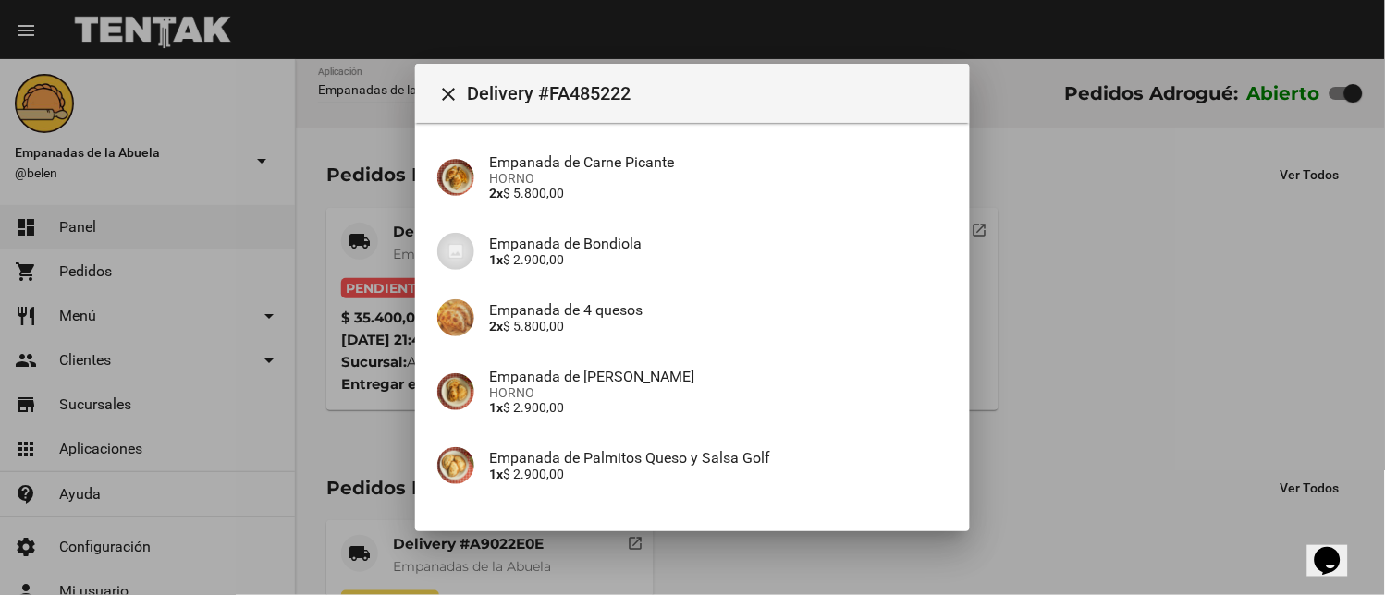
scroll to position [342, 0]
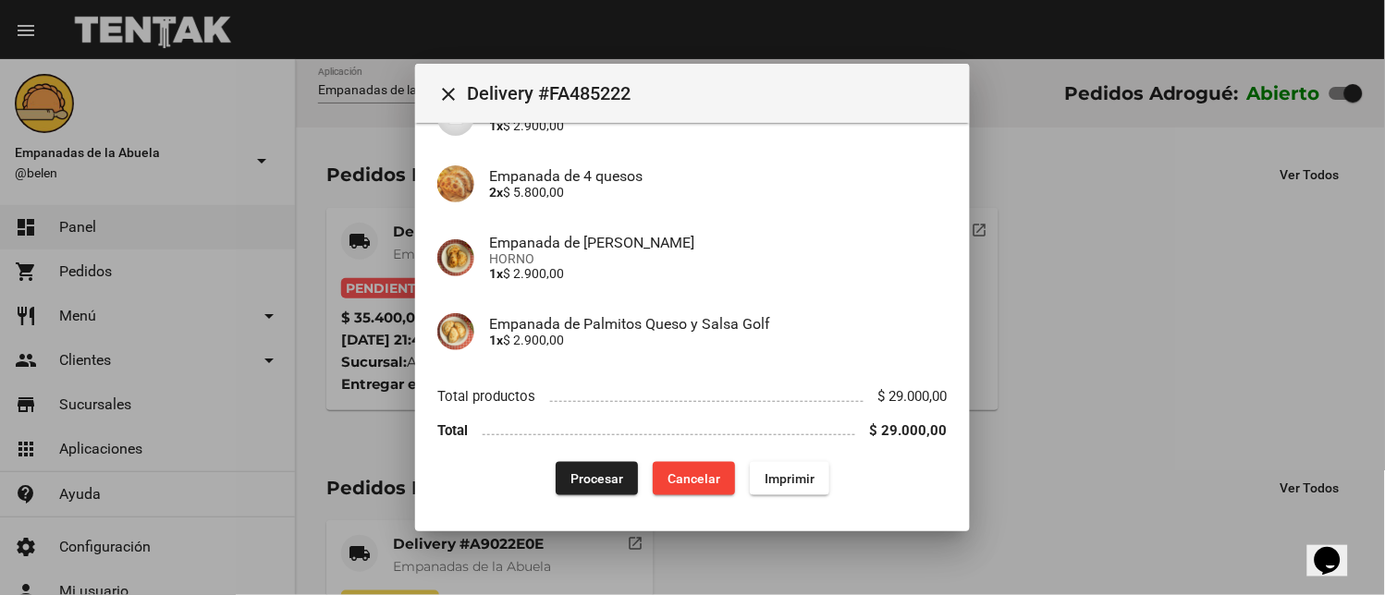
click at [584, 473] on span "Procesar" at bounding box center [596, 478] width 53 height 15
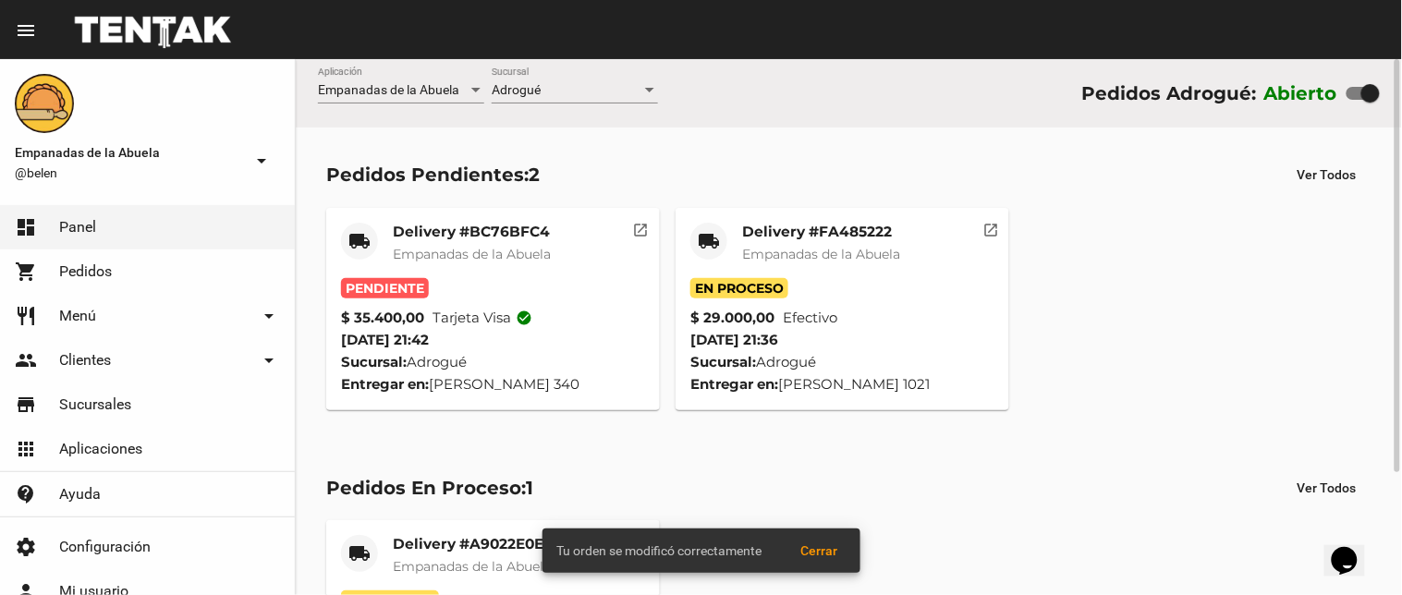
click at [469, 241] on div "Delivery #BC76BFC4 Empanadas de la Abuela" at bounding box center [472, 250] width 158 height 55
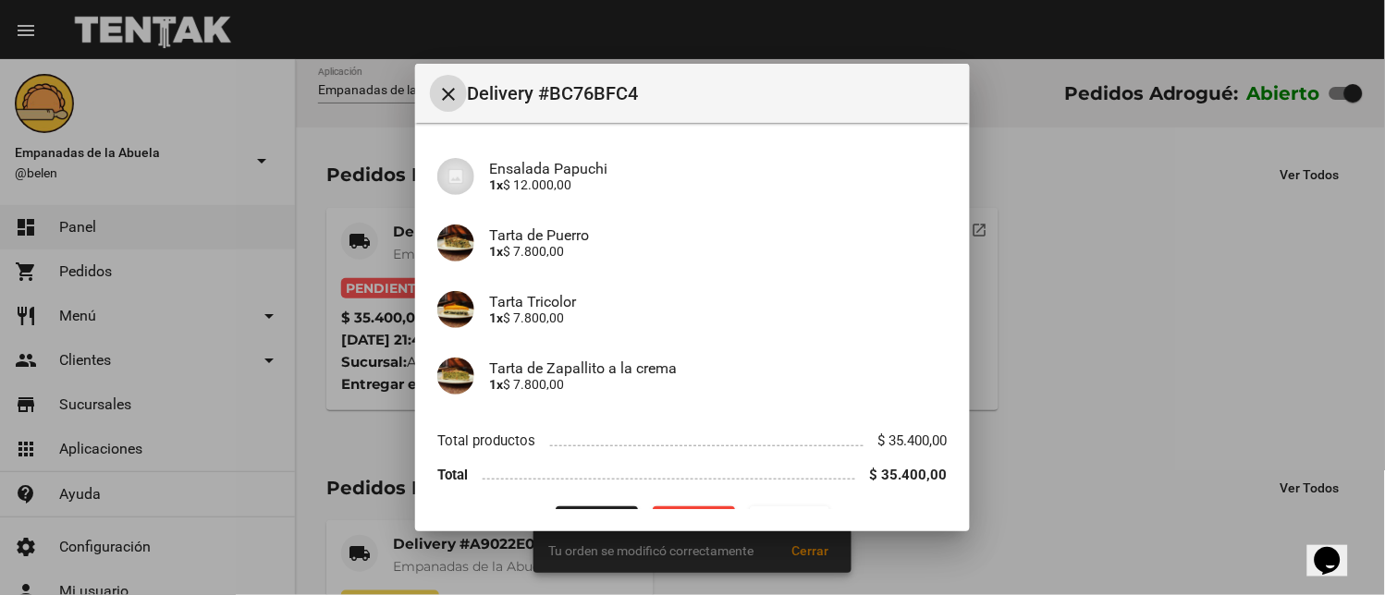
scroll to position [179, 0]
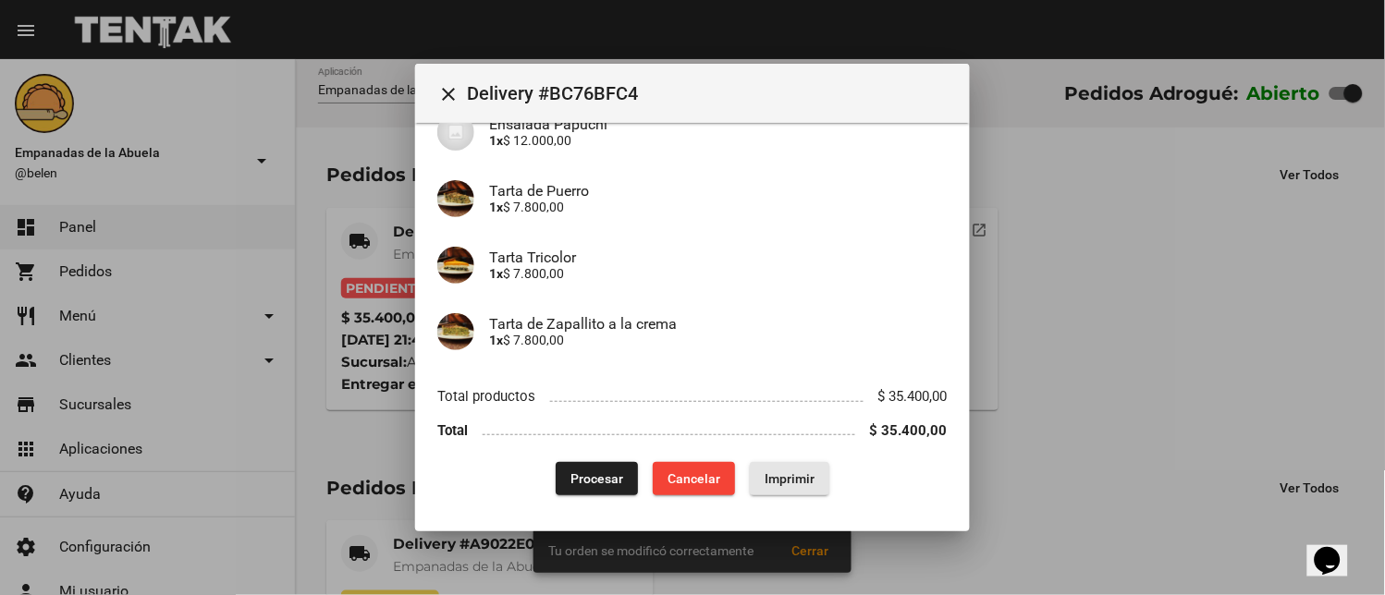
drag, startPoint x: 775, startPoint y: 483, endPoint x: 611, endPoint y: 312, distance: 236.0
click at [777, 483] on span "Imprimir" at bounding box center [790, 478] width 50 height 15
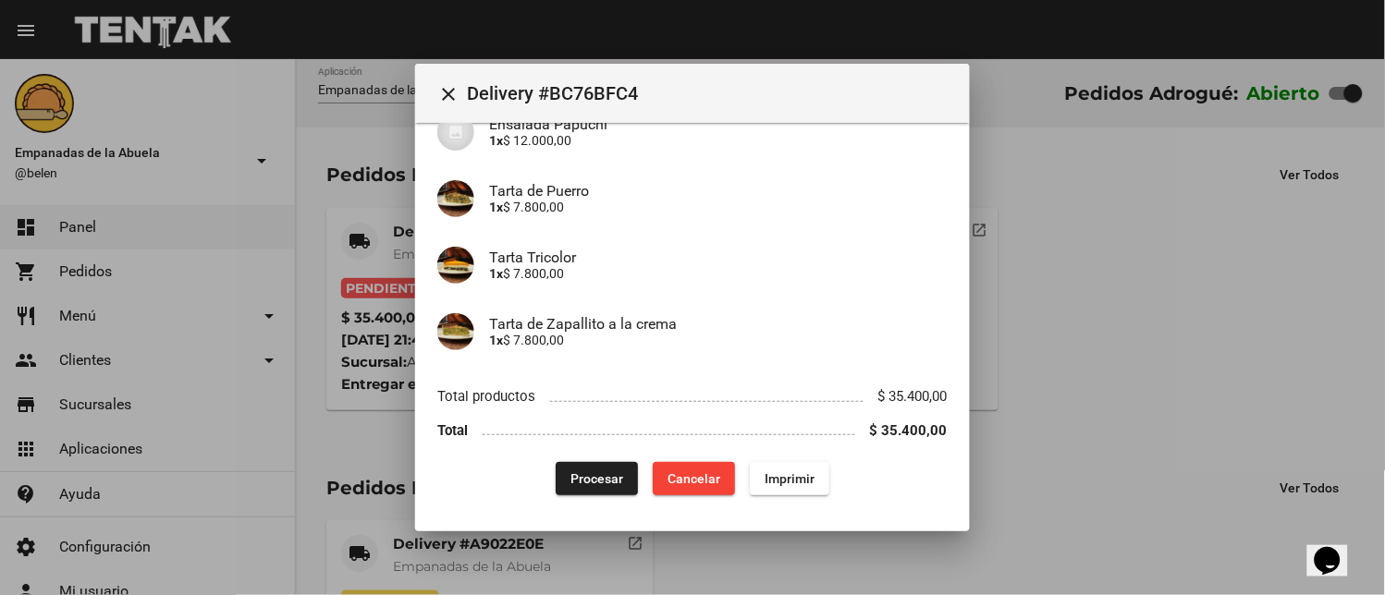
drag, startPoint x: 580, startPoint y: 475, endPoint x: 552, endPoint y: 568, distance: 96.5
click at [581, 485] on button "Procesar" at bounding box center [597, 478] width 82 height 33
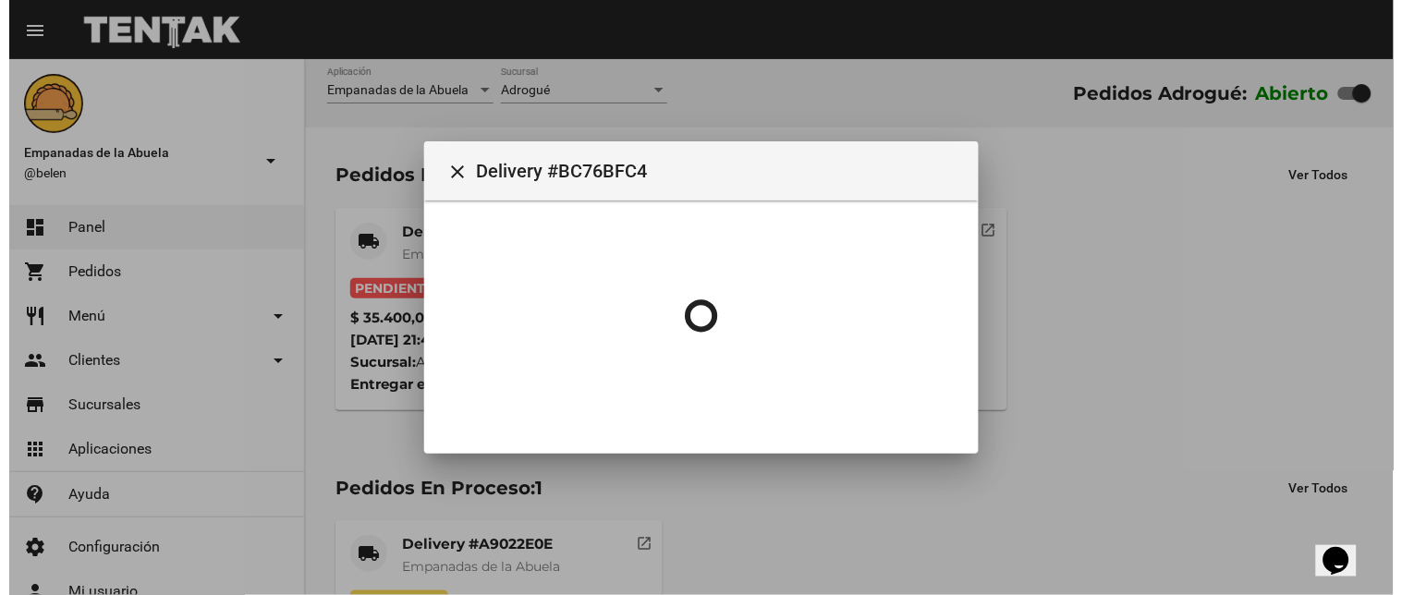
scroll to position [0, 0]
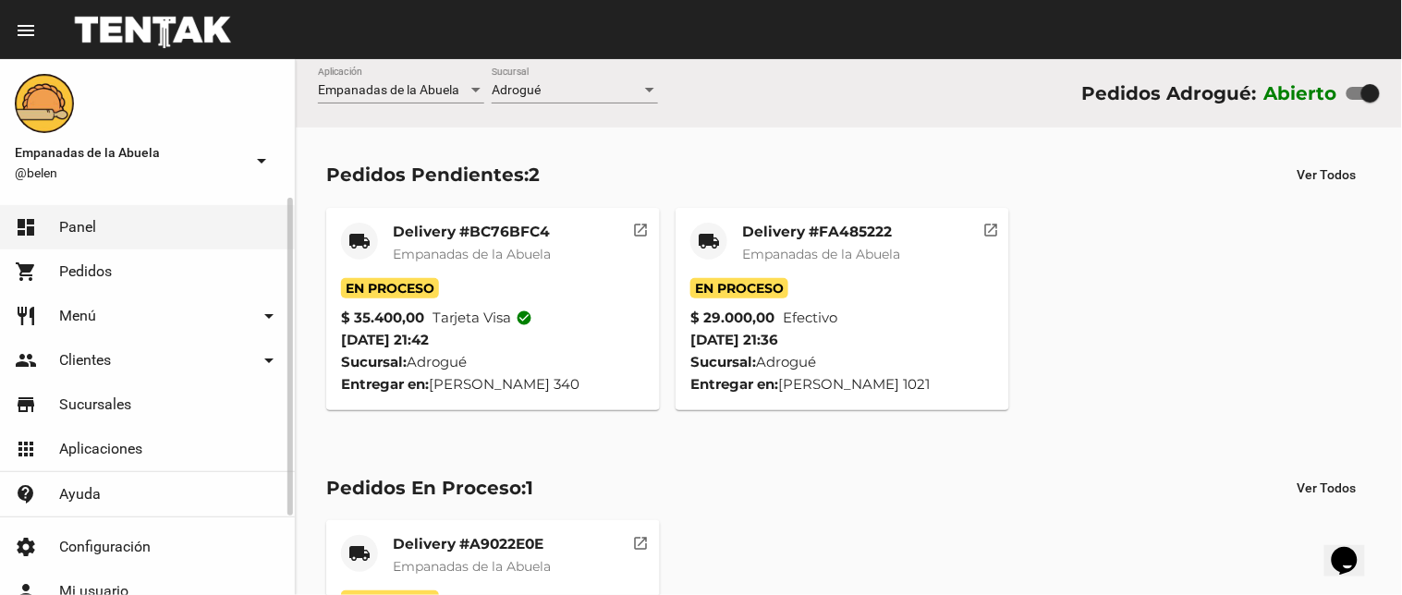
click at [111, 321] on link "restaurant Menú arrow_drop_down" at bounding box center [147, 316] width 295 height 44
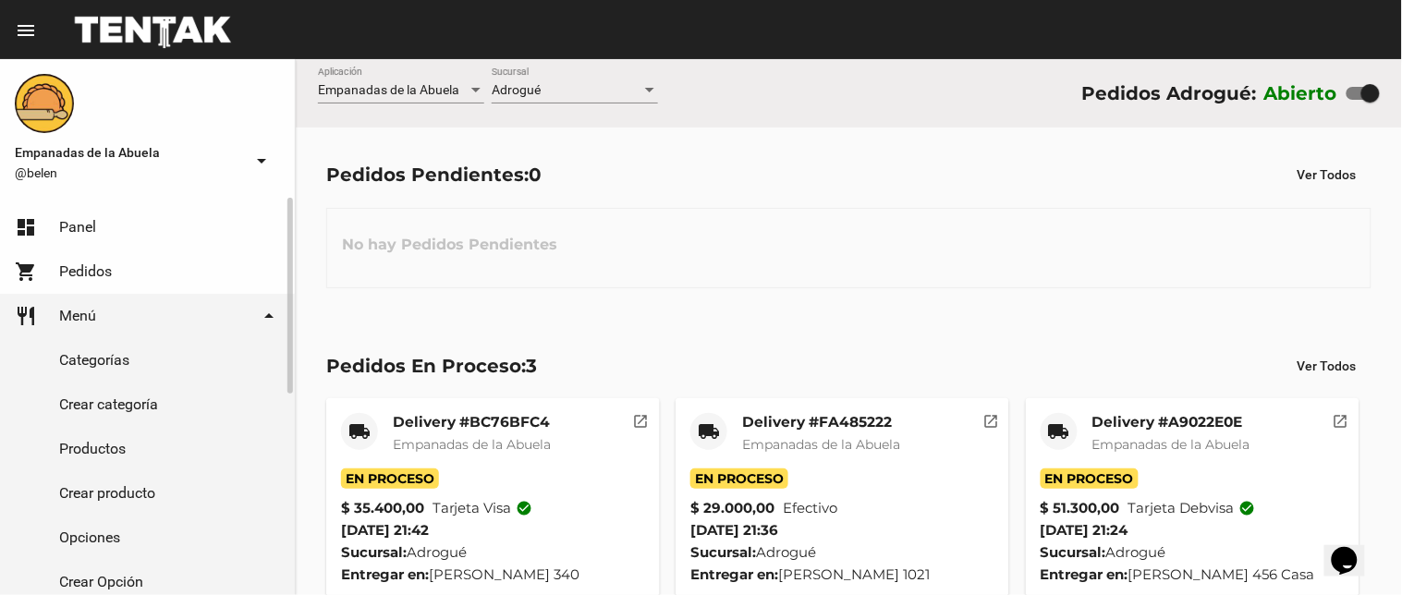
click at [233, 447] on link "Productos" at bounding box center [147, 449] width 295 height 44
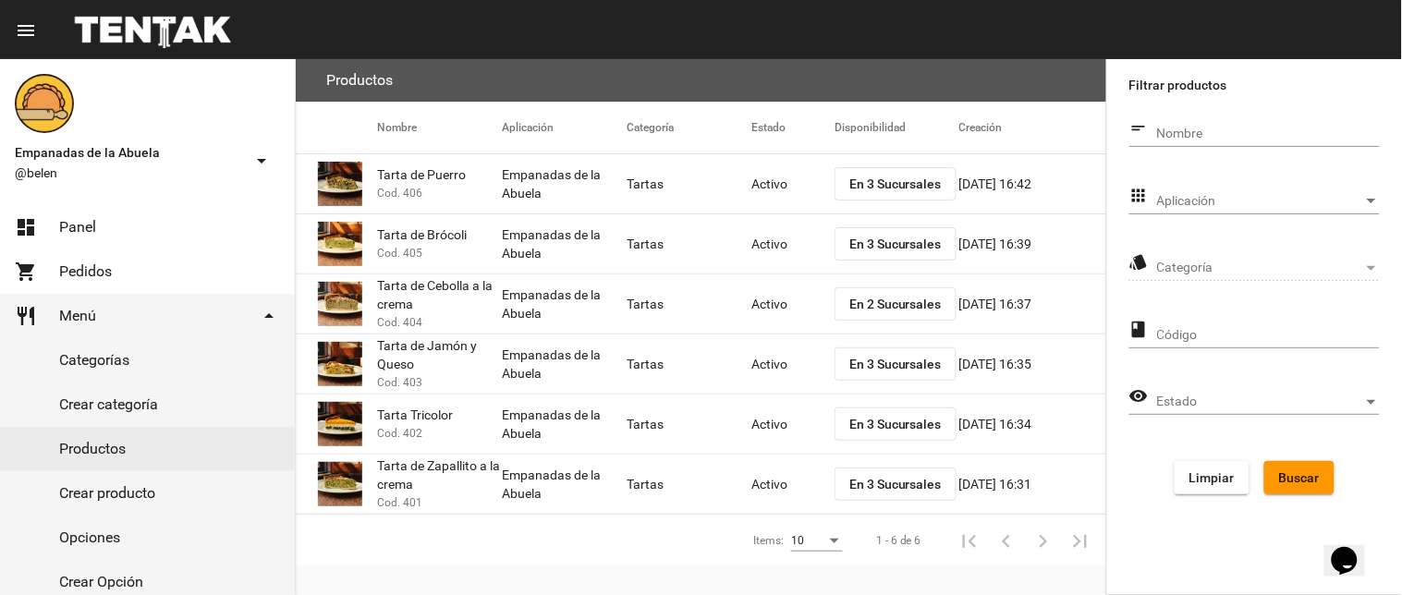
click at [1157, 211] on div "Aplicación Aplicación" at bounding box center [1268, 196] width 223 height 36
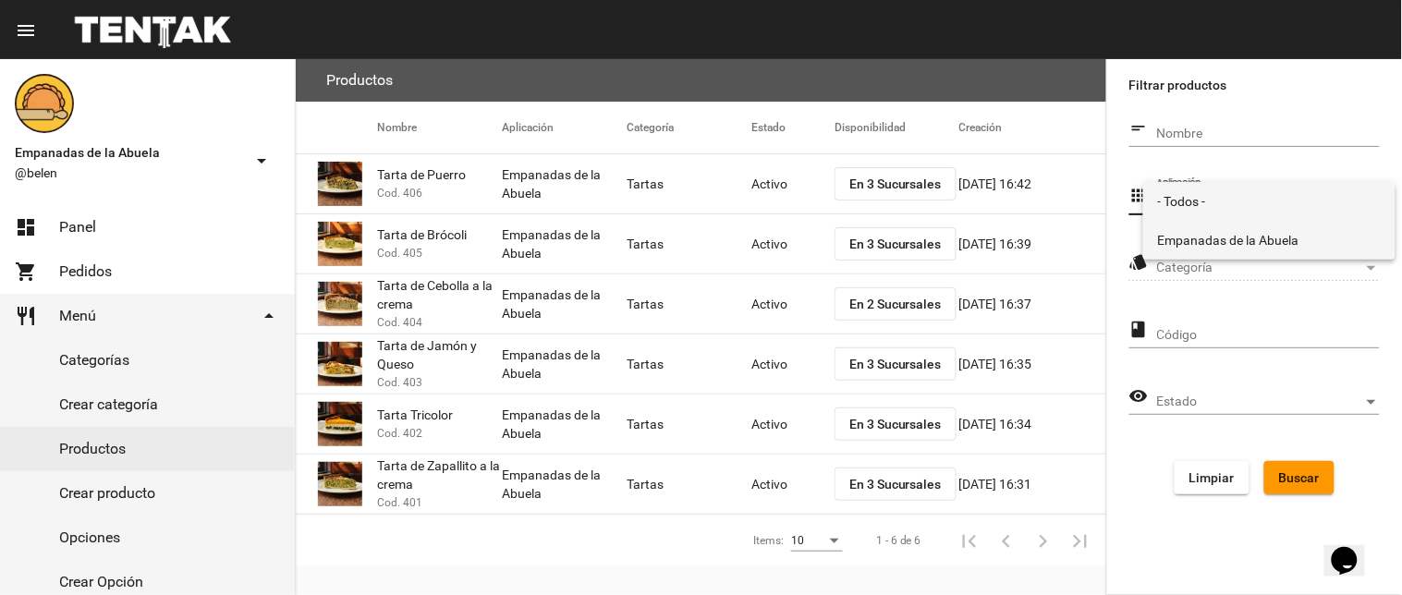
click at [1160, 251] on span "Empanadas de la Abuela" at bounding box center [1269, 240] width 223 height 39
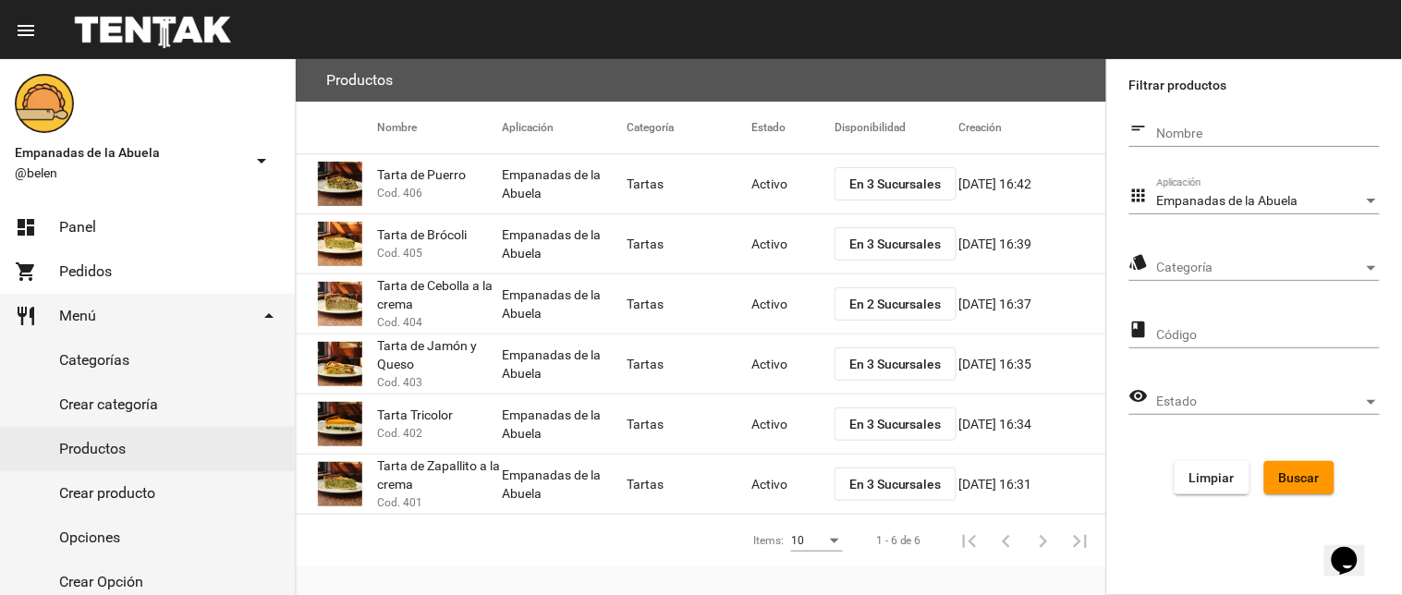
click at [1163, 255] on div "Categoría Categoría" at bounding box center [1268, 263] width 223 height 36
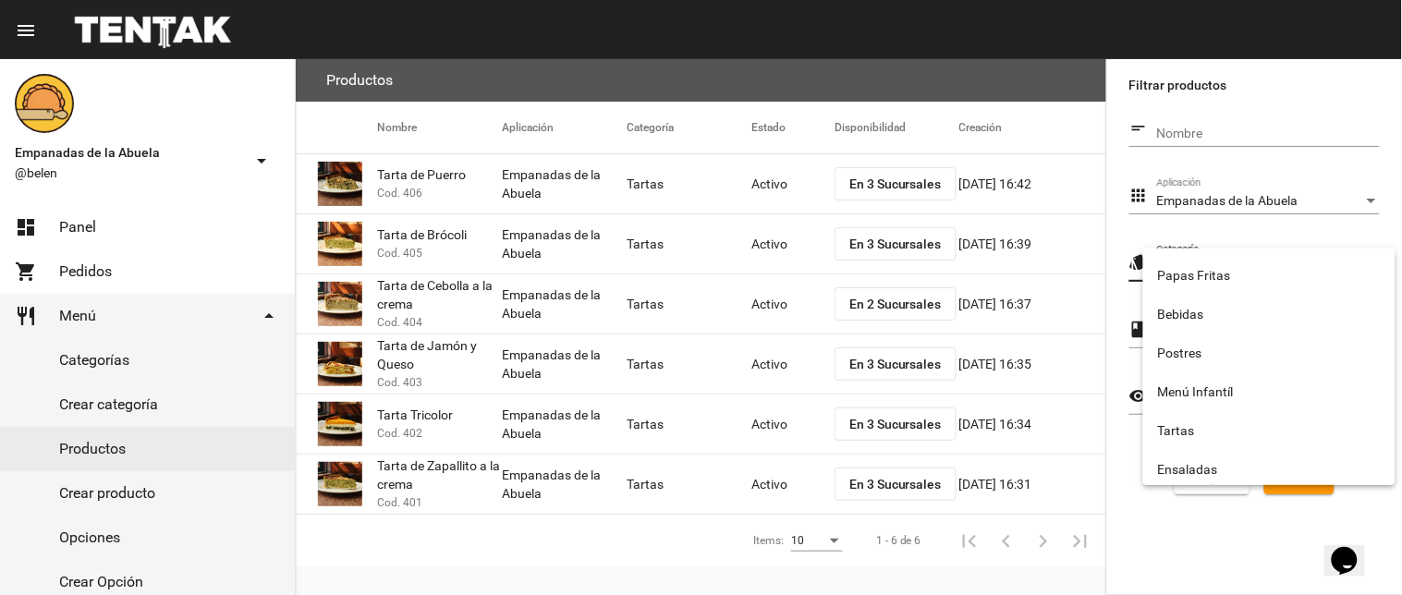
scroll to position [307, 0]
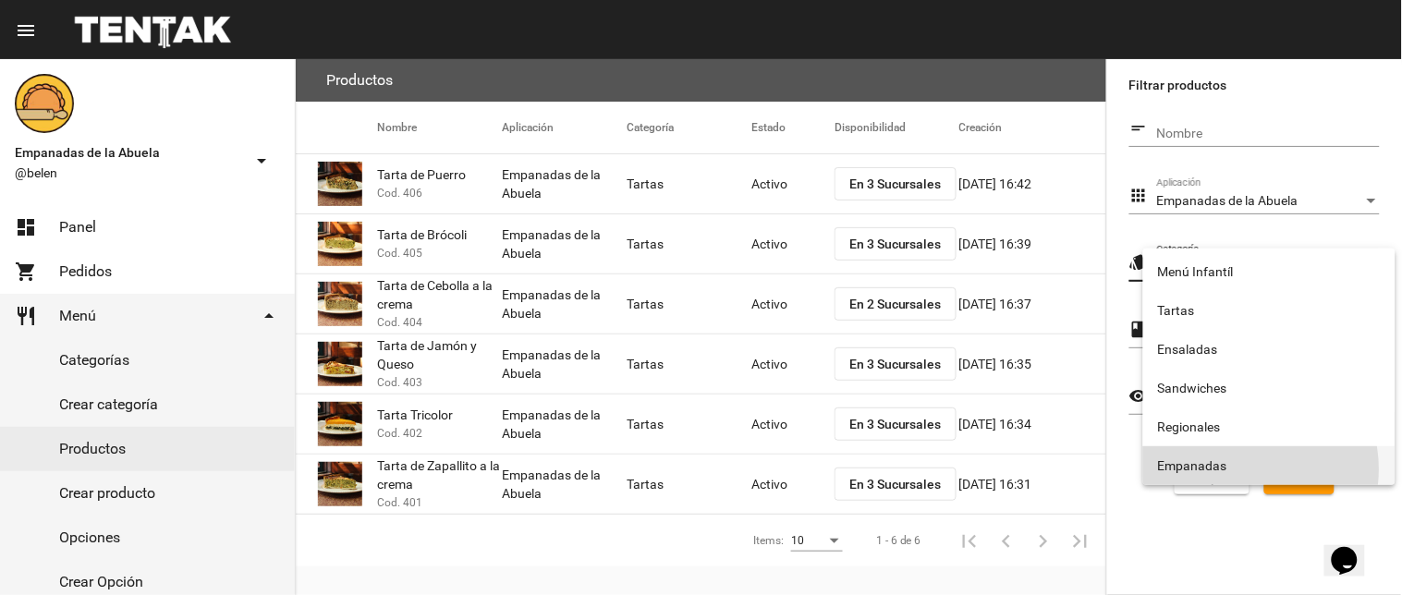
drag, startPoint x: 1235, startPoint y: 470, endPoint x: 1323, endPoint y: 495, distance: 91.3
click at [1243, 472] on span "Empanadas" at bounding box center [1269, 466] width 223 height 39
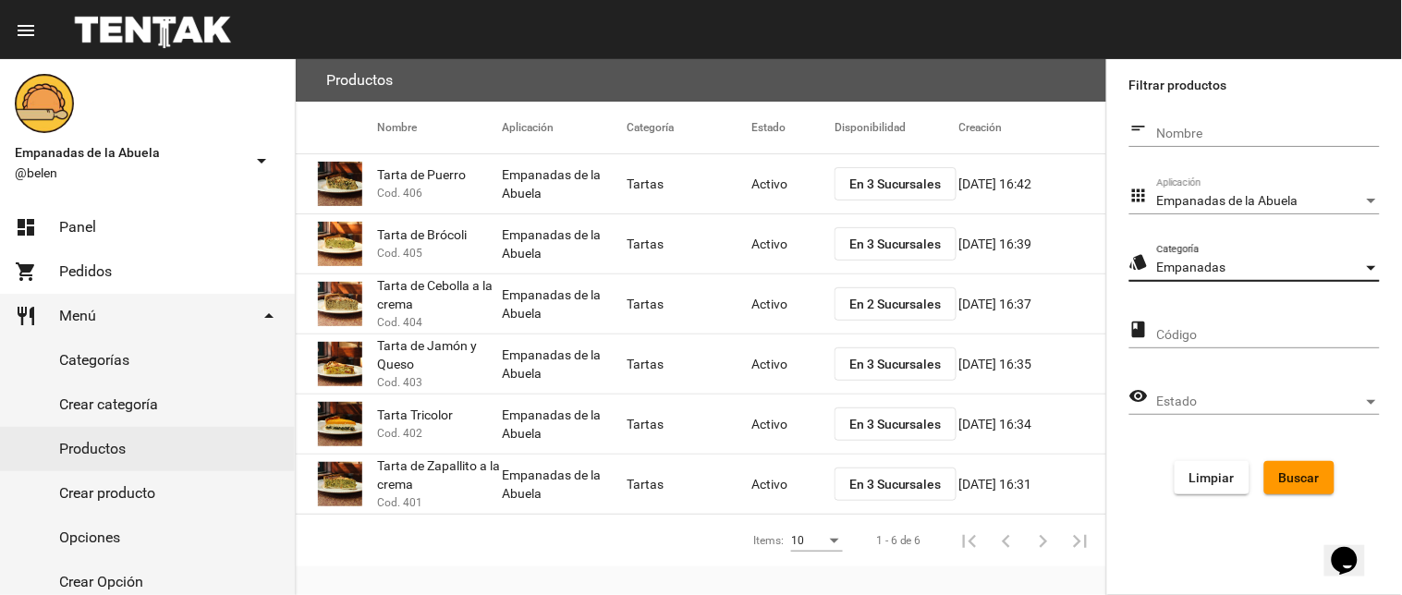
click at [1299, 477] on span "Buscar" at bounding box center [1299, 478] width 41 height 15
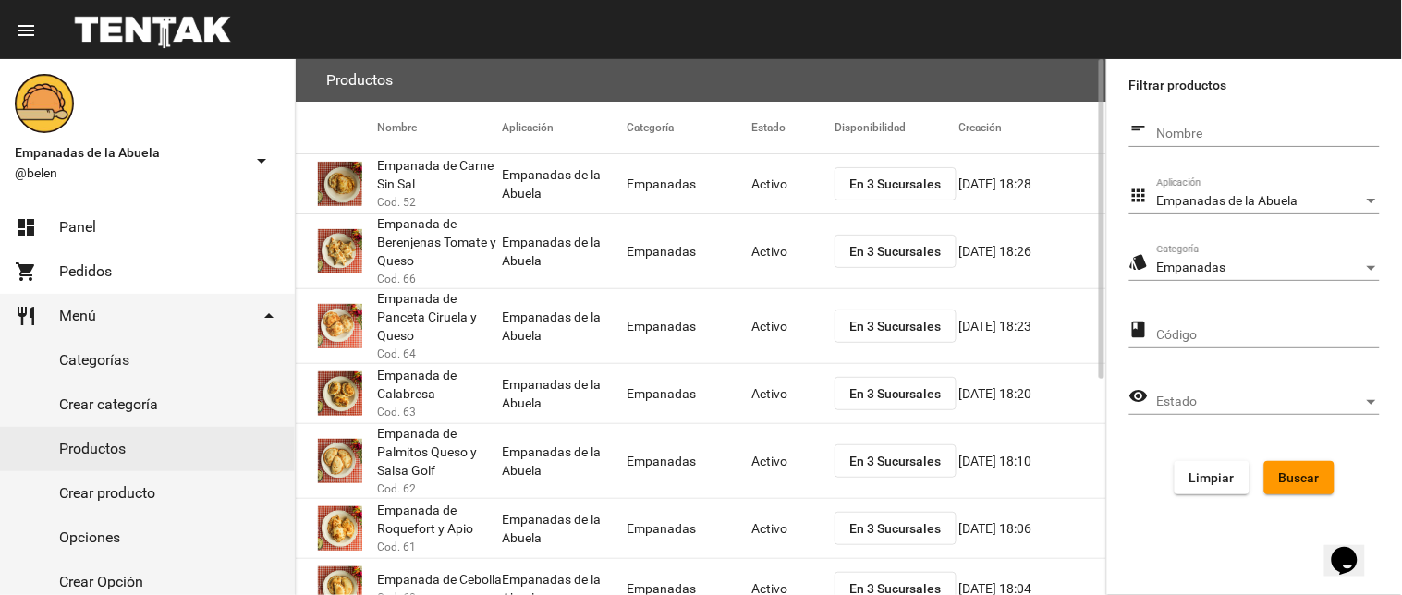
scroll to position [361, 0]
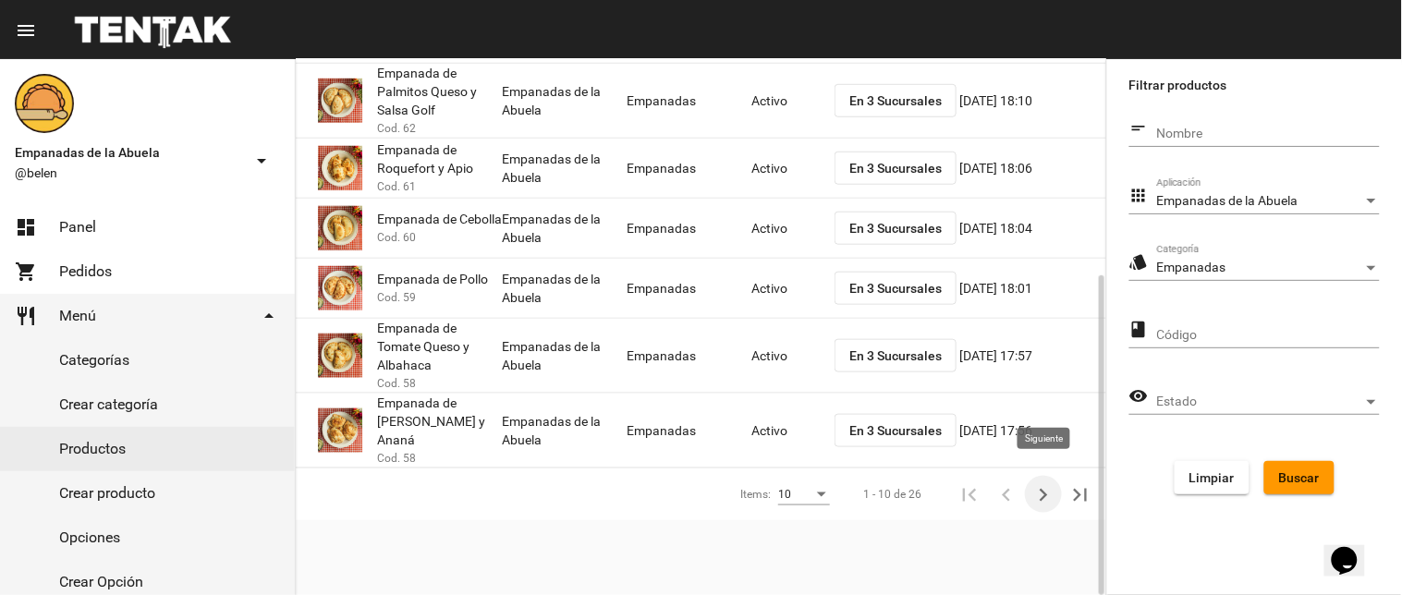
click at [1034, 483] on icon "Siguiente" at bounding box center [1044, 496] width 26 height 26
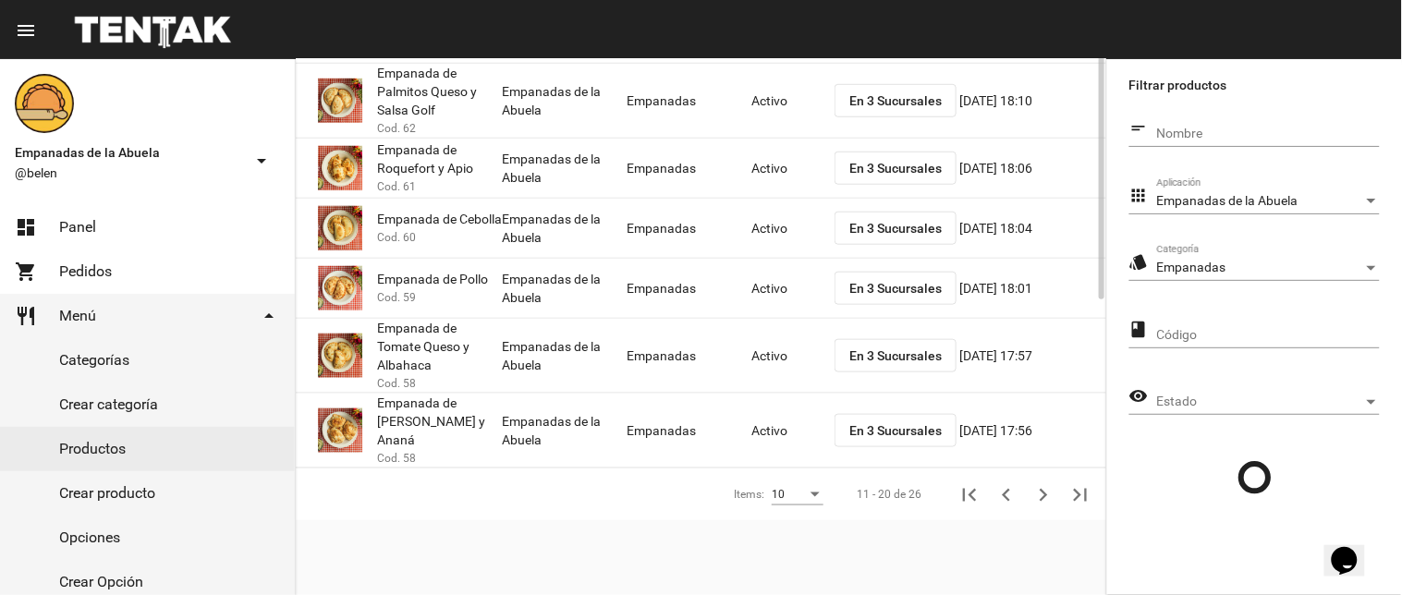
scroll to position [0, 0]
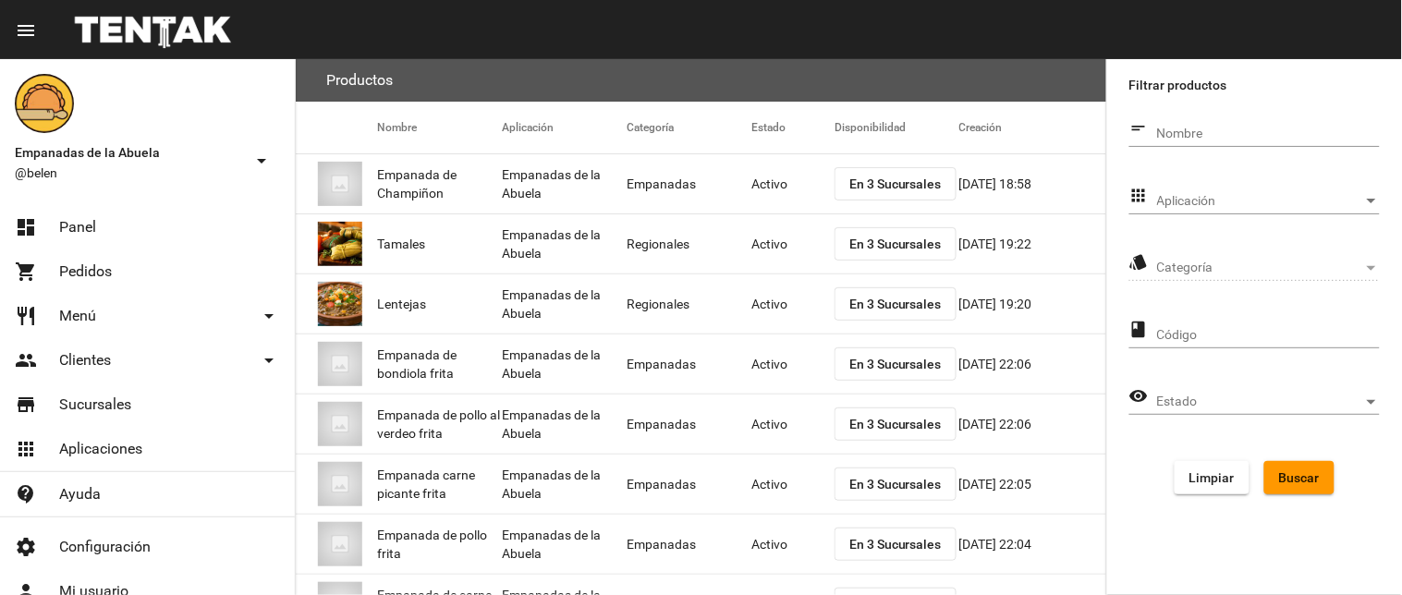
click at [1200, 194] on span "Aplicación" at bounding box center [1260, 201] width 206 height 15
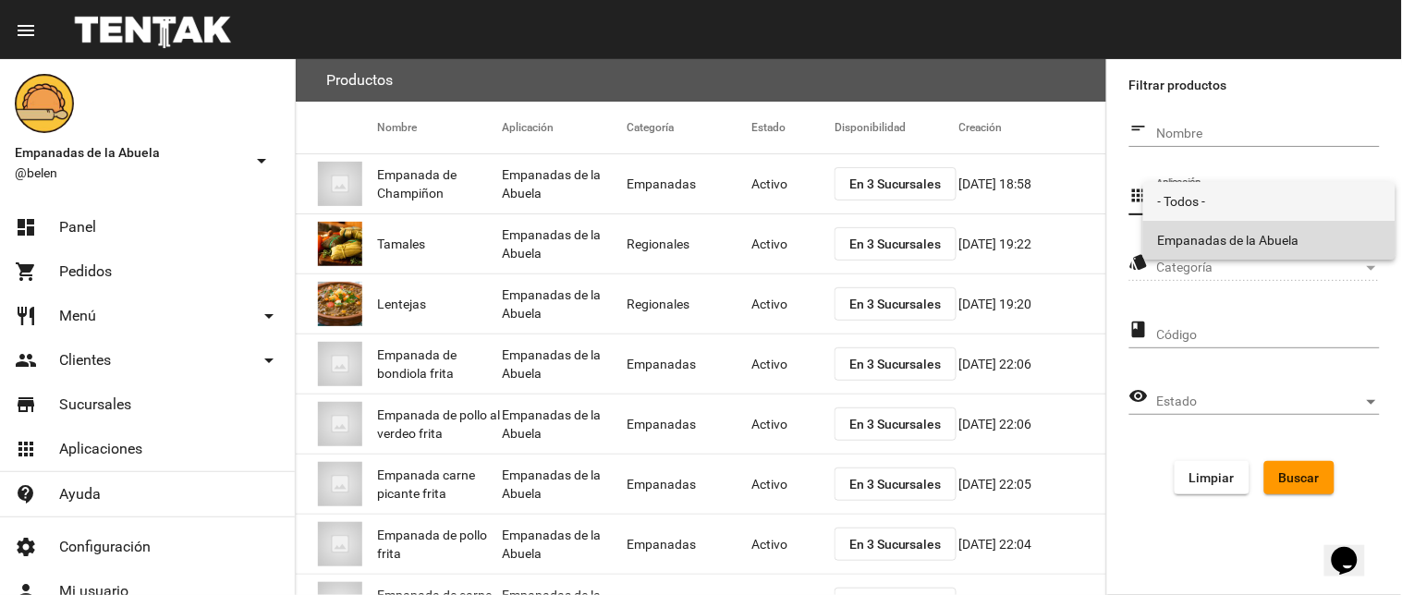
click at [1211, 241] on span "Empanadas de la Abuela" at bounding box center [1269, 240] width 223 height 39
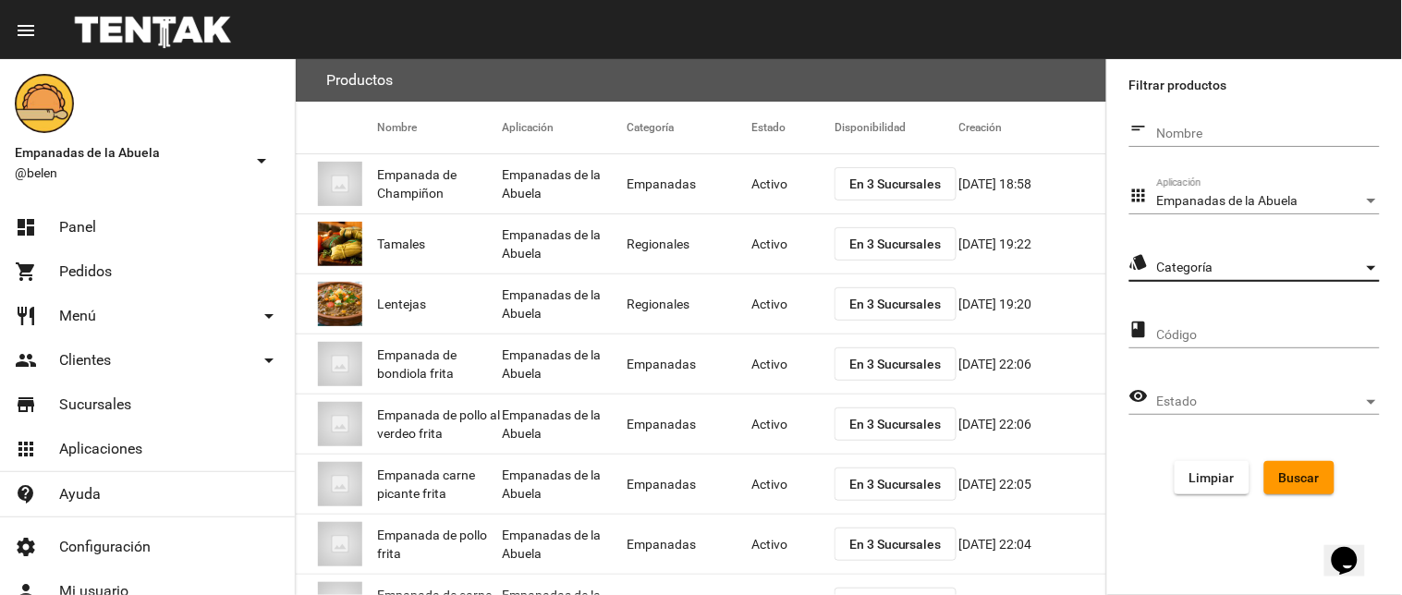
click at [1225, 264] on span "Categoría" at bounding box center [1260, 268] width 206 height 15
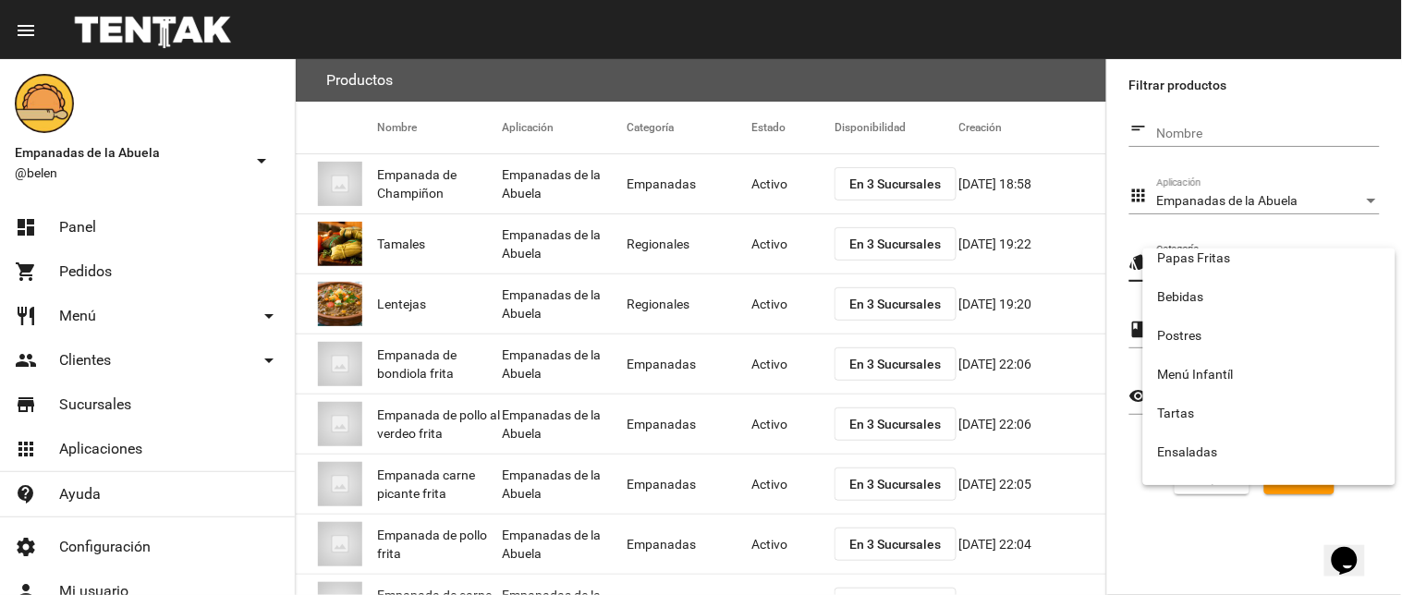
scroll to position [307, 0]
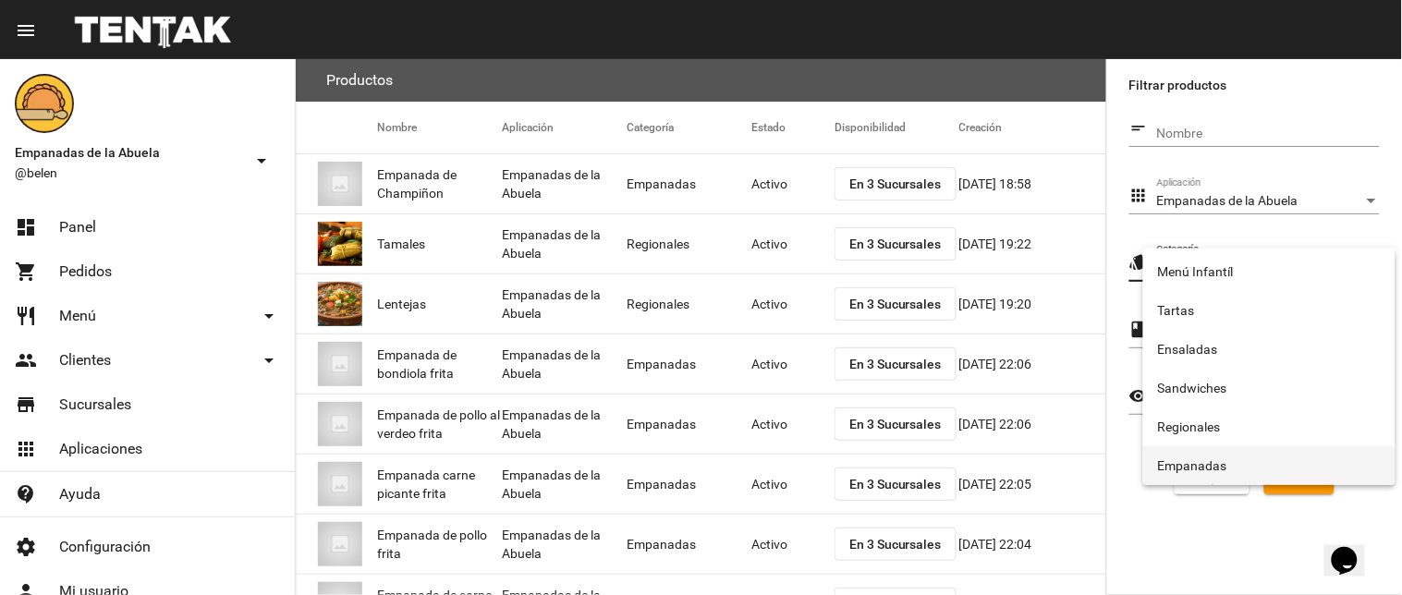
drag, startPoint x: 1218, startPoint y: 464, endPoint x: 1253, endPoint y: 476, distance: 36.3
click at [1221, 465] on span "Empanadas" at bounding box center [1269, 466] width 223 height 39
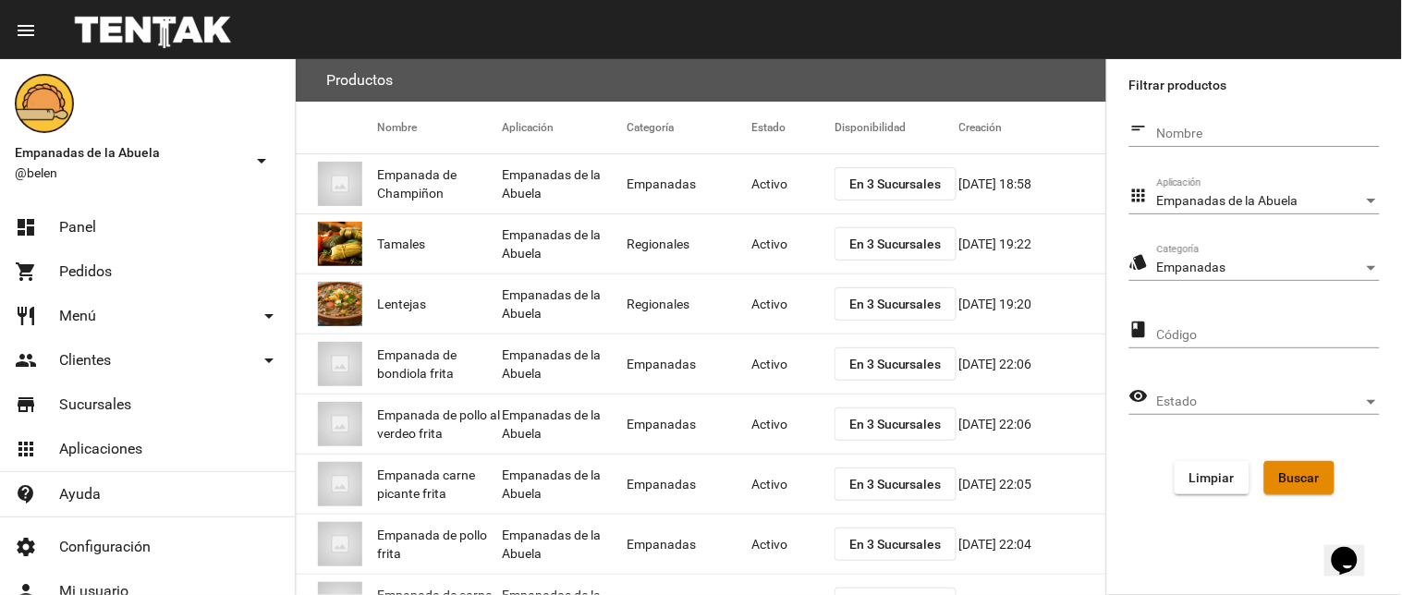
click at [1283, 481] on span "Buscar" at bounding box center [1299, 478] width 41 height 15
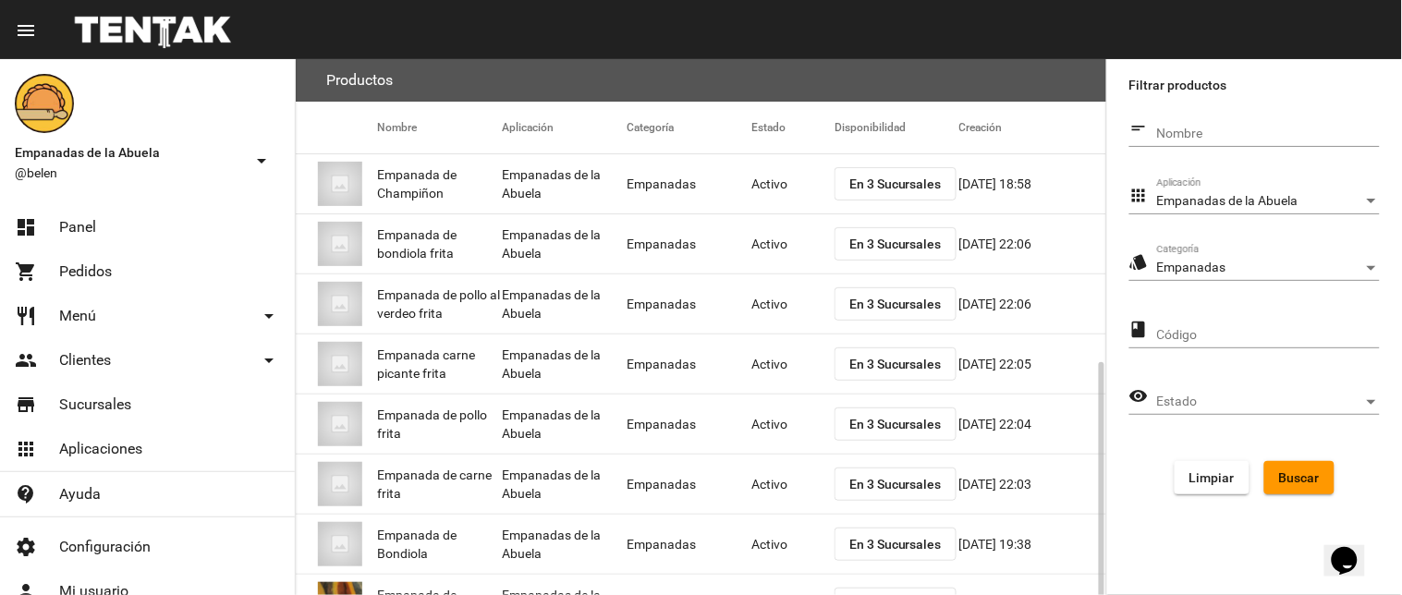
scroll to position [185, 0]
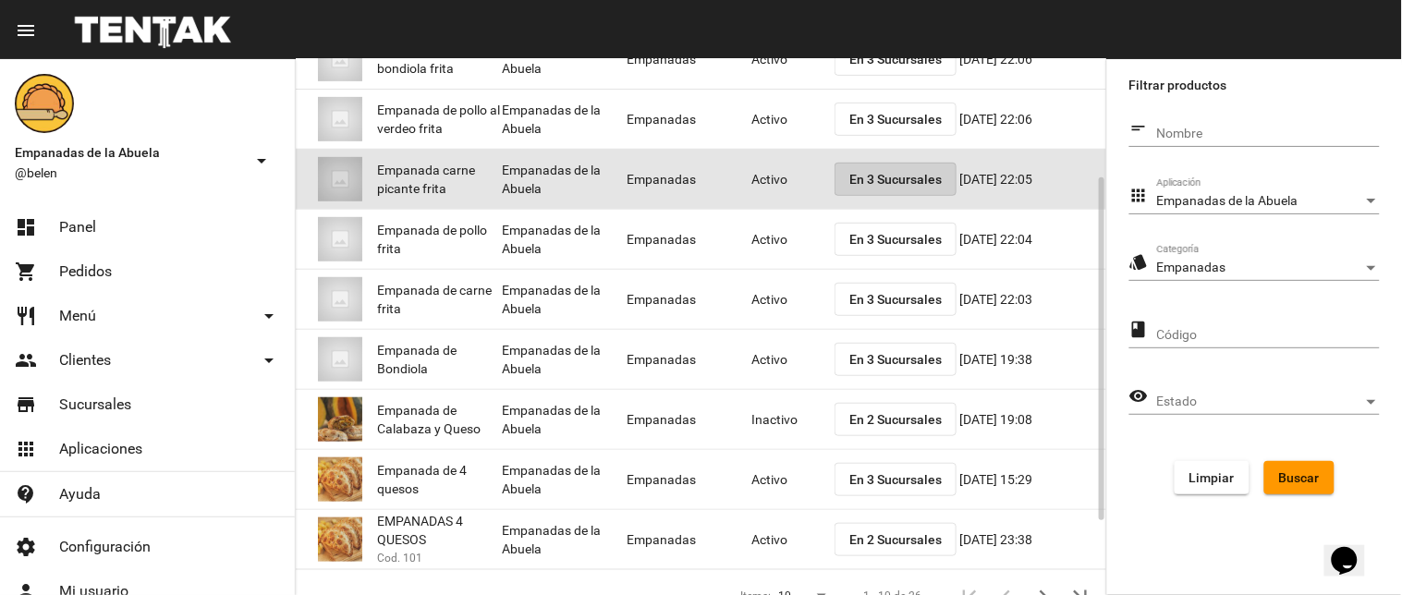
click at [899, 181] on span "En 3 Sucursales" at bounding box center [896, 179] width 92 height 15
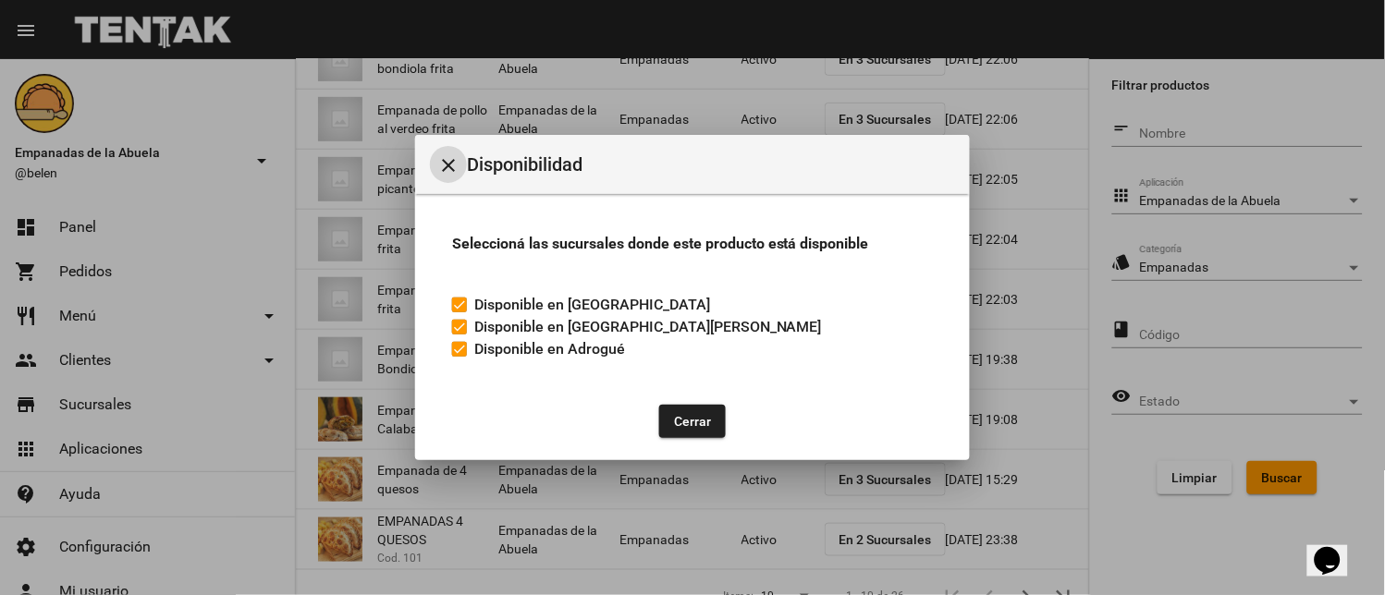
click at [471, 349] on label "Disponible en Adrogué" at bounding box center [538, 349] width 173 height 22
click at [459, 357] on input "Disponible en Adrogué" at bounding box center [459, 357] width 1 height 1
checkbox input "false"
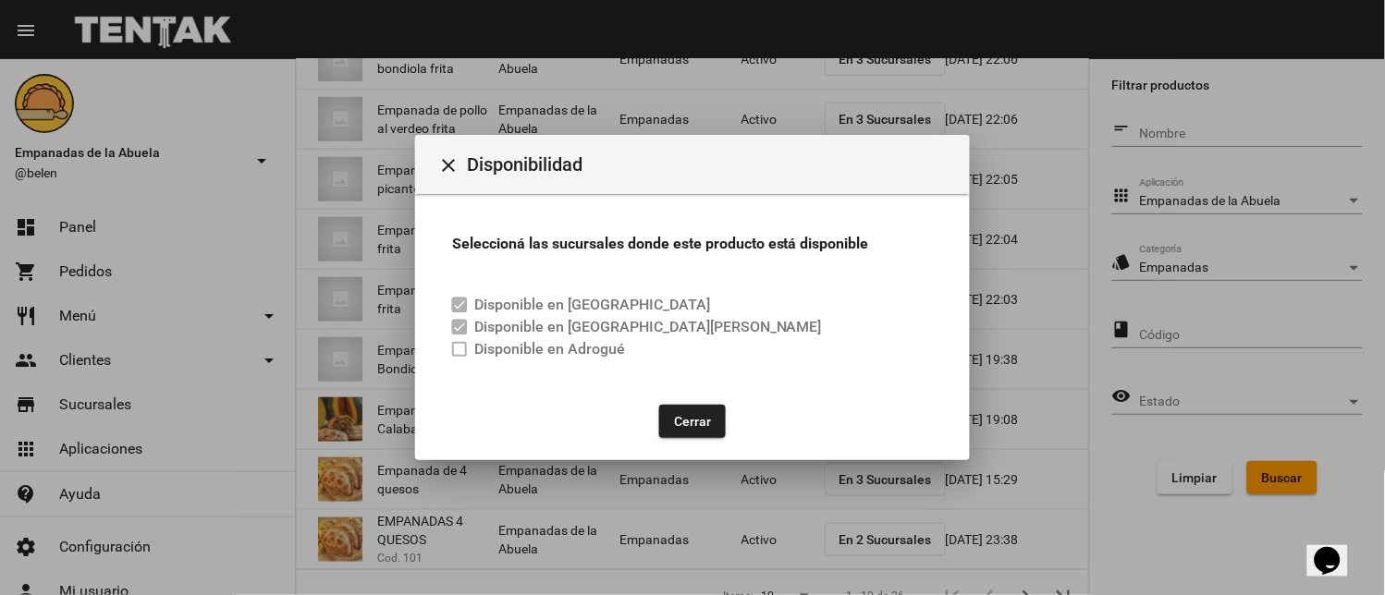
click at [710, 420] on button "Cerrar" at bounding box center [692, 421] width 67 height 33
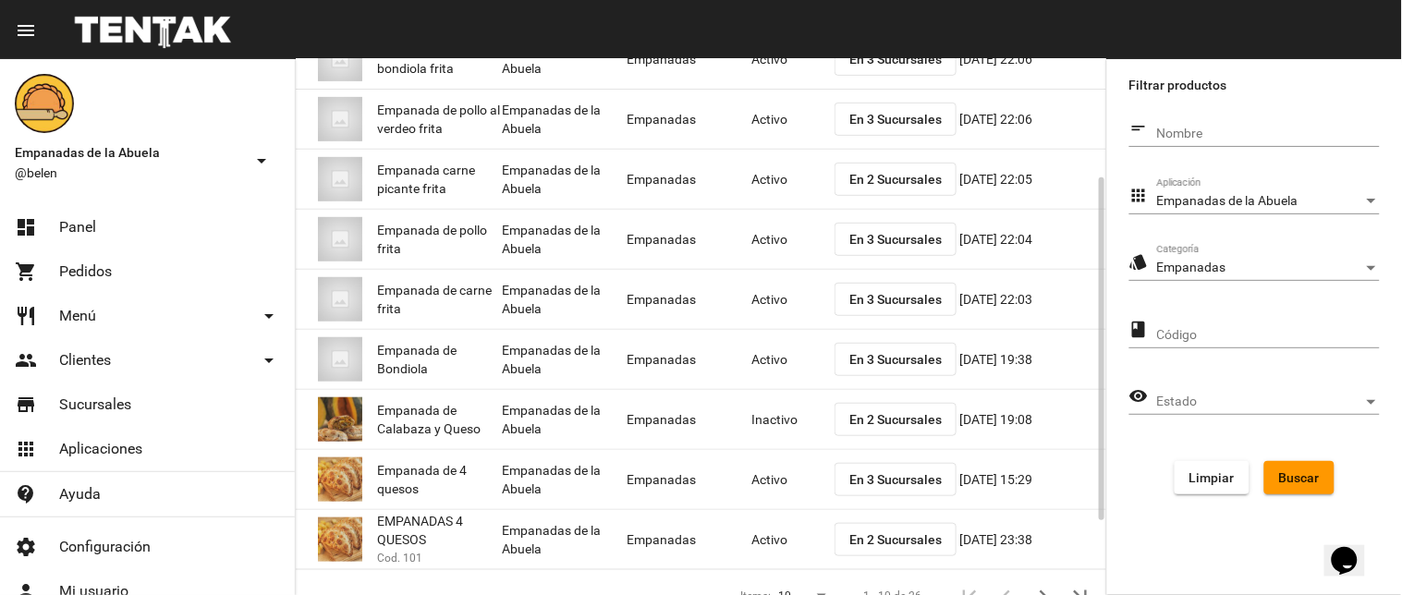
click at [777, 185] on mat-cell "Activo" at bounding box center [793, 179] width 83 height 59
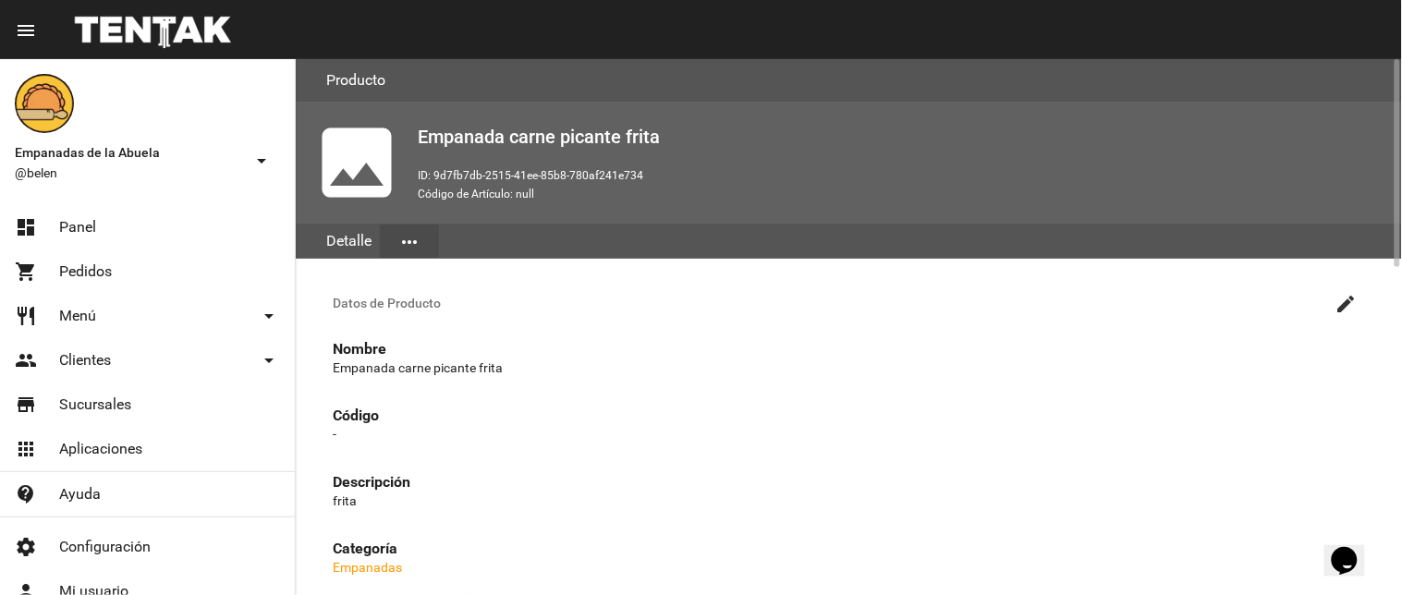
click at [1325, 300] on h3 "Datos de Producto create" at bounding box center [849, 303] width 1062 height 44
click at [1344, 298] on mat-icon "create" at bounding box center [1347, 304] width 22 height 22
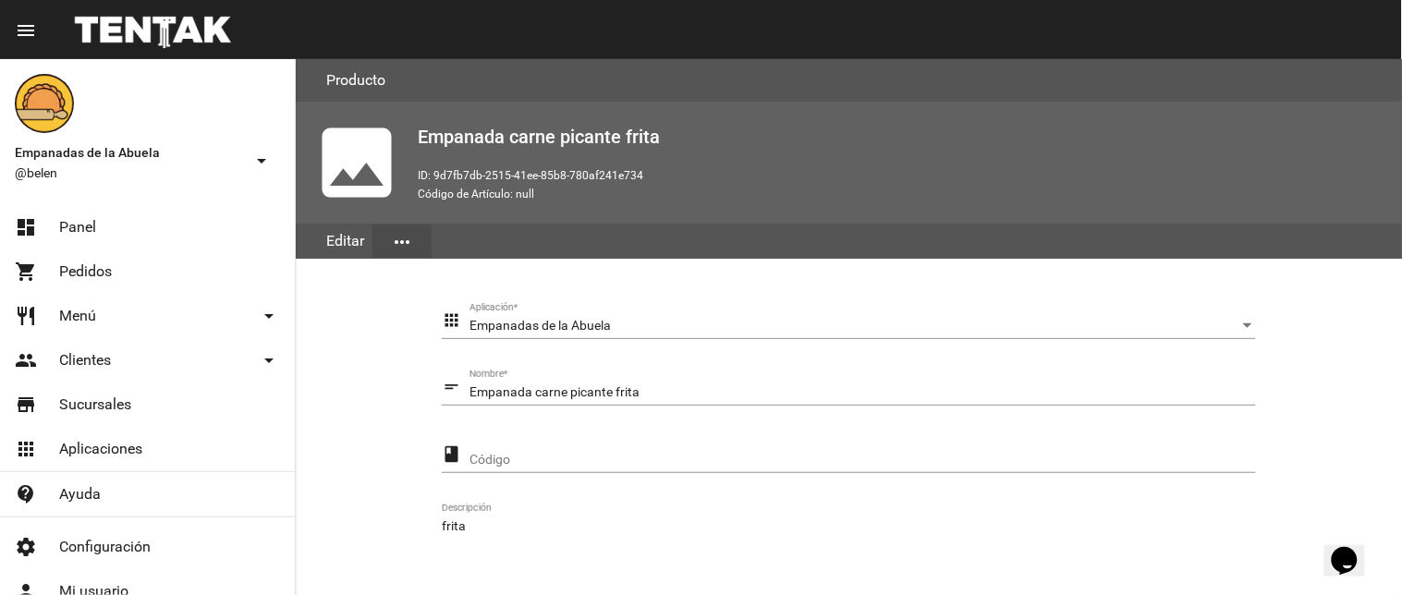
scroll to position [377, 0]
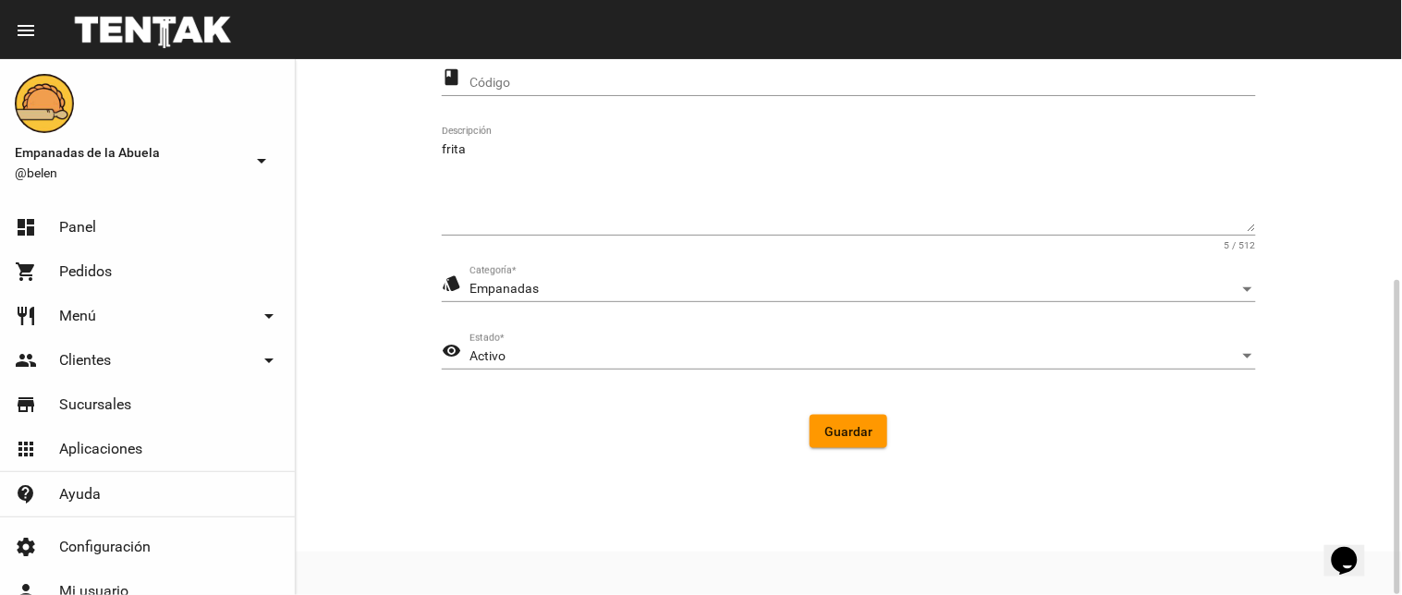
click at [442, 364] on div "visibility Activo Estado *" at bounding box center [849, 352] width 814 height 36
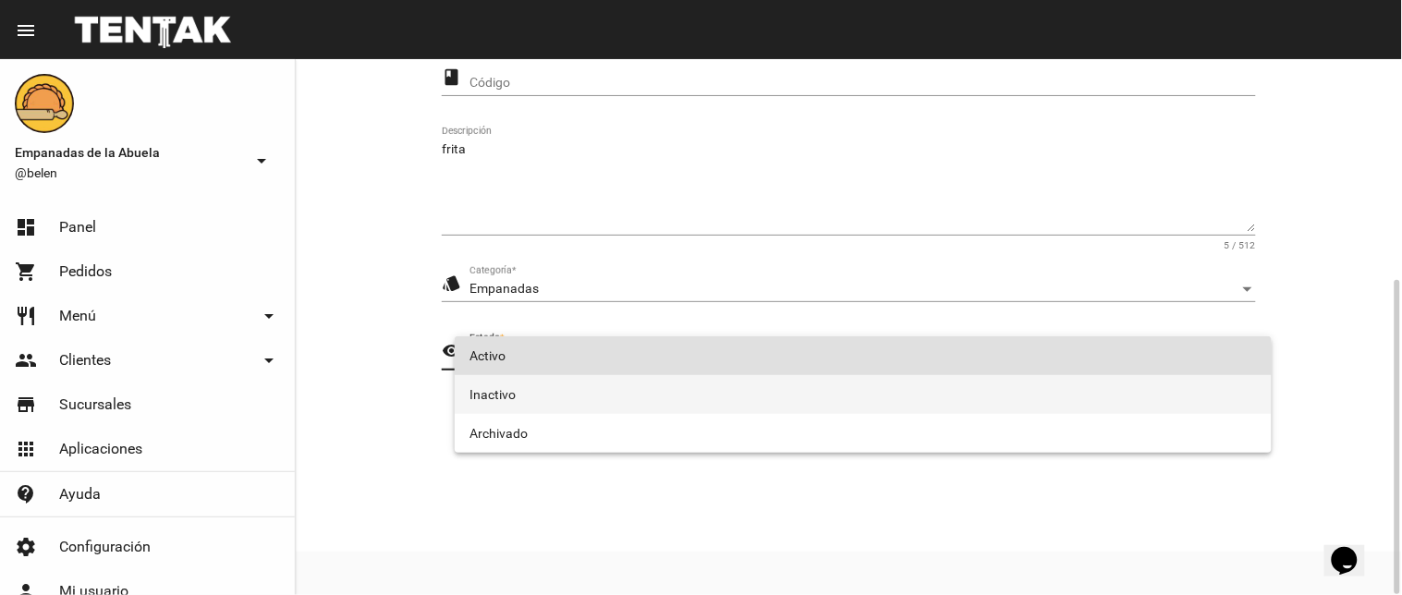
click at [493, 401] on span "Inactivo" at bounding box center [864, 394] width 788 height 39
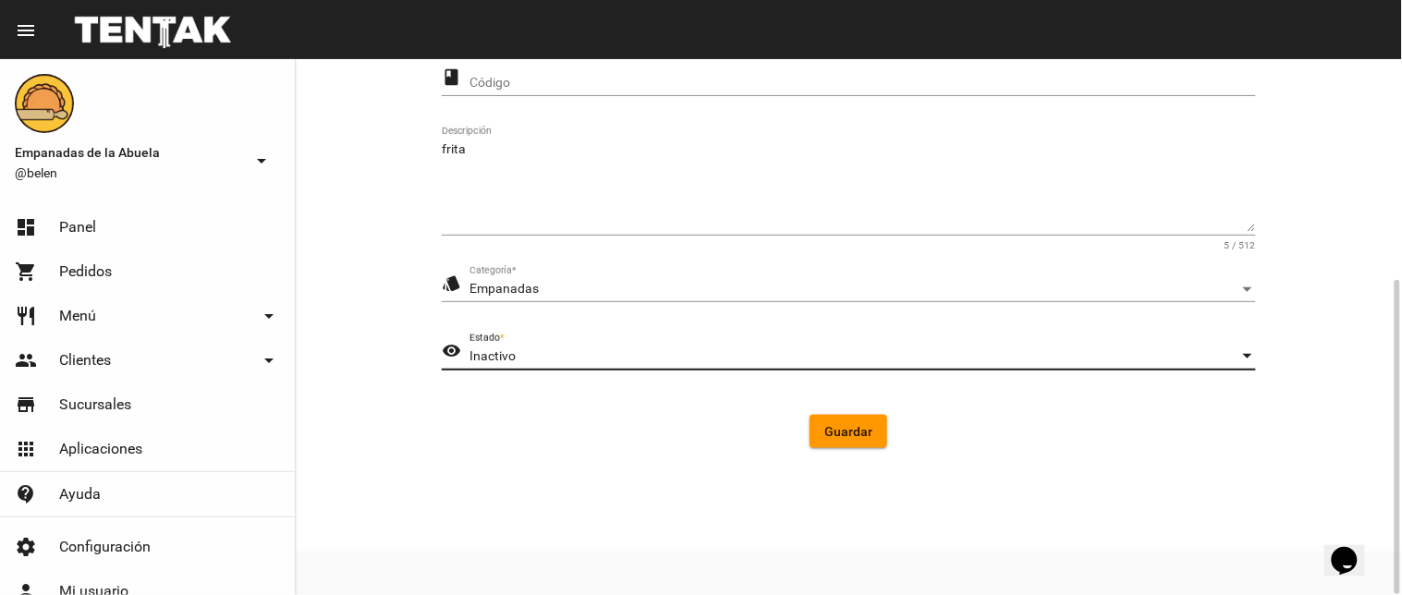
click at [846, 422] on button "Guardar" at bounding box center [849, 431] width 78 height 33
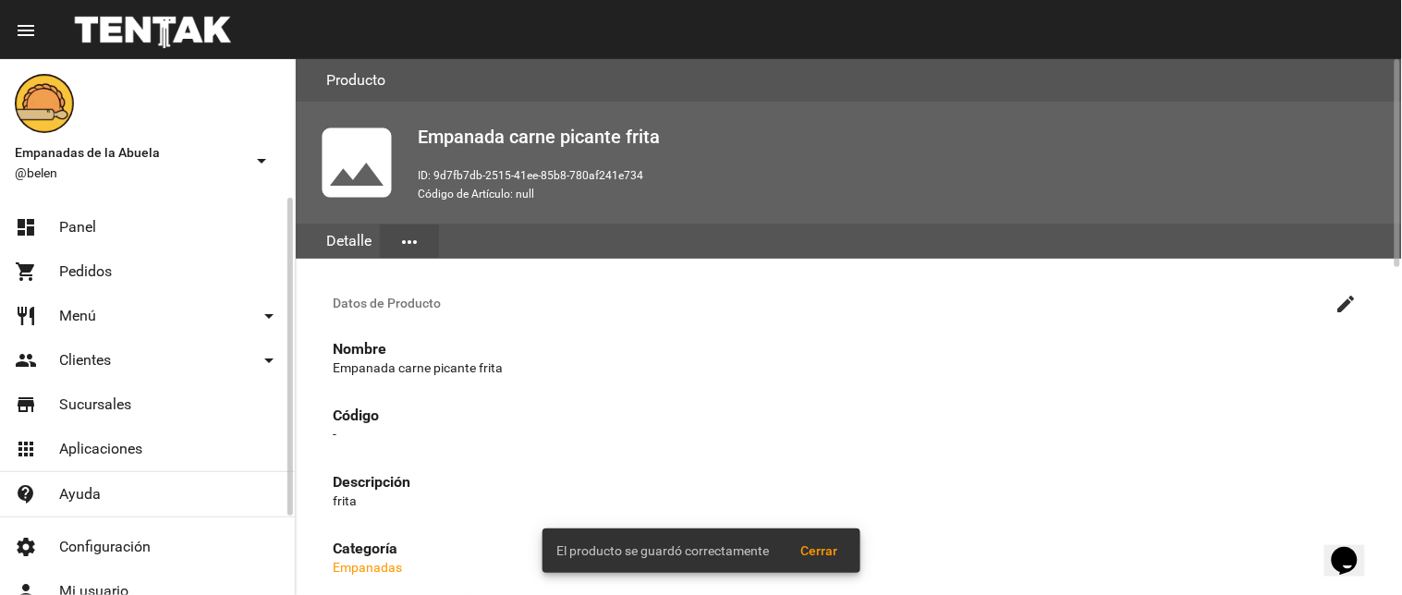
click at [95, 317] on link "restaurant Menú arrow_drop_down" at bounding box center [147, 316] width 295 height 44
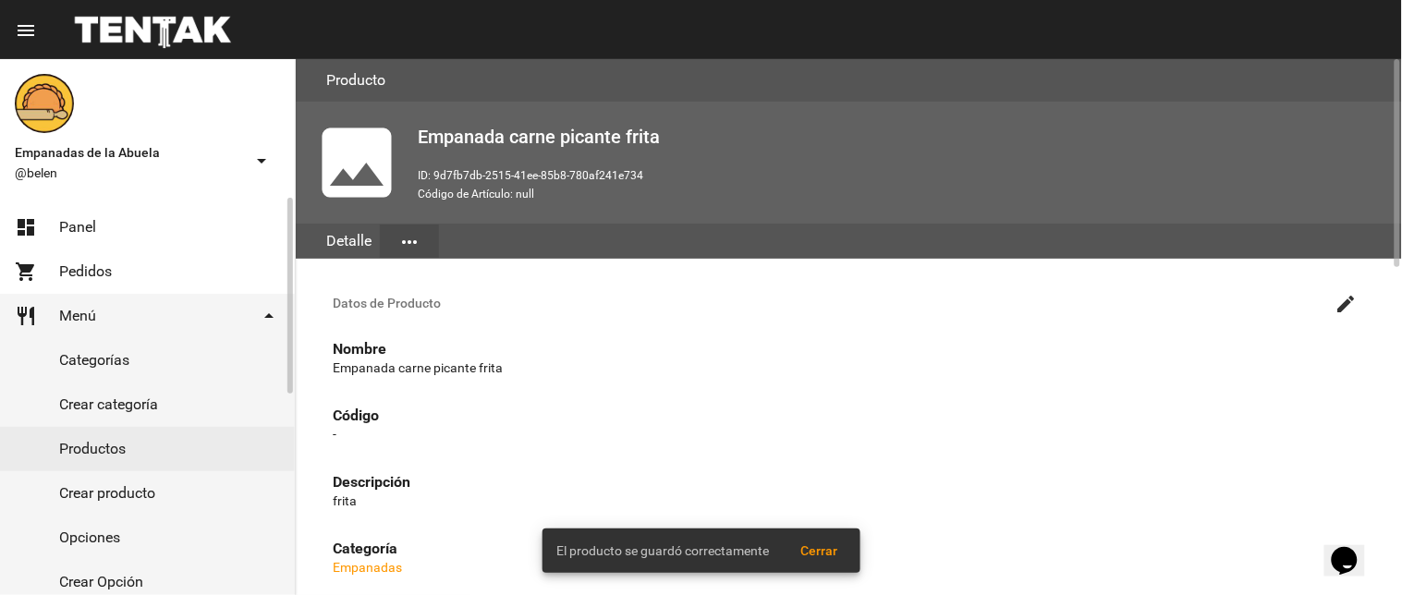
click at [94, 448] on link "Productos" at bounding box center [147, 449] width 295 height 44
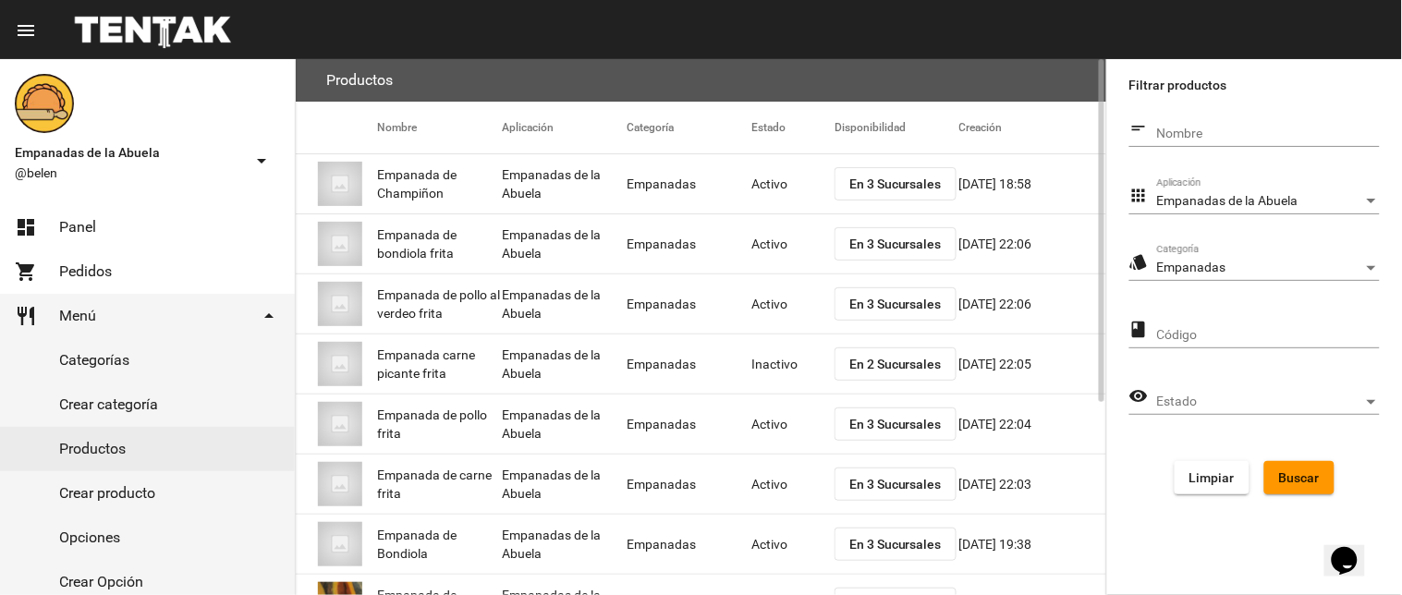
scroll to position [300, 0]
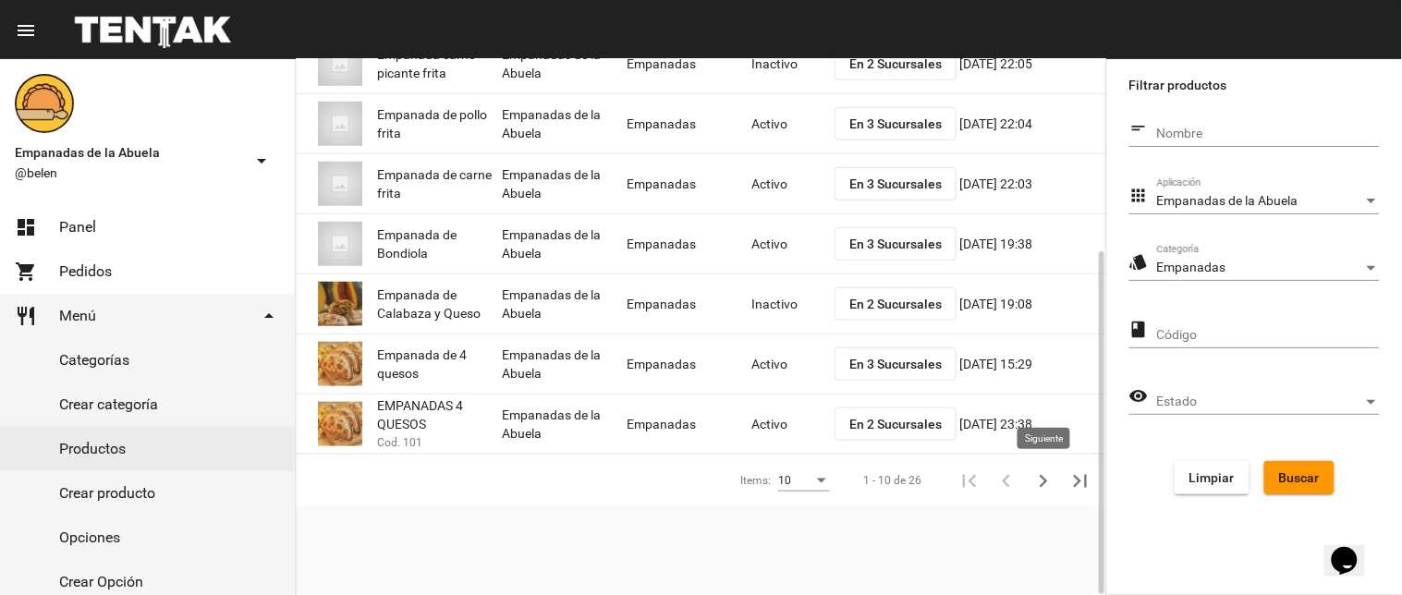
click at [1030, 468] on button "Siguiente" at bounding box center [1043, 480] width 37 height 37
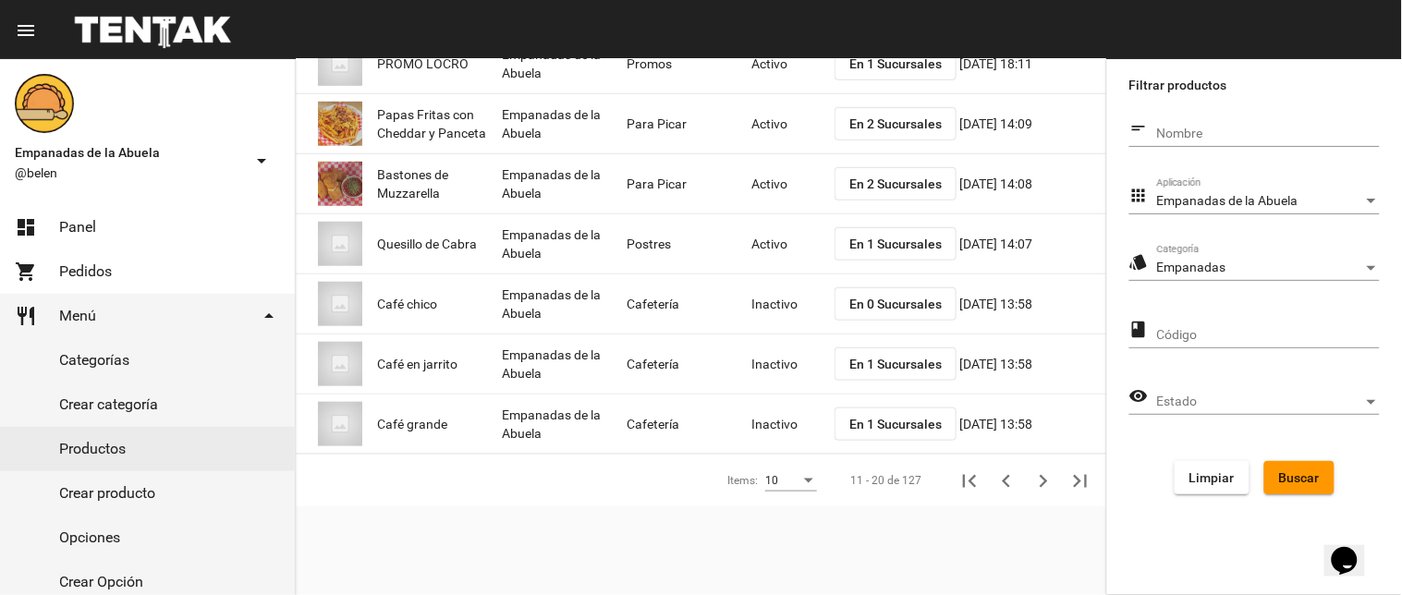
drag, startPoint x: 1302, startPoint y: 482, endPoint x: 1280, endPoint y: 472, distance: 23.2
click at [1301, 481] on span "Buscar" at bounding box center [1299, 478] width 41 height 15
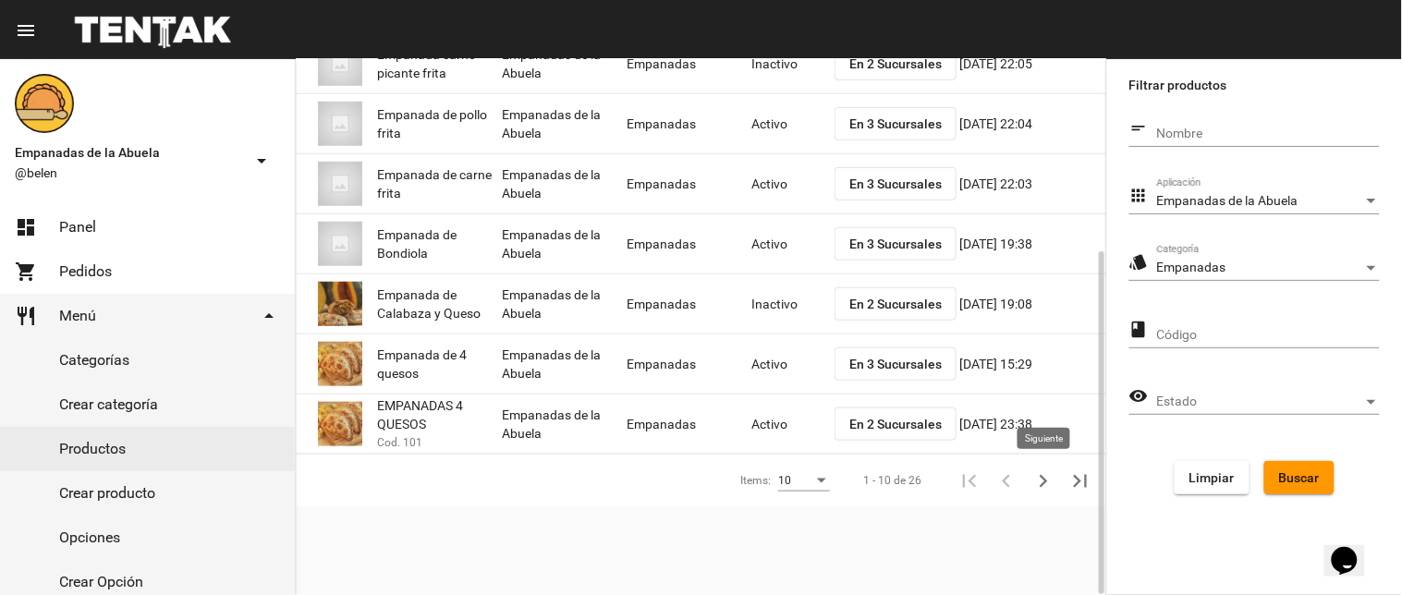
click at [1032, 487] on icon "Siguiente" at bounding box center [1044, 482] width 26 height 26
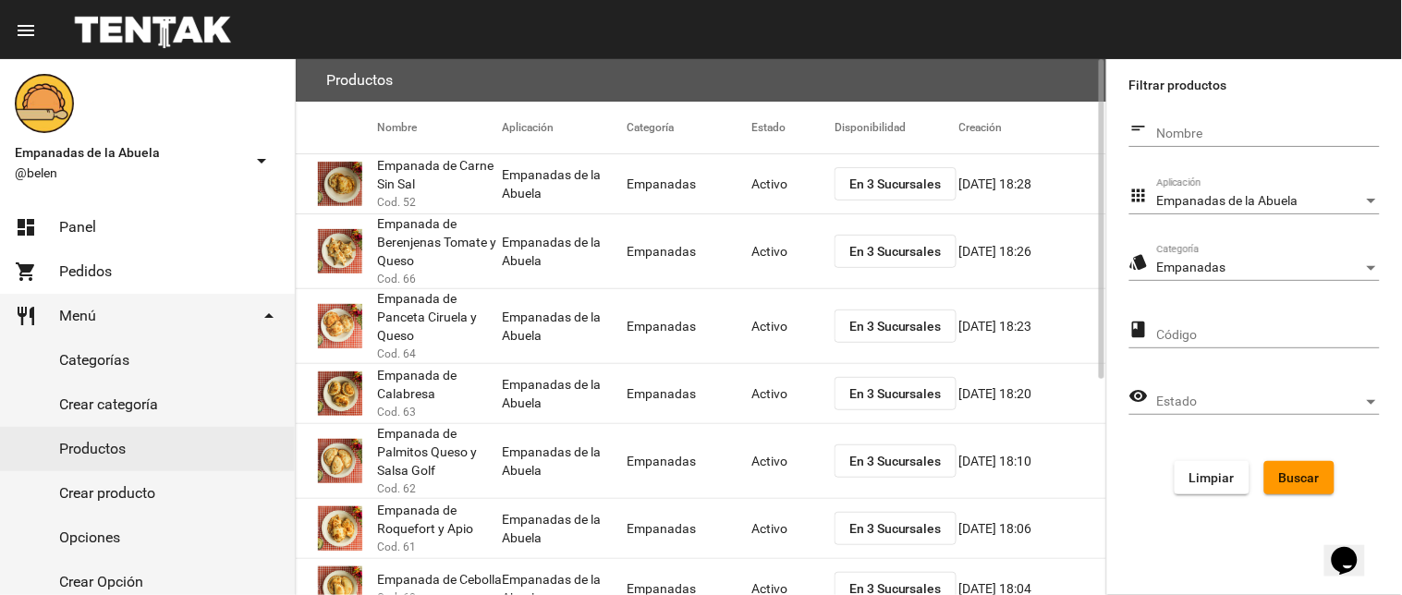
scroll to position [361, 0]
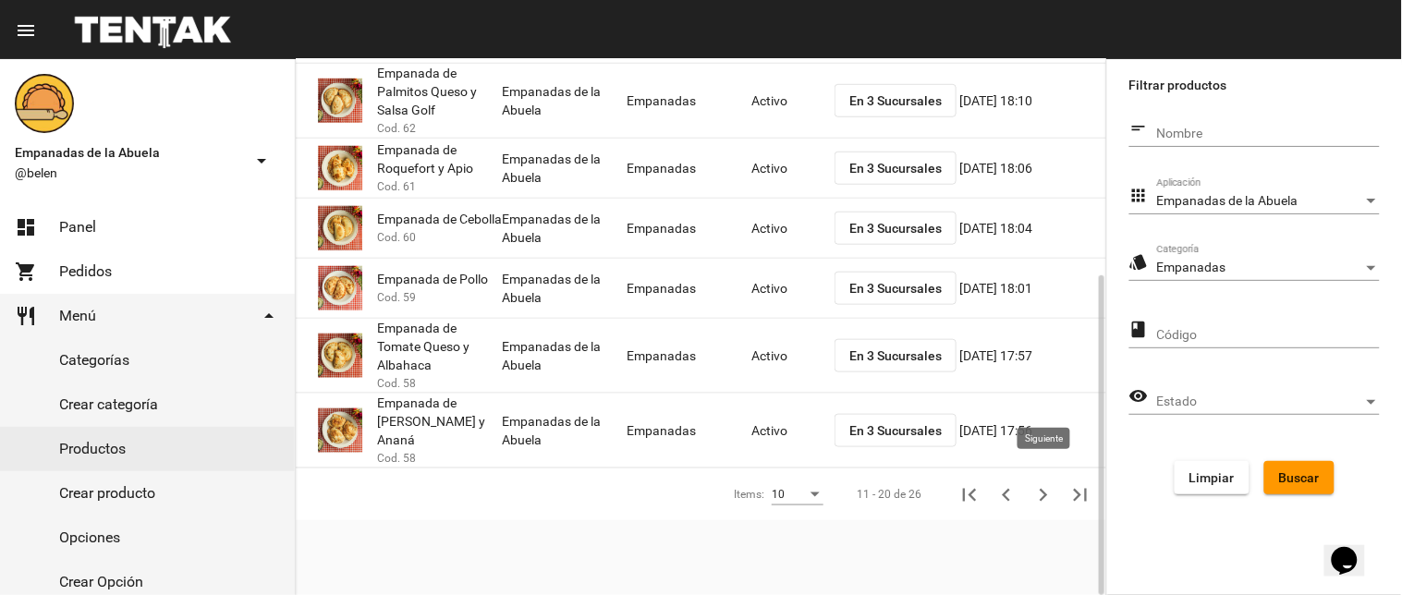
click at [1041, 476] on button "Siguiente" at bounding box center [1043, 494] width 37 height 37
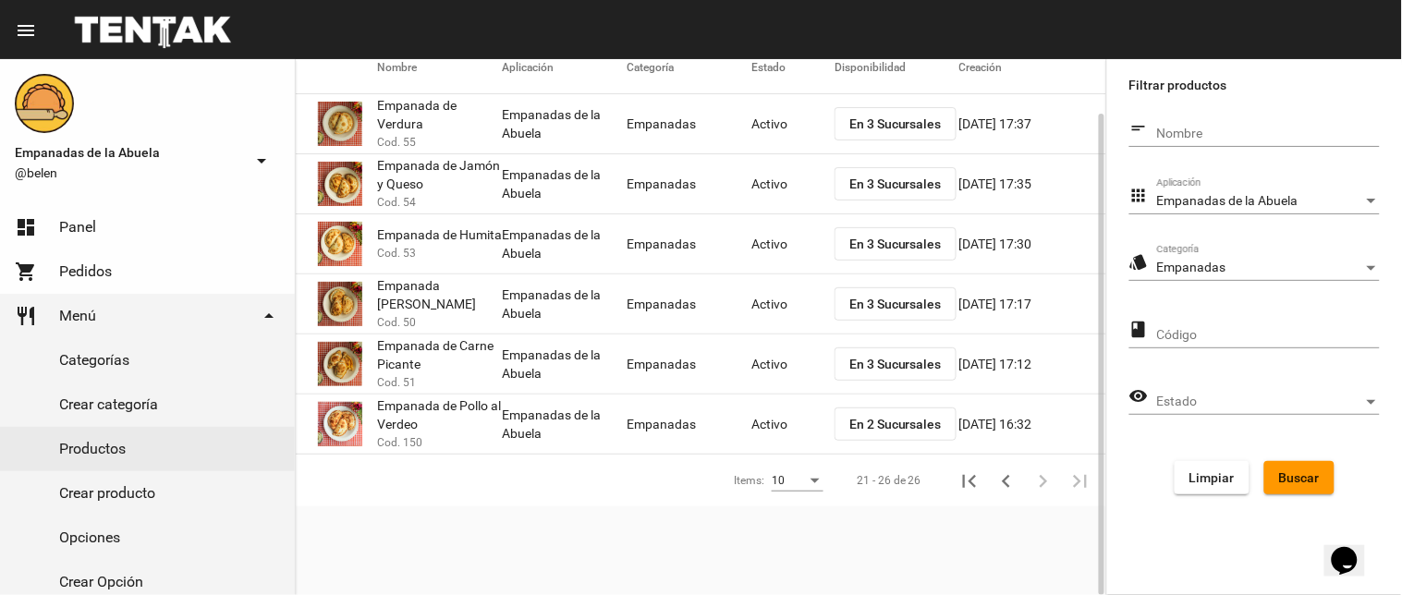
scroll to position [60, 0]
click at [876, 357] on span "En 3 Sucursales" at bounding box center [896, 364] width 92 height 15
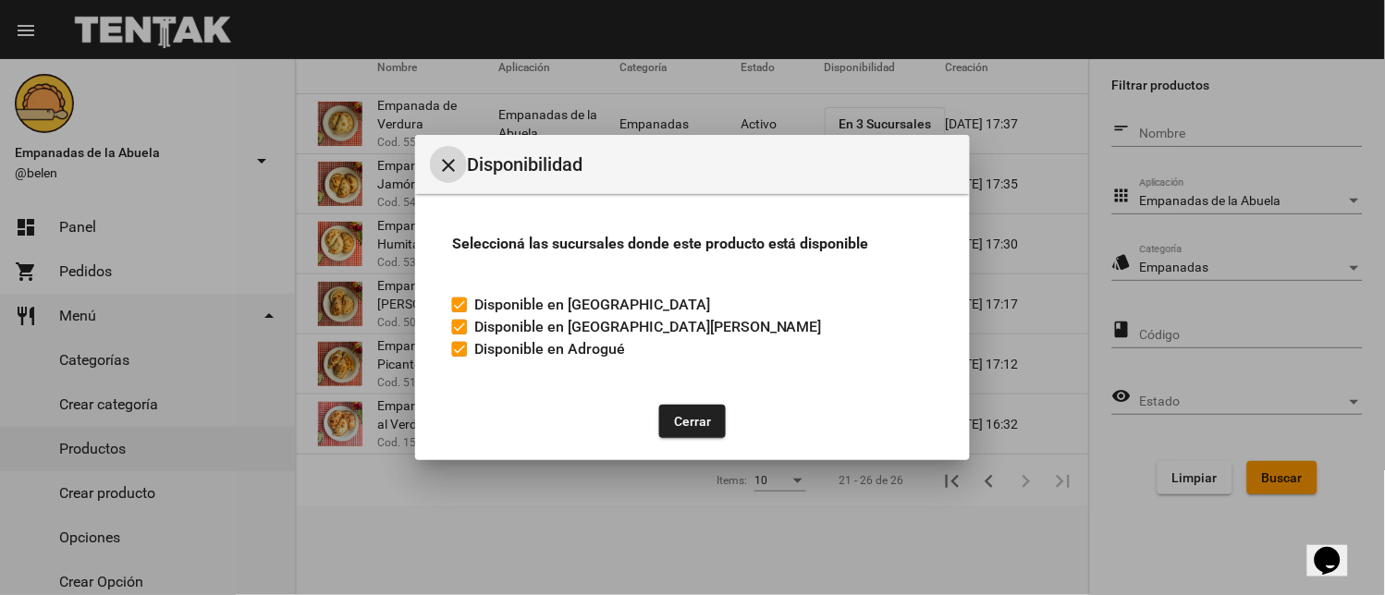
drag, startPoint x: 465, startPoint y: 349, endPoint x: 659, endPoint y: 413, distance: 204.3
click at [468, 351] on label "Disponible en Adrogué" at bounding box center [538, 349] width 173 height 22
click at [459, 357] on input "Disponible en Adrogué" at bounding box center [459, 357] width 1 height 1
checkbox input "false"
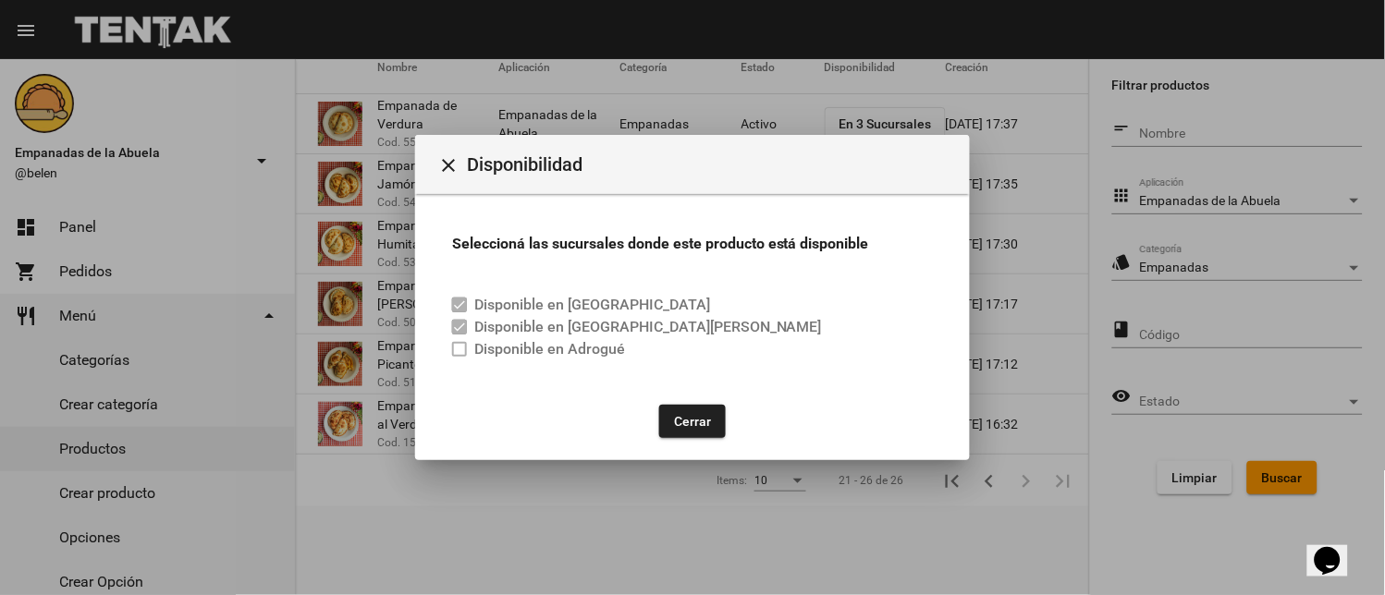
click at [677, 418] on button "Cerrar" at bounding box center [692, 421] width 67 height 33
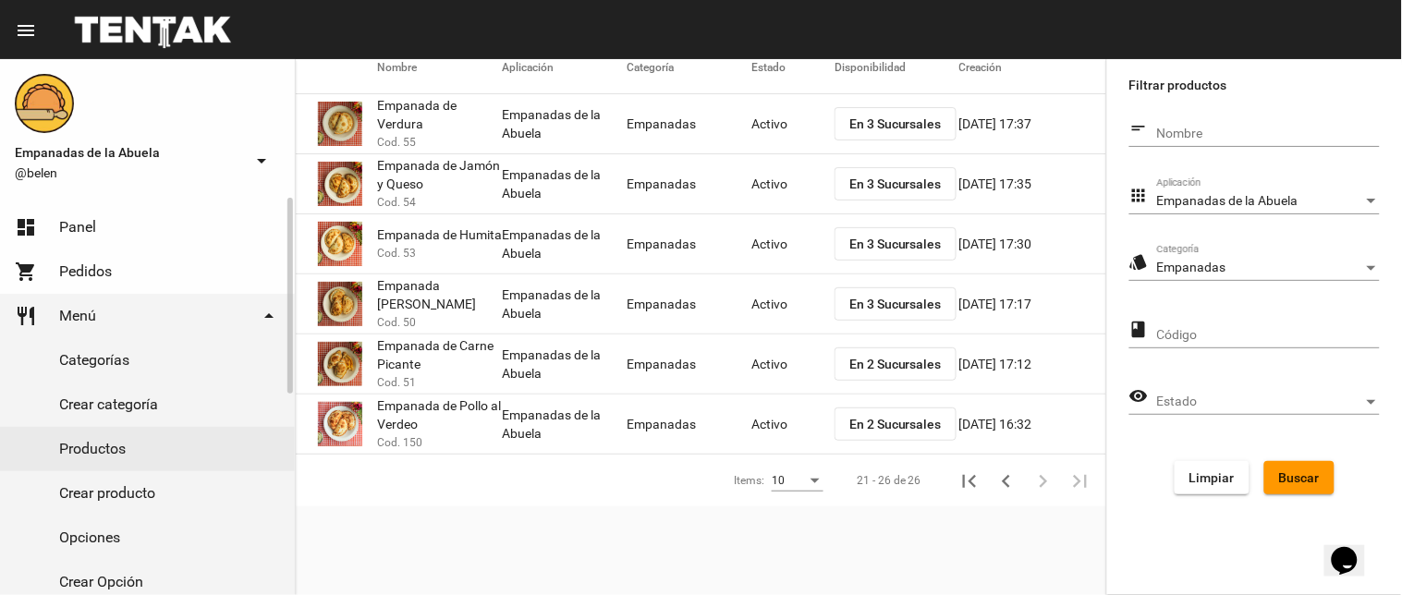
click at [121, 240] on link "dashboard Panel" at bounding box center [147, 227] width 295 height 44
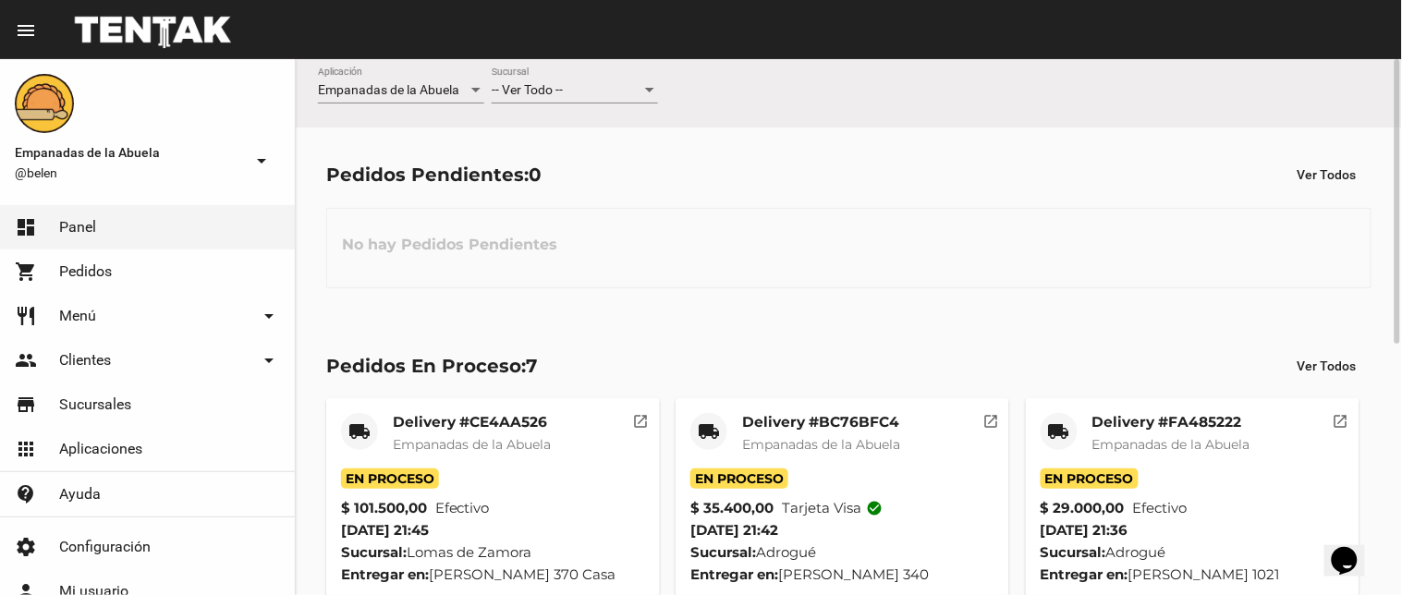
click at [633, 93] on div "-- Ver Todo --" at bounding box center [567, 90] width 150 height 15
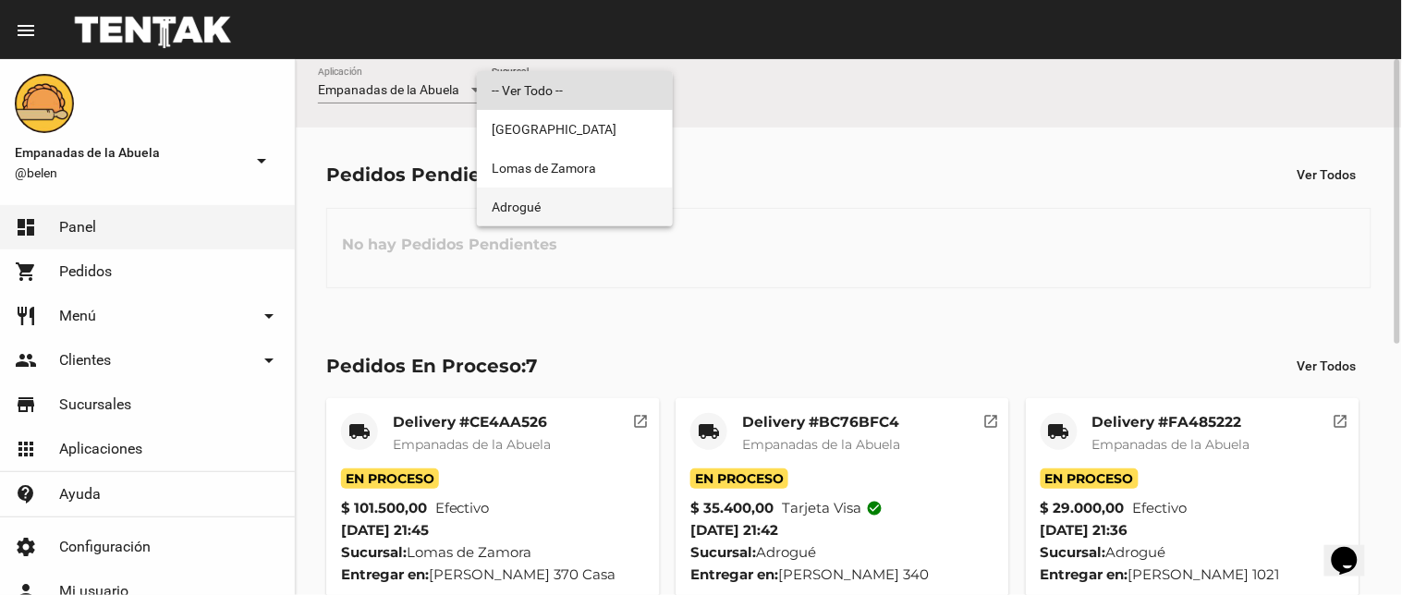
drag, startPoint x: 587, startPoint y: 201, endPoint x: 599, endPoint y: 300, distance: 99.6
click at [586, 201] on span "Adrogué" at bounding box center [575, 207] width 166 height 39
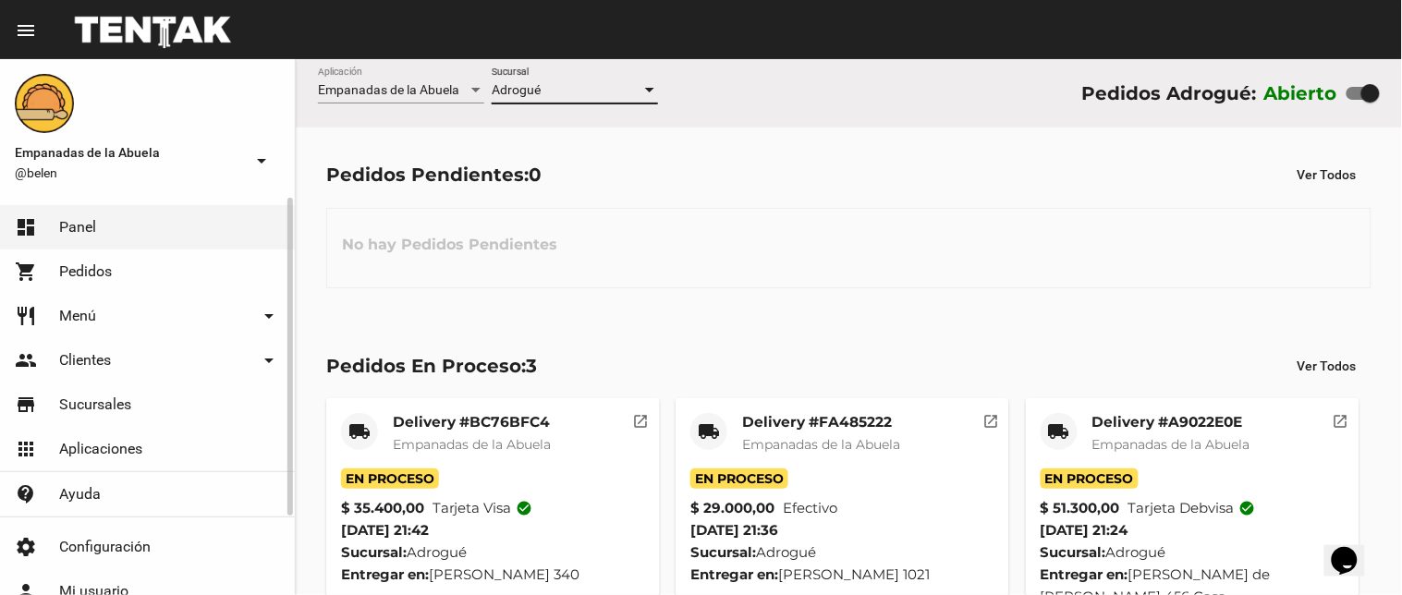
click at [116, 319] on link "restaurant Menú arrow_drop_down" at bounding box center [147, 316] width 295 height 44
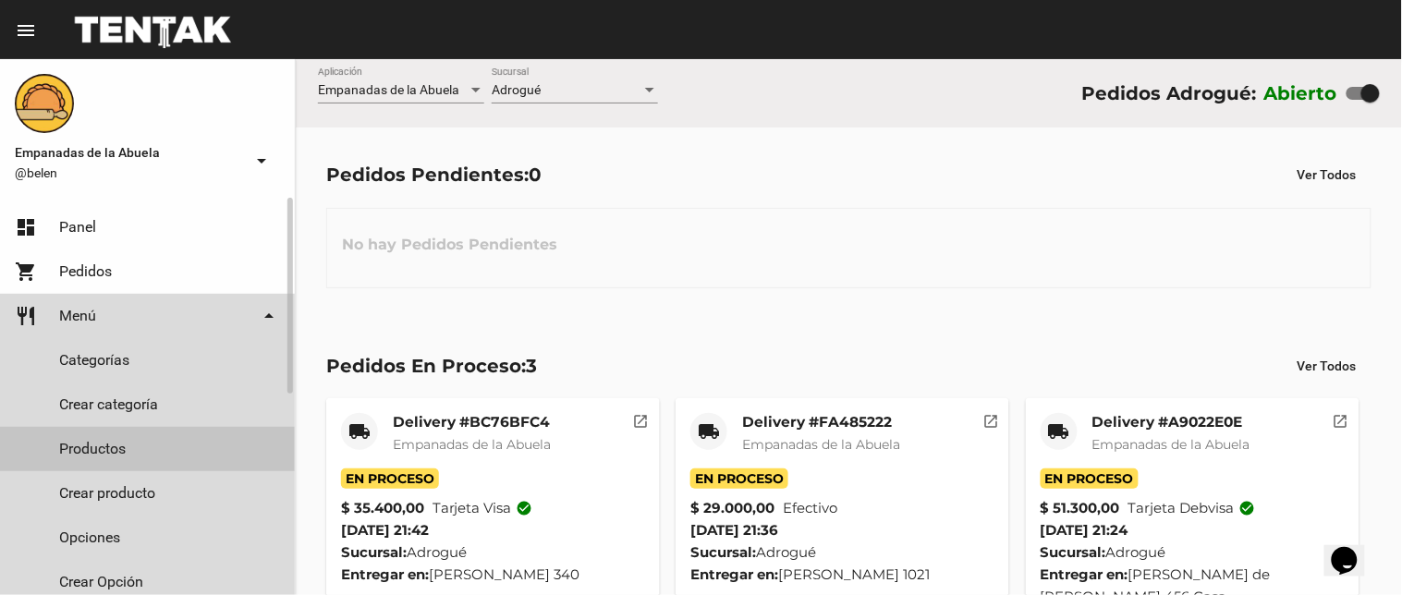
click at [140, 431] on link "Productos" at bounding box center [147, 449] width 295 height 44
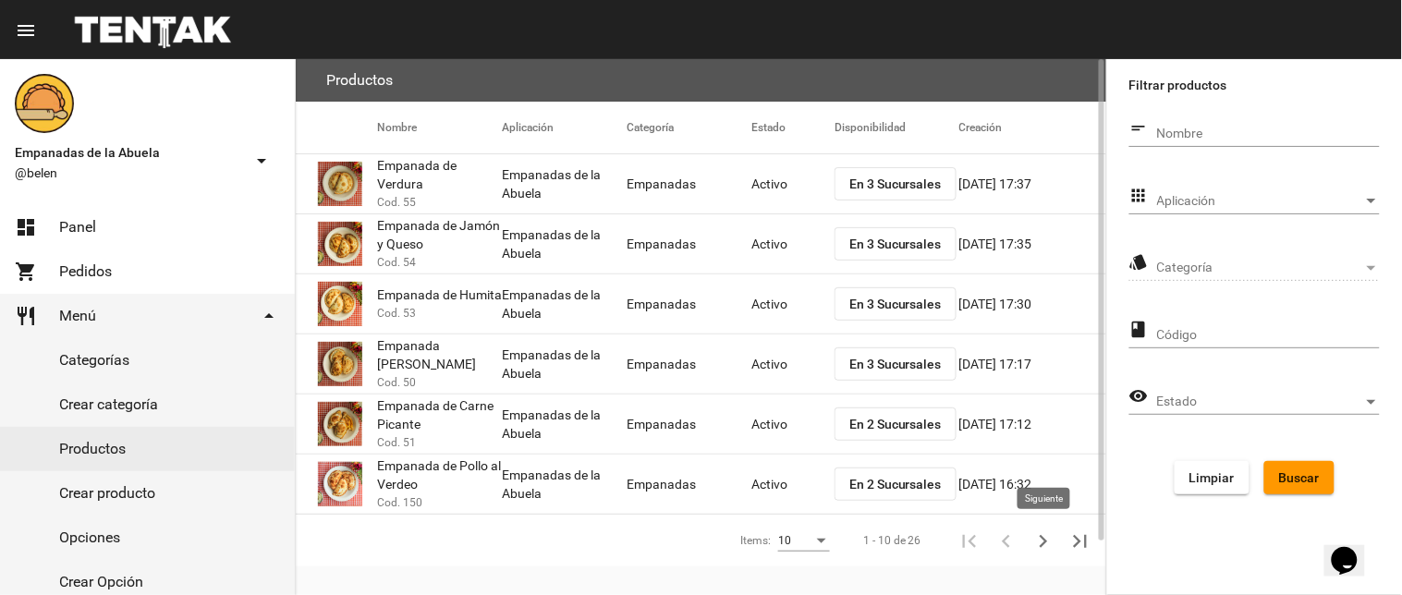
click at [1032, 540] on icon "Siguiente" at bounding box center [1044, 542] width 26 height 26
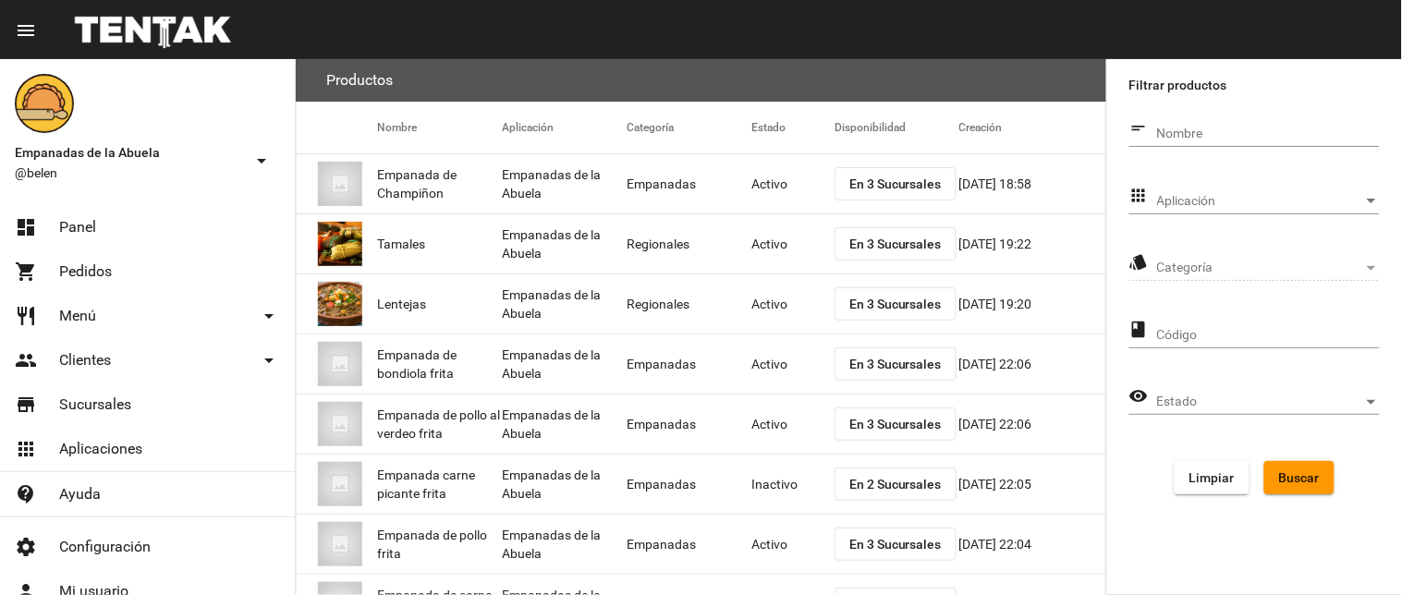
click at [1197, 202] on span "Aplicación" at bounding box center [1260, 201] width 206 height 15
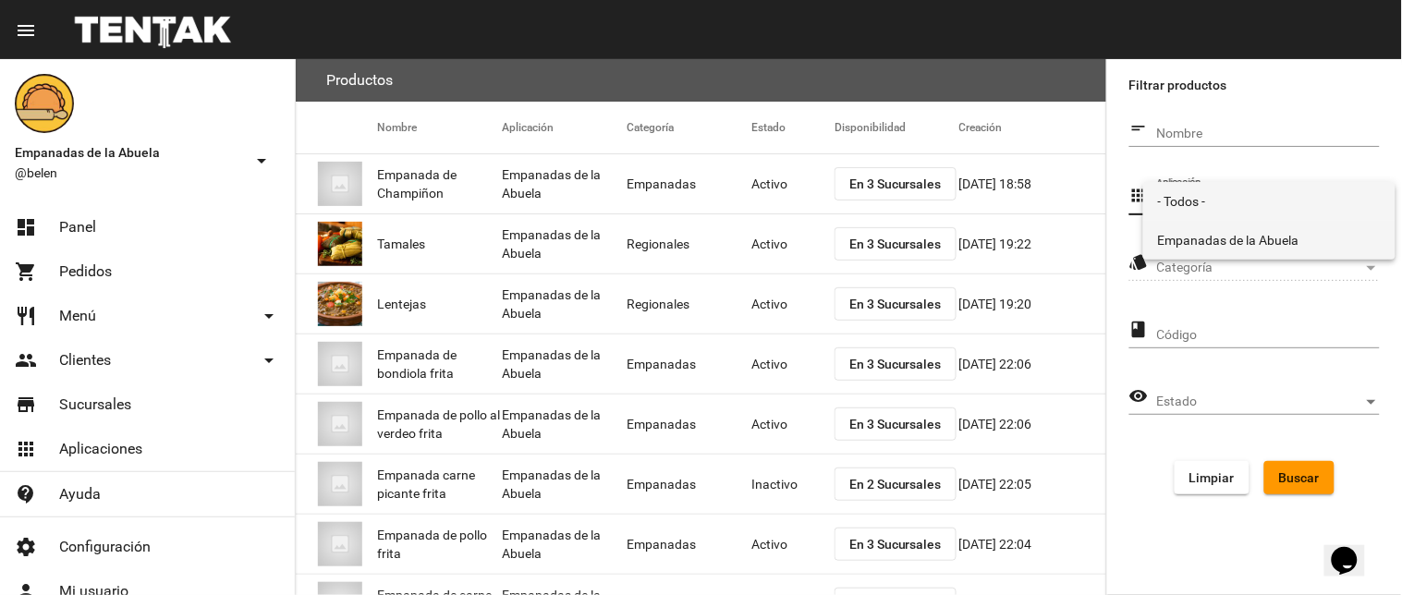
click at [1178, 243] on span "Empanadas de la Abuela" at bounding box center [1269, 240] width 223 height 39
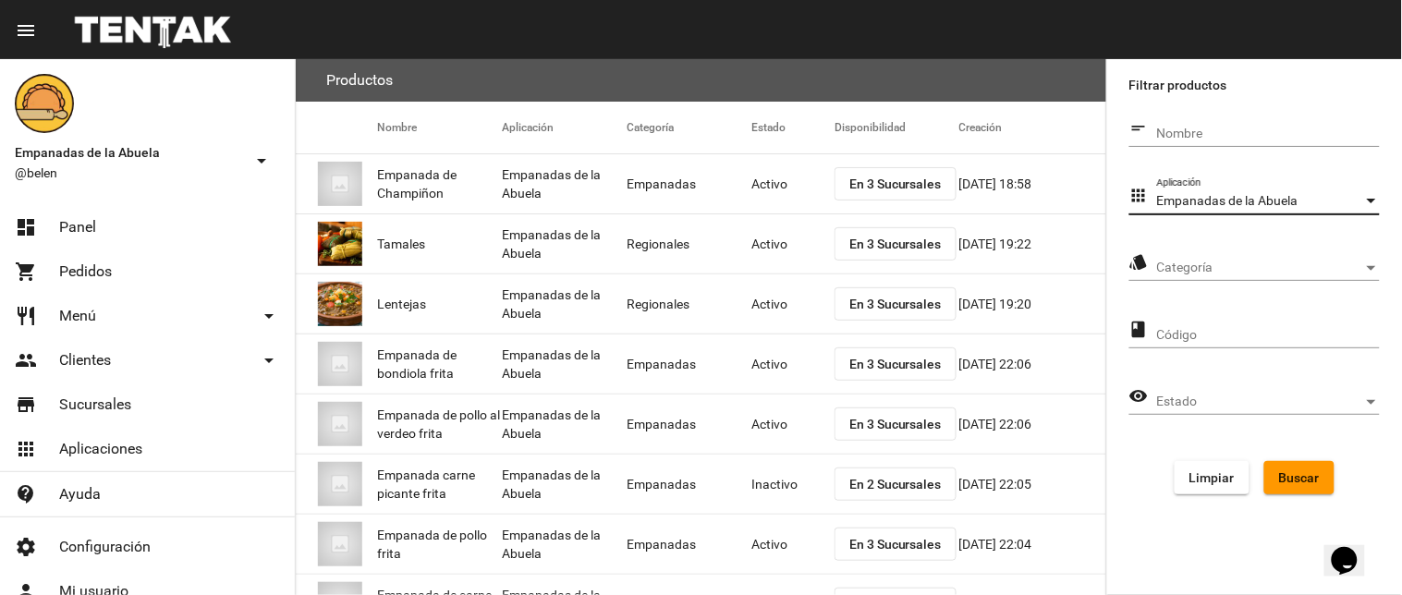
click at [1198, 268] on span "Categoría" at bounding box center [1260, 268] width 206 height 15
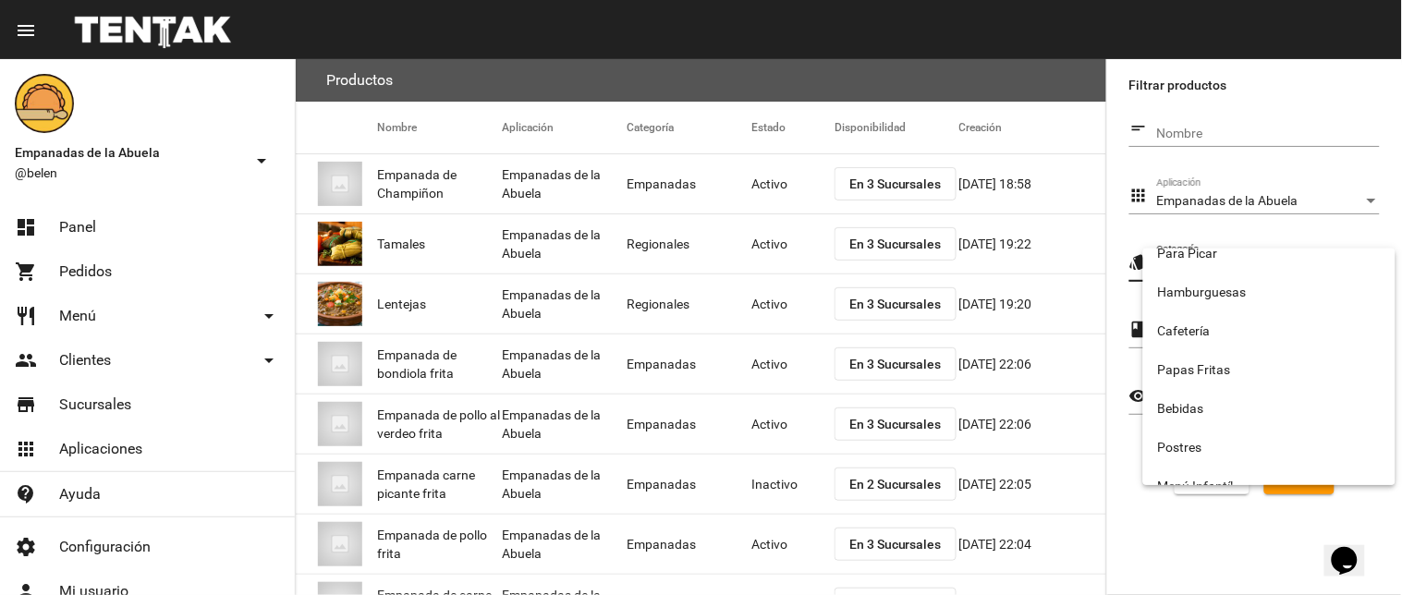
scroll to position [307, 0]
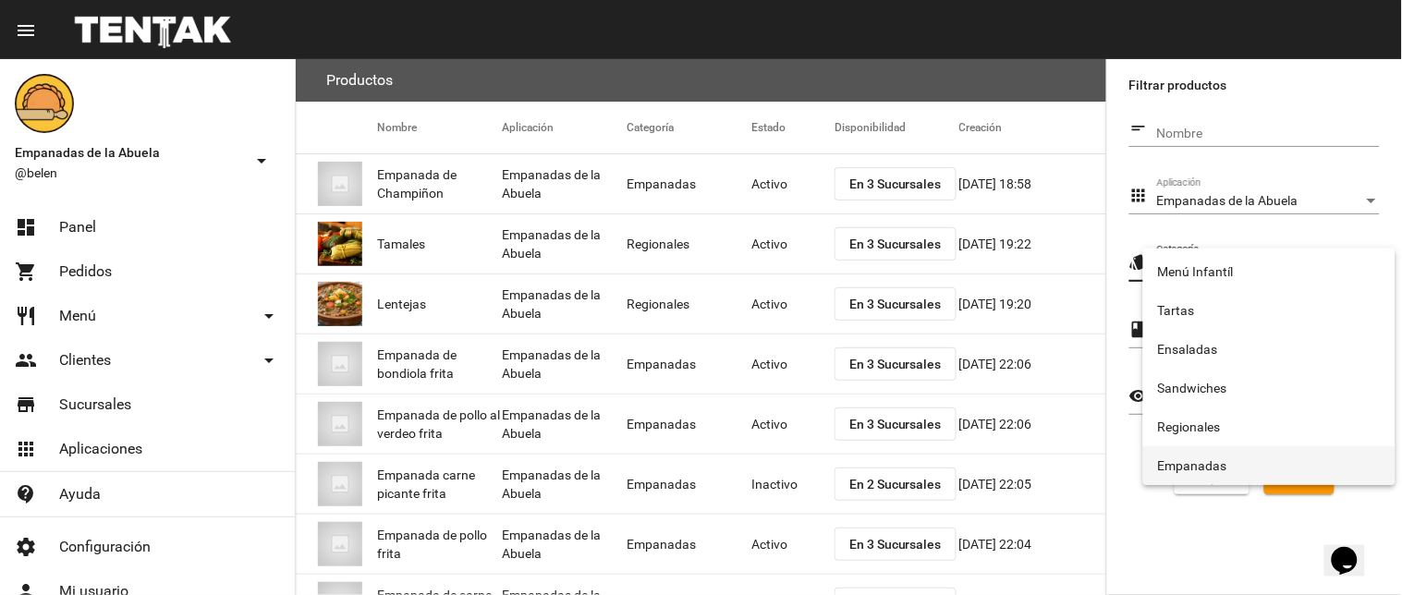
drag, startPoint x: 1204, startPoint y: 451, endPoint x: 1225, endPoint y: 457, distance: 22.0
click at [1206, 453] on span "Empanadas" at bounding box center [1269, 466] width 223 height 39
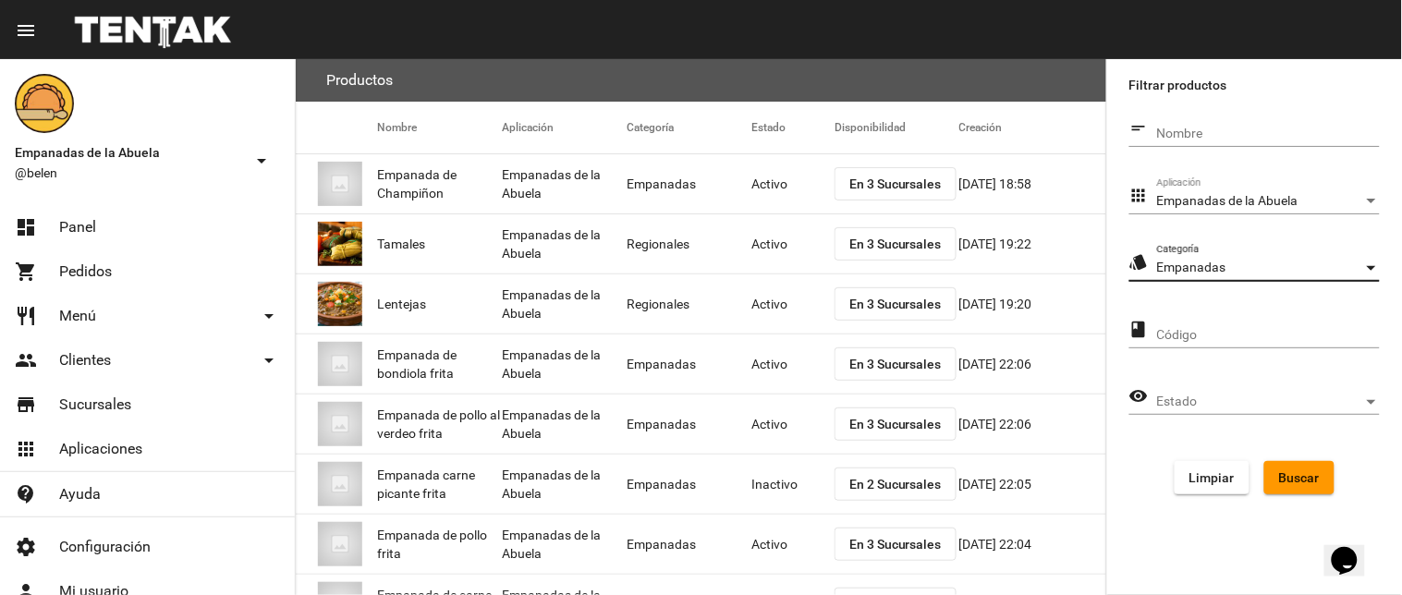
click at [1311, 481] on span "Buscar" at bounding box center [1299, 478] width 41 height 15
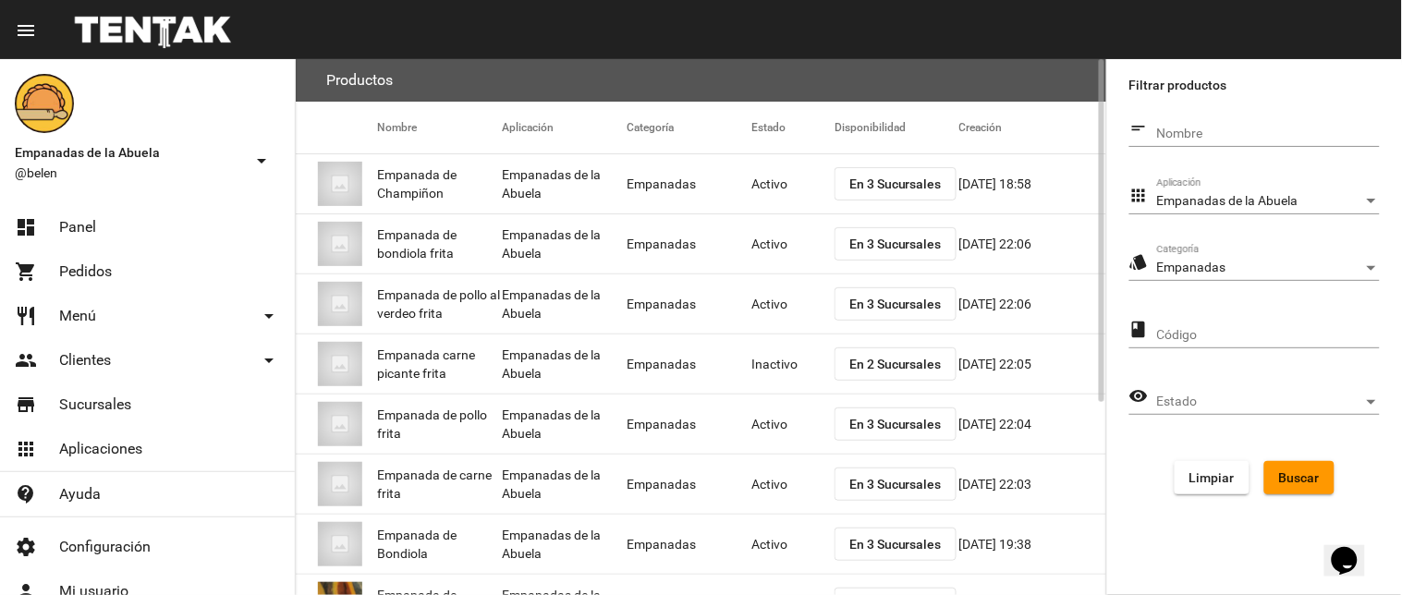
scroll to position [300, 0]
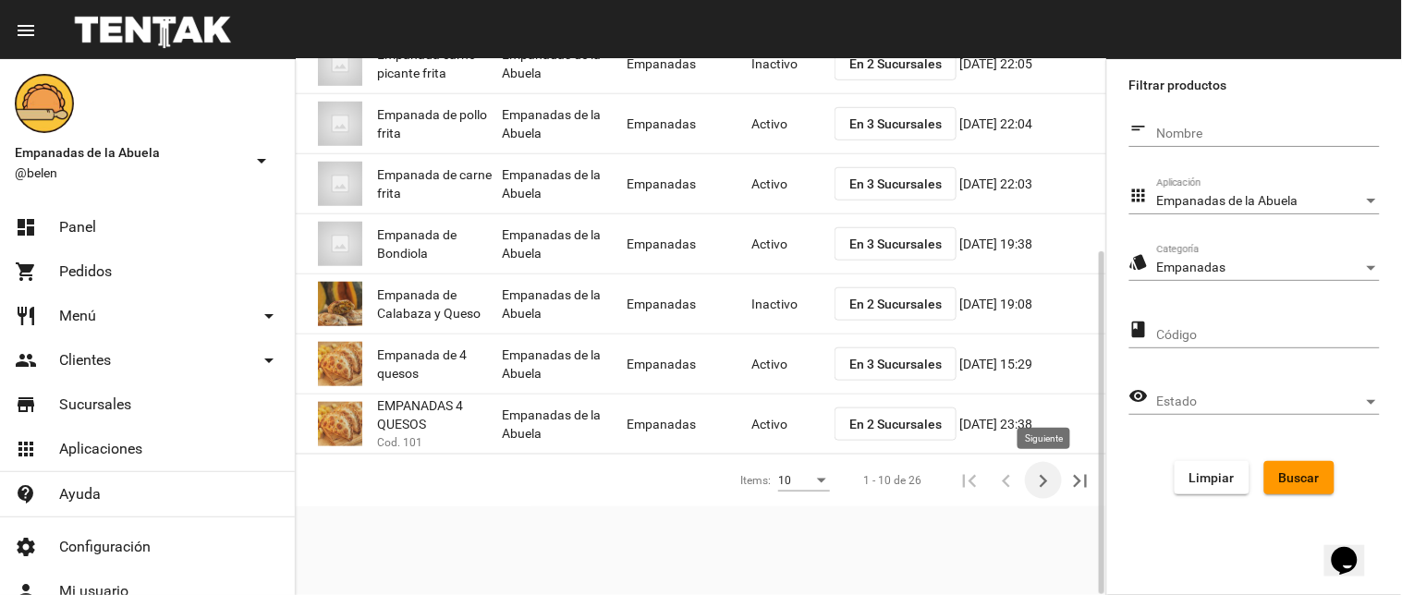
click at [1034, 483] on icon "Siguiente" at bounding box center [1044, 482] width 26 height 26
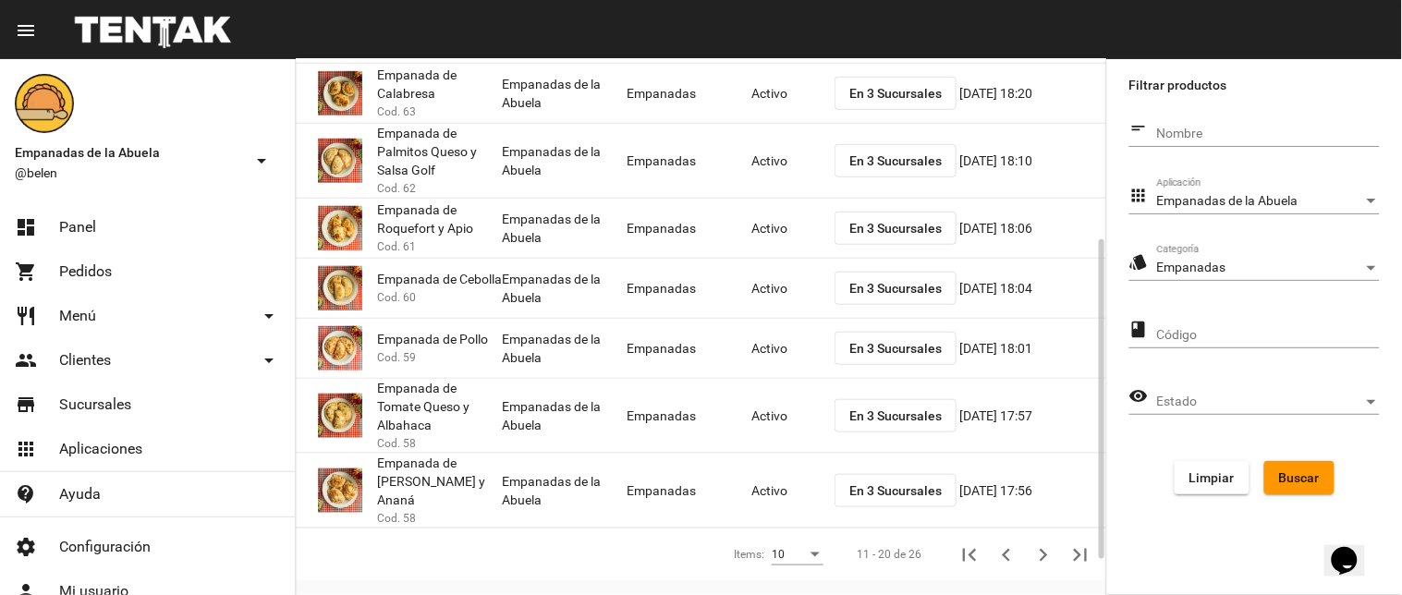
click at [856, 150] on button "En 3 Sucursales" at bounding box center [896, 160] width 122 height 33
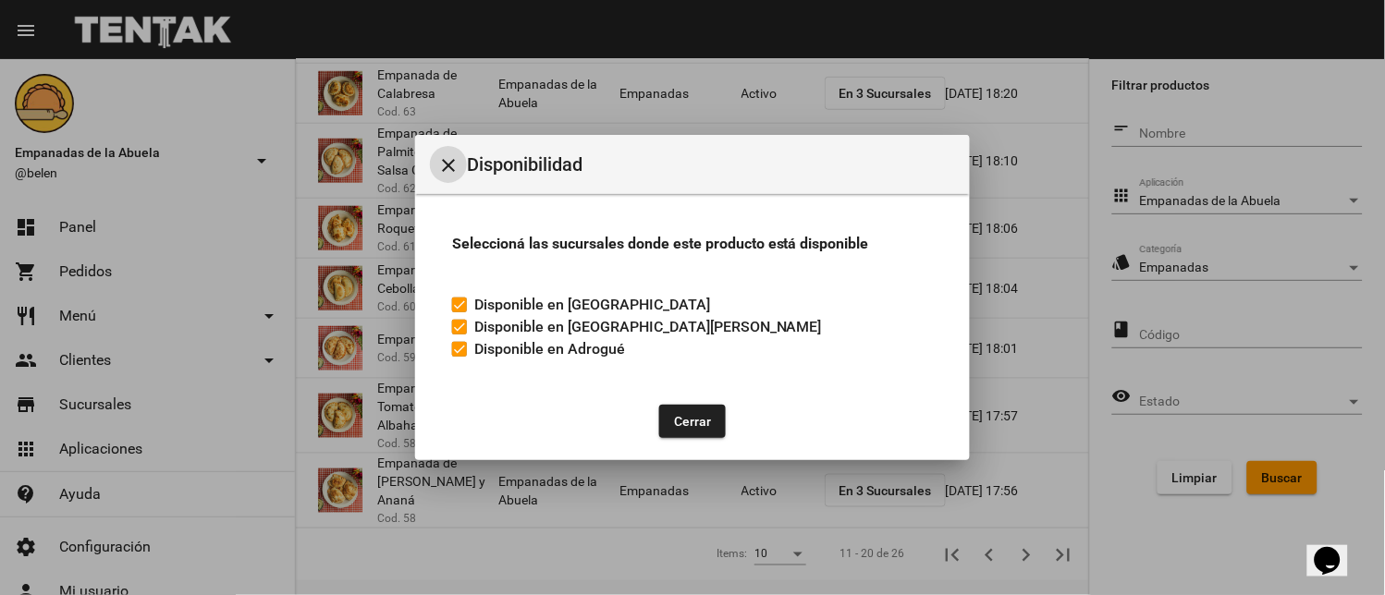
click at [456, 359] on label "Disponible en Adrogué" at bounding box center [538, 349] width 173 height 22
click at [459, 358] on input "Disponible en Adrogué" at bounding box center [459, 357] width 1 height 1
checkbox input "false"
click at [682, 421] on button "Cerrar" at bounding box center [692, 421] width 67 height 33
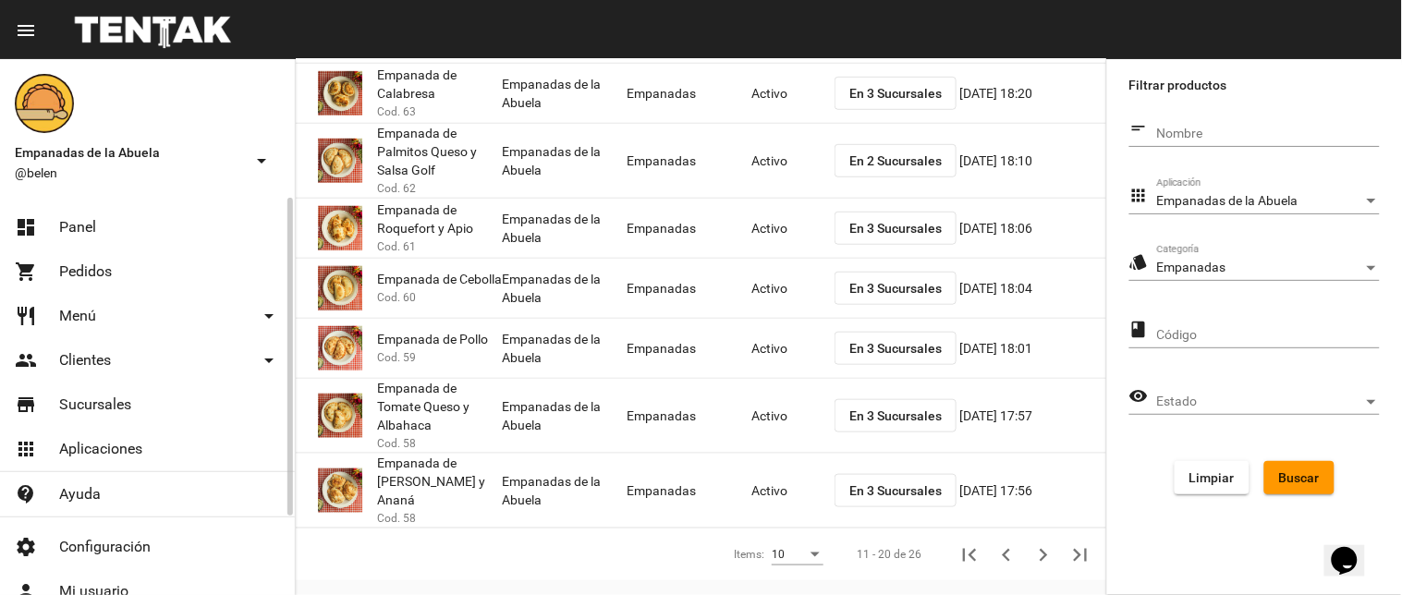
click at [94, 210] on link "dashboard Panel" at bounding box center [147, 227] width 295 height 44
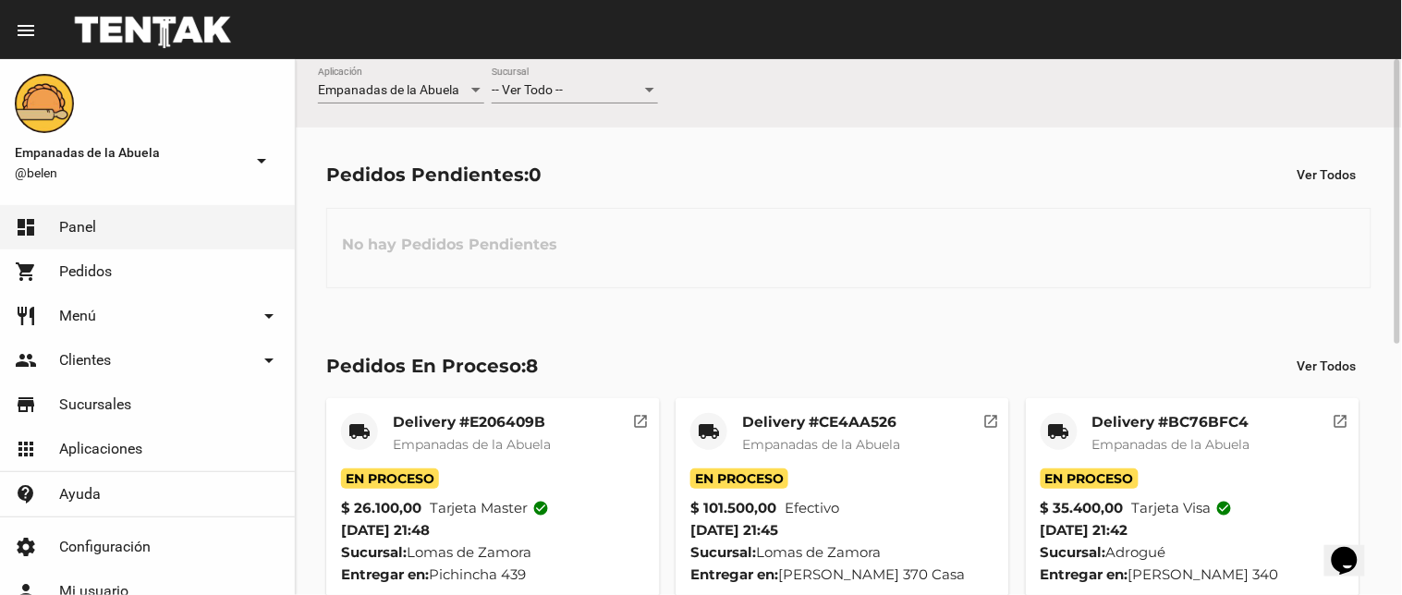
click at [510, 86] on span "-- Ver Todo --" at bounding box center [527, 89] width 71 height 15
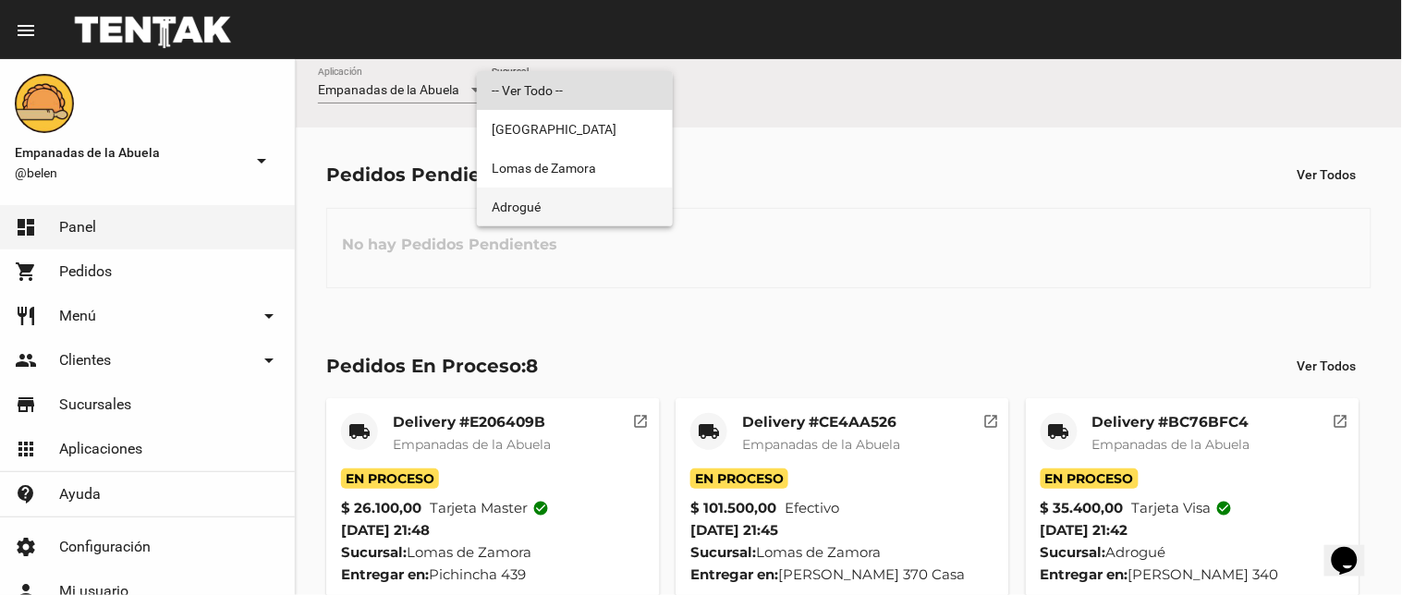
click at [532, 188] on span "Adrogué" at bounding box center [575, 207] width 166 height 39
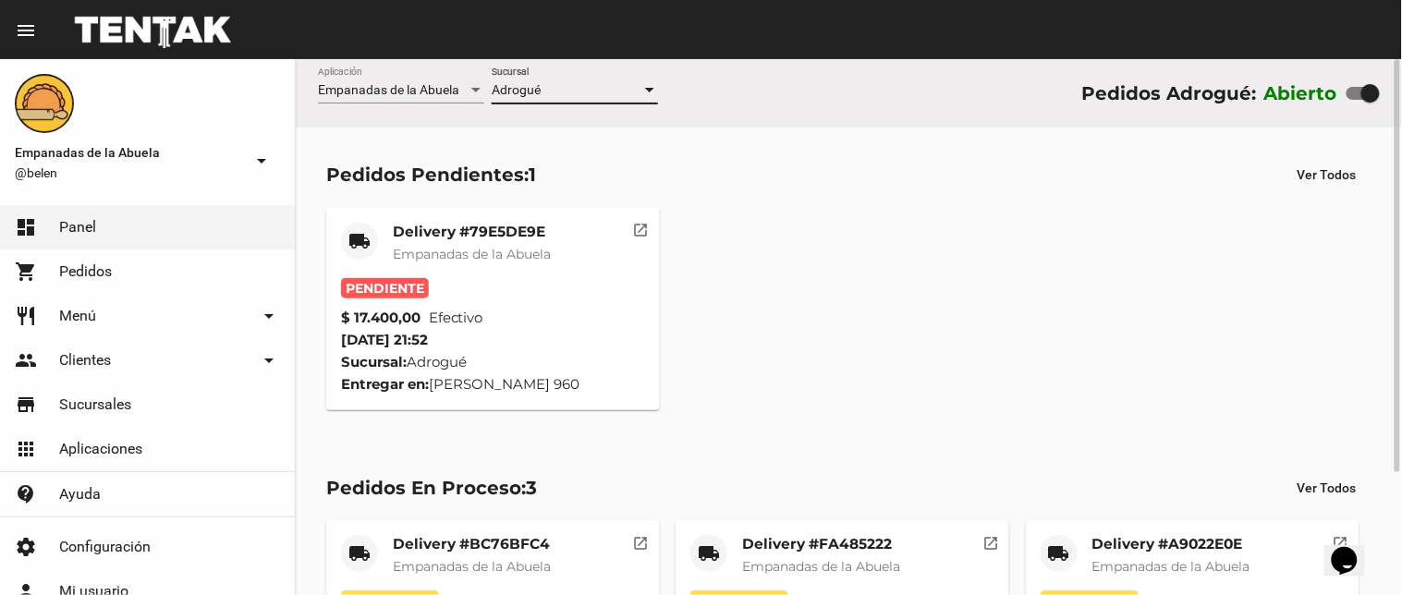
click at [441, 250] on span "Empanadas de la Abuela" at bounding box center [472, 254] width 158 height 17
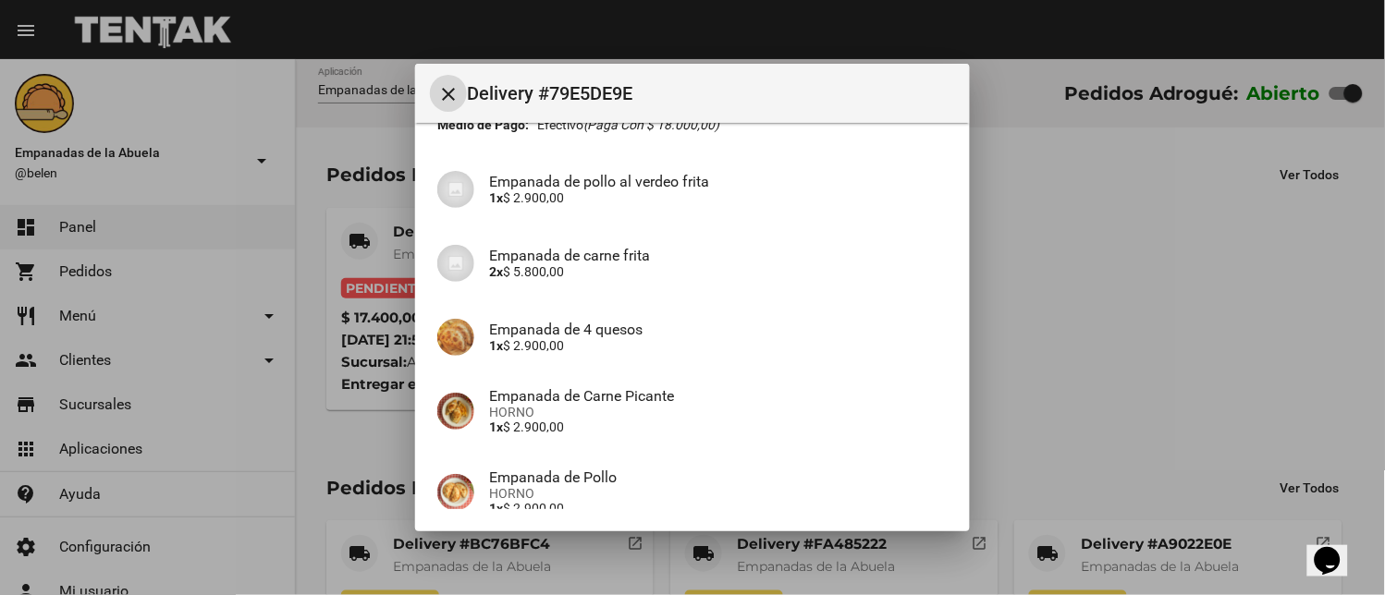
scroll to position [290, 0]
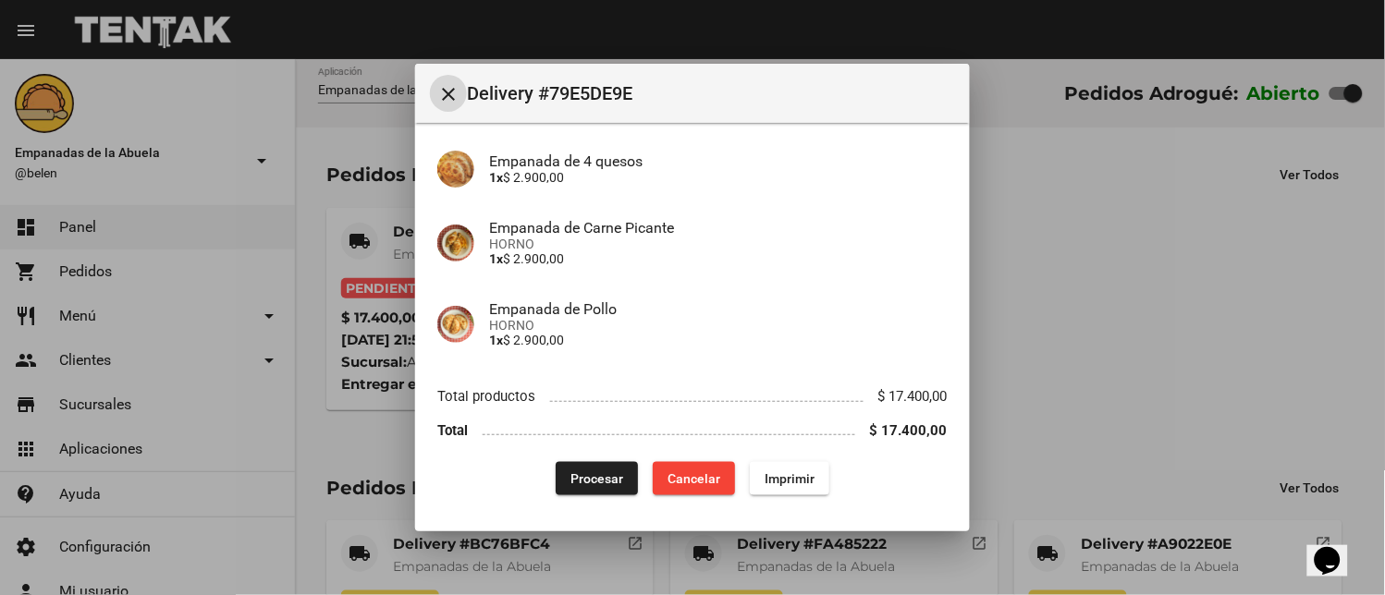
click at [784, 483] on span "Imprimir" at bounding box center [790, 478] width 50 height 15
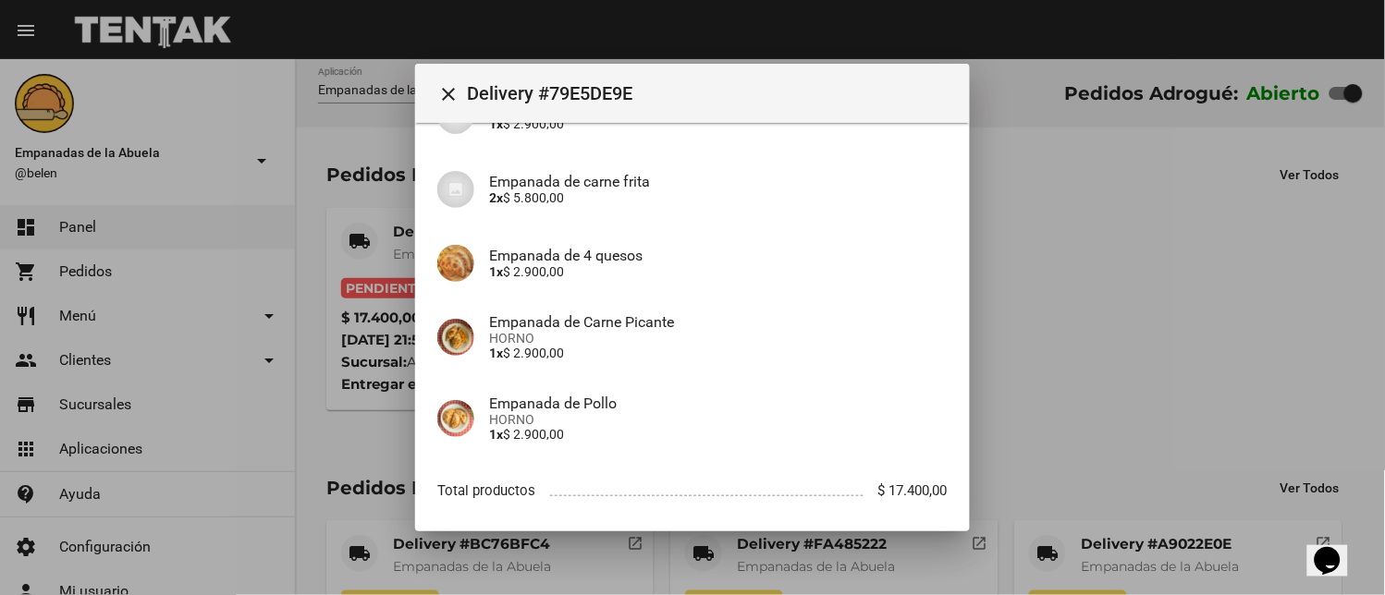
scroll to position [290, 0]
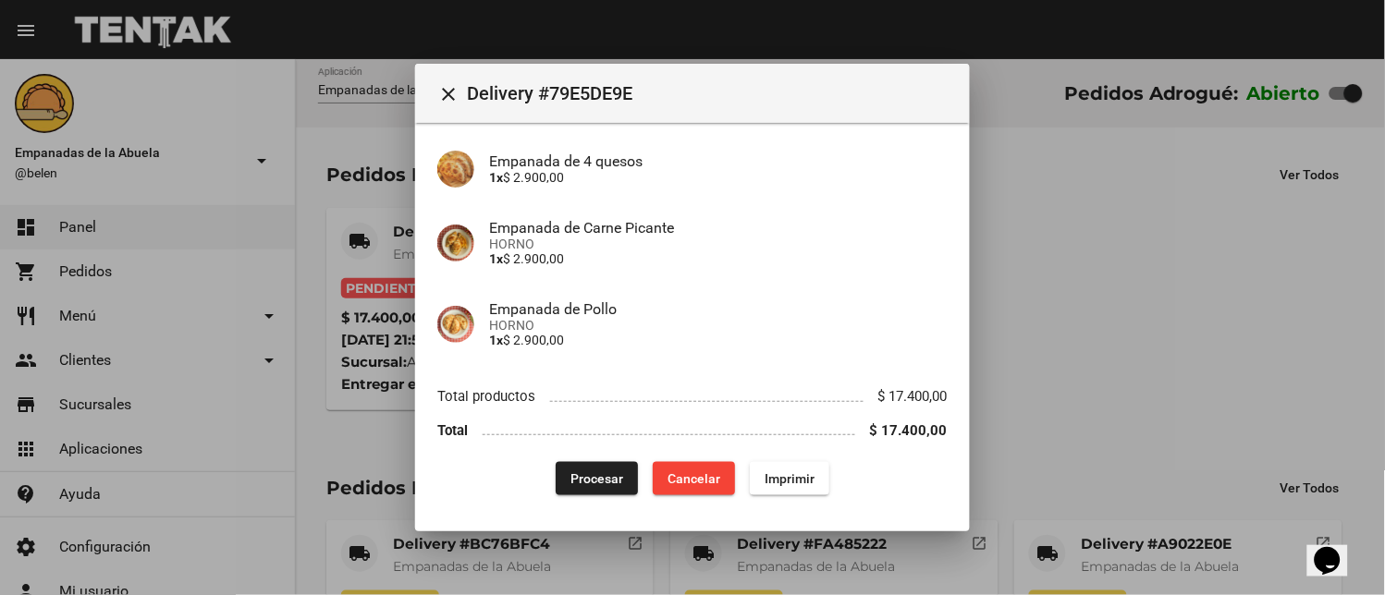
click at [584, 481] on span "Procesar" at bounding box center [596, 478] width 53 height 15
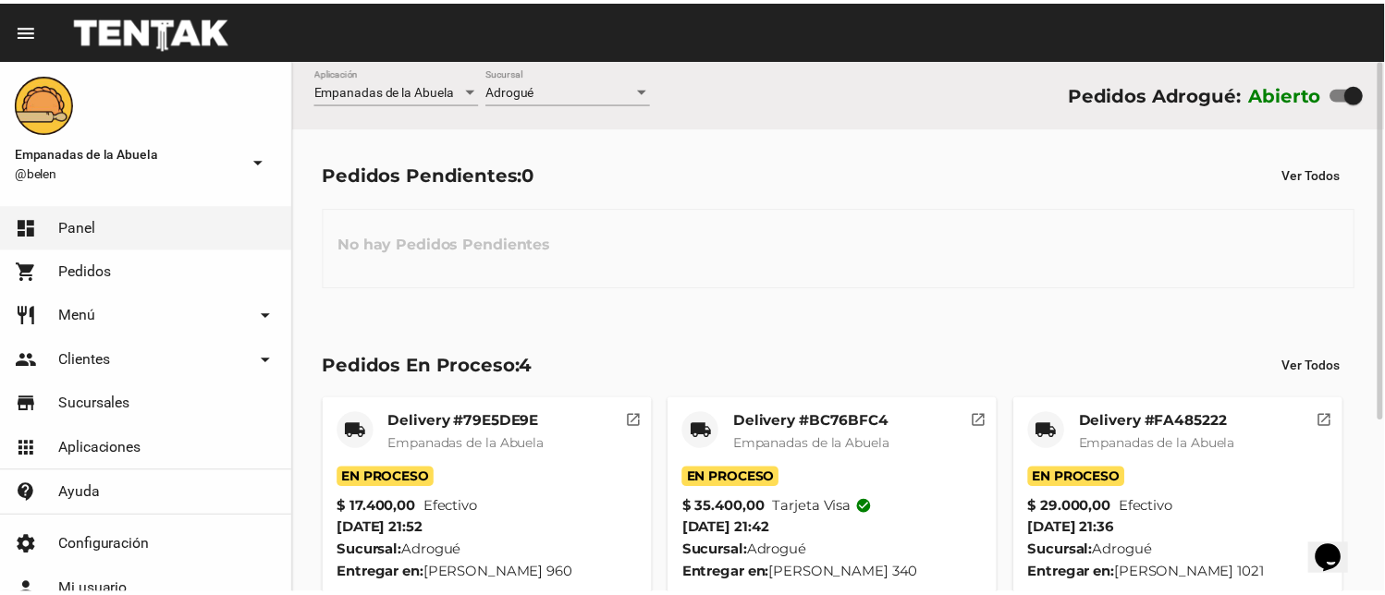
scroll to position [254, 0]
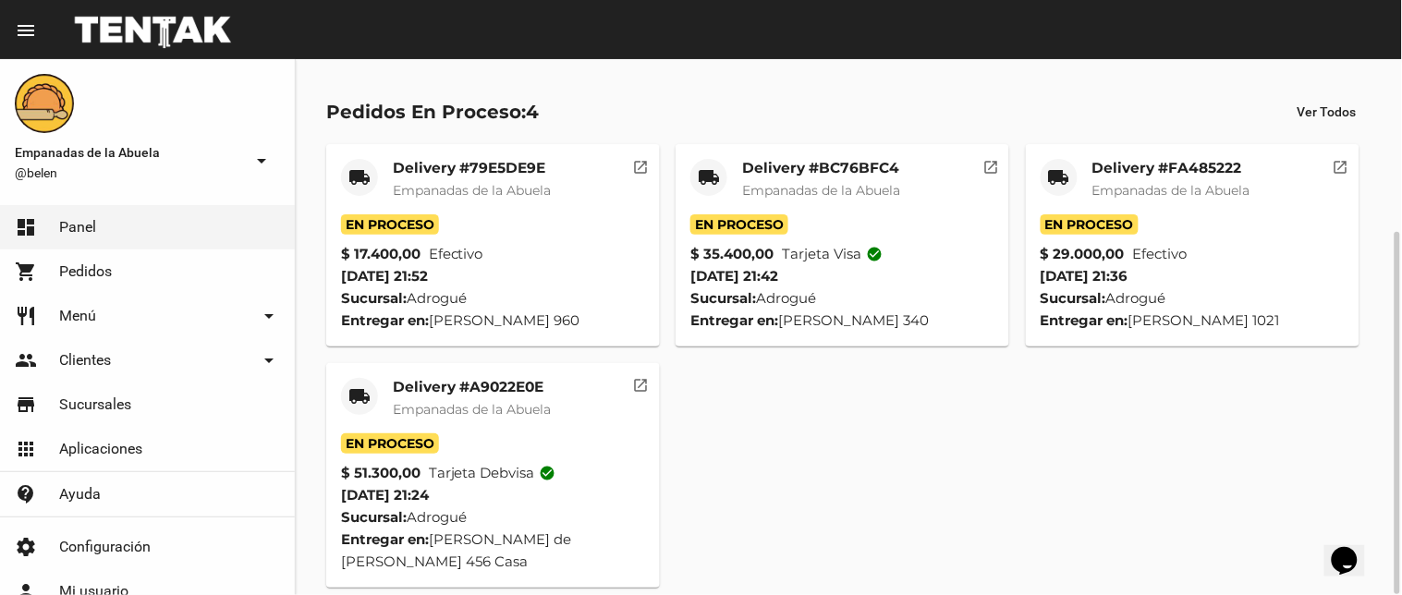
click at [370, 388] on mat-icon "local_shipping" at bounding box center [360, 396] width 22 height 22
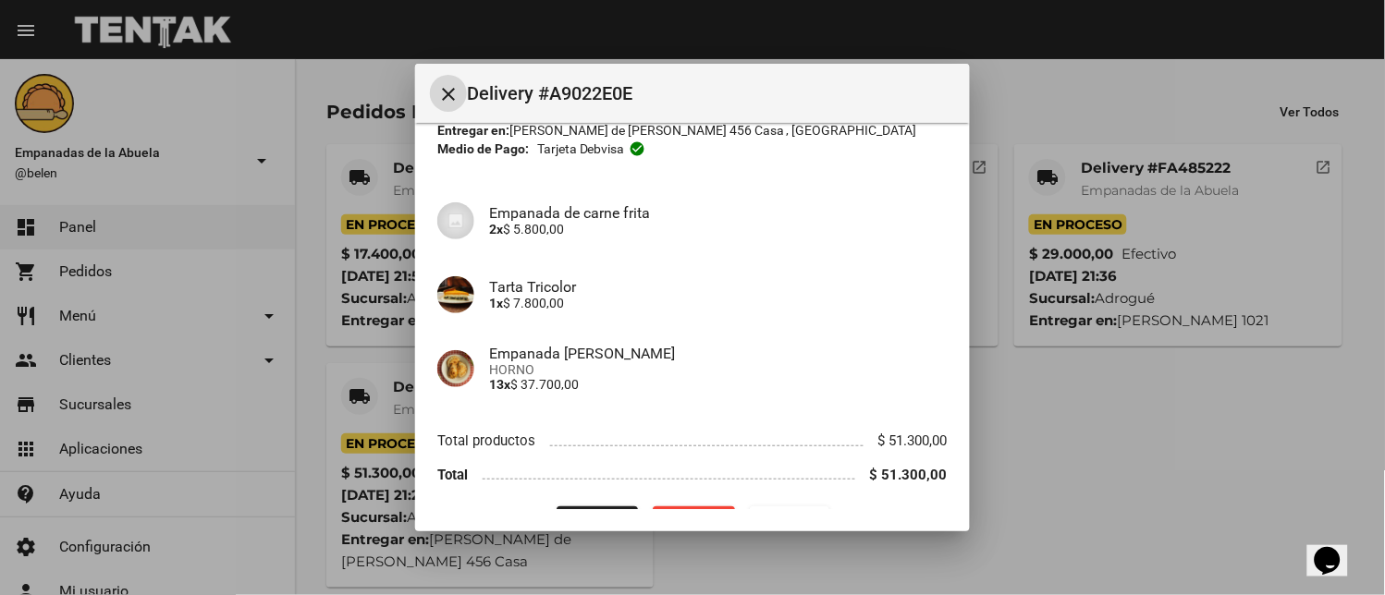
scroll to position [142, 0]
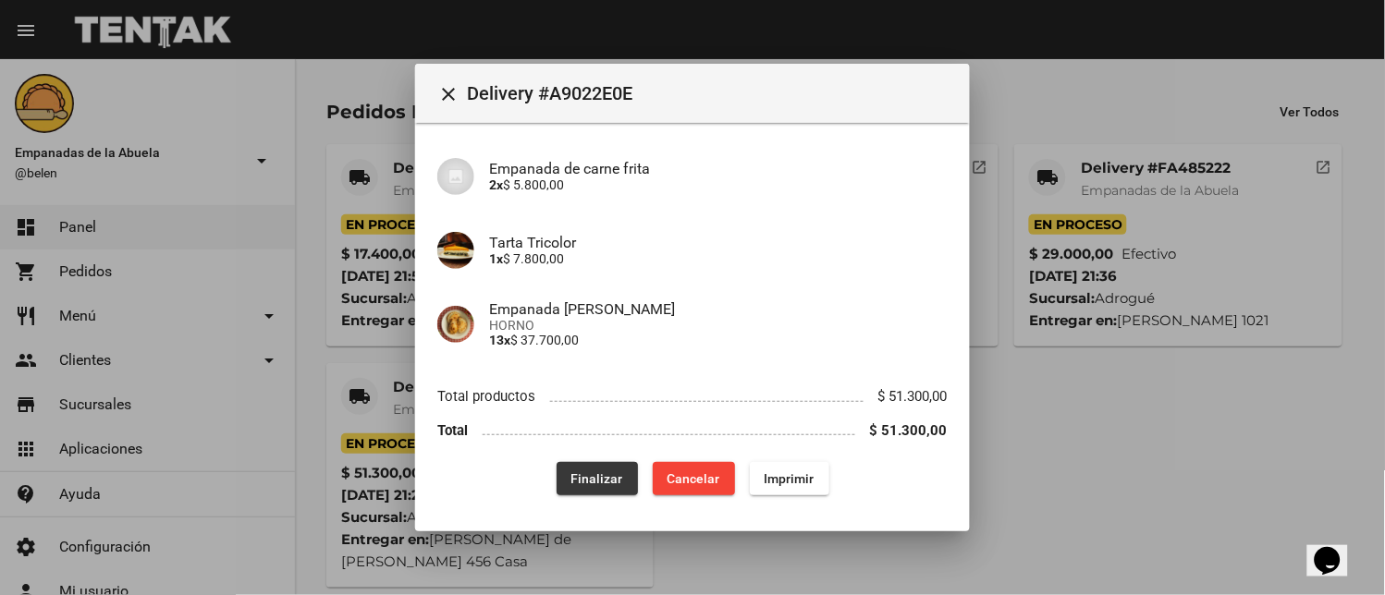
click at [595, 467] on button "Finalizar" at bounding box center [597, 478] width 81 height 33
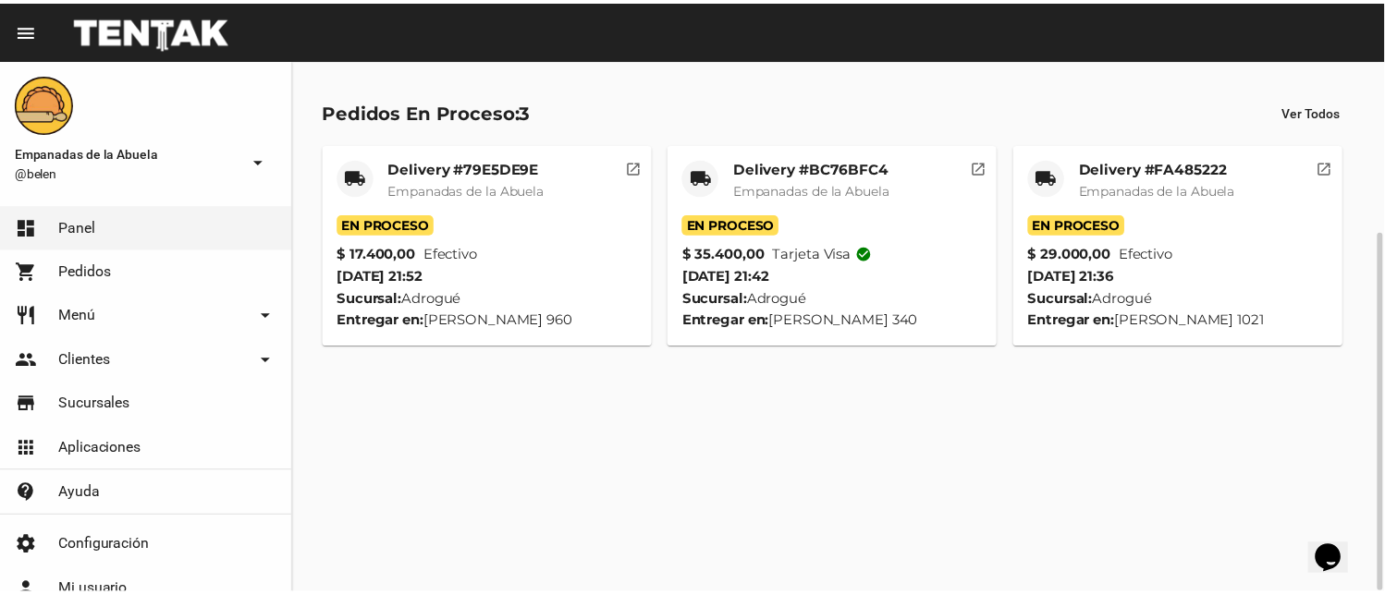
scroll to position [35, 0]
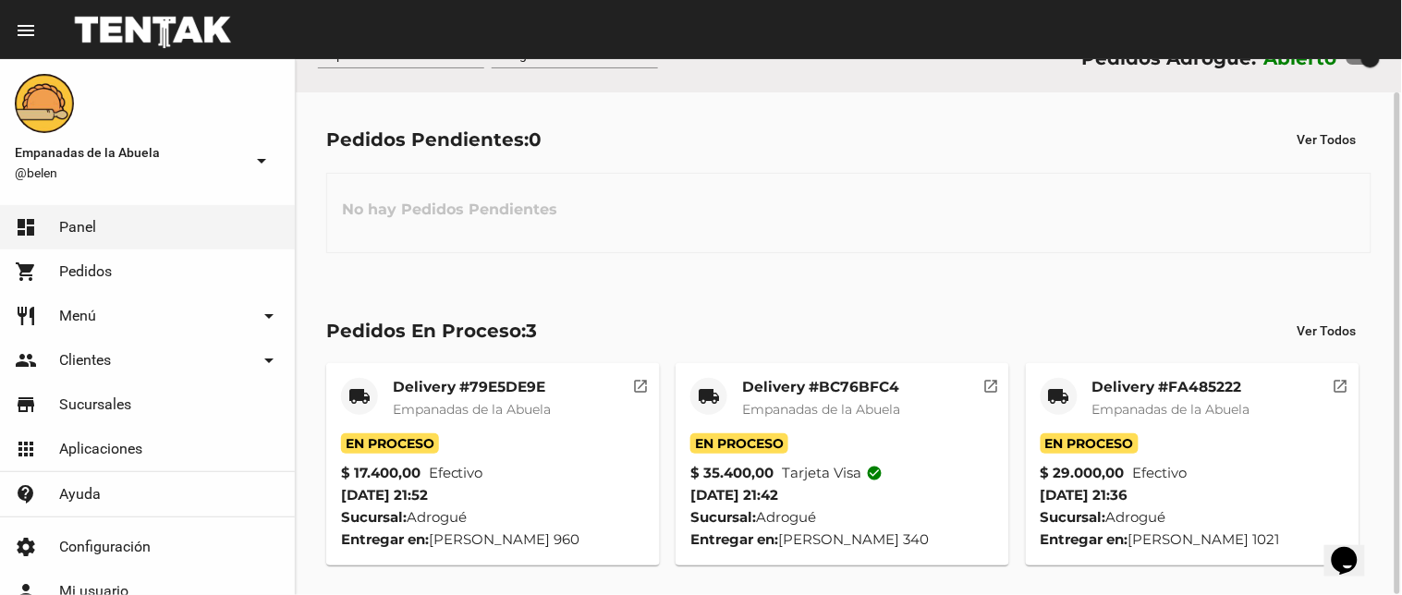
click at [1117, 413] on span "Empanadas de la Abuela" at bounding box center [1172, 409] width 158 height 17
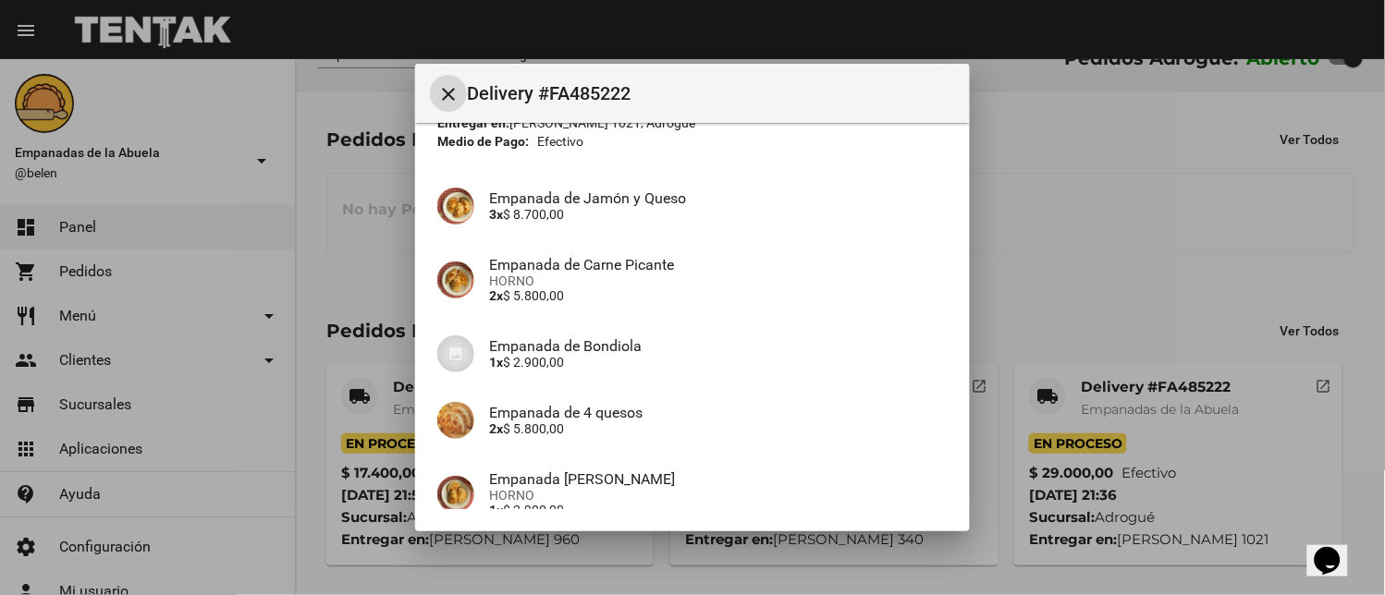
scroll to position [342, 0]
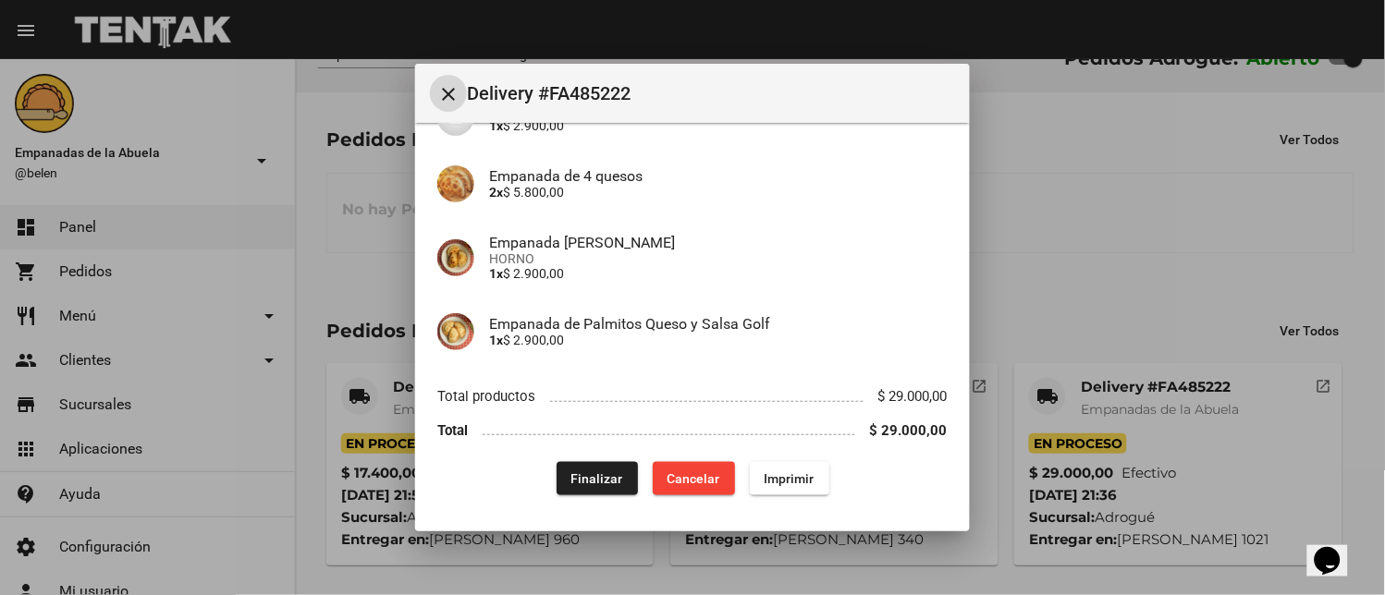
drag, startPoint x: 556, startPoint y: 476, endPoint x: 695, endPoint y: 502, distance: 142.0
click at [558, 476] on button "Finalizar" at bounding box center [597, 478] width 81 height 33
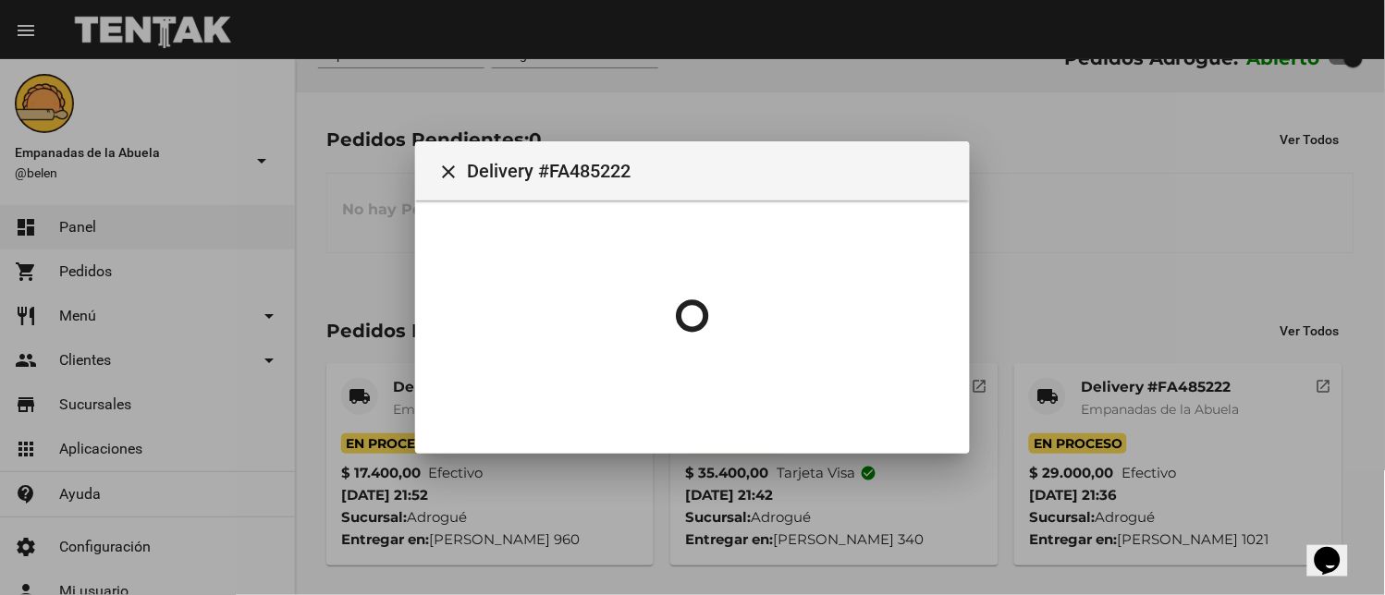
scroll to position [0, 0]
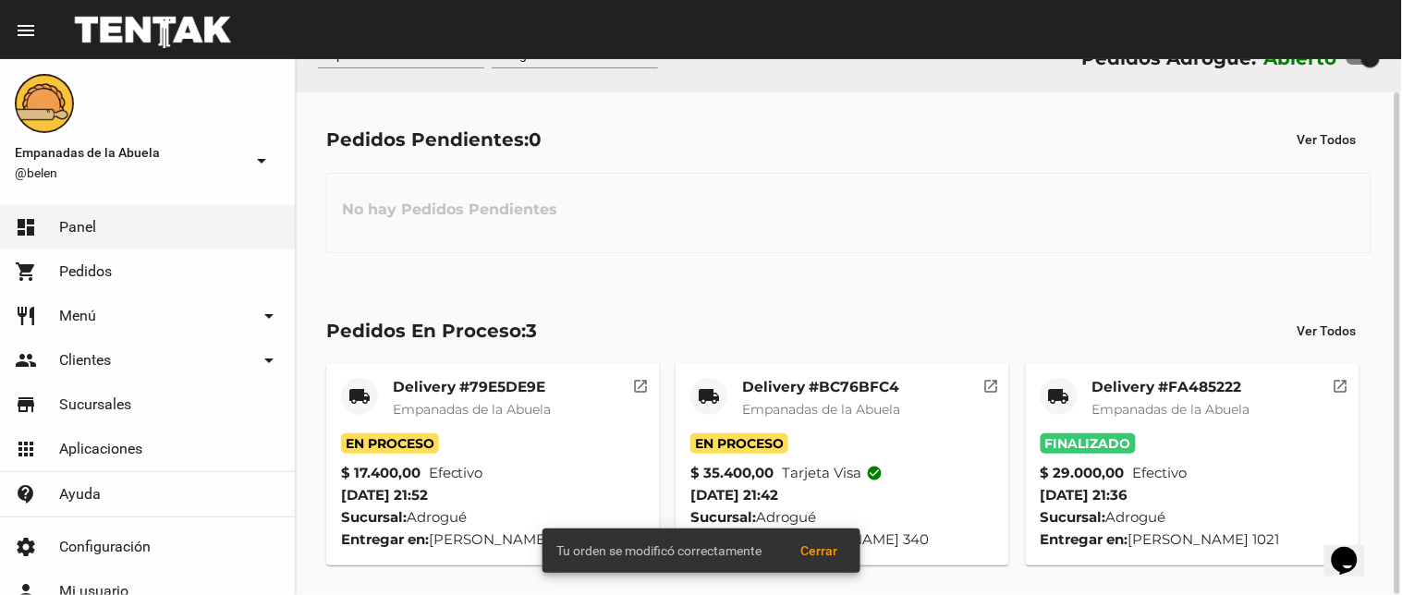
click at [844, 417] on mat-card-subtitle "Empanadas de la Abuela" at bounding box center [821, 409] width 158 height 18
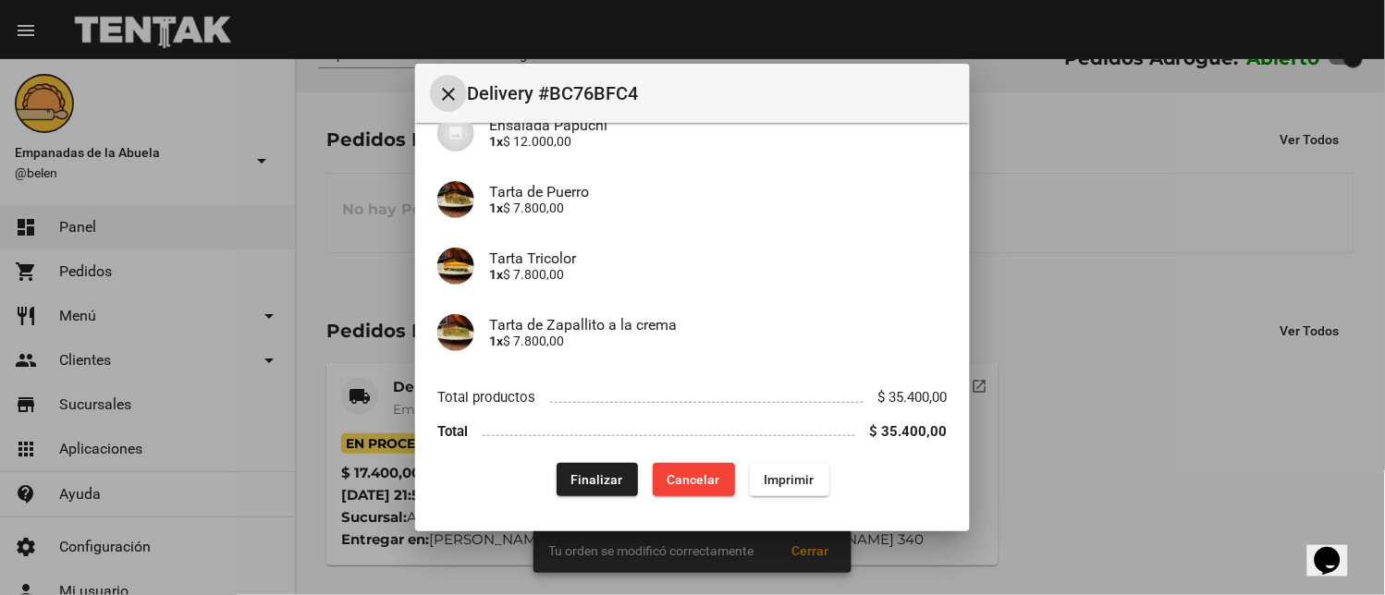
scroll to position [179, 0]
click at [592, 476] on span "Finalizar" at bounding box center [597, 478] width 52 height 15
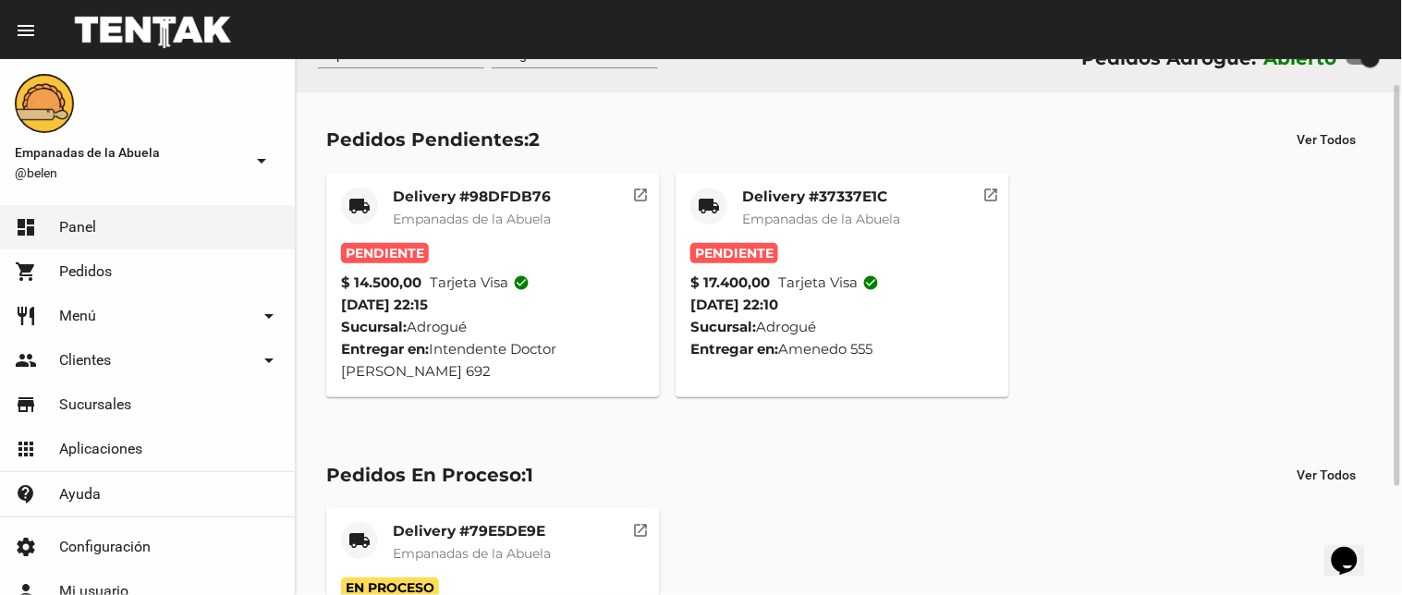
click at [817, 218] on span "Empanadas de la Abuela" at bounding box center [821, 219] width 158 height 17
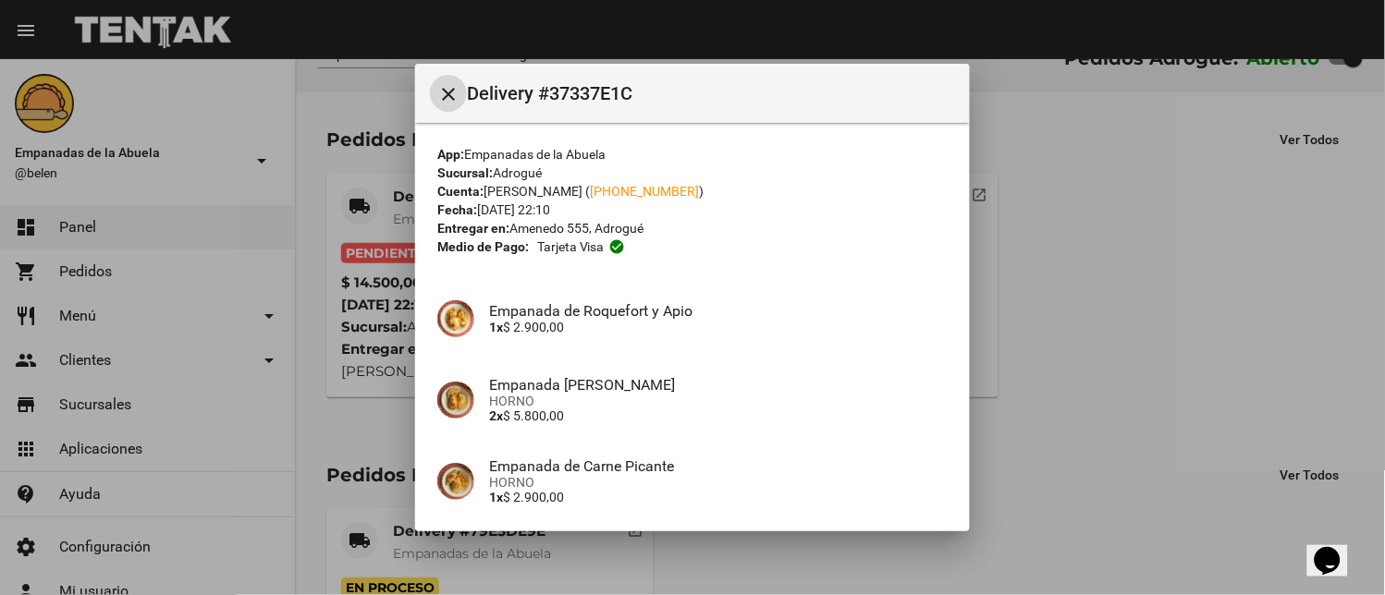
scroll to position [290, 0]
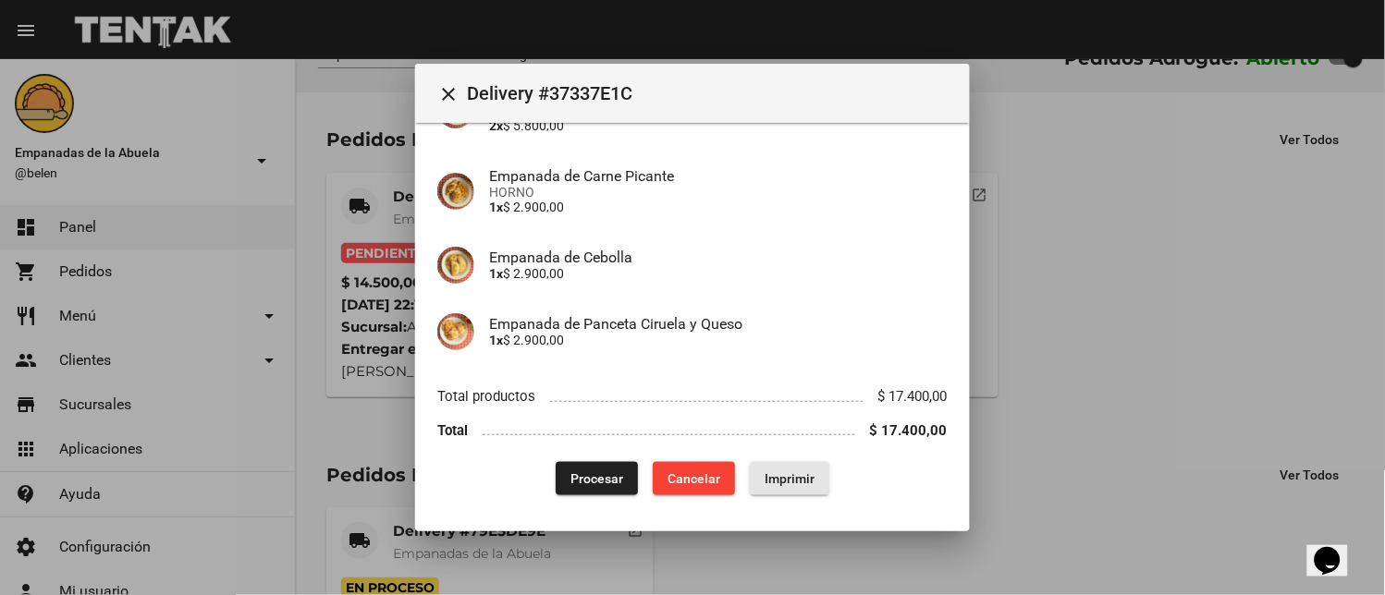
click at [769, 474] on span "Imprimir" at bounding box center [790, 478] width 50 height 15
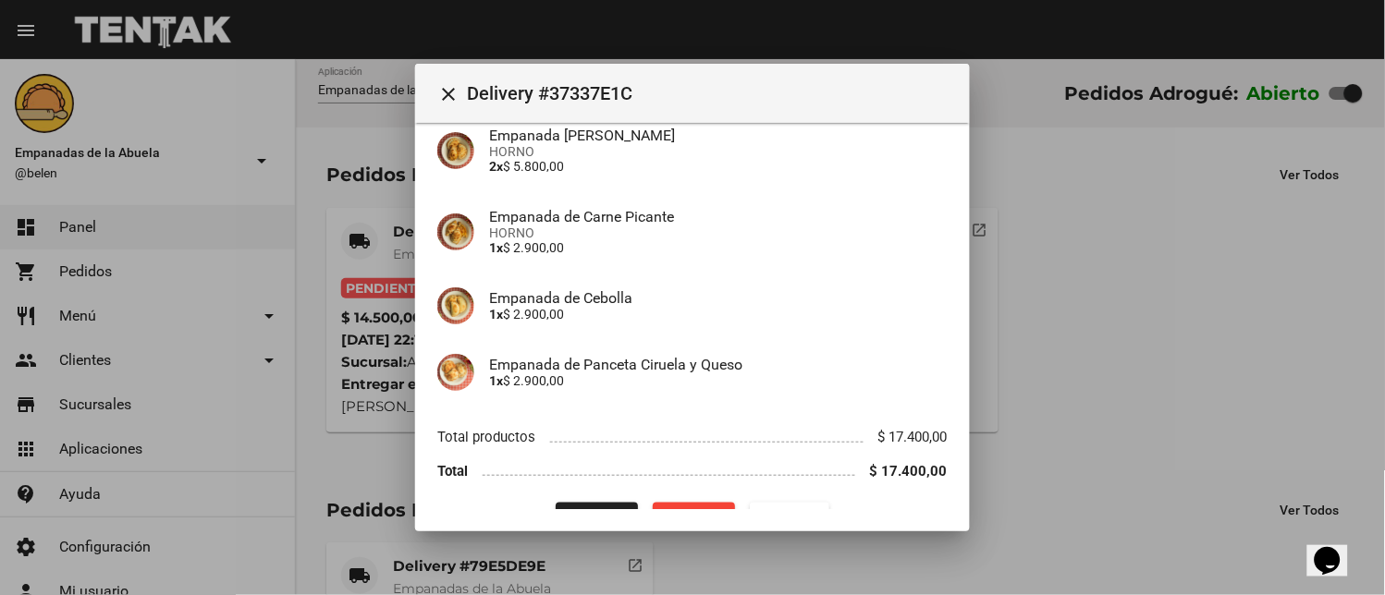
scroll to position [290, 0]
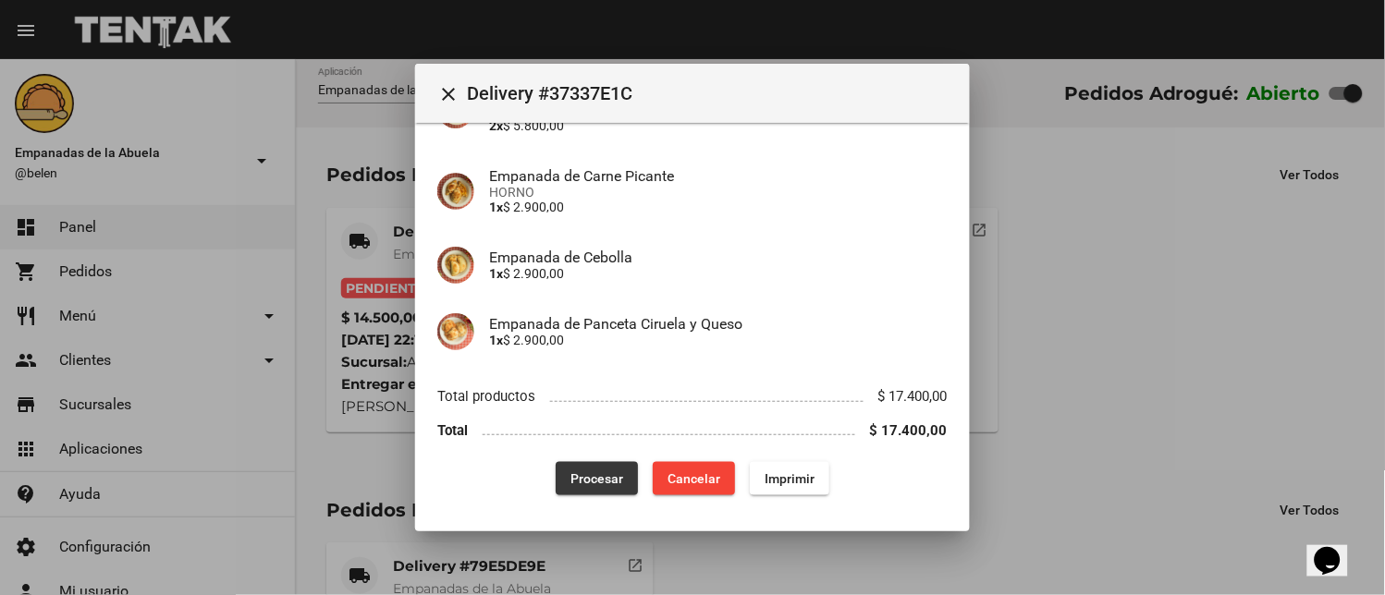
click at [582, 472] on span "Procesar" at bounding box center [596, 478] width 53 height 15
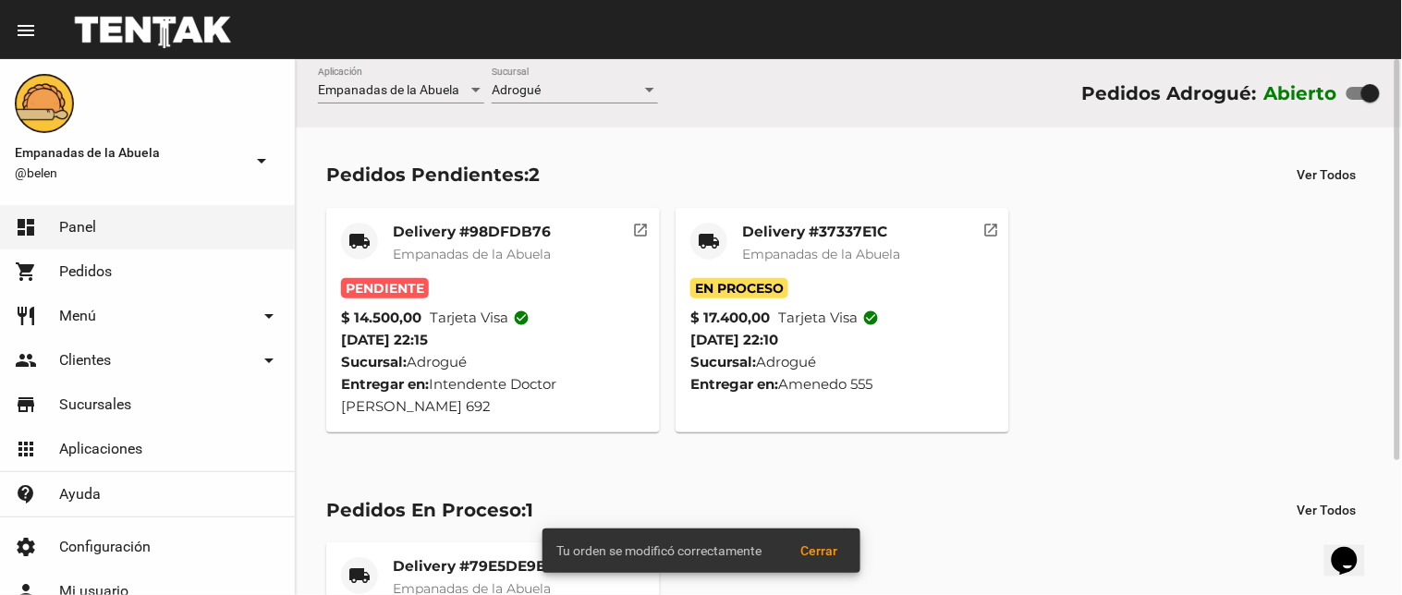
click at [404, 232] on mat-card-title "Delivery #98DFDB76" at bounding box center [472, 232] width 158 height 18
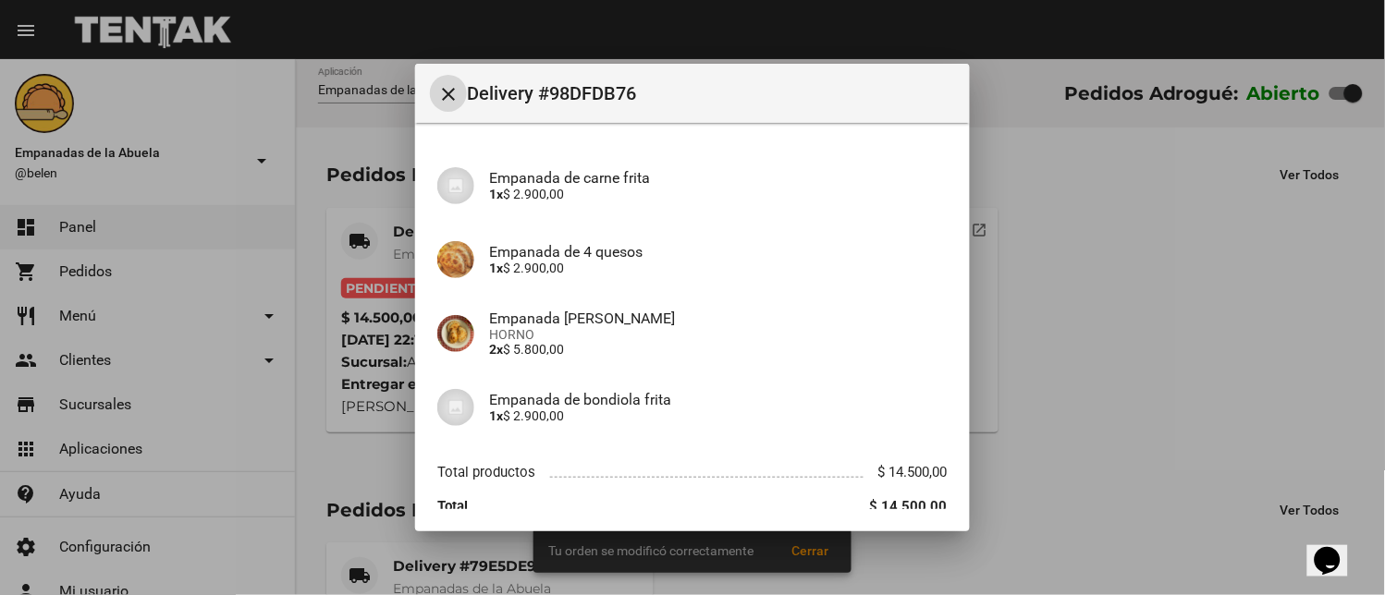
scroll to position [208, 0]
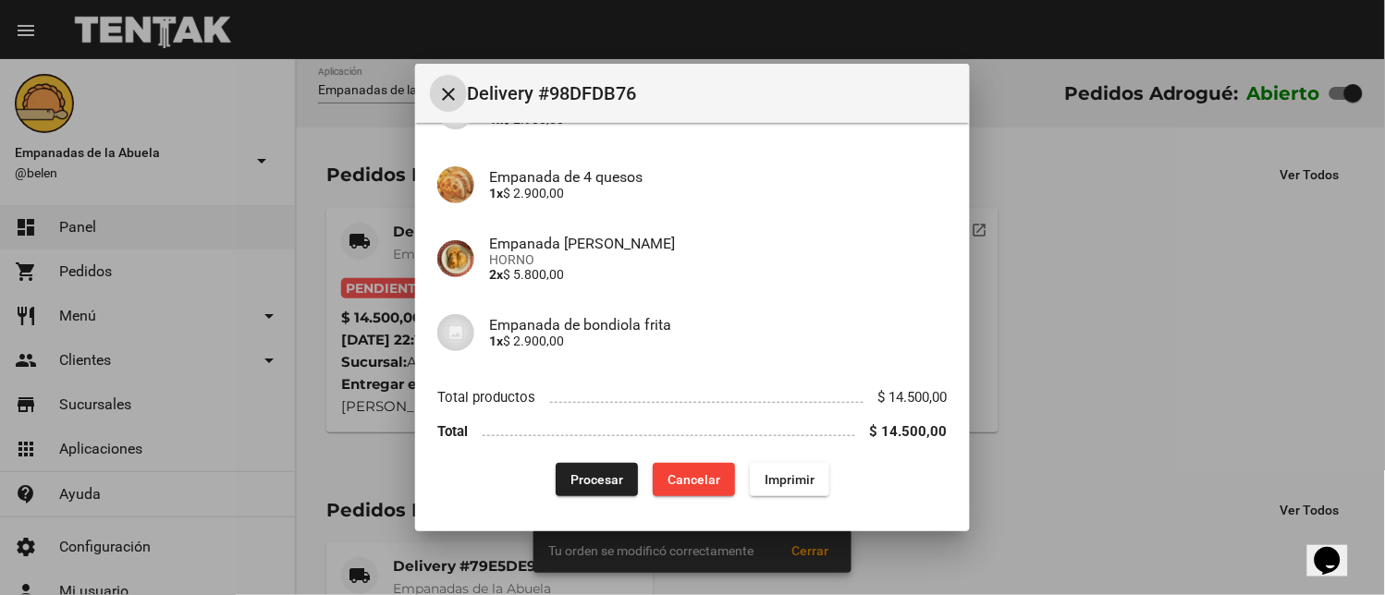
click at [810, 478] on button "Imprimir" at bounding box center [790, 479] width 80 height 33
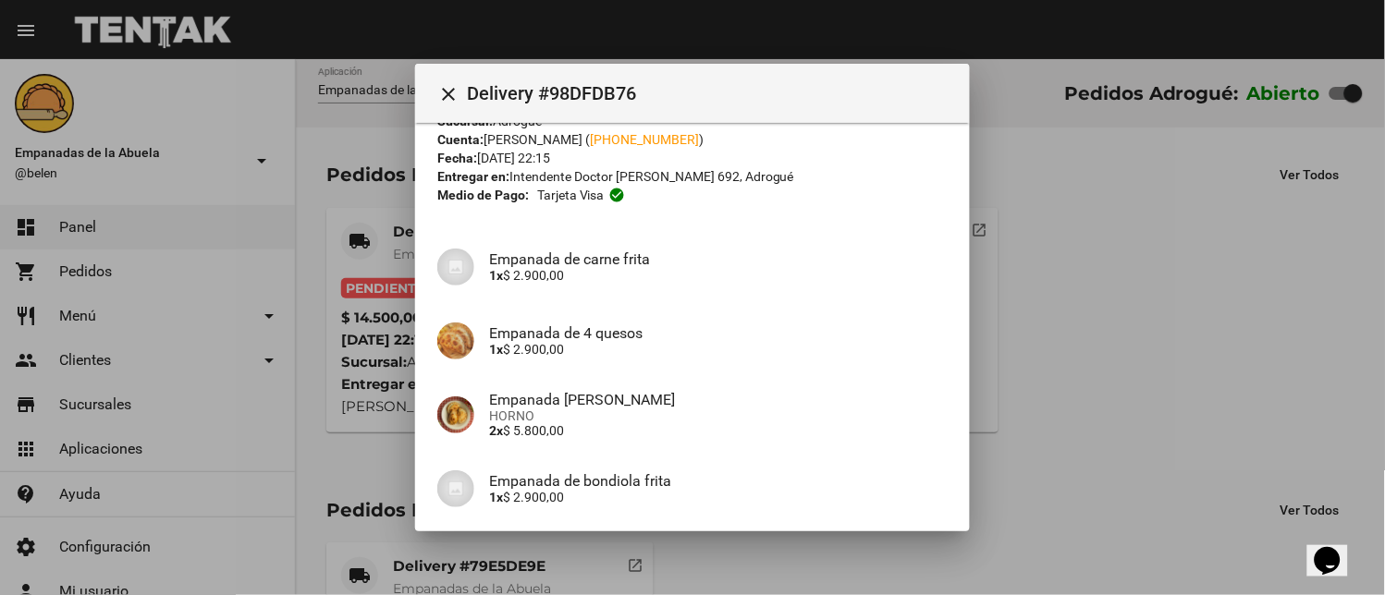
scroll to position [208, 0]
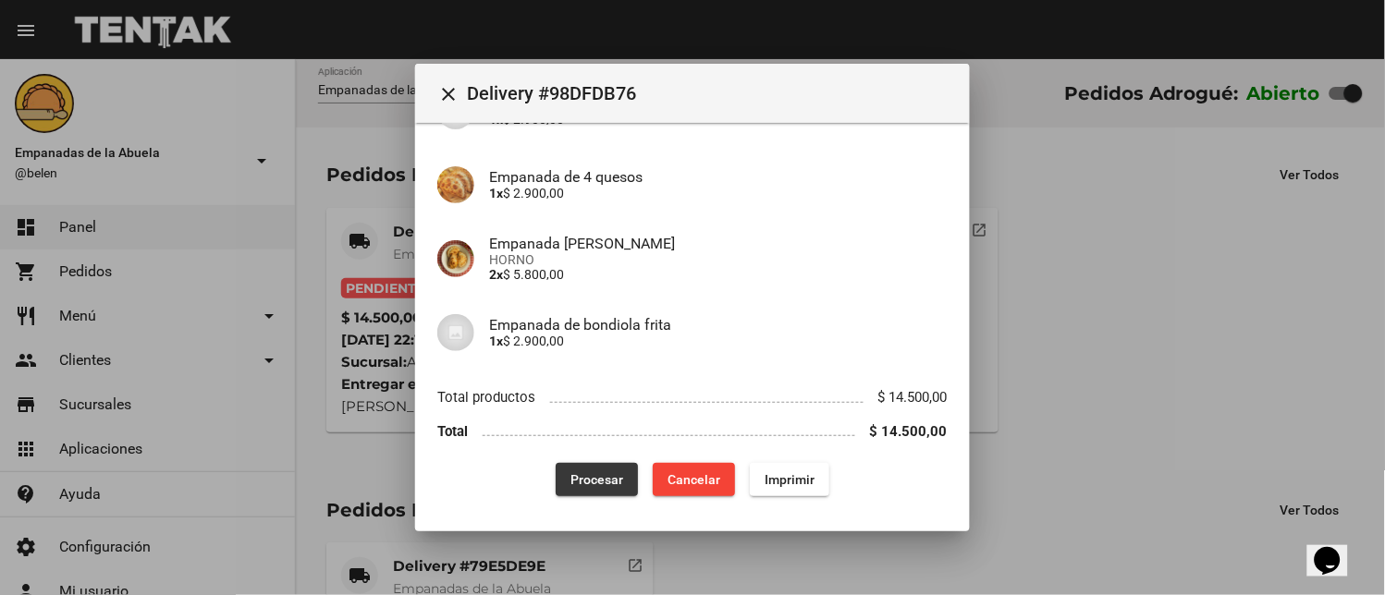
drag, startPoint x: 596, startPoint y: 483, endPoint x: 607, endPoint y: 486, distance: 11.4
click at [597, 483] on span "Procesar" at bounding box center [596, 479] width 53 height 15
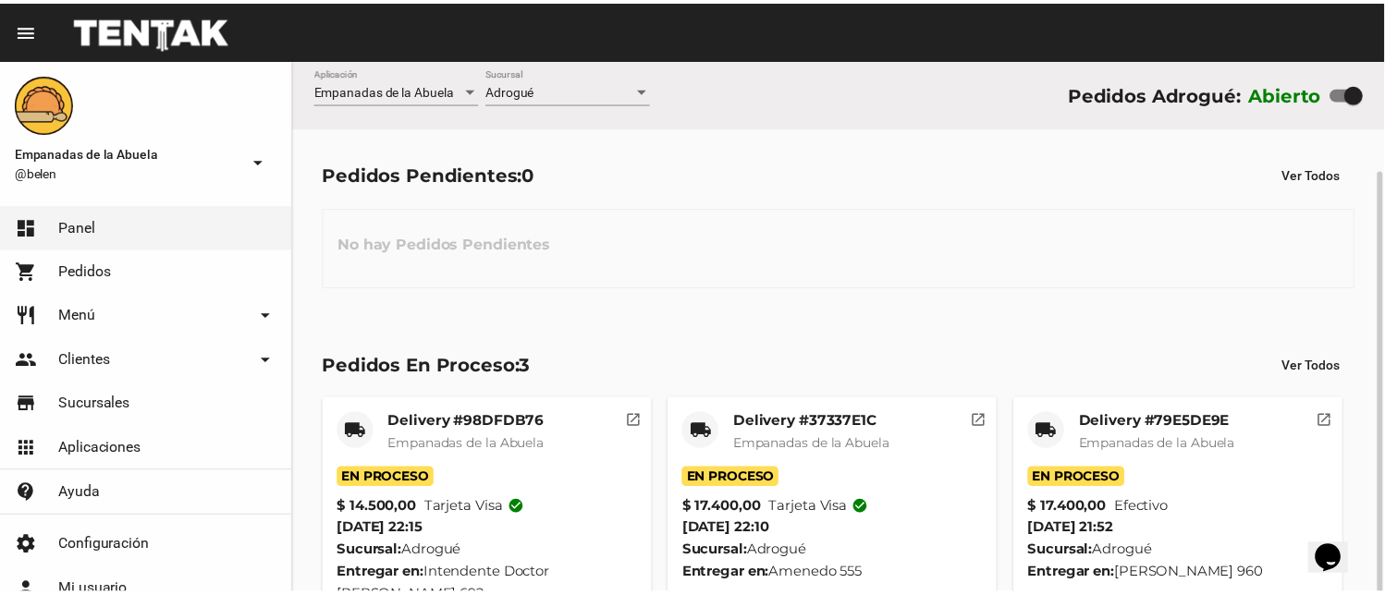
scroll to position [58, 0]
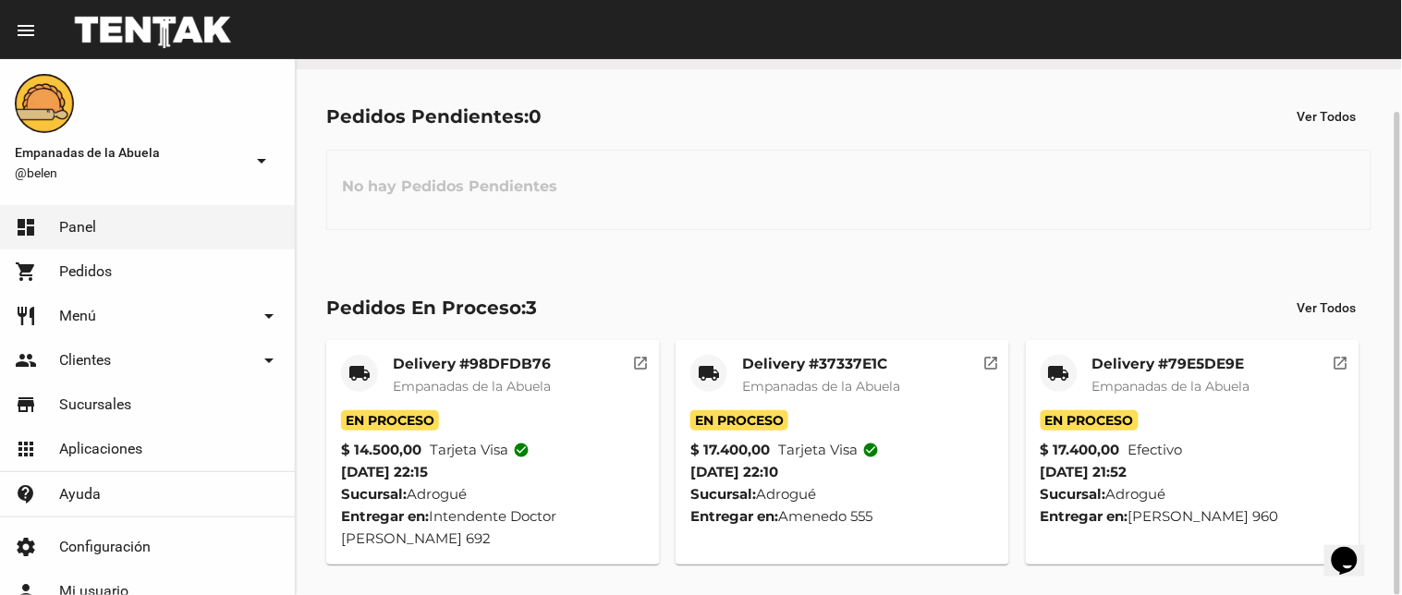
click at [1048, 373] on div "local_shipping" at bounding box center [1059, 373] width 37 height 37
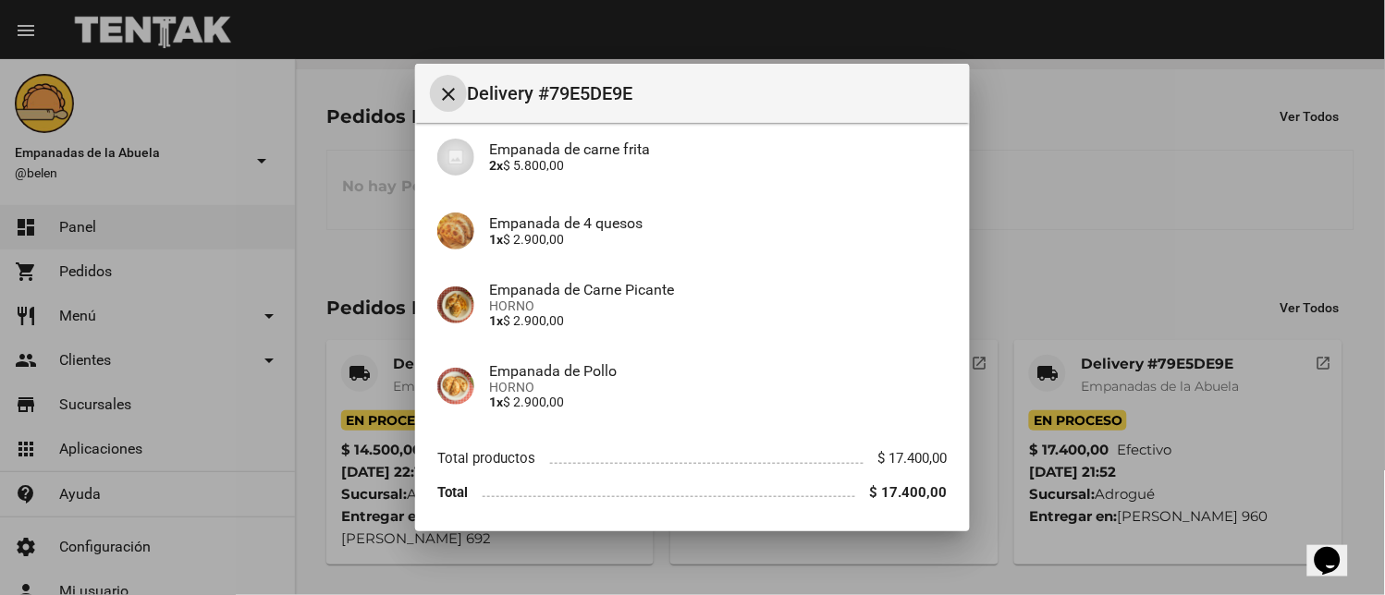
scroll to position [290, 0]
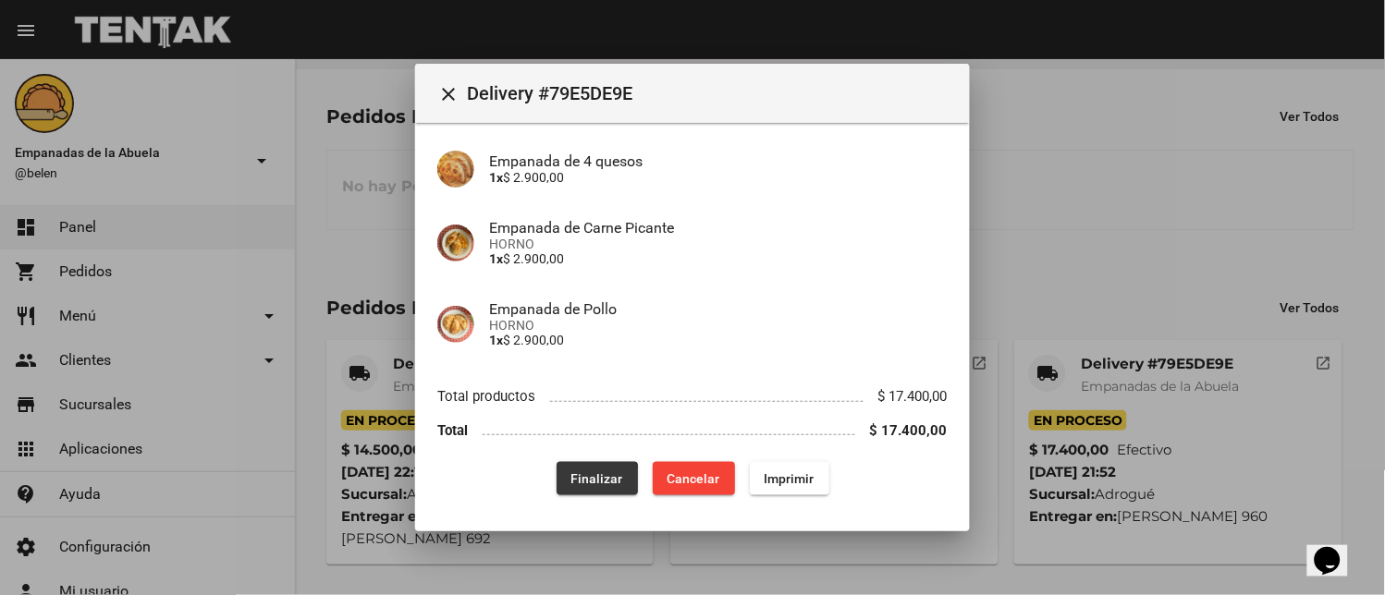
click at [575, 483] on span "Finalizar" at bounding box center [597, 478] width 52 height 15
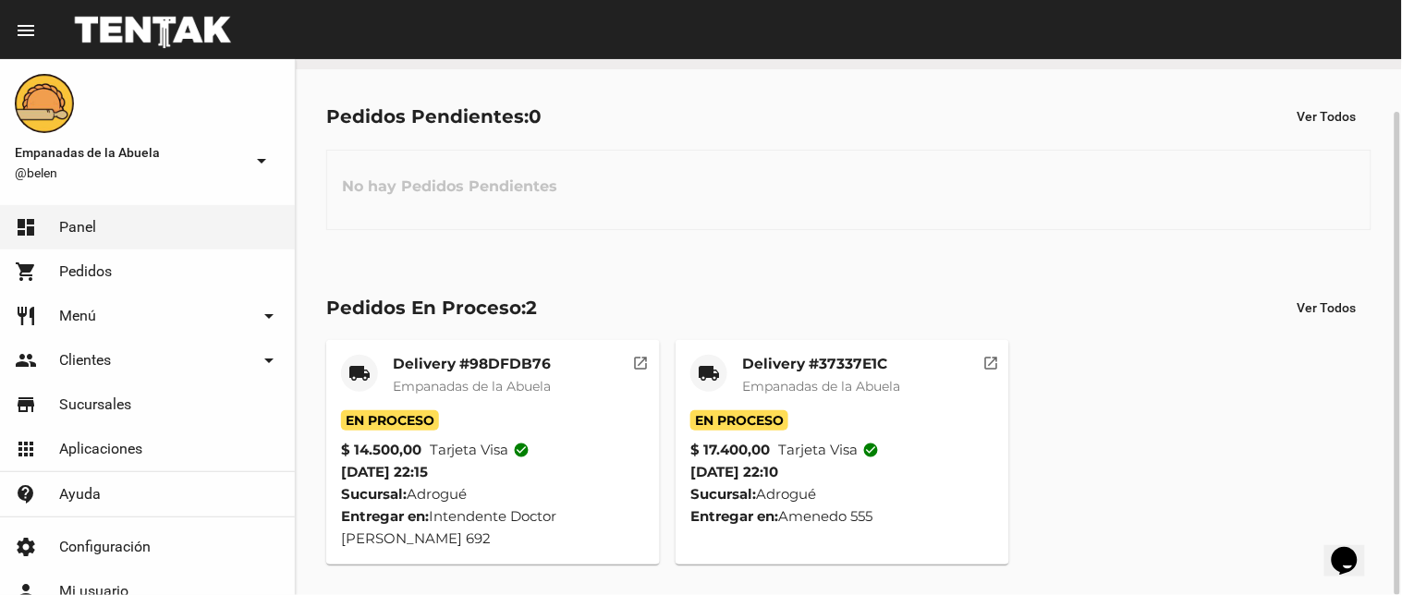
click at [755, 363] on mat-card-title "Delivery #37337E1C" at bounding box center [821, 364] width 158 height 18
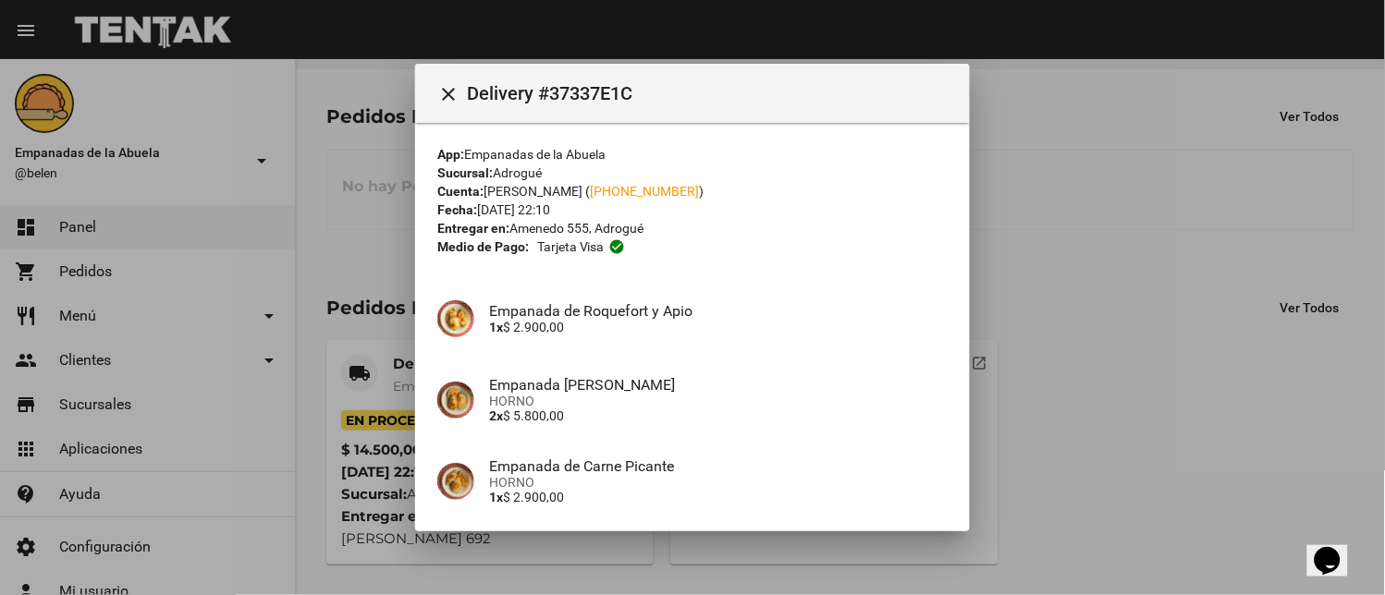
scroll to position [290, 0]
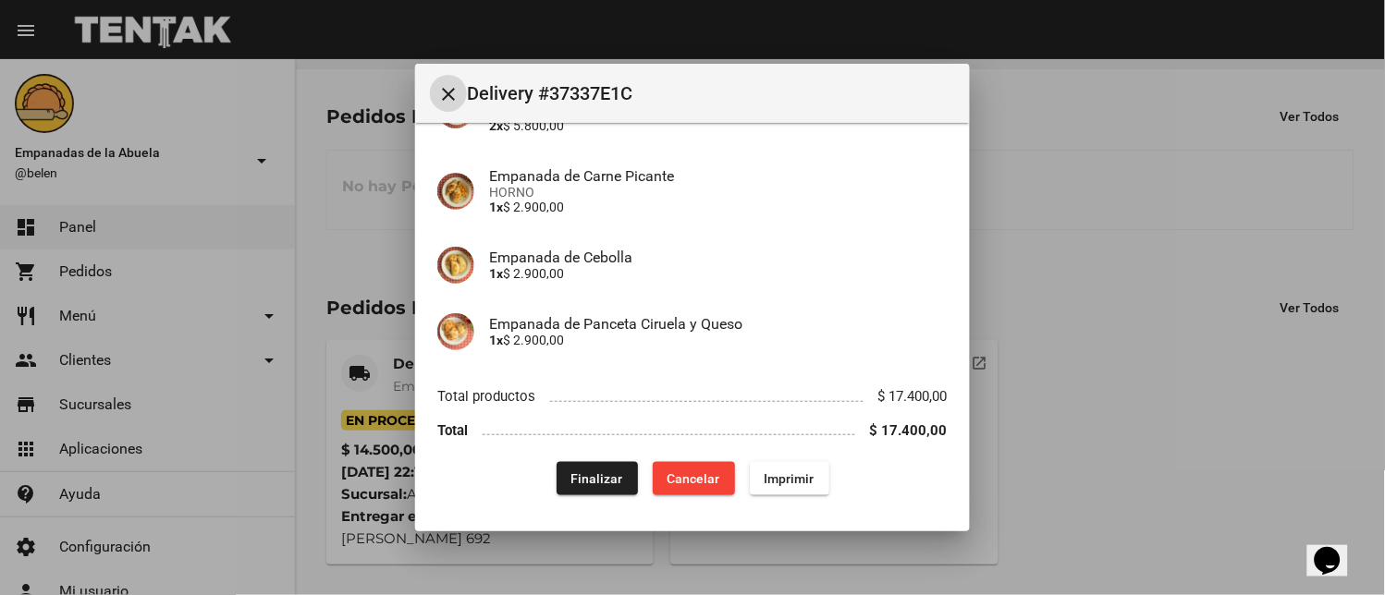
click at [575, 483] on span "Finalizar" at bounding box center [597, 478] width 52 height 15
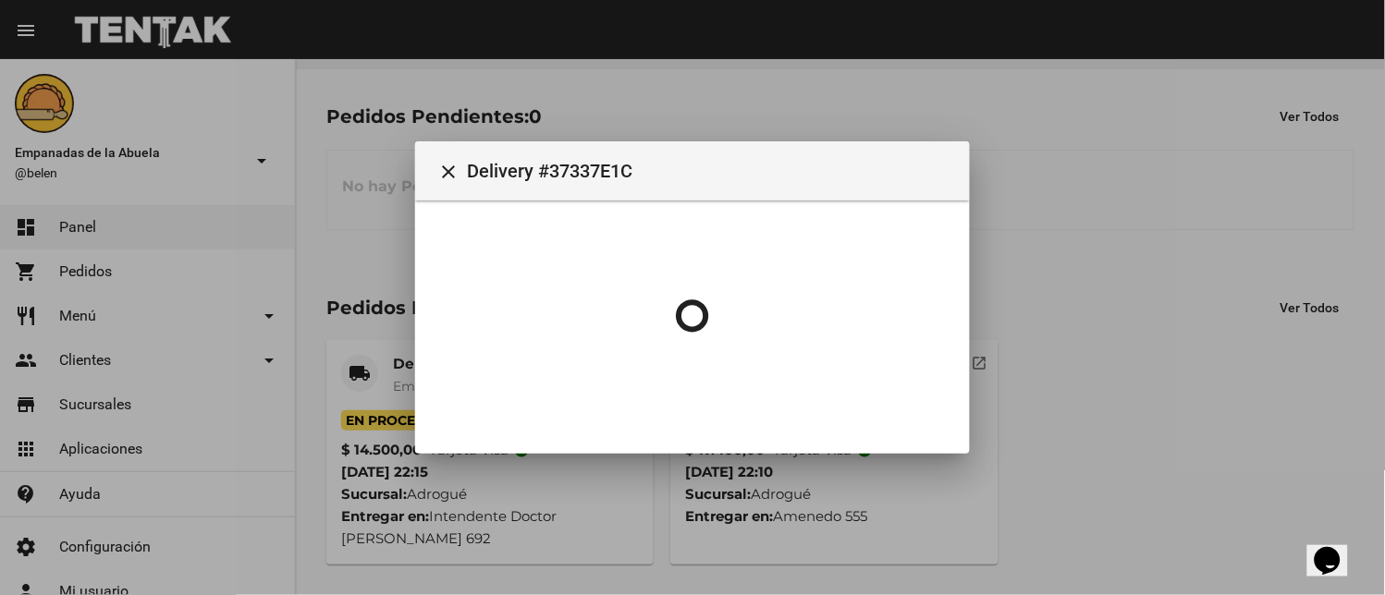
click at [359, 373] on mat-icon "local_shipping" at bounding box center [360, 373] width 22 height 22
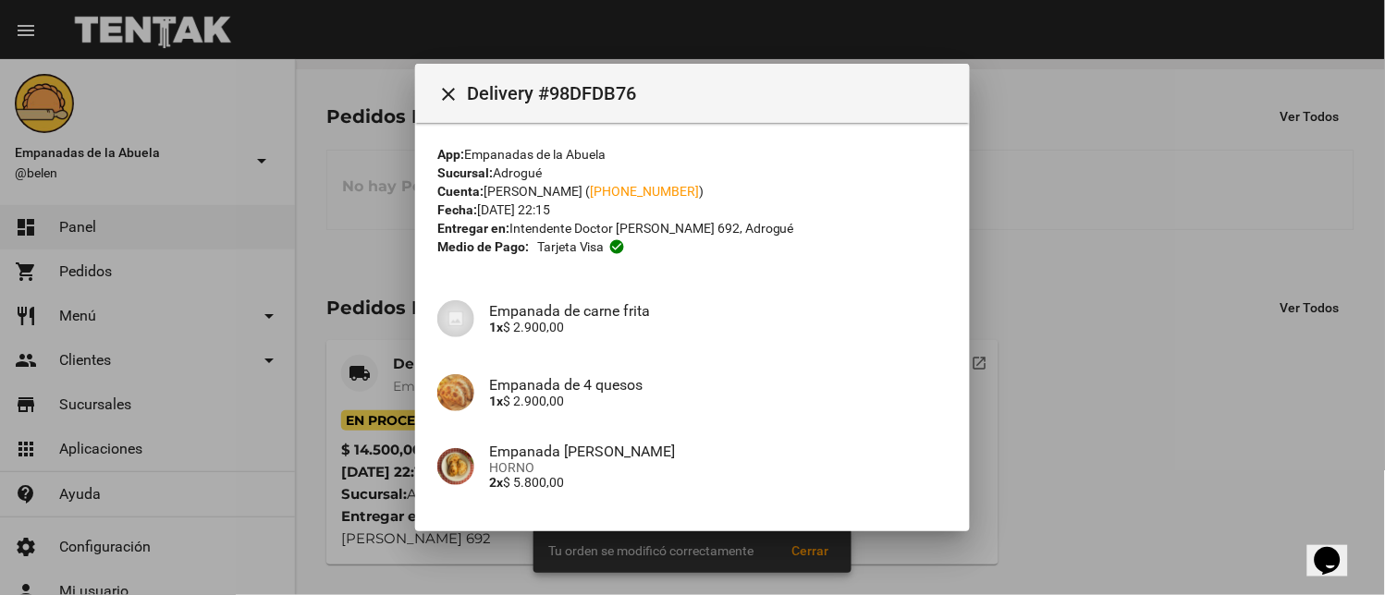
click at [362, 371] on div at bounding box center [692, 297] width 1385 height 595
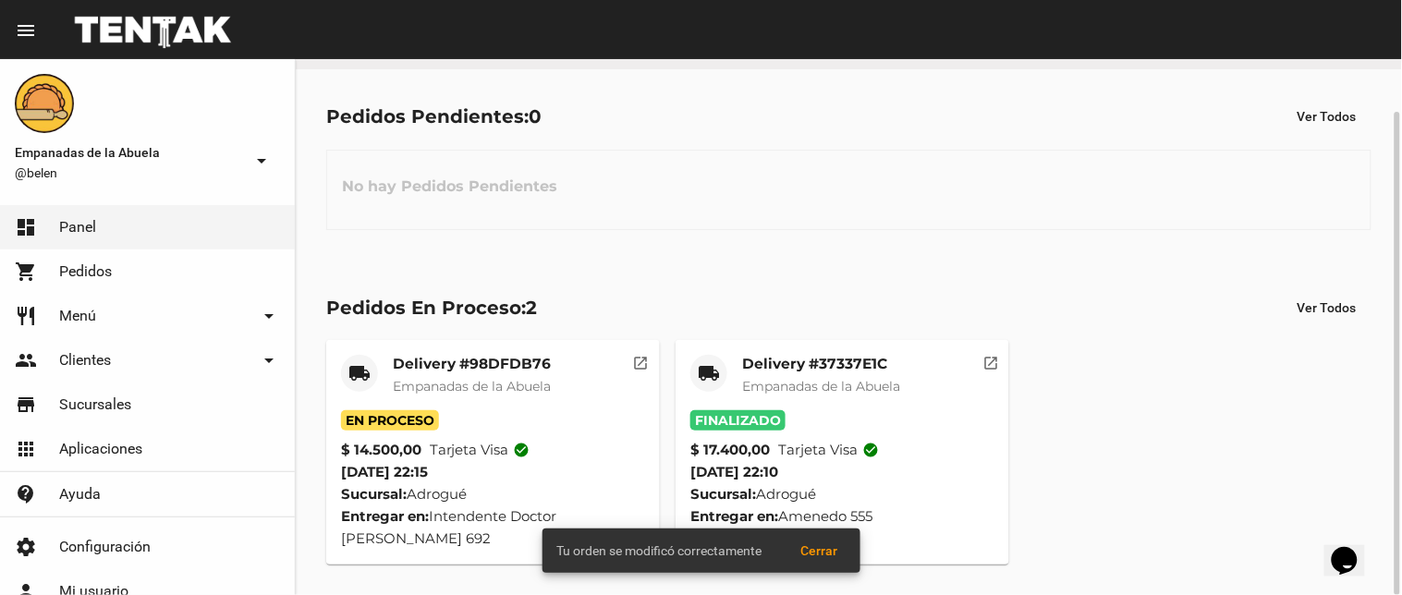
click at [410, 363] on mat-card-title "Delivery #98DFDB76" at bounding box center [472, 364] width 158 height 18
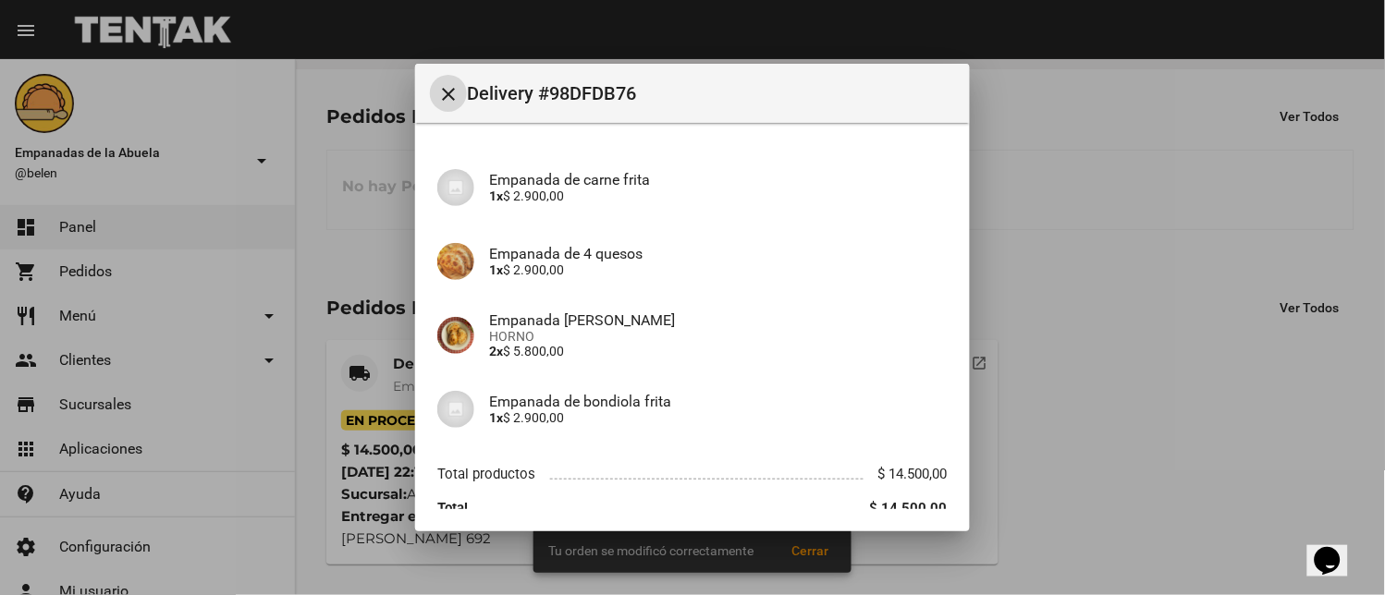
scroll to position [208, 0]
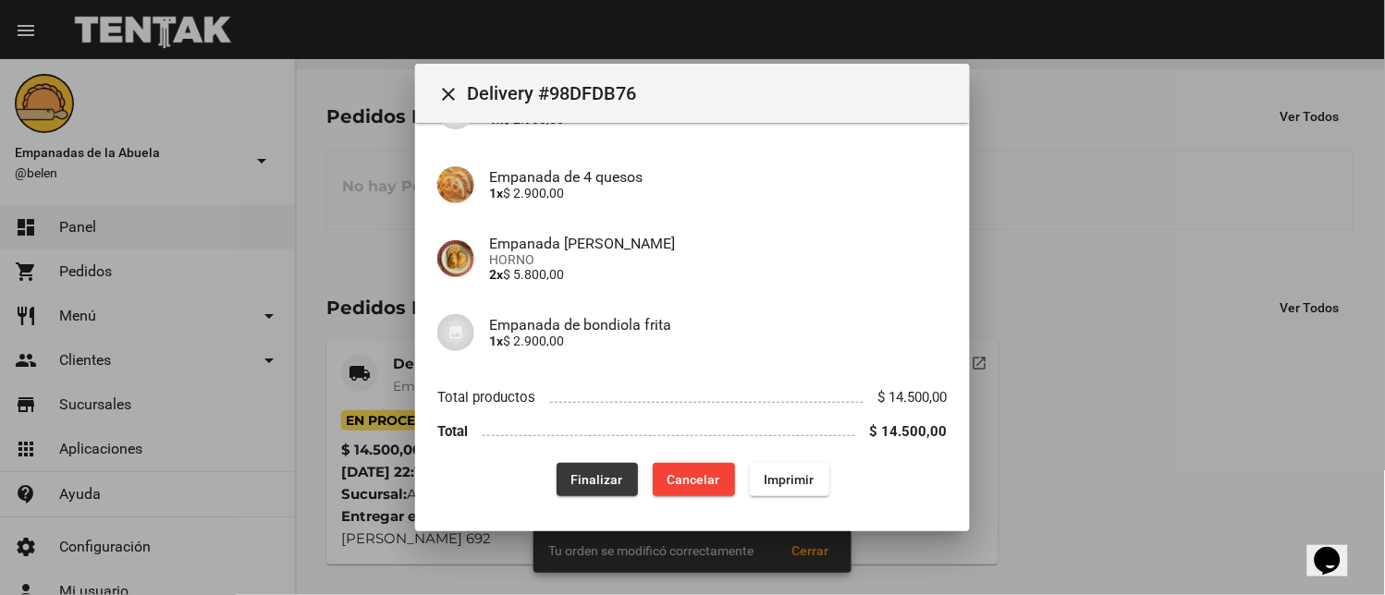
click at [601, 476] on span "Finalizar" at bounding box center [597, 479] width 52 height 15
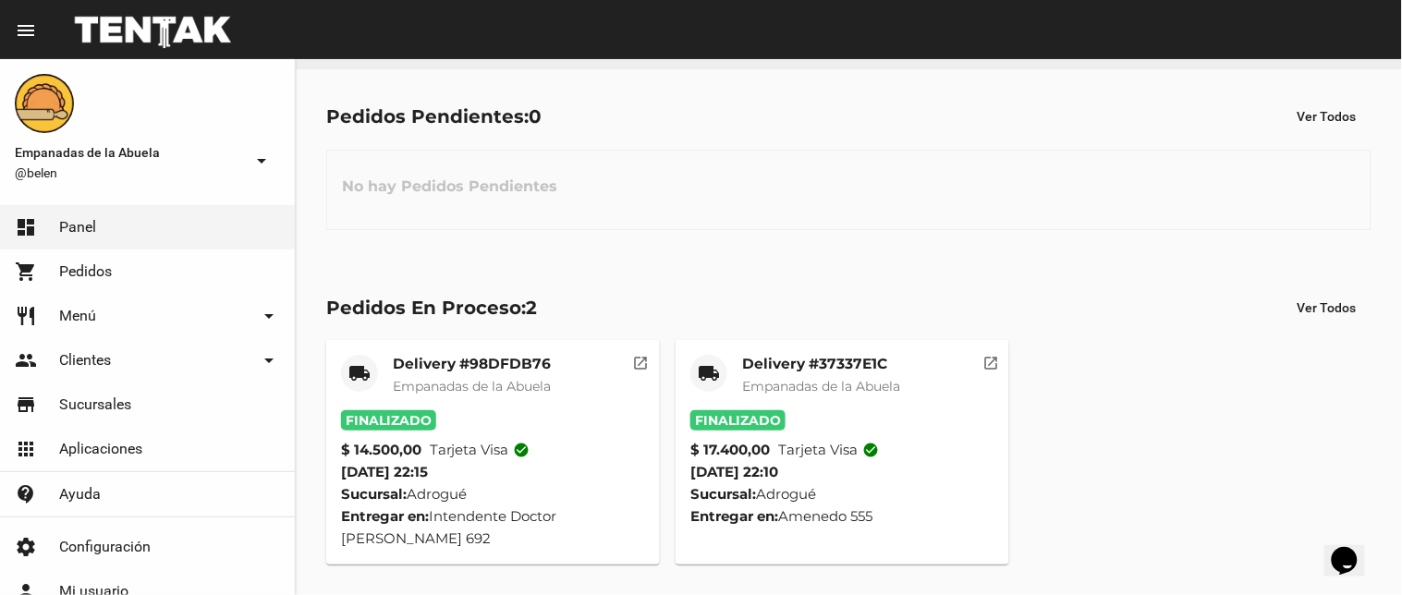
scroll to position [0, 0]
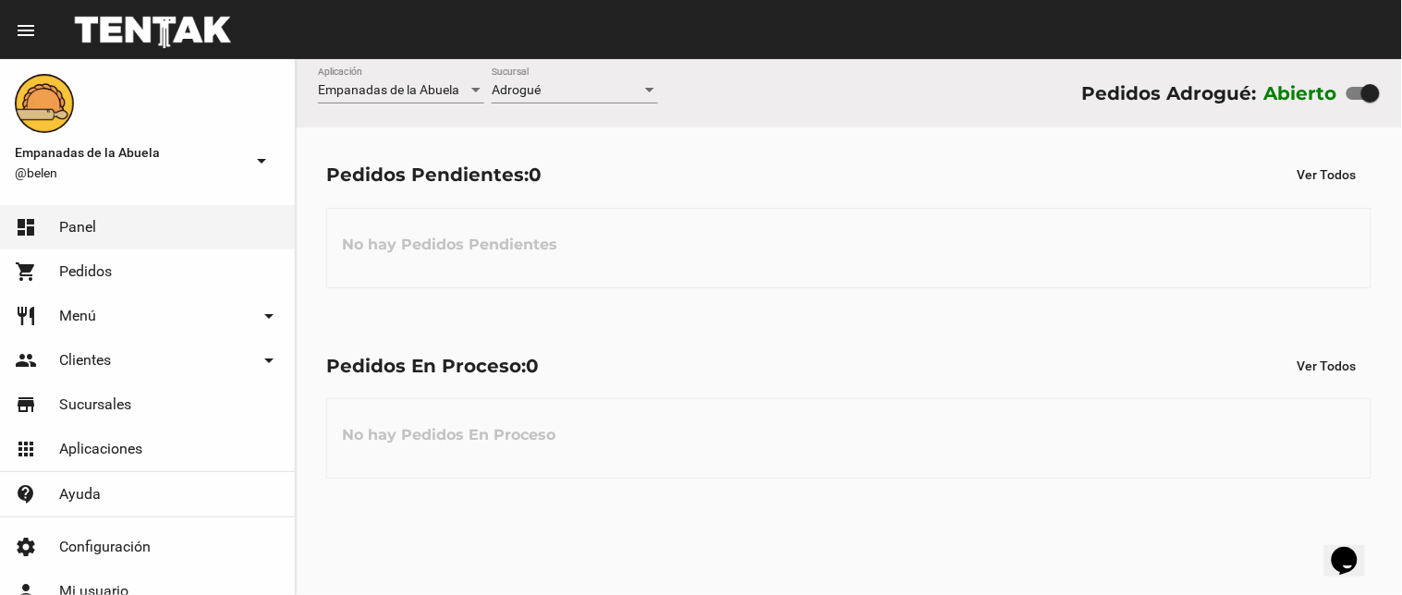
click at [516, 78] on div "Adrogué Sucursal" at bounding box center [575, 85] width 166 height 36
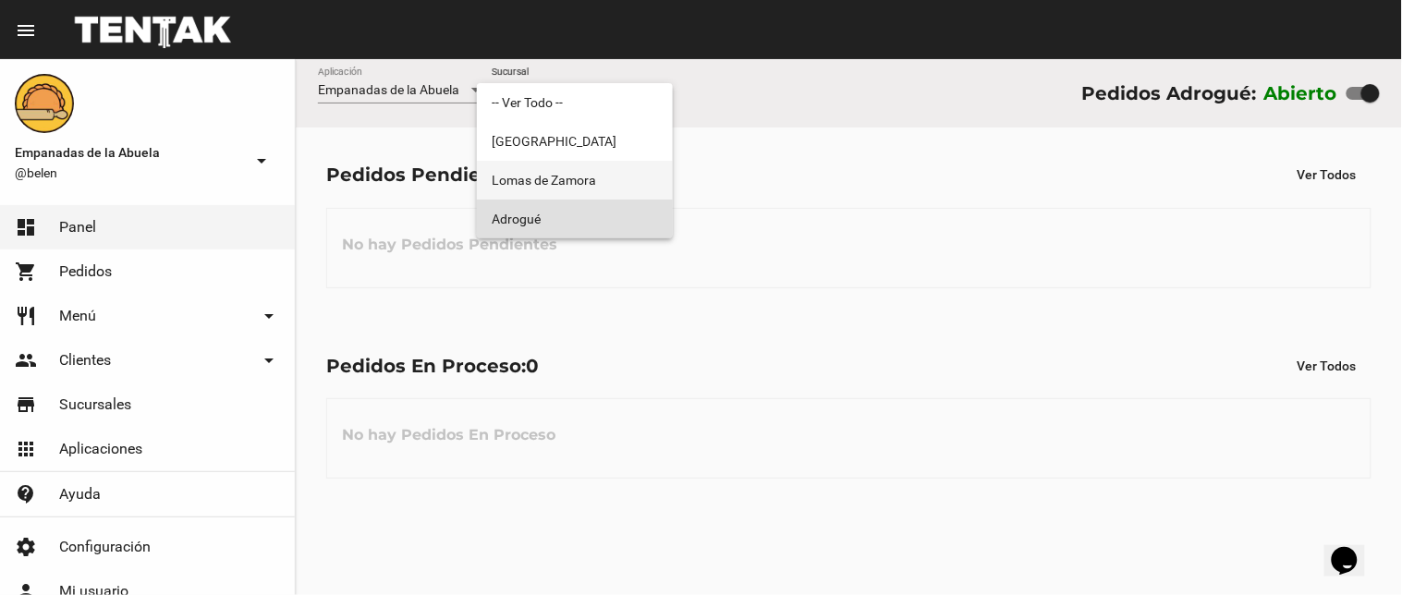
click at [539, 170] on span "Lomas de Zamora" at bounding box center [575, 180] width 166 height 39
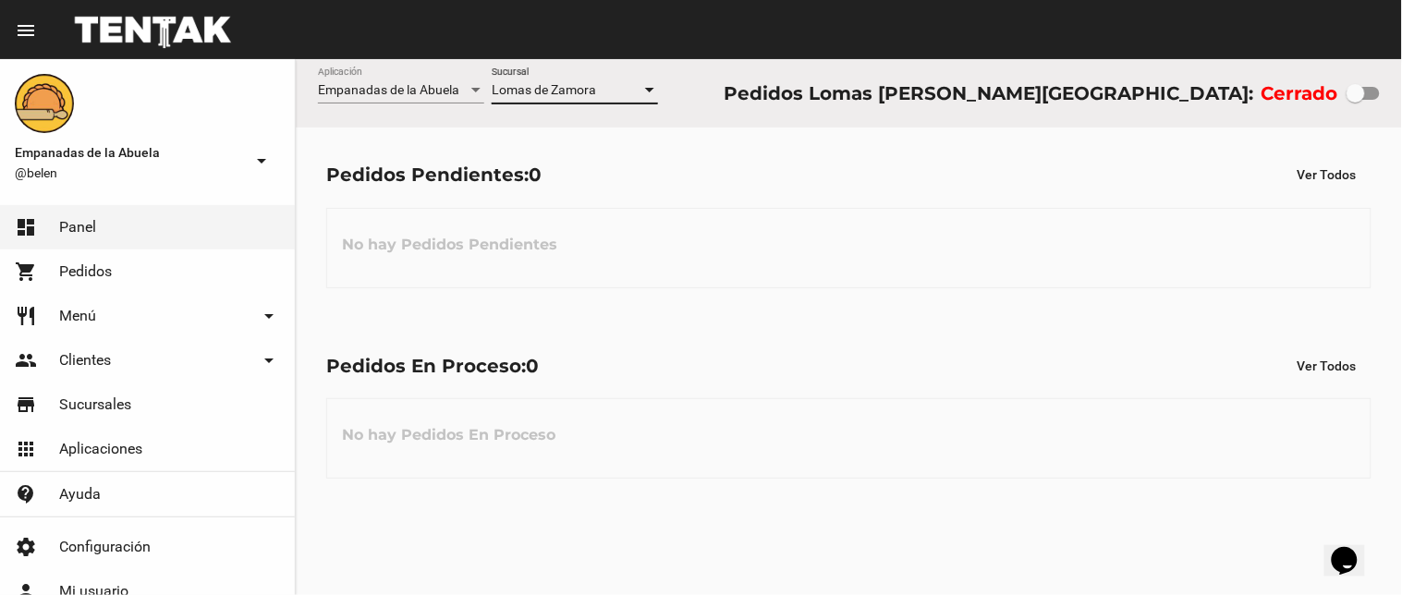
click at [566, 99] on div "Lomas de Zamora Sucursal" at bounding box center [575, 85] width 166 height 36
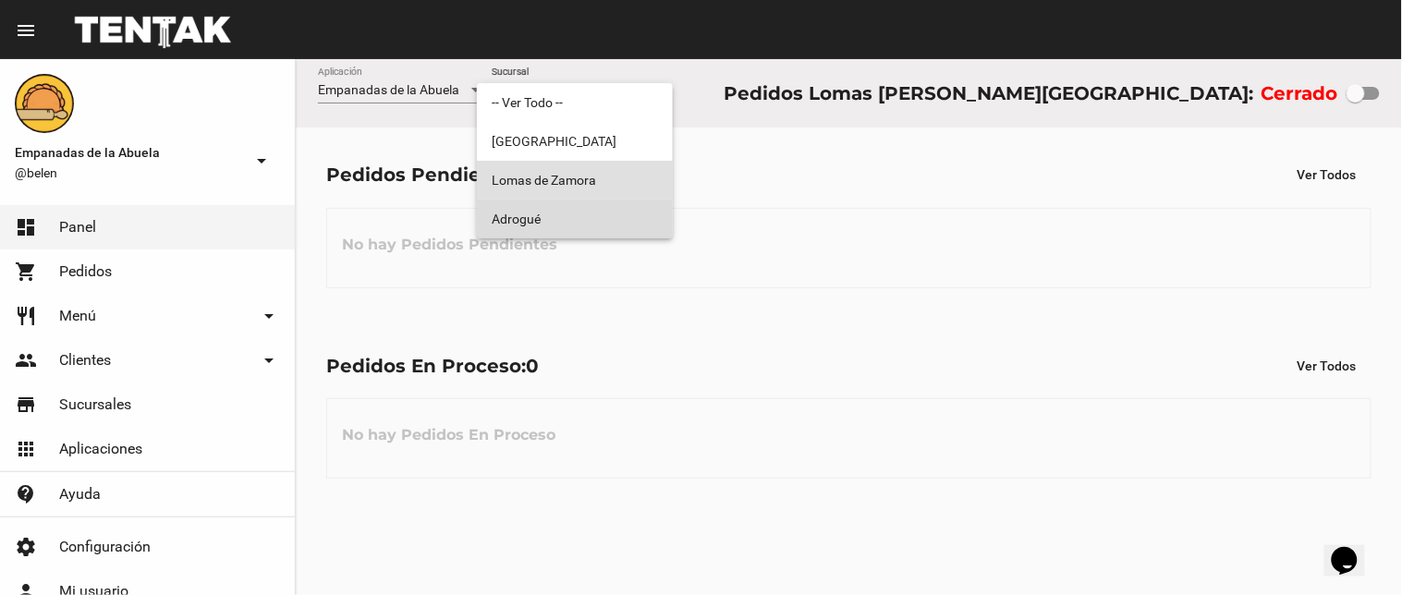
click at [530, 208] on span "Adrogué" at bounding box center [575, 219] width 166 height 39
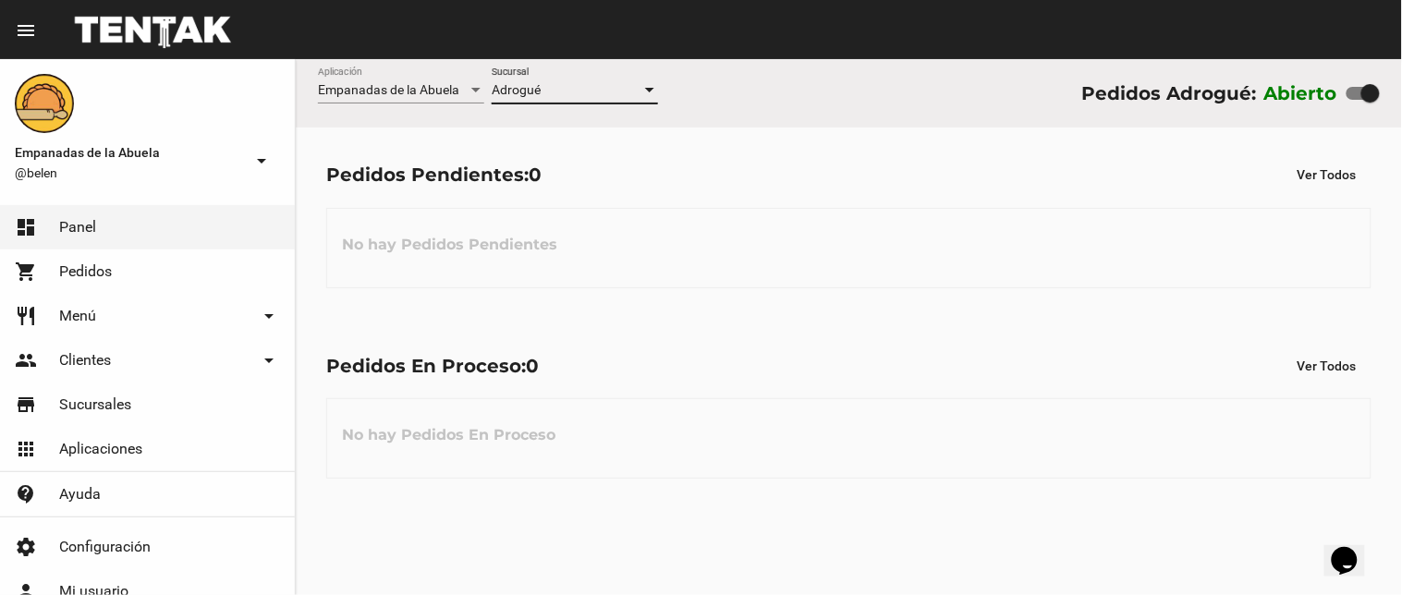
click at [621, 97] on div "Adrogué" at bounding box center [567, 90] width 150 height 15
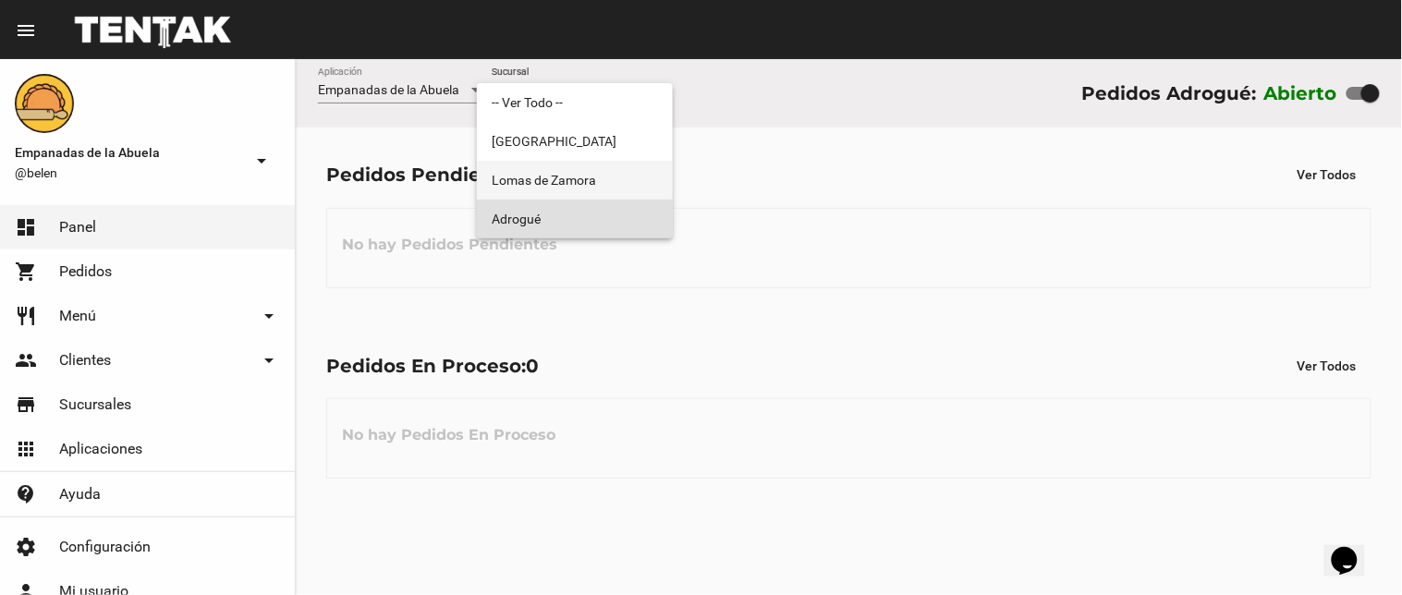
click at [617, 183] on span "Lomas de Zamora" at bounding box center [575, 180] width 166 height 39
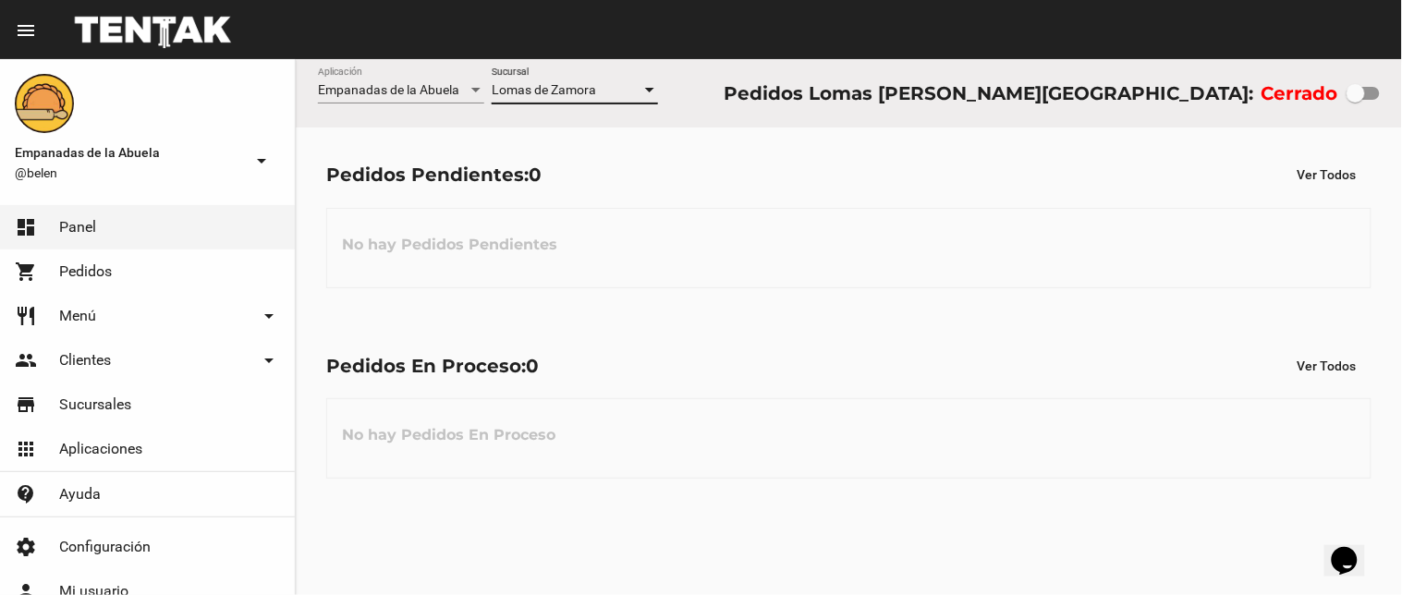
click at [629, 81] on div "Lomas de Zamora Sucursal" at bounding box center [575, 85] width 166 height 36
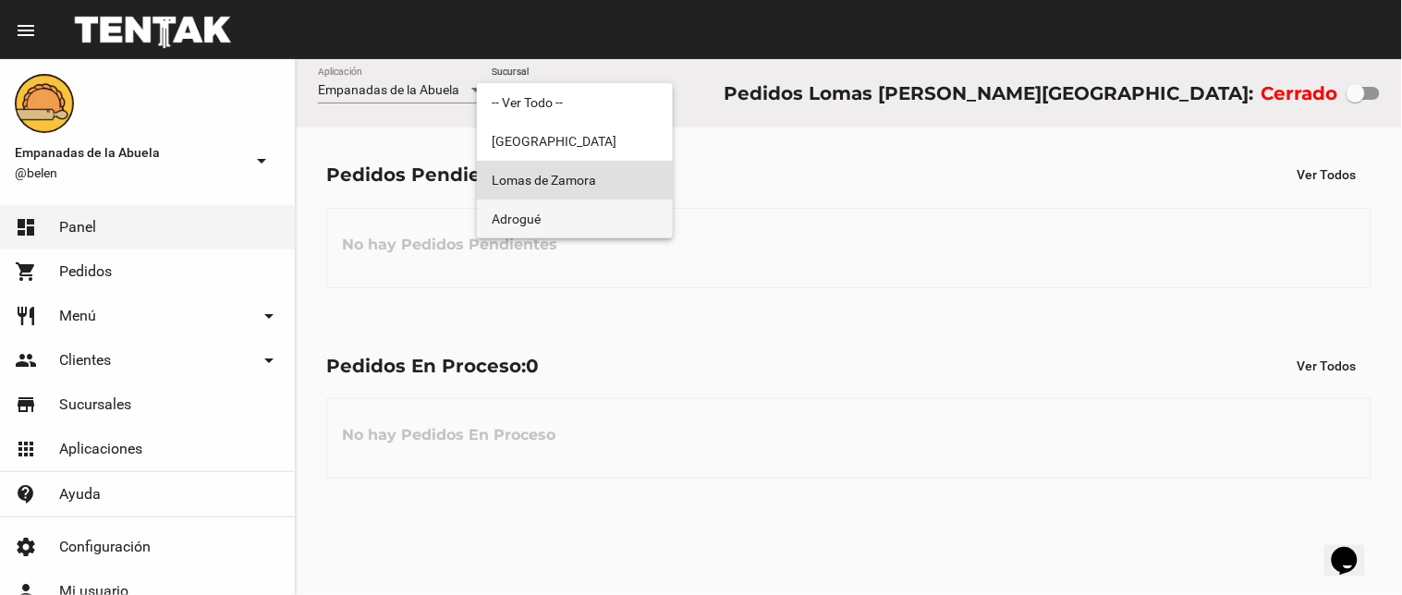
click at [592, 225] on span "Adrogué" at bounding box center [575, 219] width 166 height 39
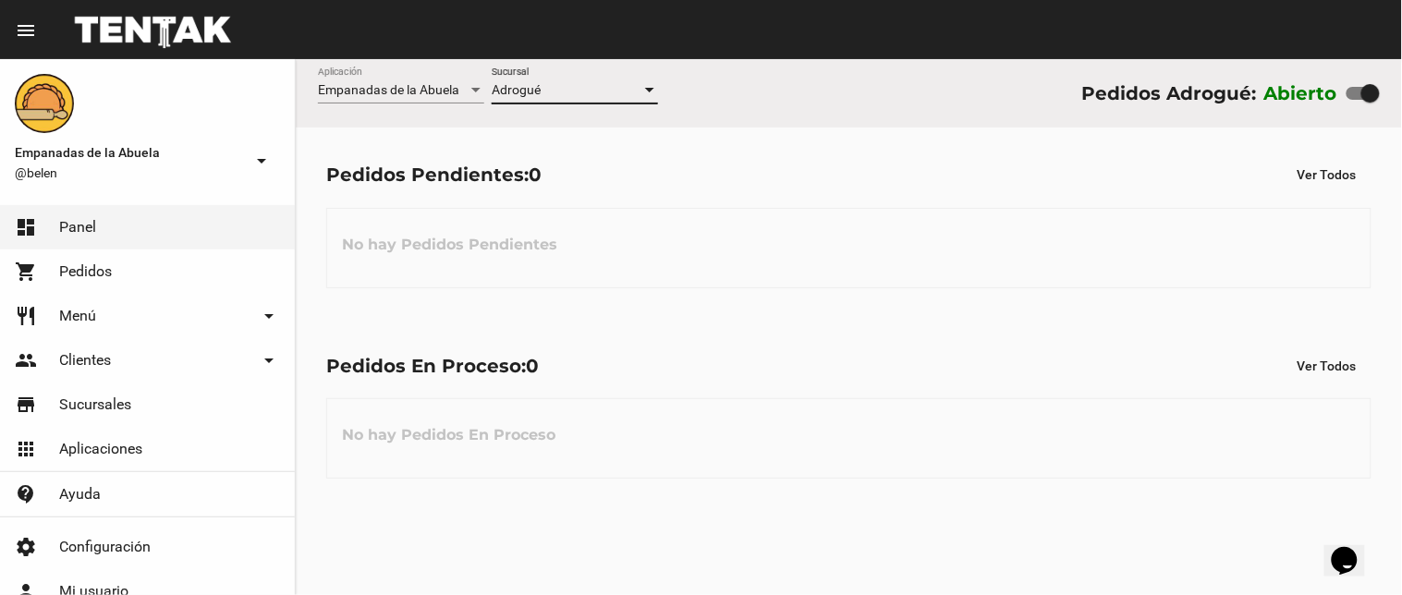
click at [592, 88] on div "Adrogué" at bounding box center [567, 90] width 150 height 15
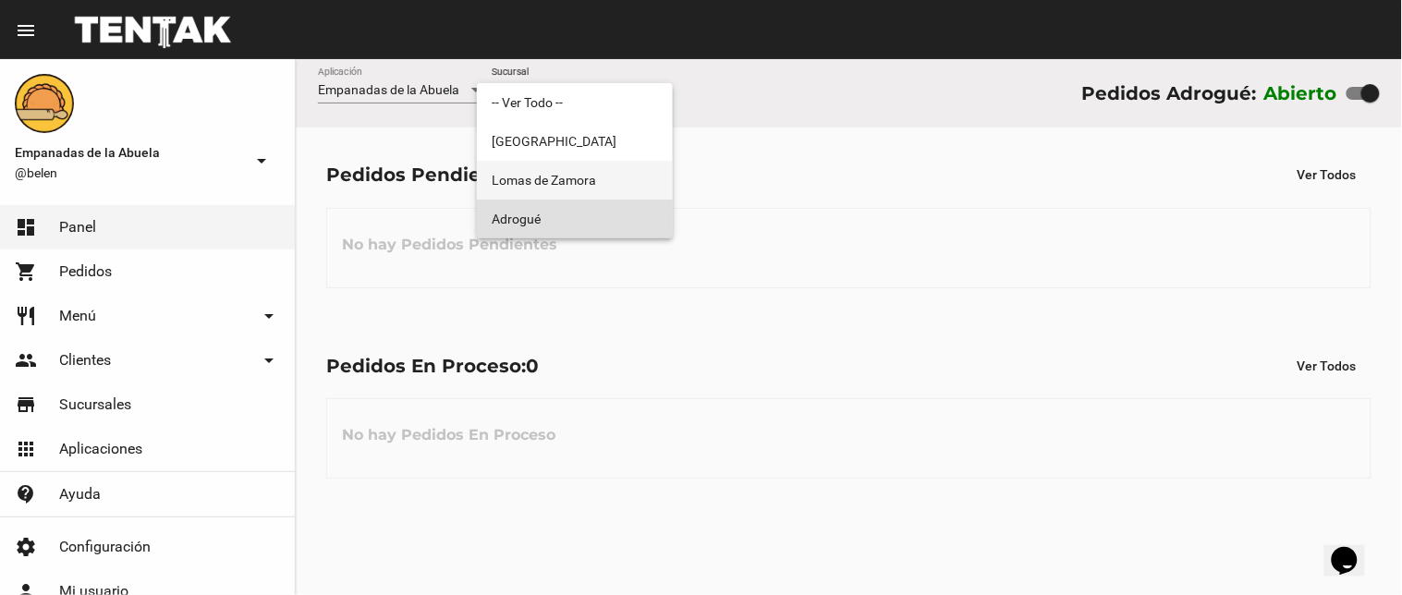
click at [589, 165] on span "Lomas de Zamora" at bounding box center [575, 180] width 166 height 39
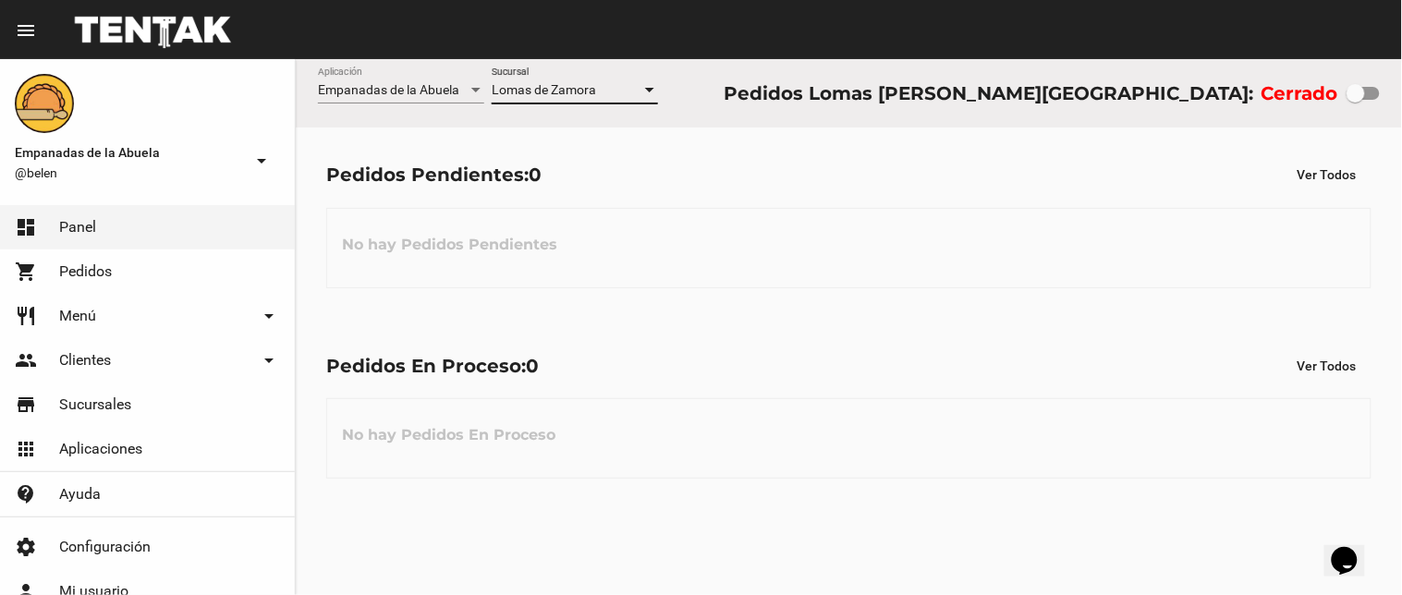
click at [604, 90] on div "Lomas de Zamora" at bounding box center [567, 90] width 150 height 15
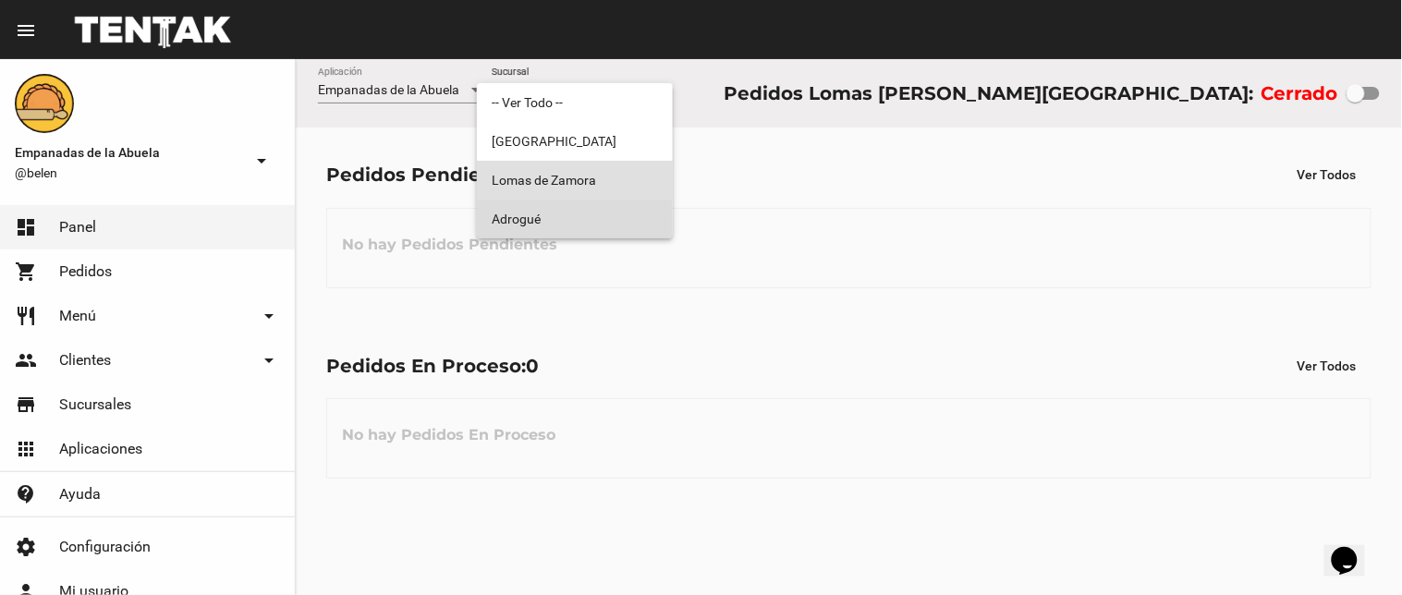
click at [569, 227] on span "Adrogué" at bounding box center [575, 219] width 166 height 39
checkbox input "true"
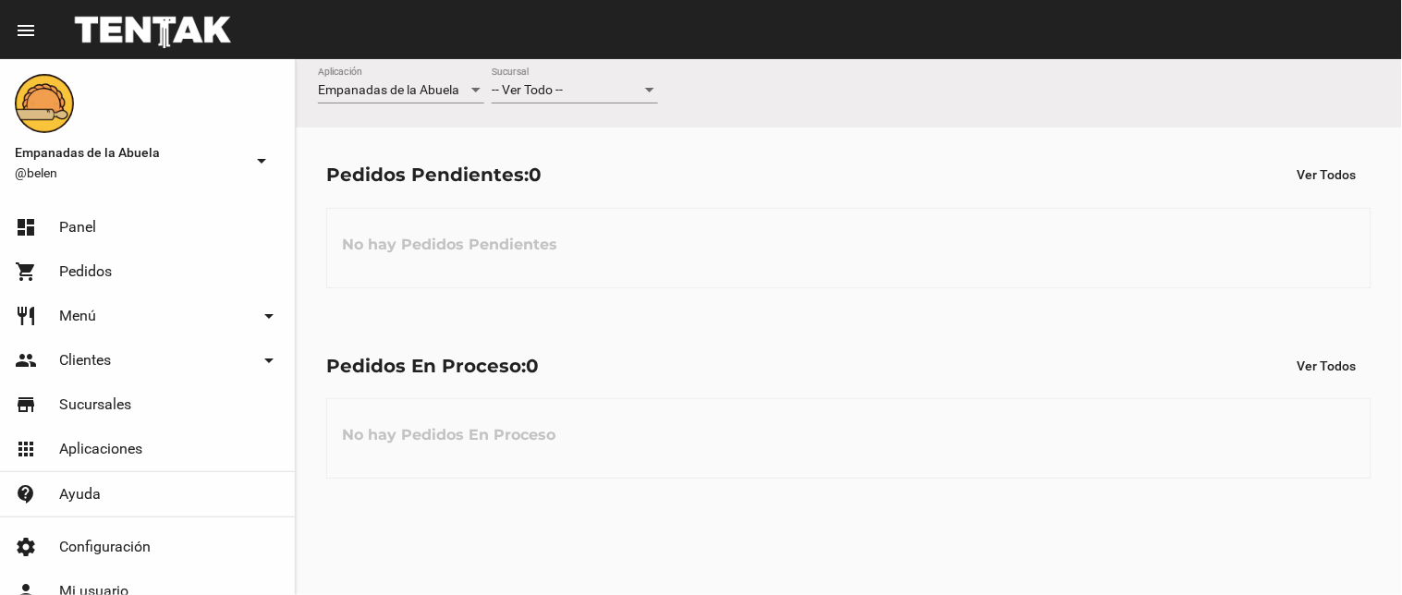
click at [603, 86] on div "-- Ver Todo --" at bounding box center [567, 90] width 150 height 15
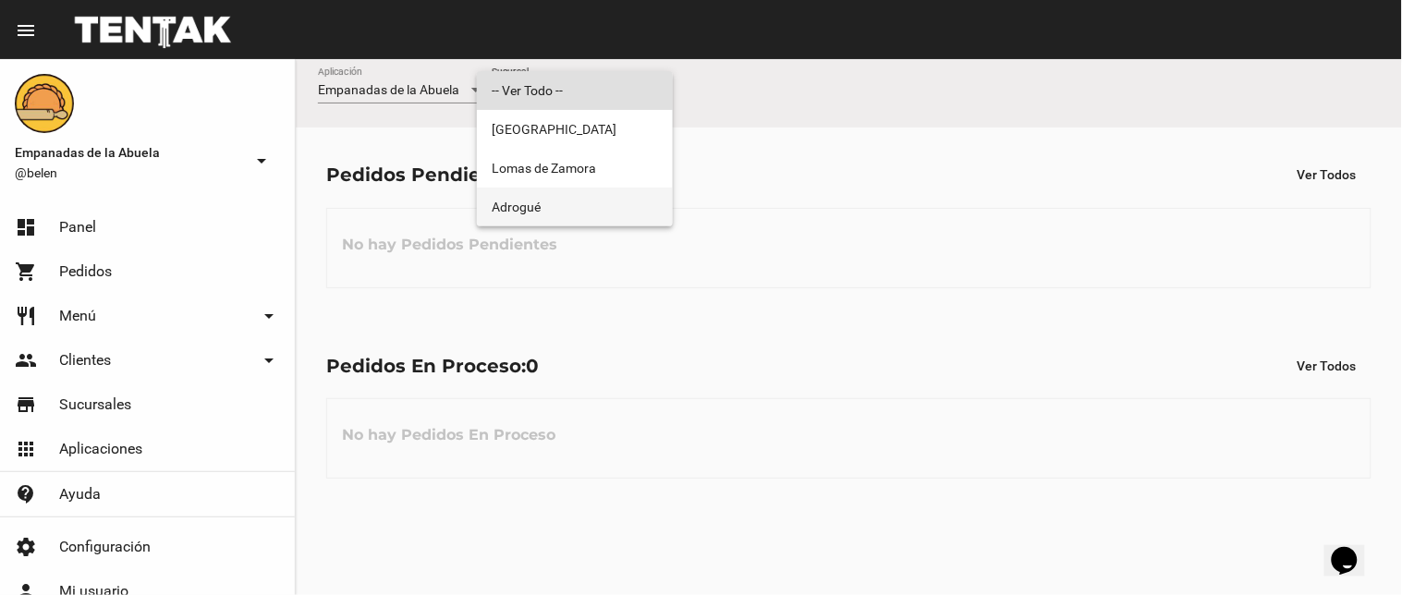
click at [579, 215] on span "Adrogué" at bounding box center [575, 207] width 166 height 39
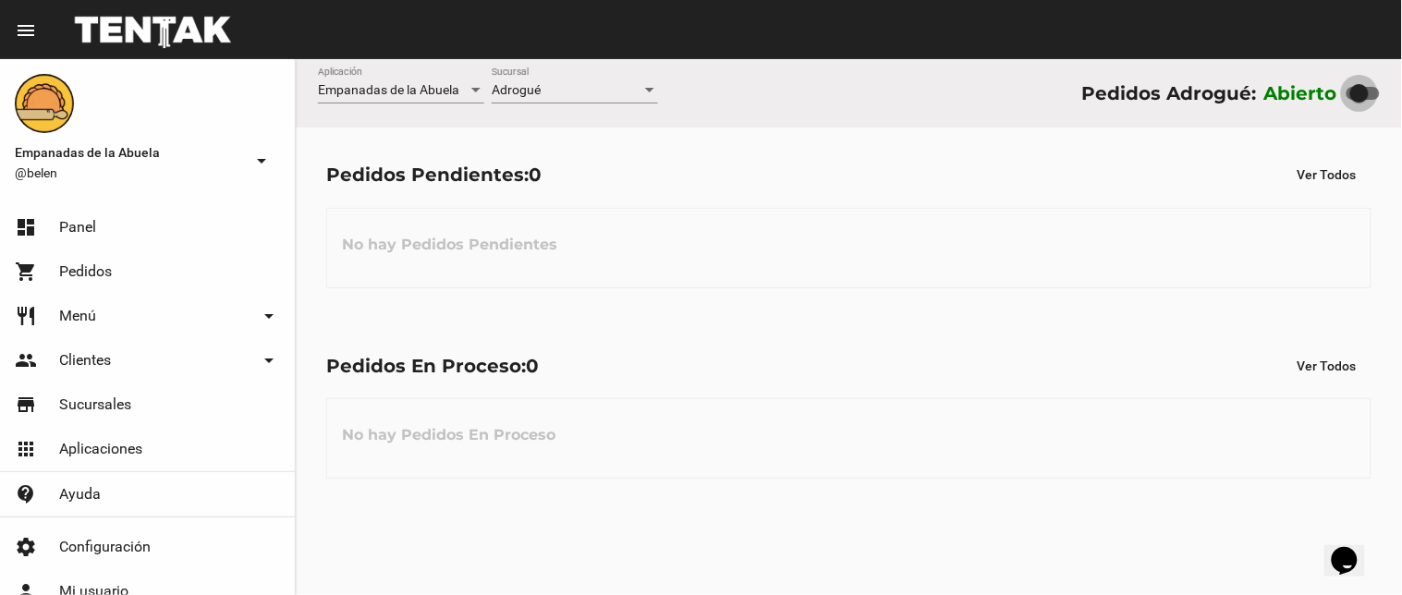
drag, startPoint x: 1376, startPoint y: 94, endPoint x: 1335, endPoint y: 92, distance: 40.7
click at [1339, 92] on div "Abierto" at bounding box center [1323, 94] width 116 height 30
checkbox input "false"
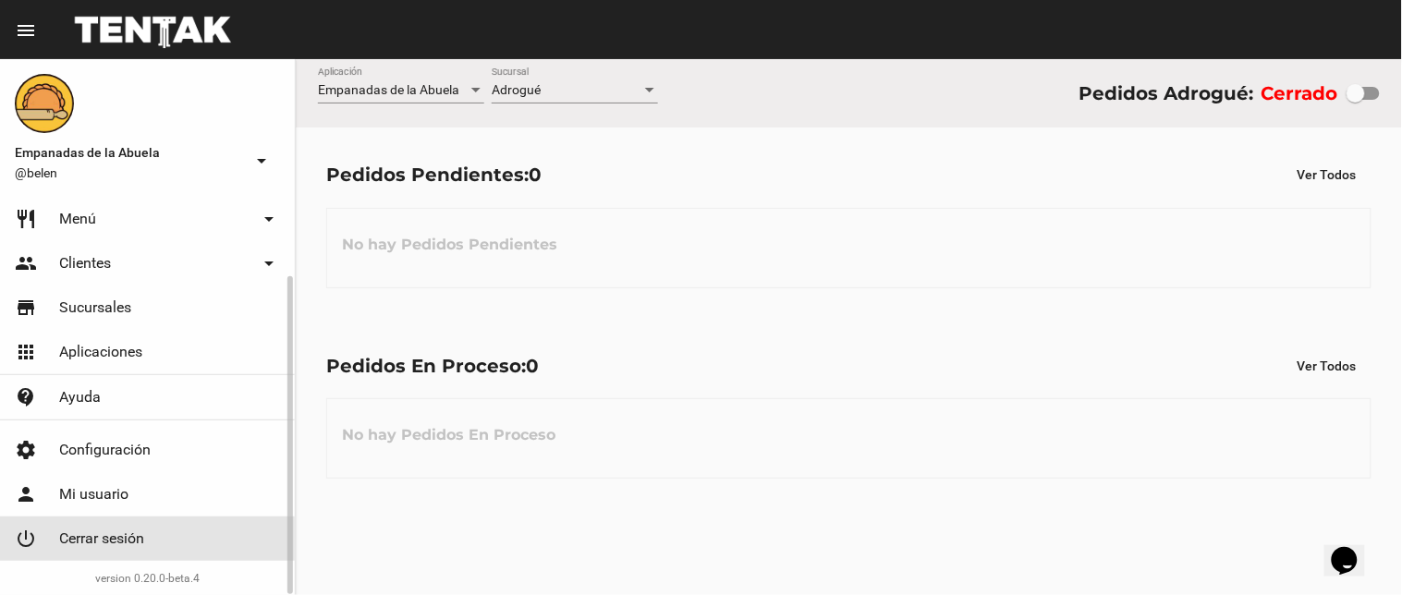
drag, startPoint x: 123, startPoint y: 545, endPoint x: 154, endPoint y: 534, distance: 33.3
click at [127, 546] on span "Cerrar sesión" at bounding box center [101, 539] width 85 height 18
